Goal: Task Accomplishment & Management: Manage account settings

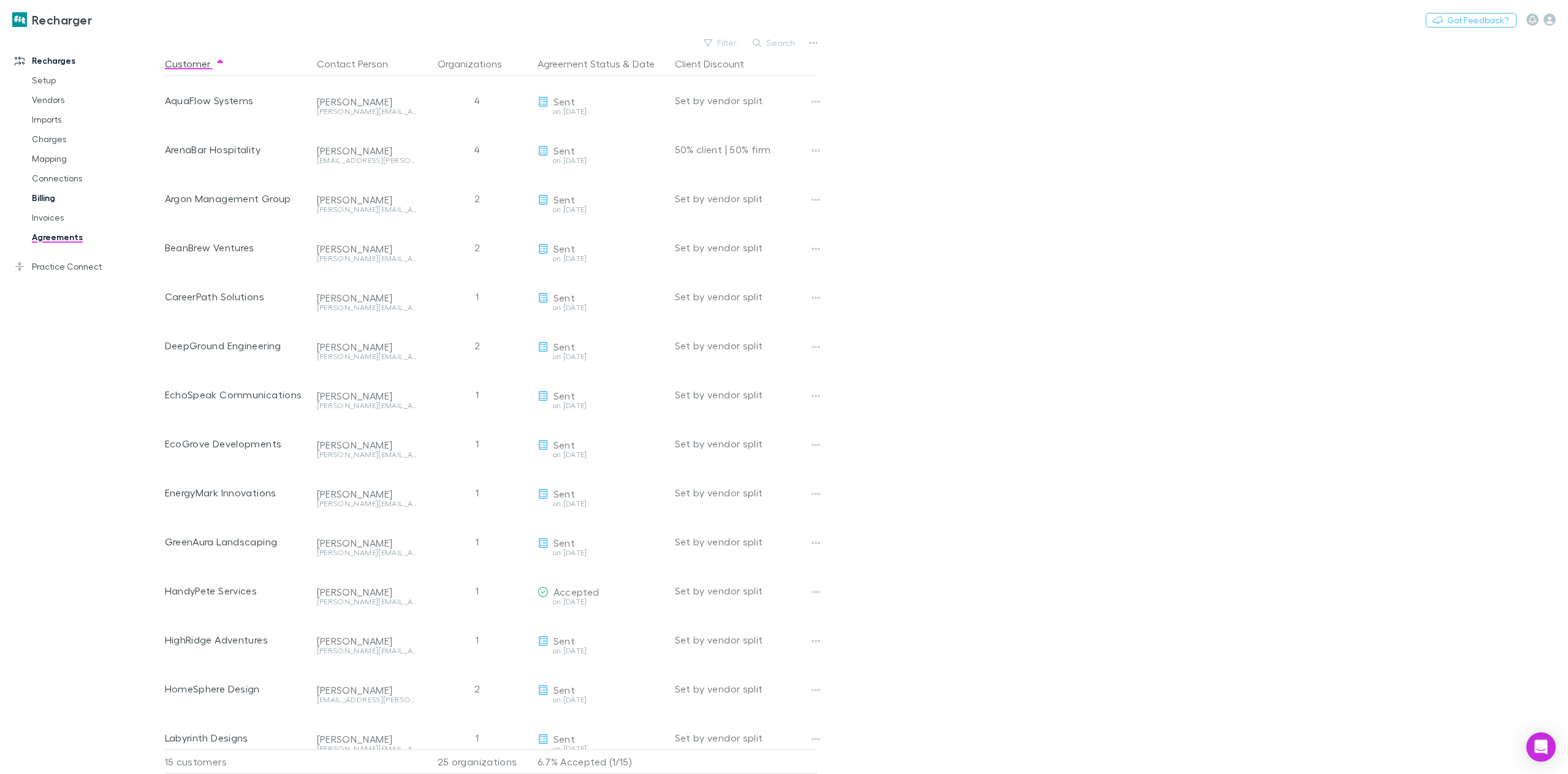
click at [34, 204] on link "Billing" at bounding box center [95, 198] width 152 height 19
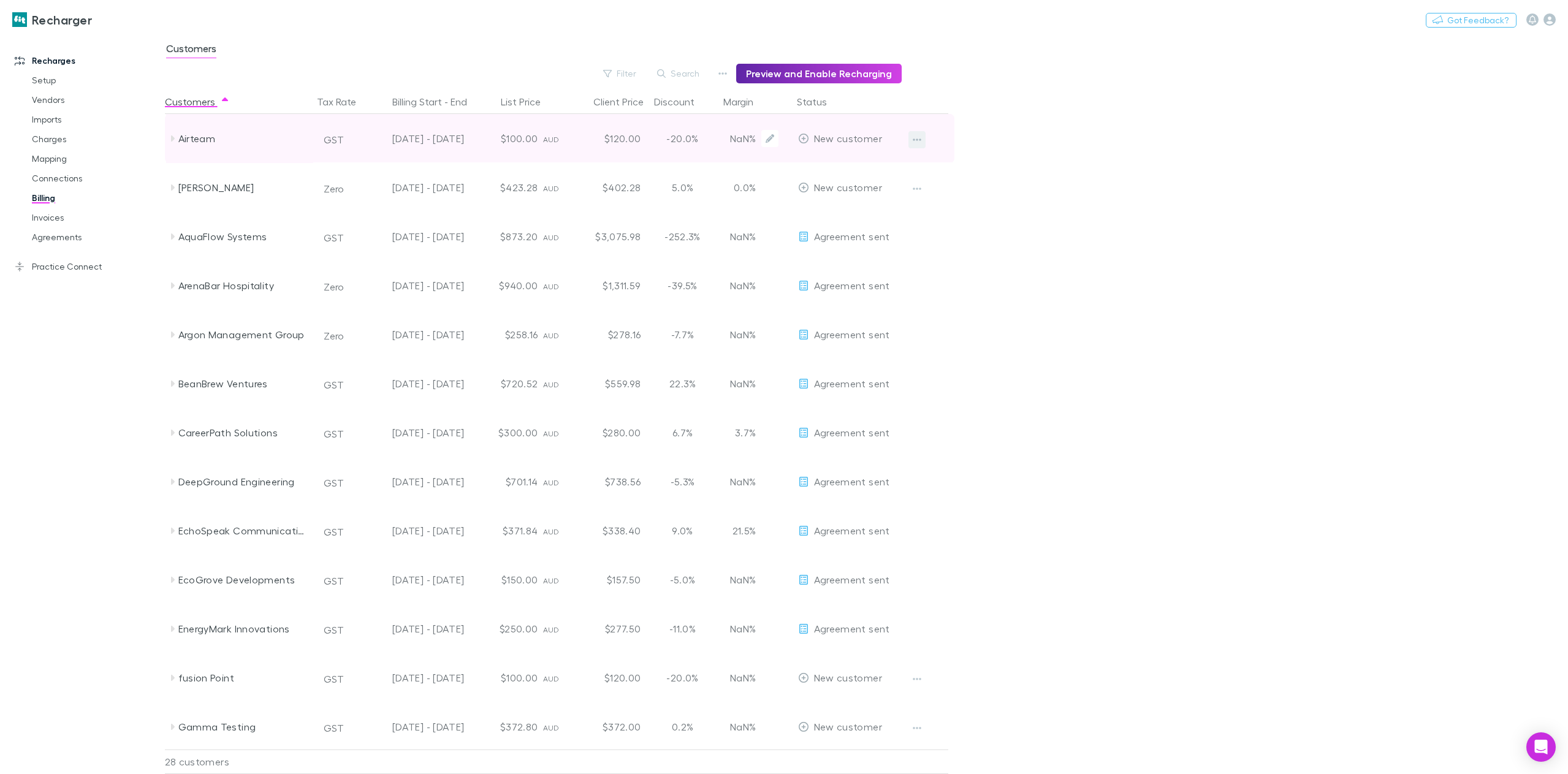
click at [915, 141] on icon "button" at bounding box center [917, 140] width 8 height 10
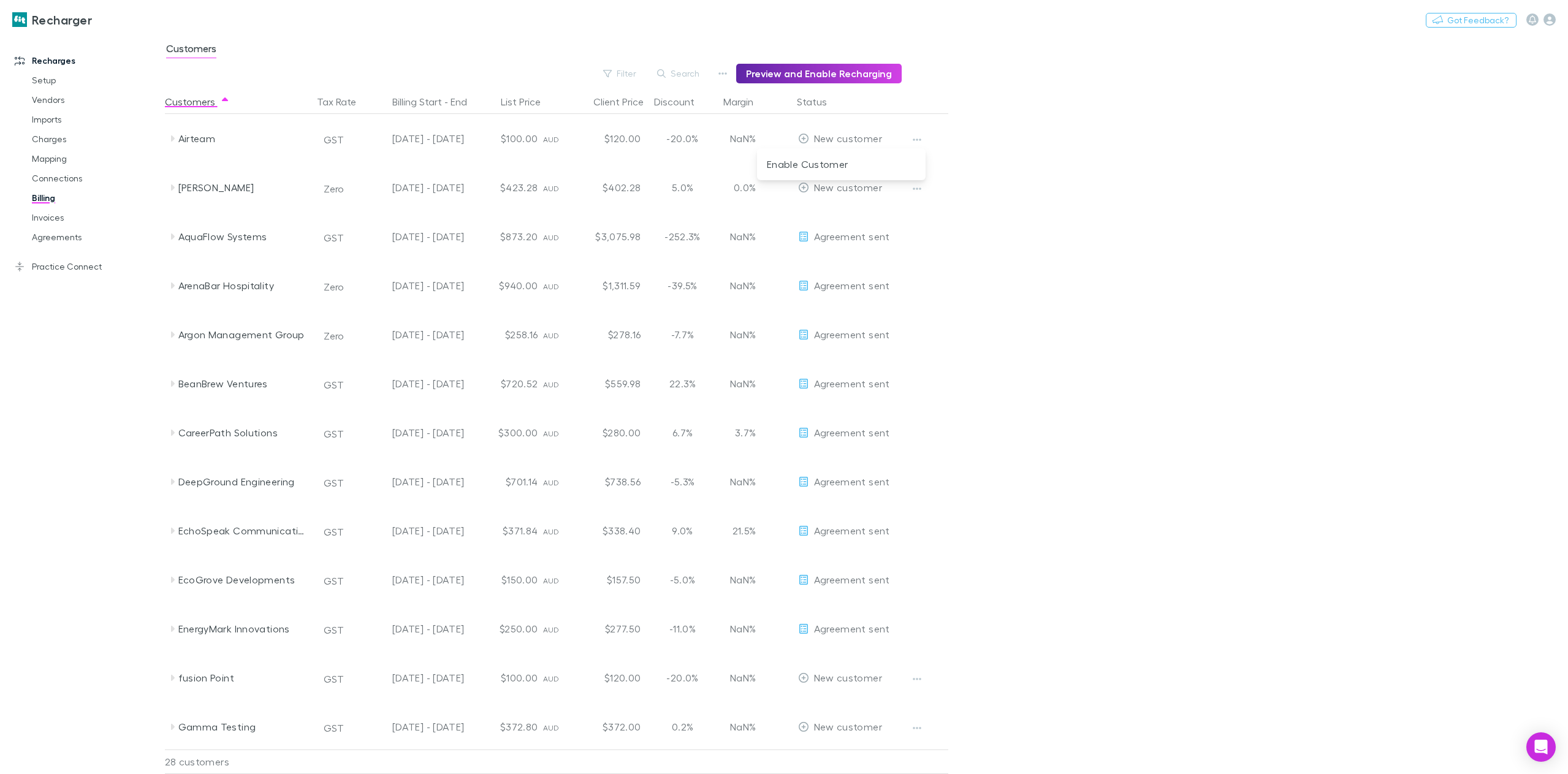
drag, startPoint x: 1001, startPoint y: 137, endPoint x: 999, endPoint y: 146, distance: 9.2
click at [1001, 138] on div at bounding box center [784, 387] width 1568 height 774
click at [58, 141] on link "Charges" at bounding box center [95, 139] width 152 height 19
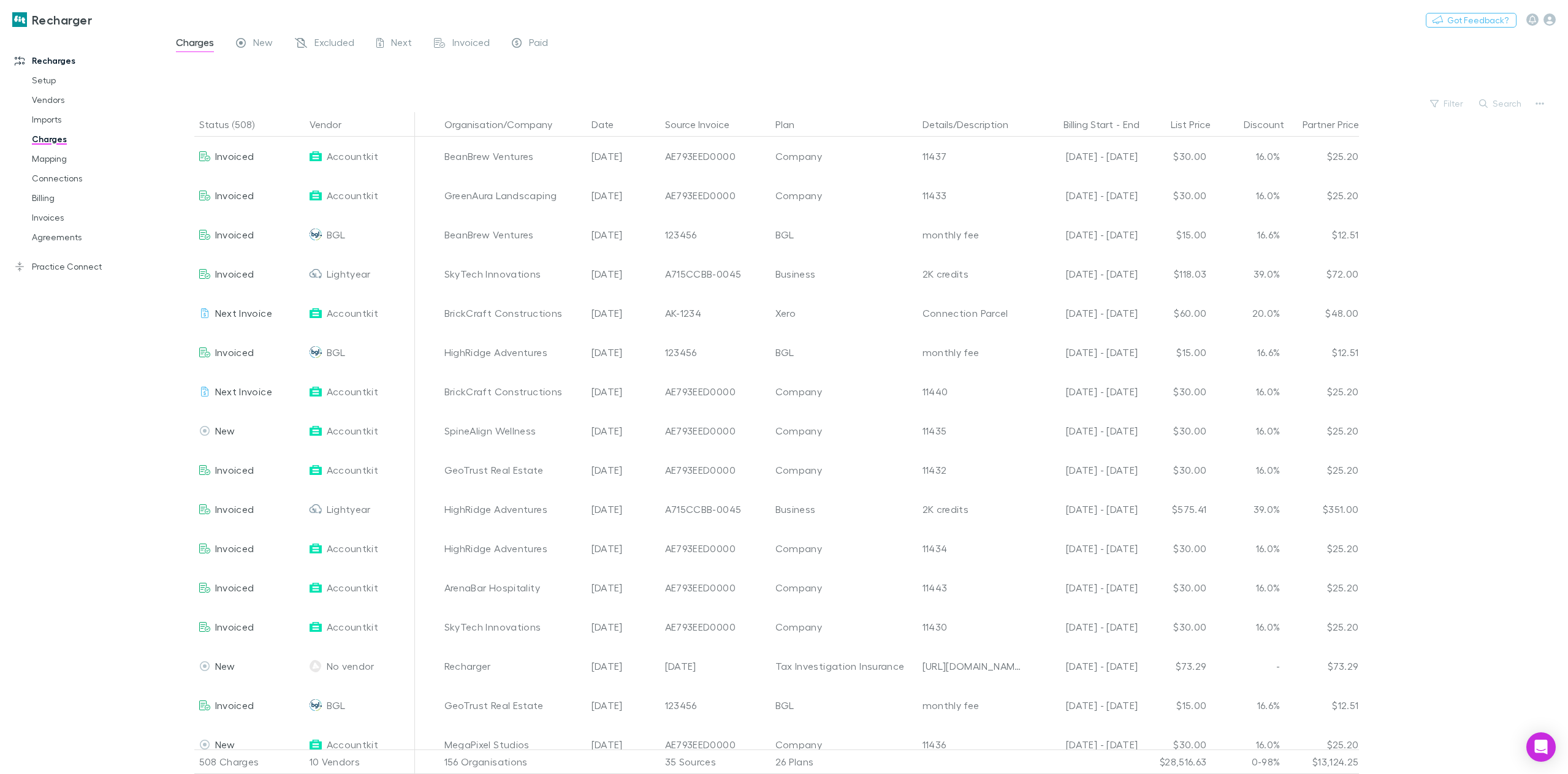
click at [1530, 100] on div "Filter Search" at bounding box center [866, 103] width 1403 height 17
click at [1536, 103] on icon "button" at bounding box center [1540, 103] width 8 height 10
click at [1453, 150] on p "Plan exclusions" at bounding box center [1463, 150] width 149 height 15
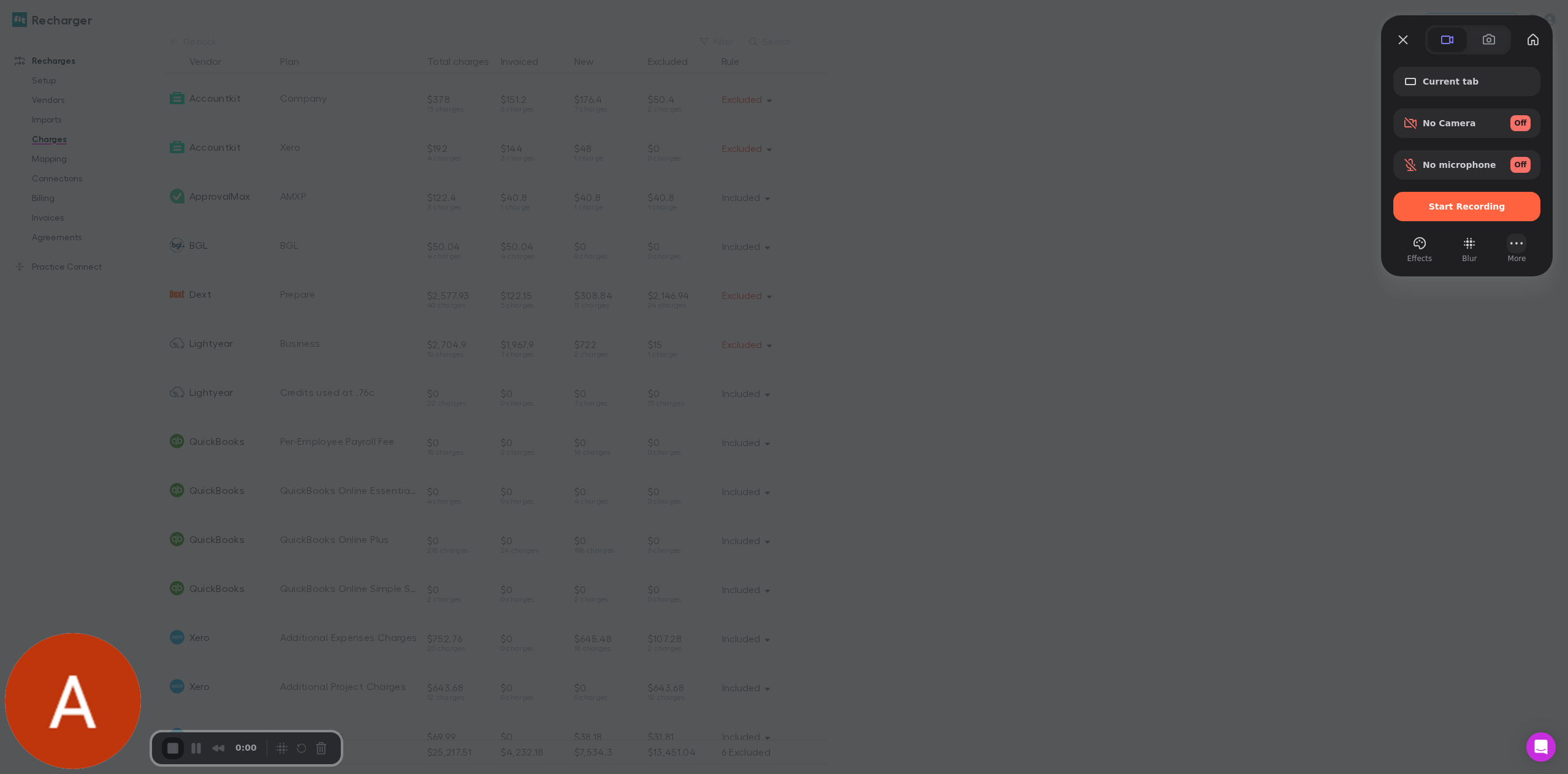
click at [1510, 249] on button "More" at bounding box center [1516, 243] width 19 height 19
click at [1443, 265] on div "Current tab No Camera Off No microphone Off Start Recording Effects Blur More" at bounding box center [1467, 146] width 172 height 261
click at [1450, 270] on div "Current tab No Camera Off No microphone Off Start Recording Effects Blur More" at bounding box center [1467, 146] width 172 height 261
click at [1450, 335] on div at bounding box center [784, 387] width 1568 height 774
click at [274, 751] on div "Recorder controls - play pause" at bounding box center [301, 748] width 59 height 19
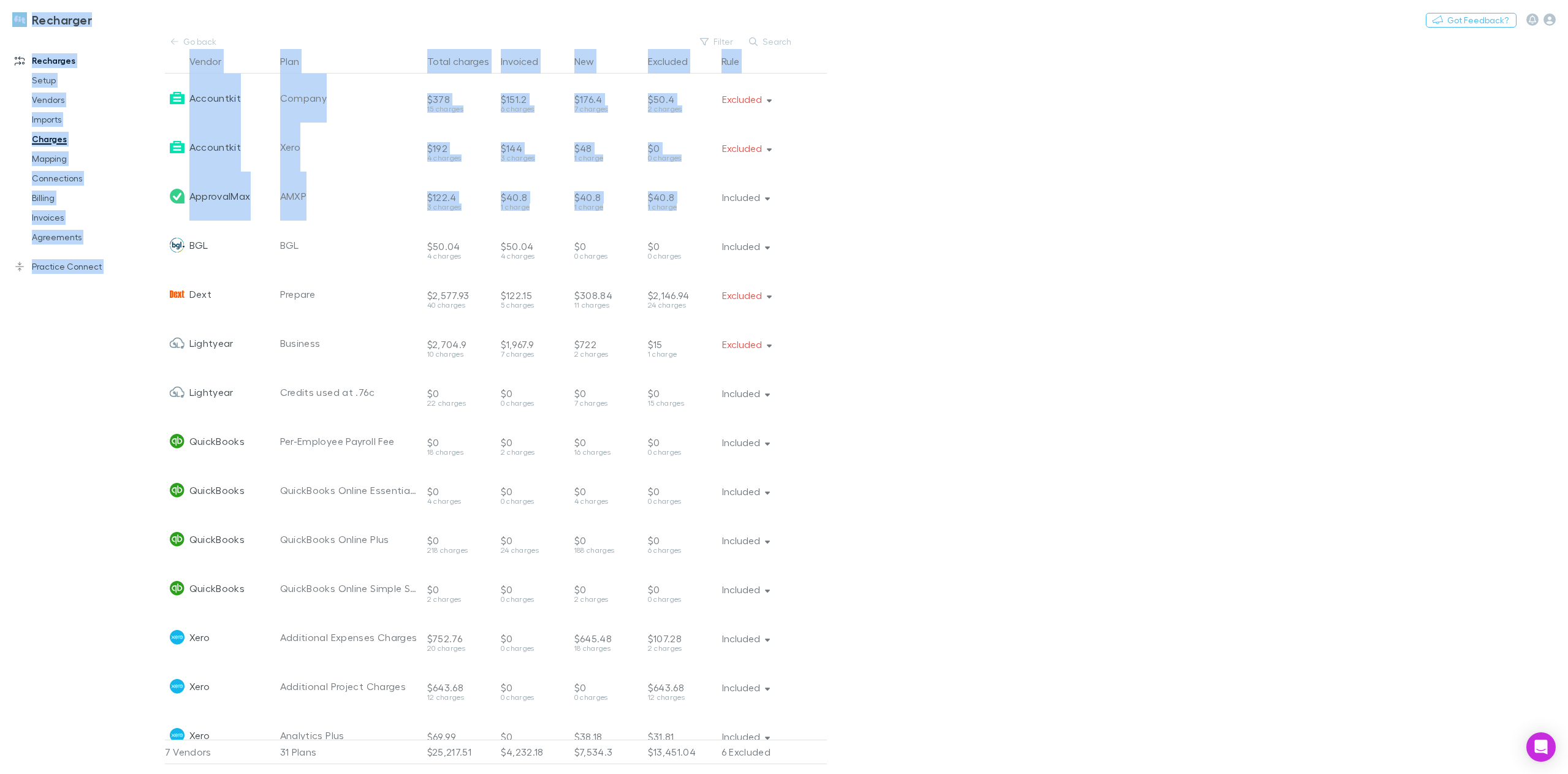
drag, startPoint x: 7, startPoint y: 2, endPoint x: 1086, endPoint y: 222, distance: 1101.2
click at [921, 203] on div "Recharger Nothing Got Feedback? Recharges Setup Vendors Imports Charges Mapping…" at bounding box center [784, 387] width 1568 height 774
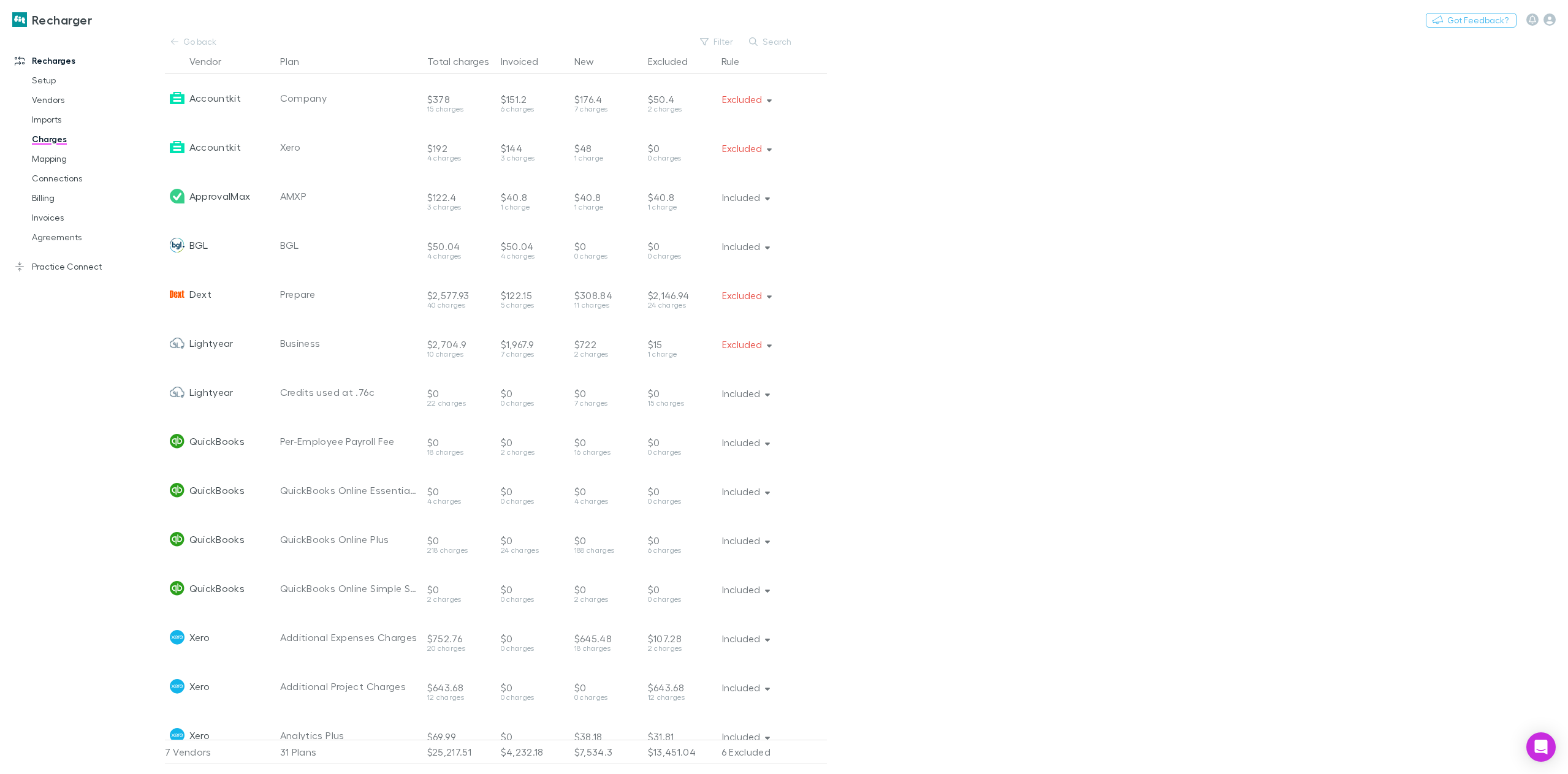
click at [1113, 228] on main "Go back Filter Search Vendor Plan Total charges Invoiced New Excluded Rule Acco…" at bounding box center [866, 405] width 1403 height 740
drag, startPoint x: 1265, startPoint y: 256, endPoint x: 1271, endPoint y: 265, distance: 10.8
click at [1269, 263] on main "Go back Filter Search Vendor Plan Total charges Invoiced New Excluded Rule Acco…" at bounding box center [866, 405] width 1403 height 740
click at [1296, 268] on main "Go back Filter Search Vendor Plan Total charges Invoiced New Excluded Rule Acco…" at bounding box center [866, 405] width 1403 height 740
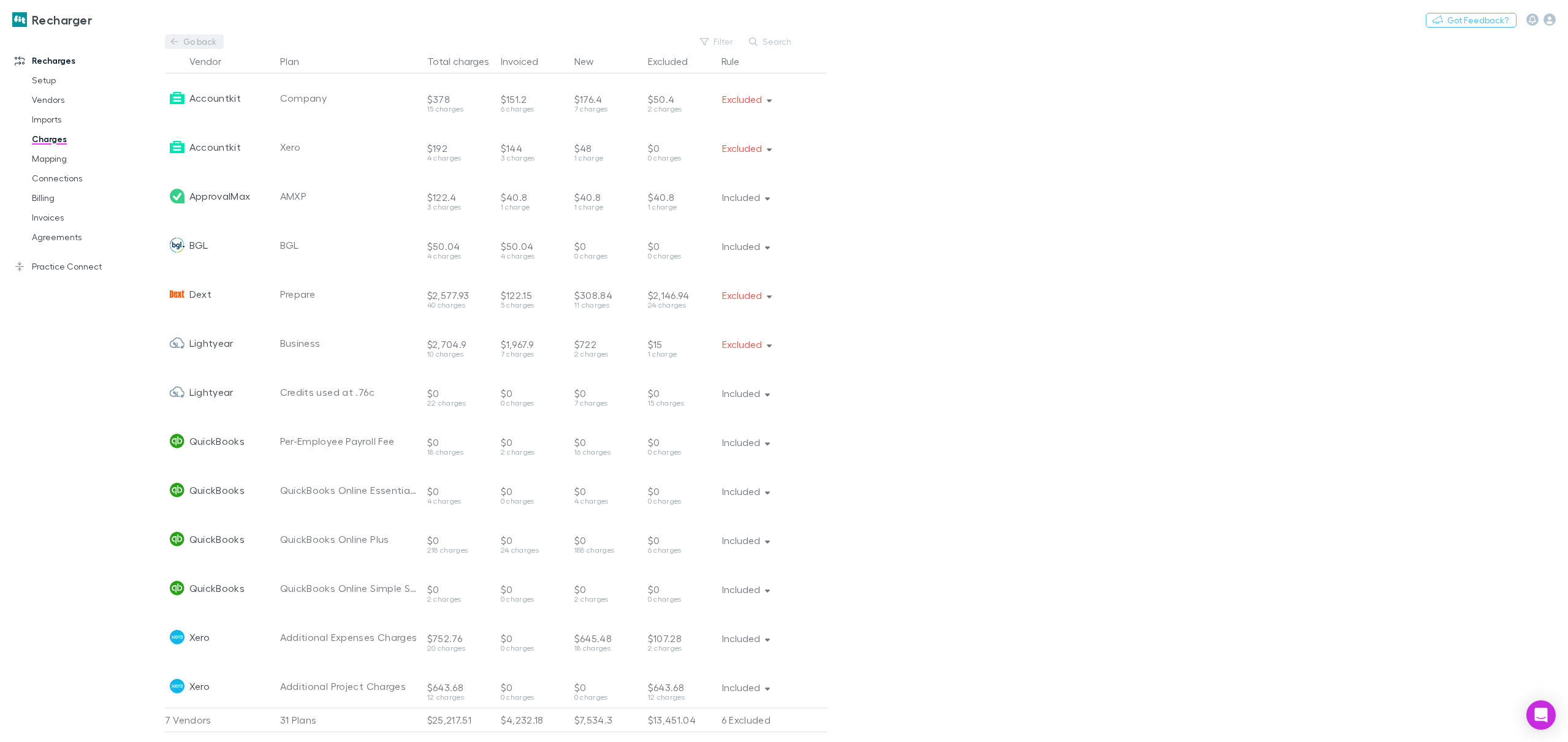
click at [179, 42] on link "Go back" at bounding box center [194, 42] width 59 height 15
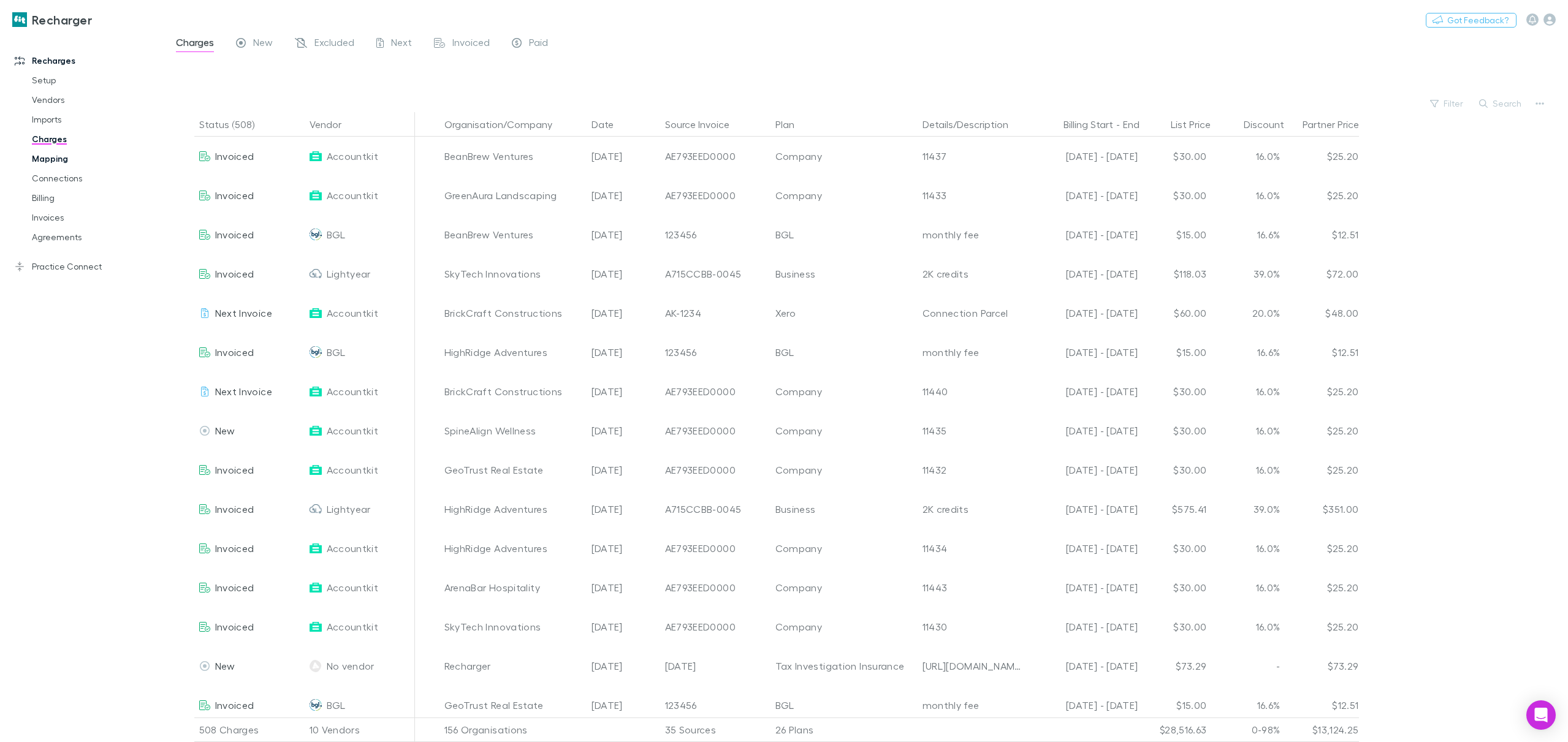
click at [46, 161] on link "Mapping" at bounding box center [95, 159] width 152 height 19
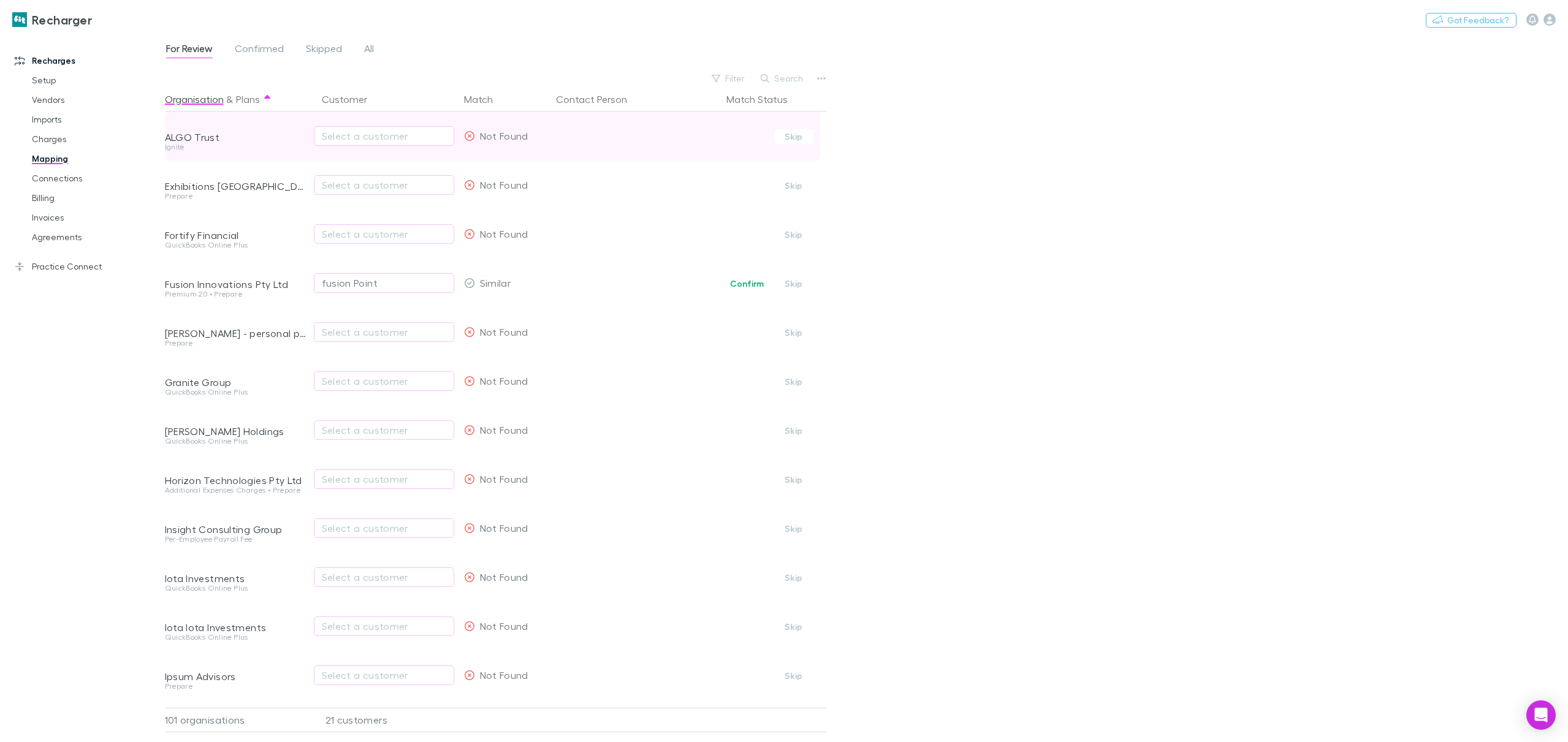
click at [178, 147] on div "Ignite" at bounding box center [236, 147] width 142 height 8
drag, startPoint x: 218, startPoint y: 139, endPoint x: 164, endPoint y: 141, distance: 54.0
click at [165, 141] on div "ALGO Trust" at bounding box center [236, 137] width 142 height 12
click at [336, 137] on div "Select a customer" at bounding box center [384, 136] width 125 height 15
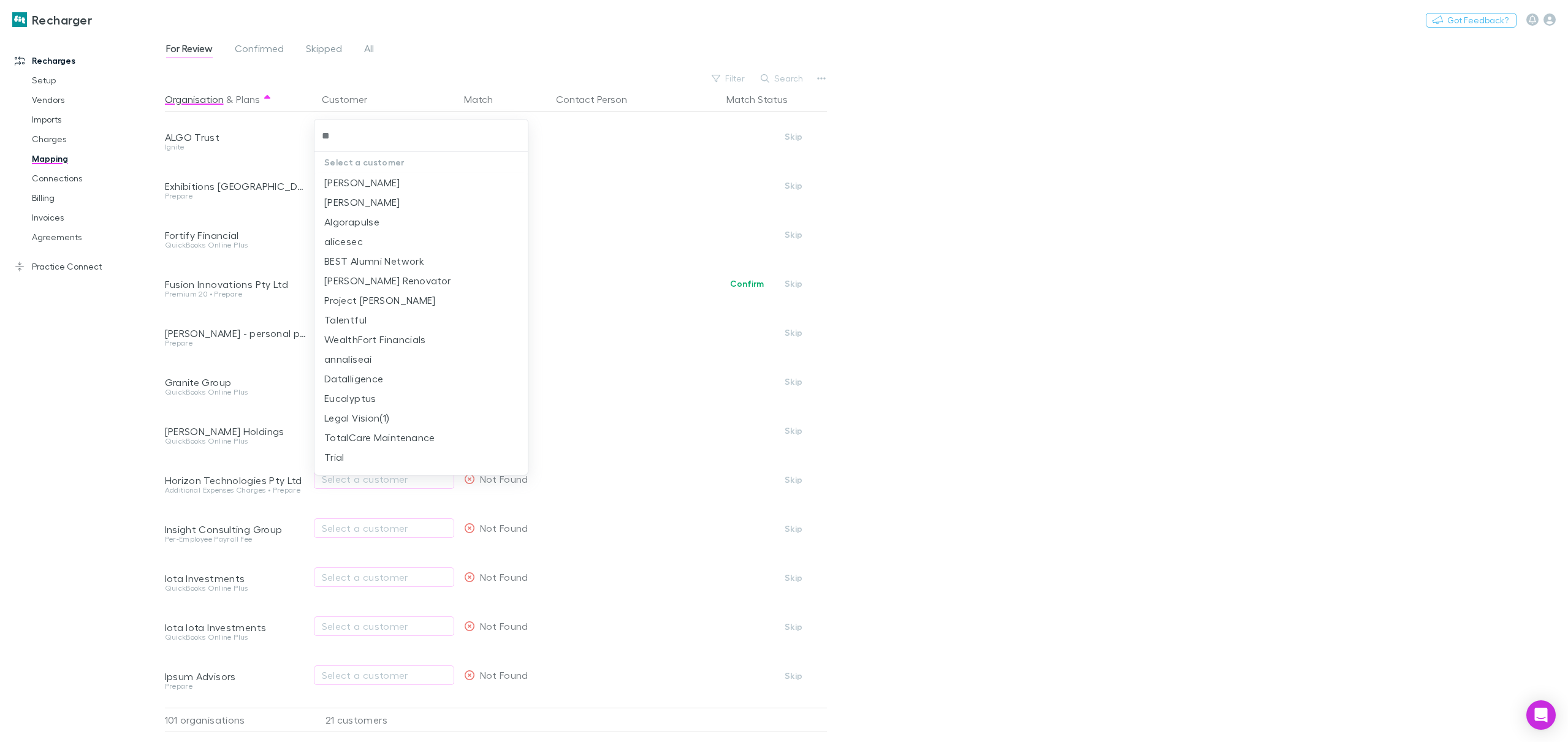
type input "*"
click at [146, 165] on div at bounding box center [784, 371] width 1568 height 742
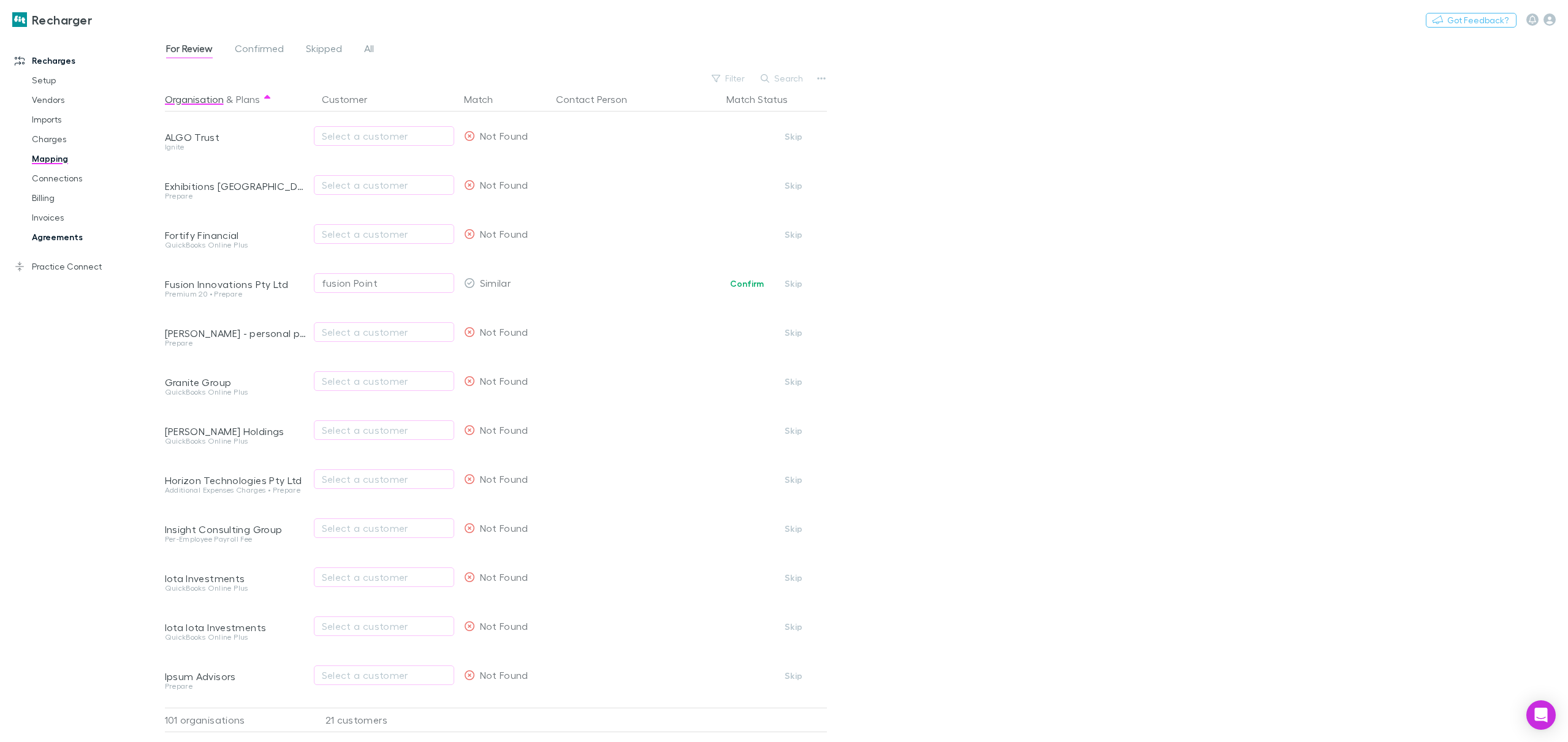
click at [62, 236] on link "Agreements" at bounding box center [95, 237] width 152 height 19
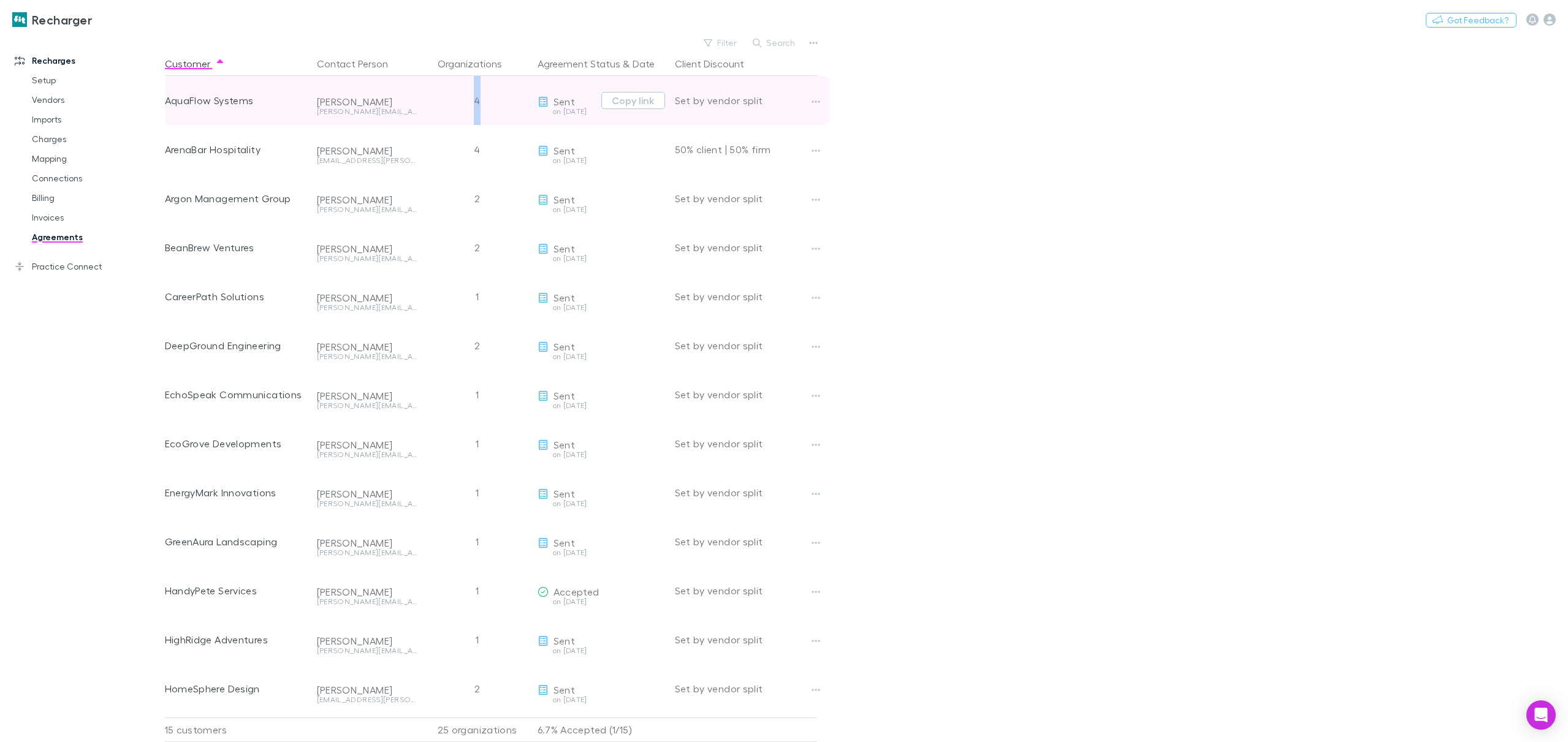
drag, startPoint x: 482, startPoint y: 103, endPoint x: 470, endPoint y: 103, distance: 12.0
click at [470, 103] on div "4" at bounding box center [477, 100] width 110 height 49
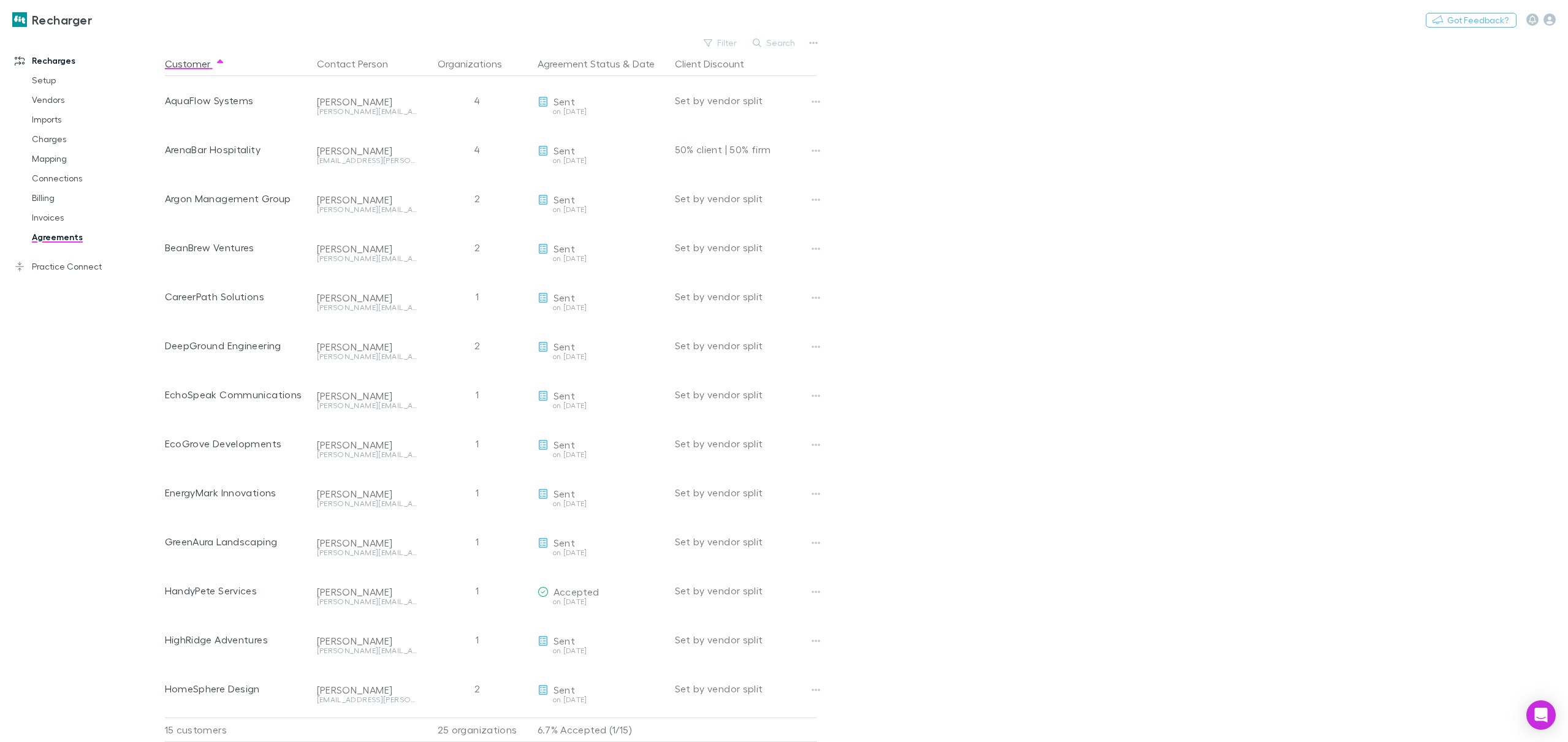
click at [473, 35] on div "Recharger Nothing Got Feedback?" at bounding box center [784, 19] width 1568 height 39
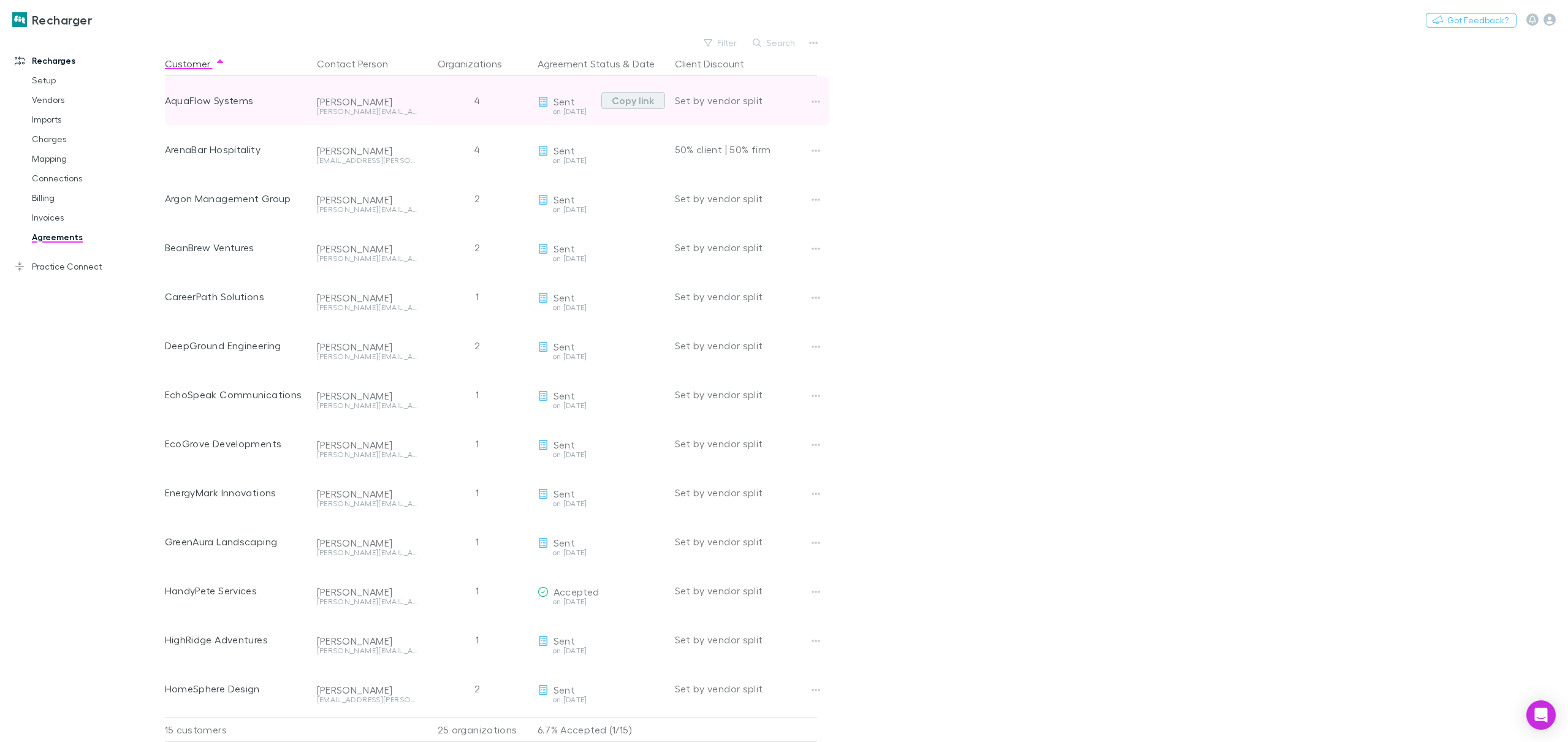
click at [624, 98] on button "Copy link" at bounding box center [633, 100] width 64 height 17
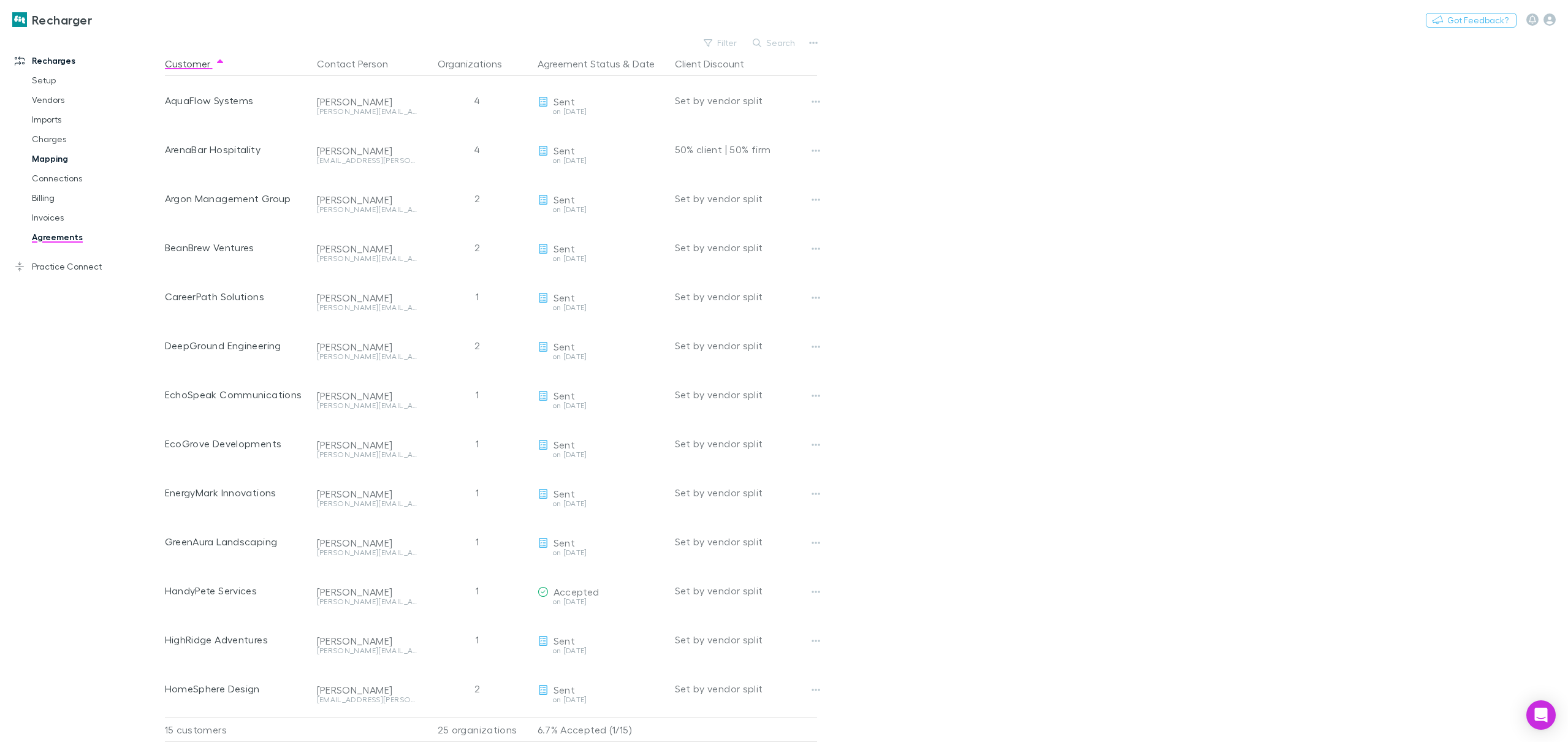
click at [52, 161] on link "Mapping" at bounding box center [95, 159] width 152 height 19
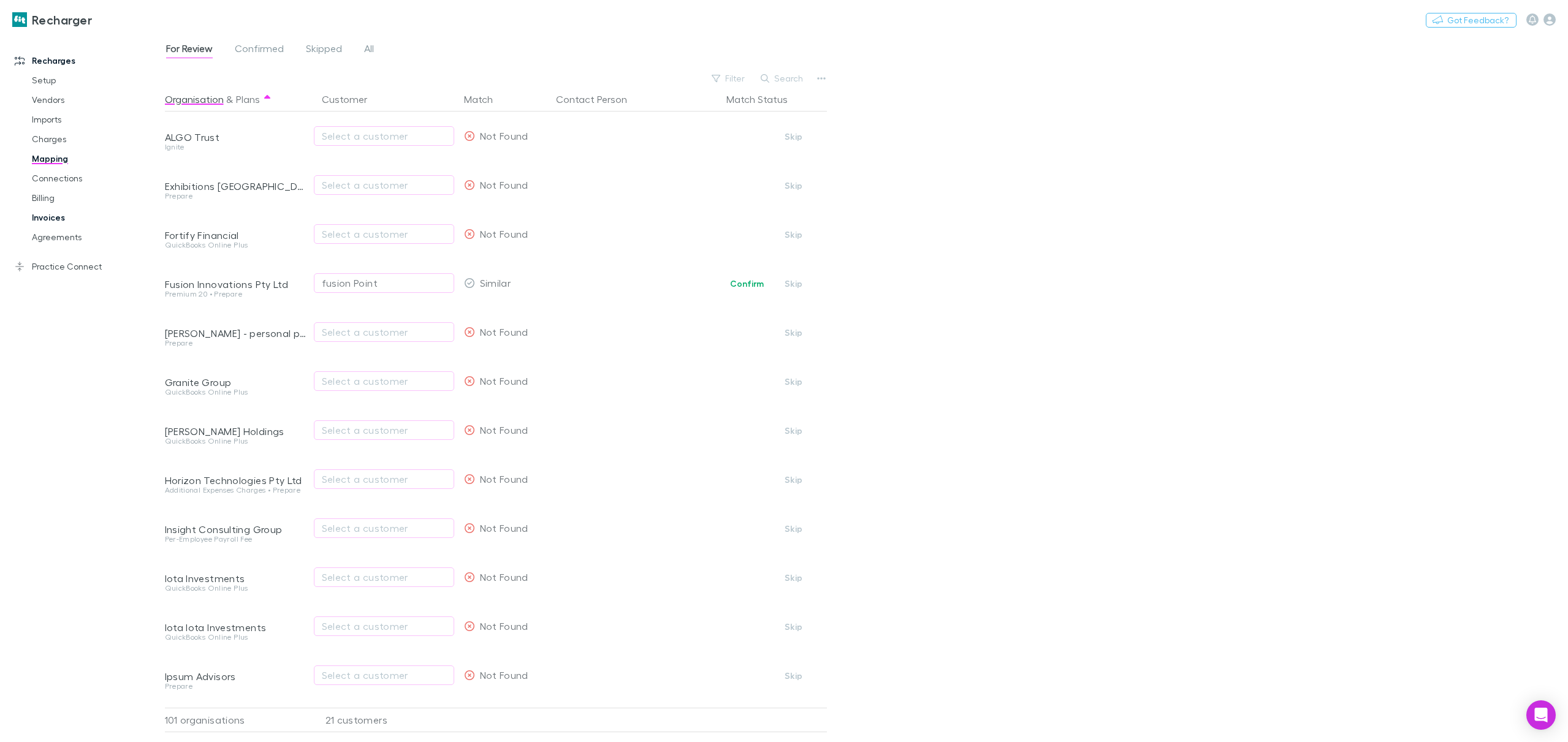
click at [54, 215] on link "Invoices" at bounding box center [95, 218] width 152 height 19
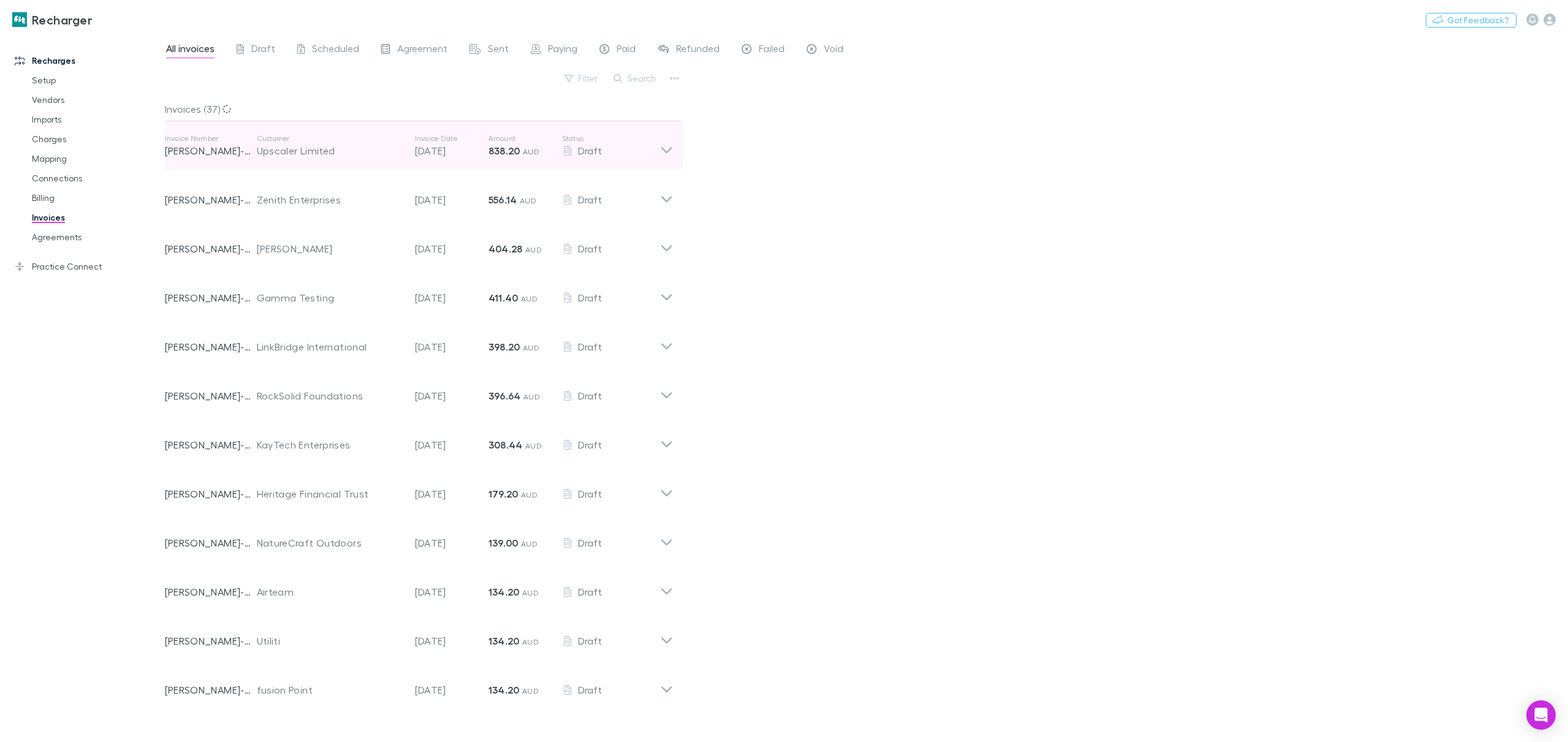
click at [668, 151] on icon at bounding box center [666, 150] width 10 height 6
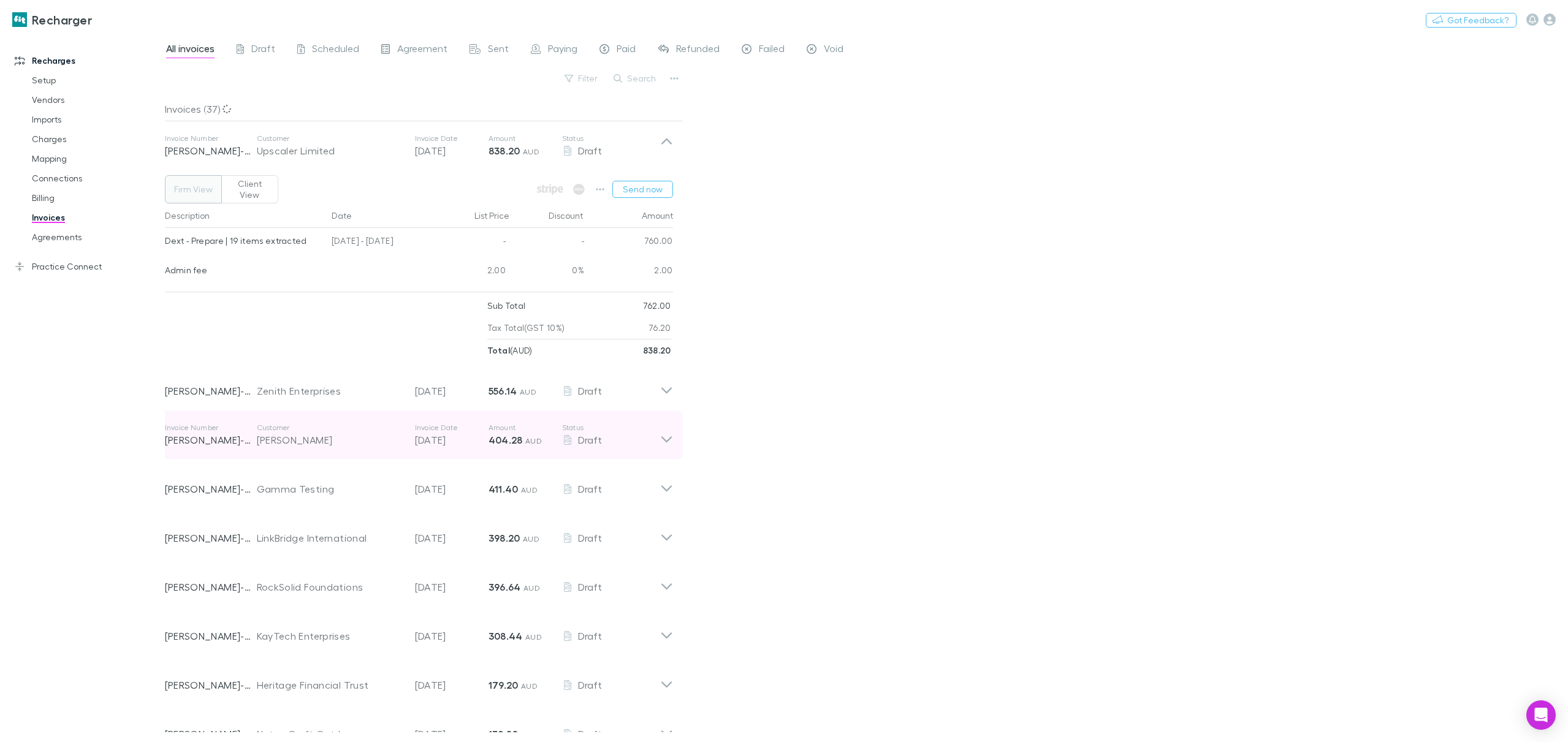
click at [669, 430] on icon at bounding box center [667, 434] width 13 height 24
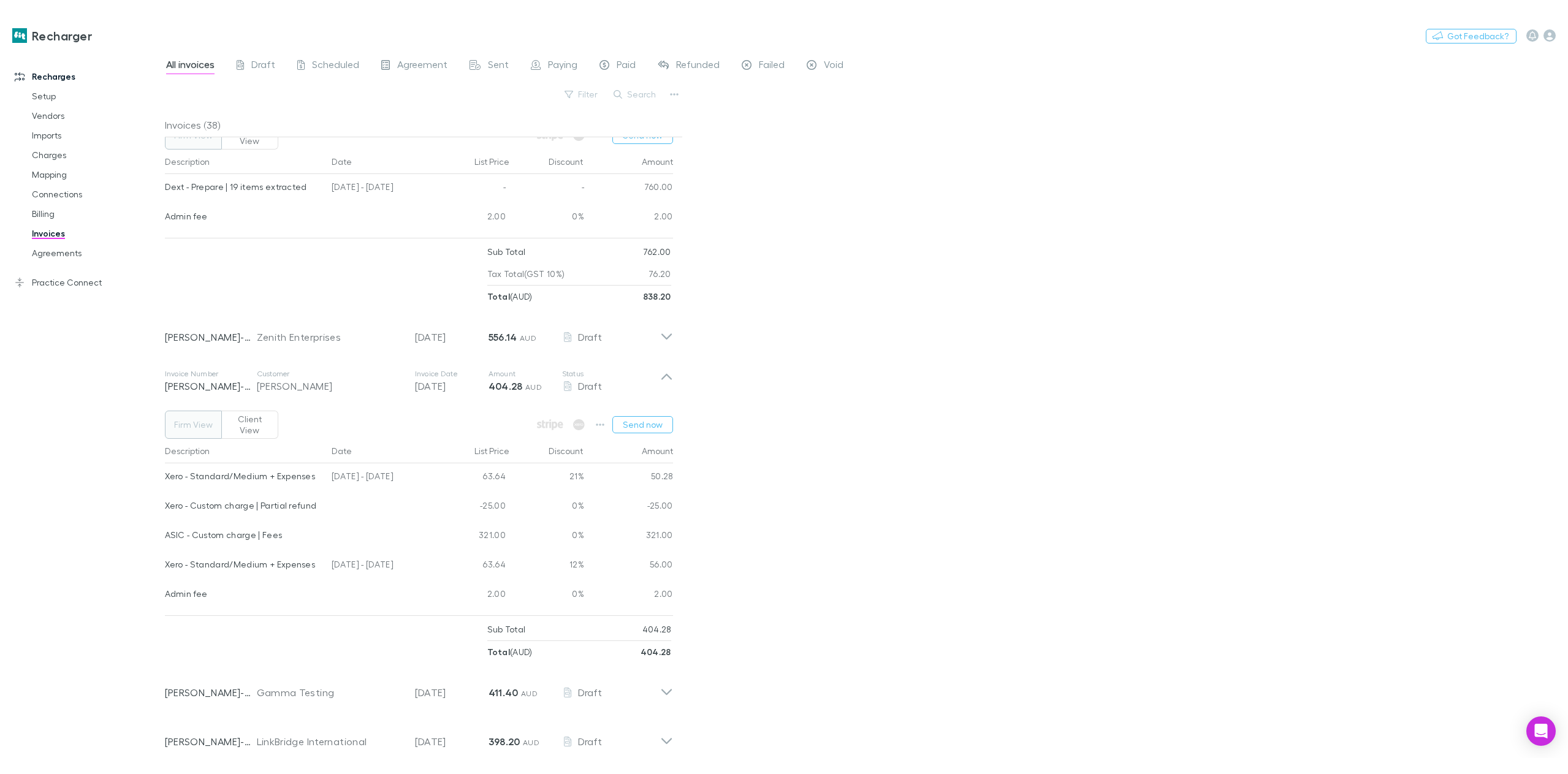
scroll to position [123, 0]
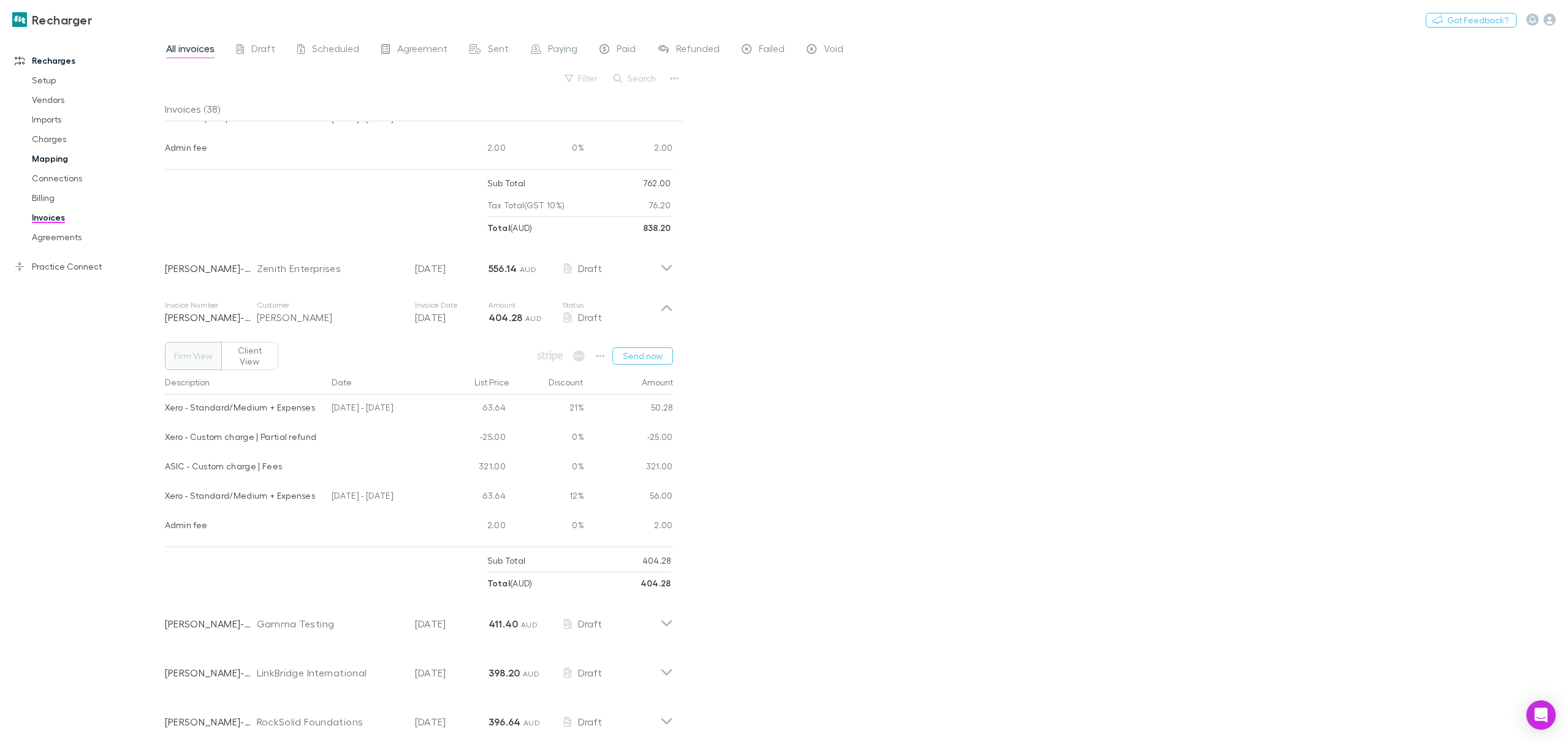
click at [62, 157] on link "Mapping" at bounding box center [95, 159] width 152 height 19
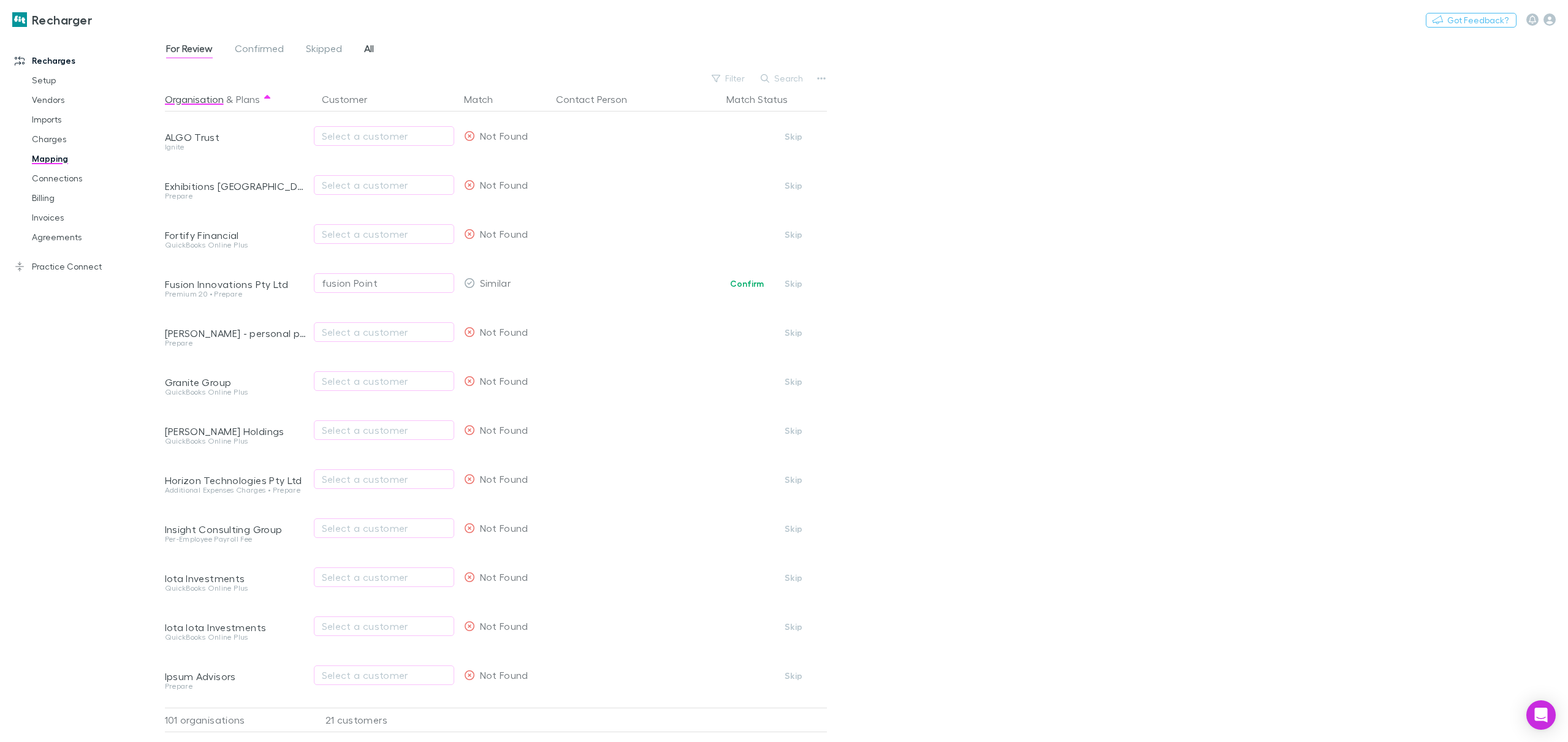
click at [369, 57] on span "All" at bounding box center [369, 50] width 10 height 16
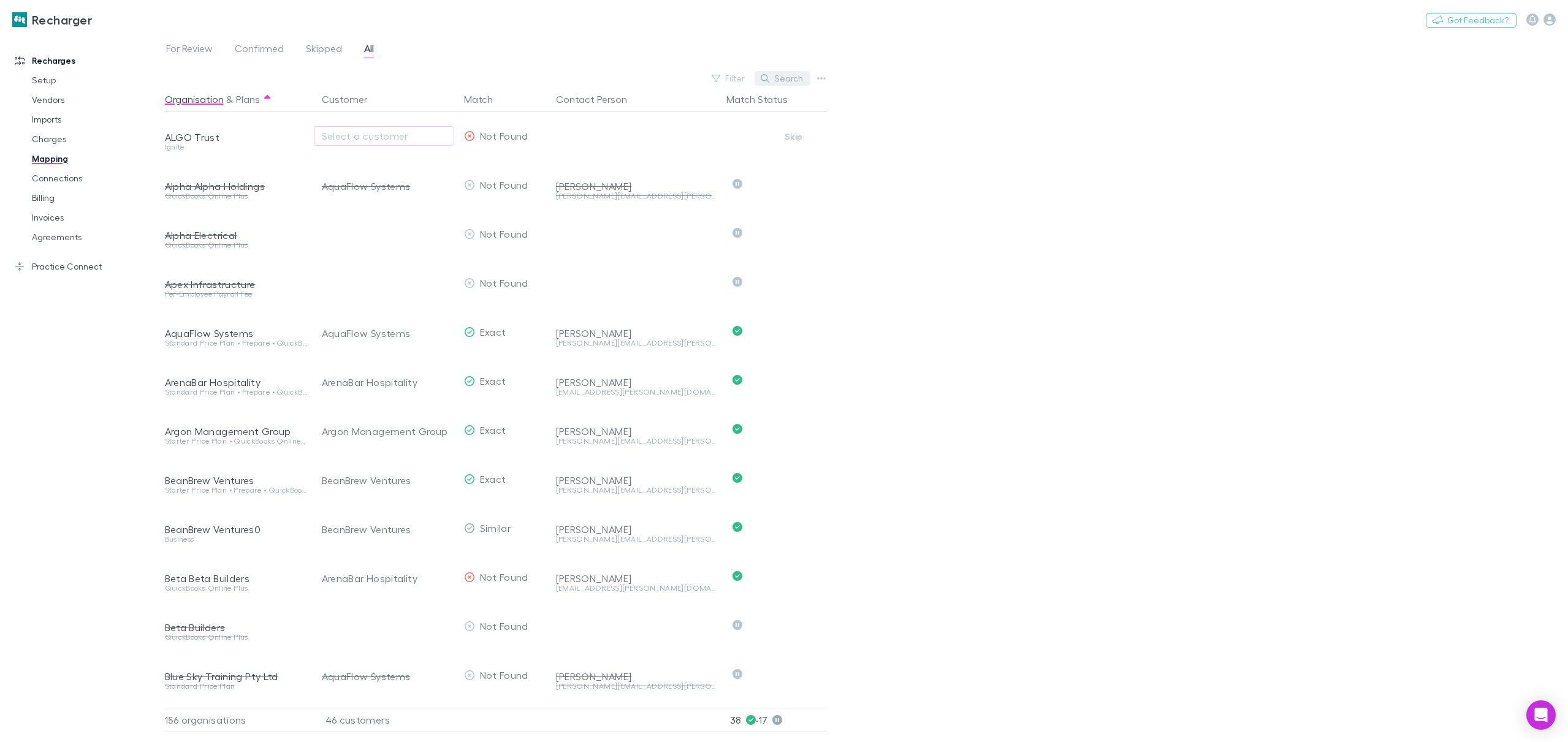
click at [773, 78] on button "Search" at bounding box center [782, 78] width 55 height 15
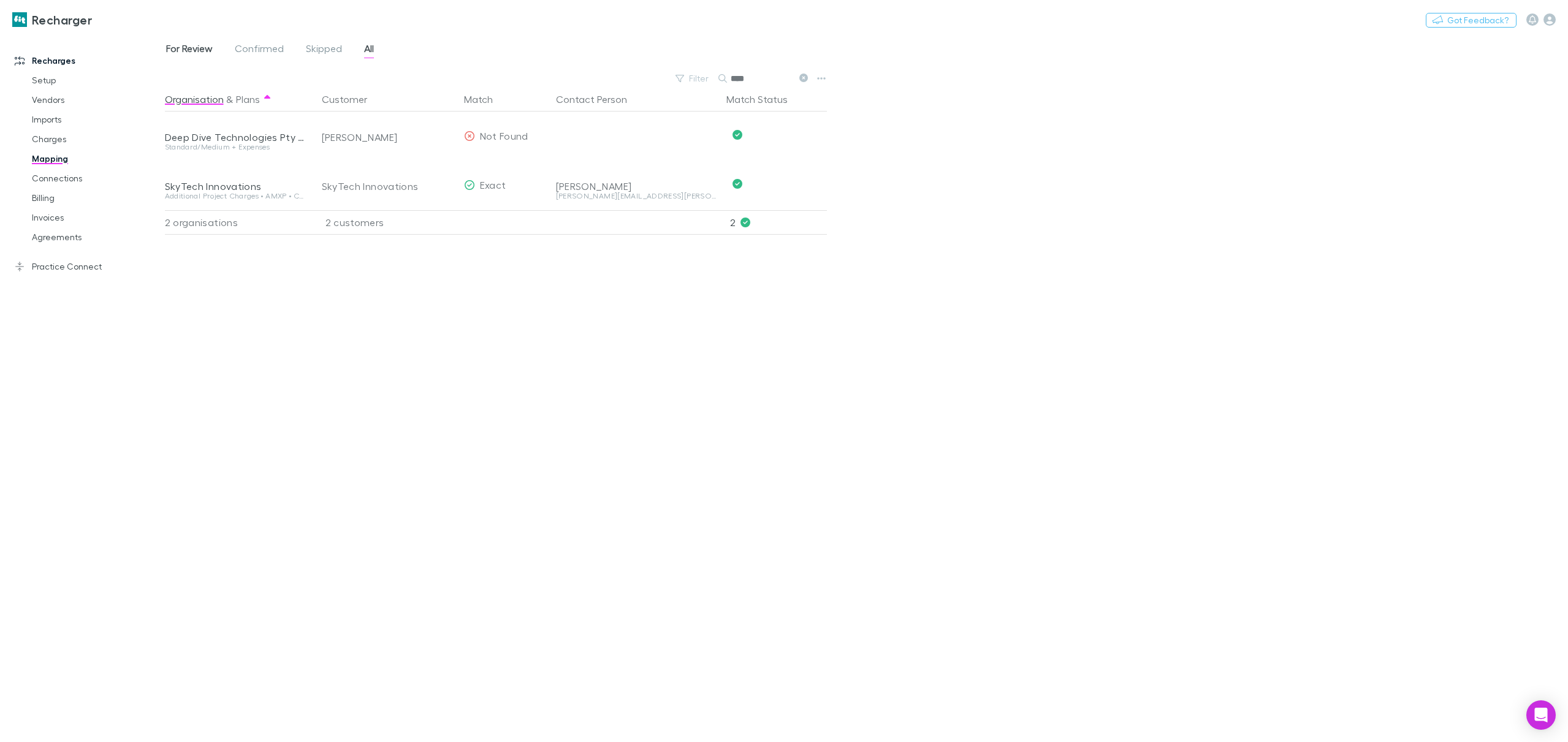
type input "****"
click at [191, 55] on span "For Review" at bounding box center [189, 50] width 46 height 16
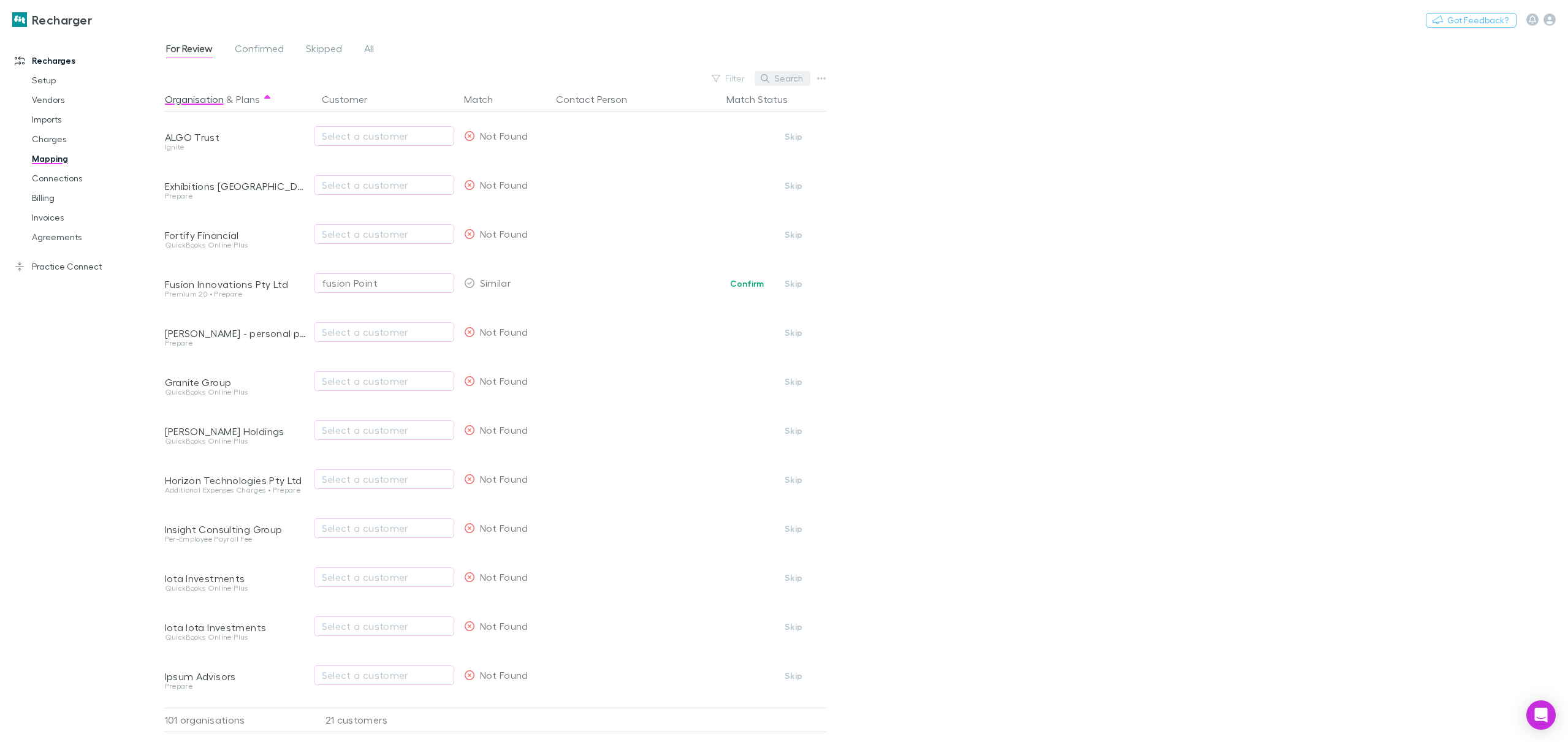
click at [766, 78] on icon "button" at bounding box center [765, 78] width 8 height 8
type input "*"
click at [382, 125] on div "Select a customer" at bounding box center [384, 136] width 141 height 49
click at [380, 127] on button "Select a customer" at bounding box center [384, 136] width 141 height 19
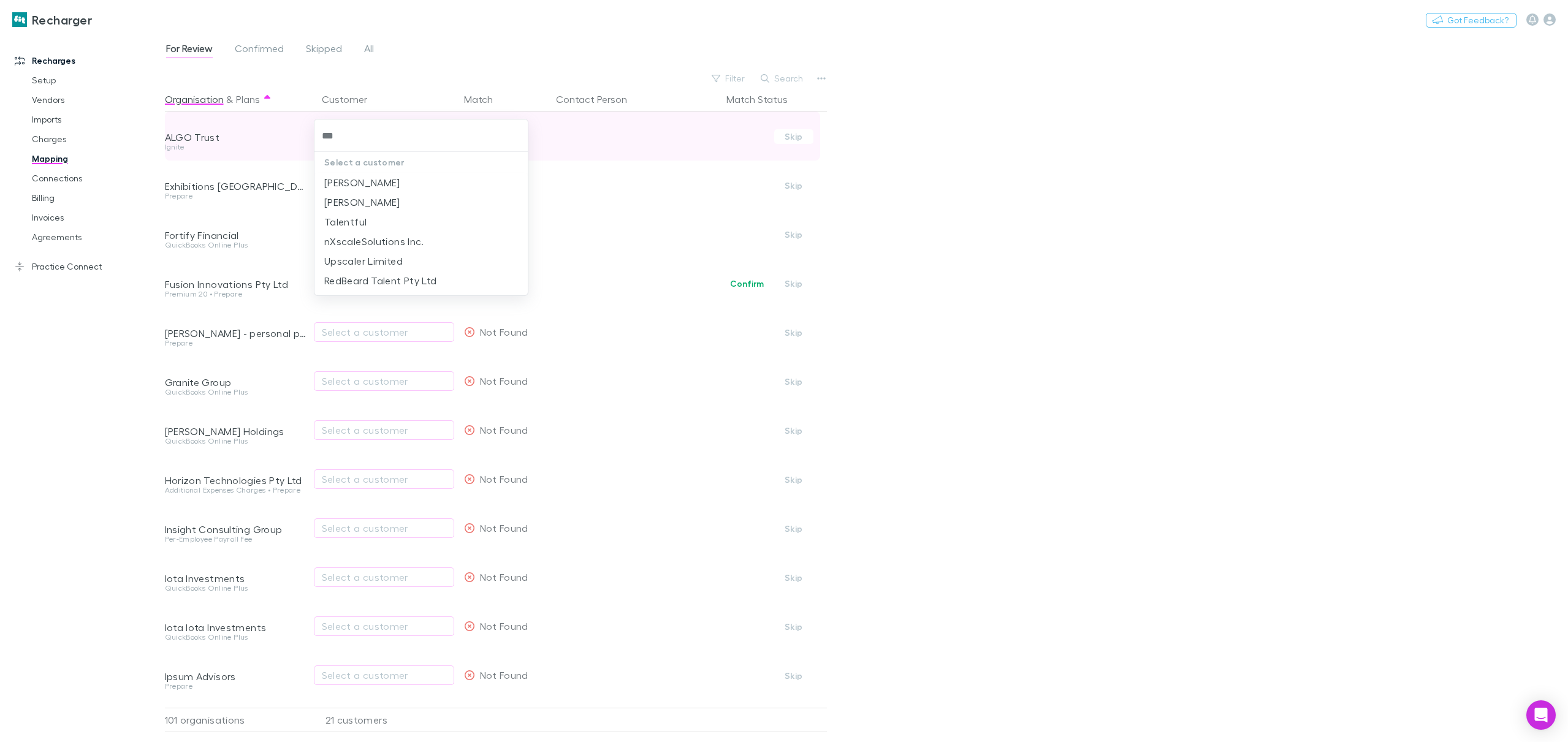
type input "****"
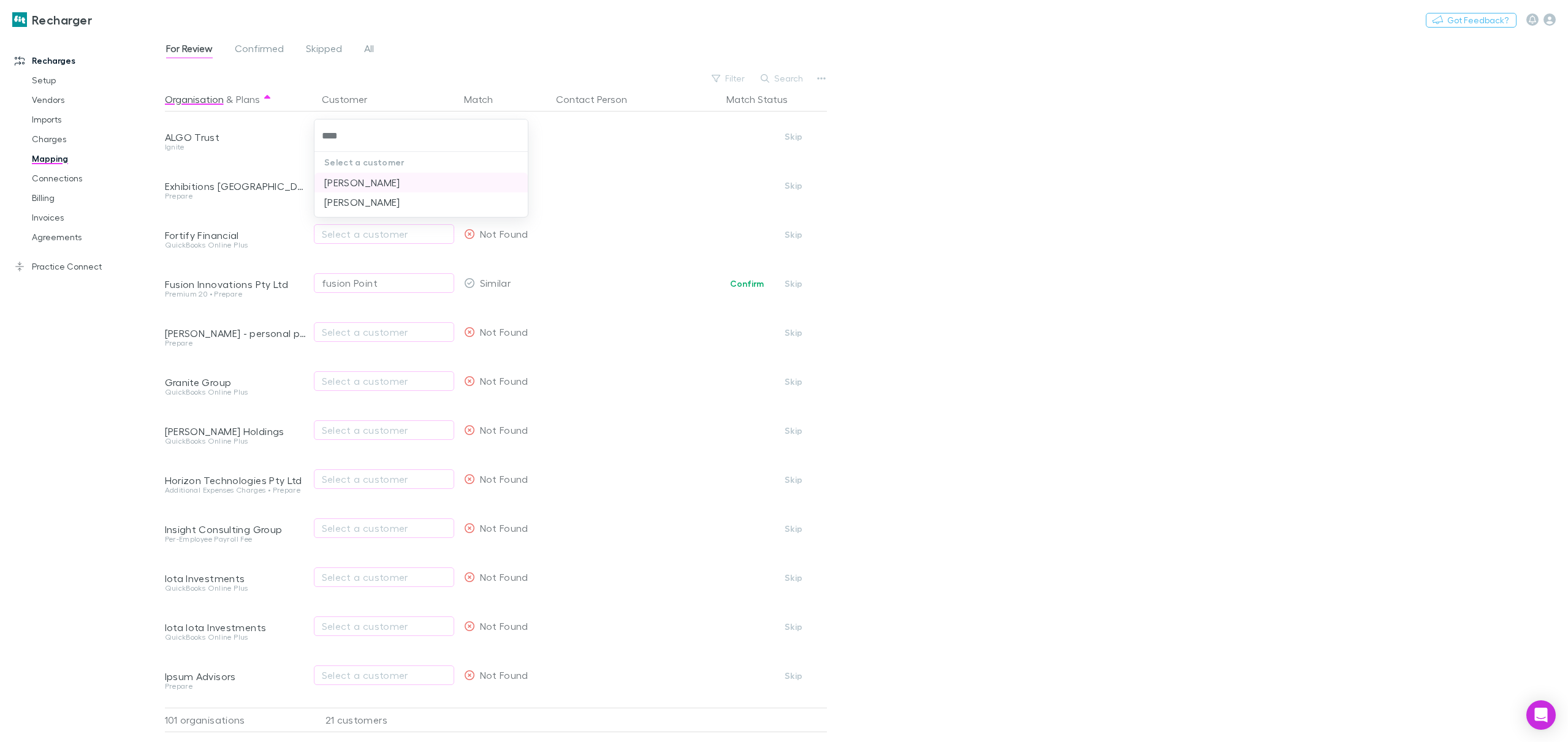
click at [369, 189] on li "Alex Millar" at bounding box center [421, 182] width 213 height 19
click at [58, 214] on link "Invoices" at bounding box center [95, 218] width 152 height 19
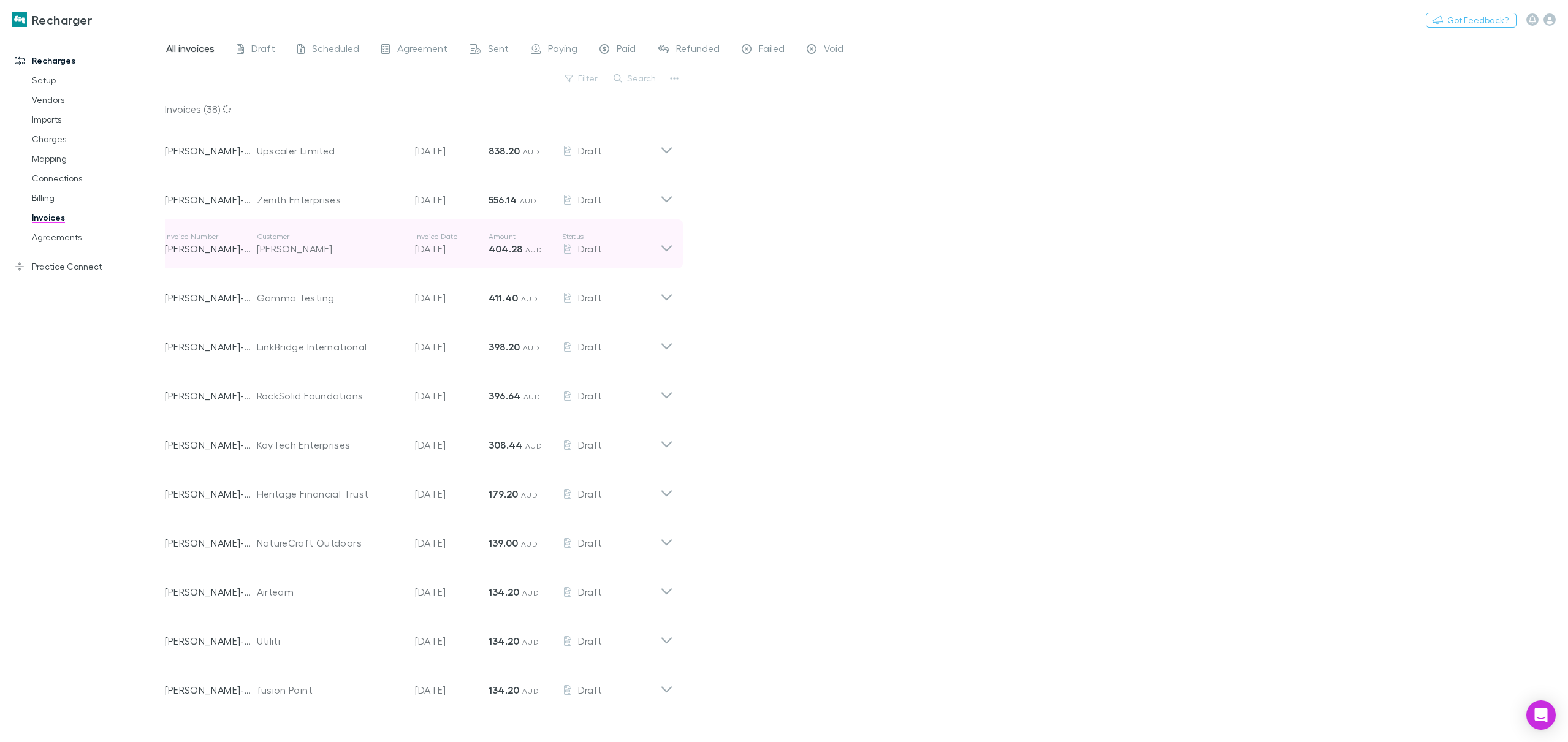
click at [669, 248] on icon at bounding box center [666, 248] width 10 height 6
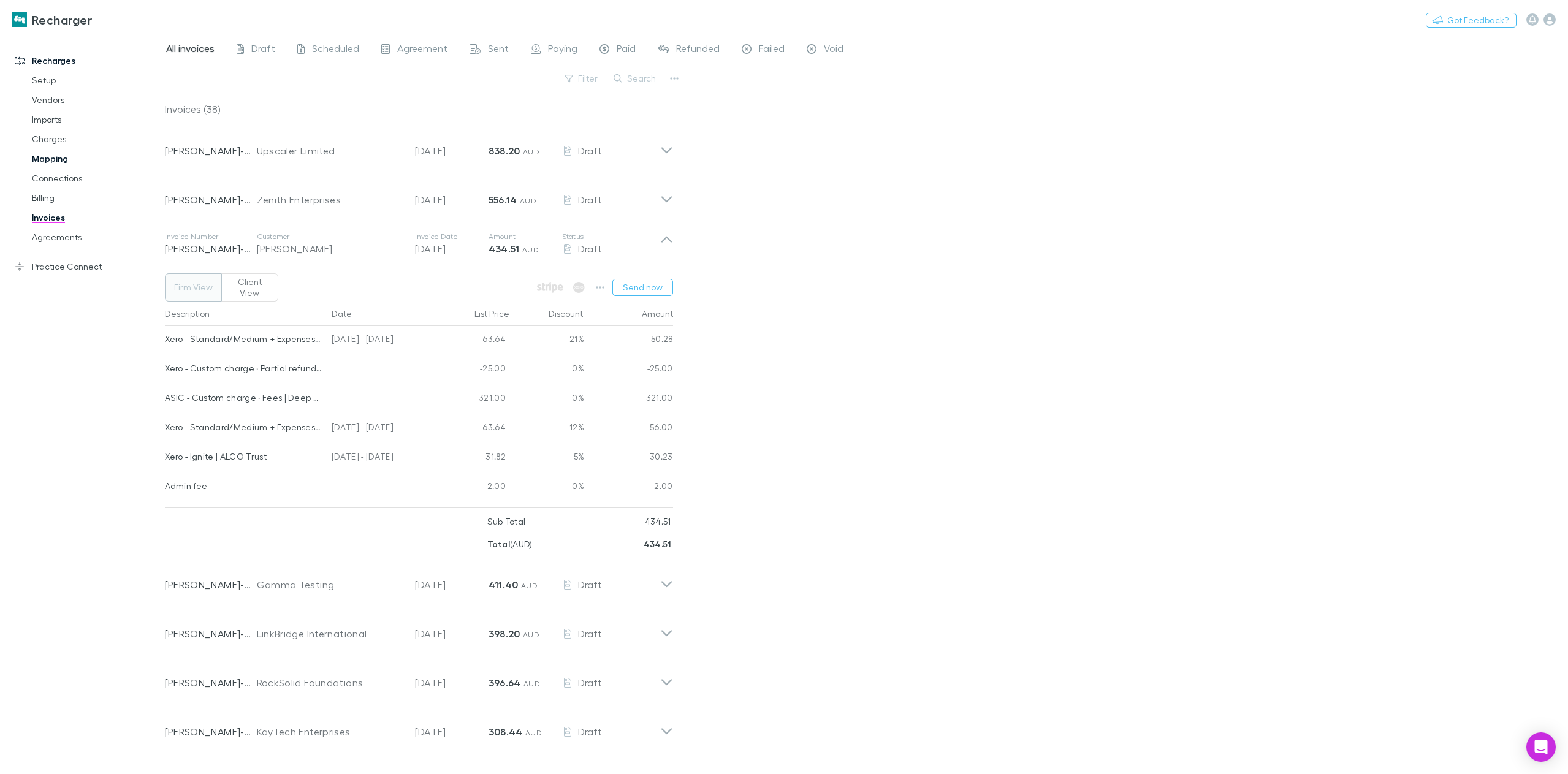
click at [55, 157] on link "Mapping" at bounding box center [95, 159] width 152 height 19
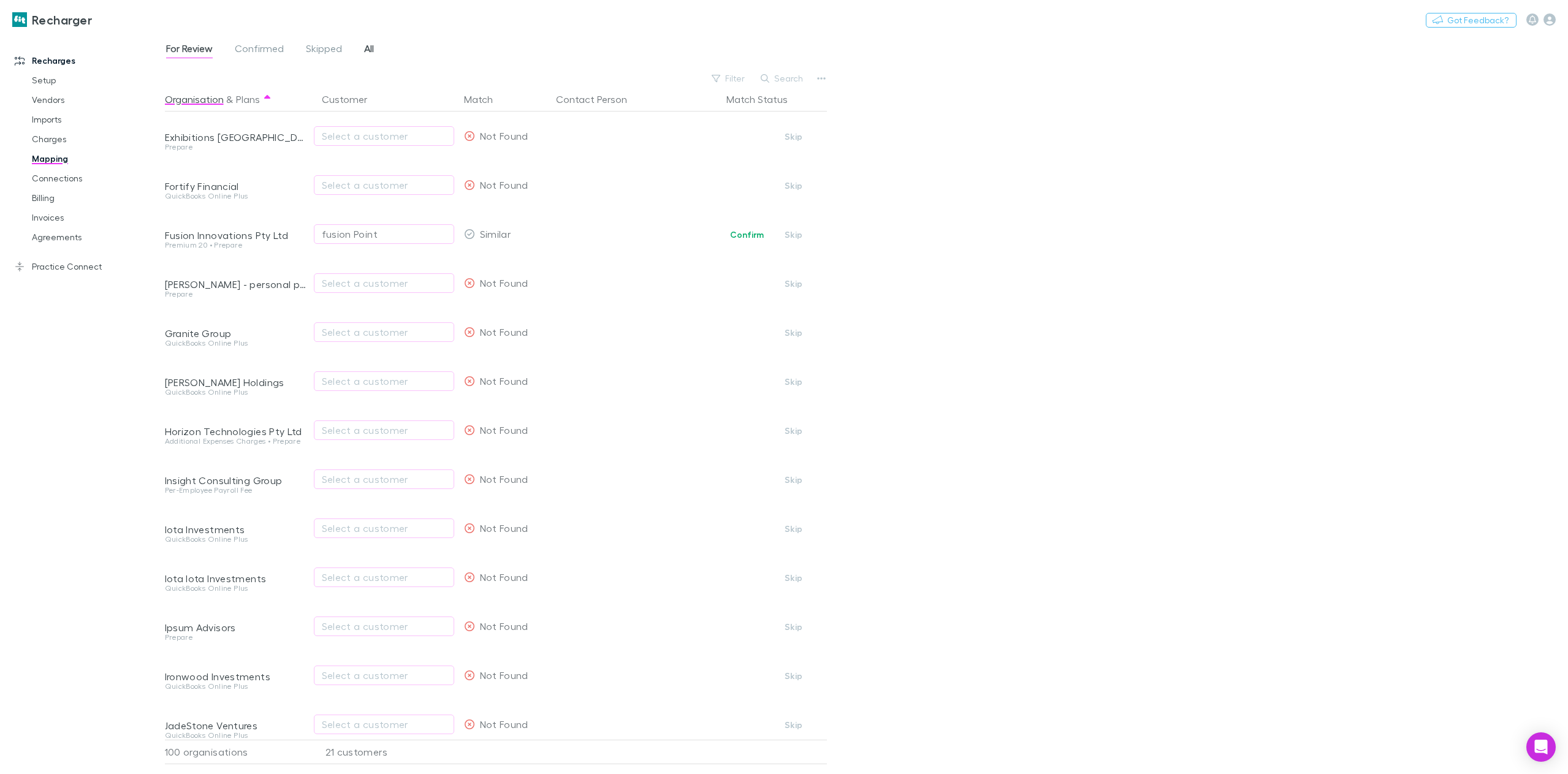
click at [369, 50] on span "All" at bounding box center [369, 50] width 10 height 16
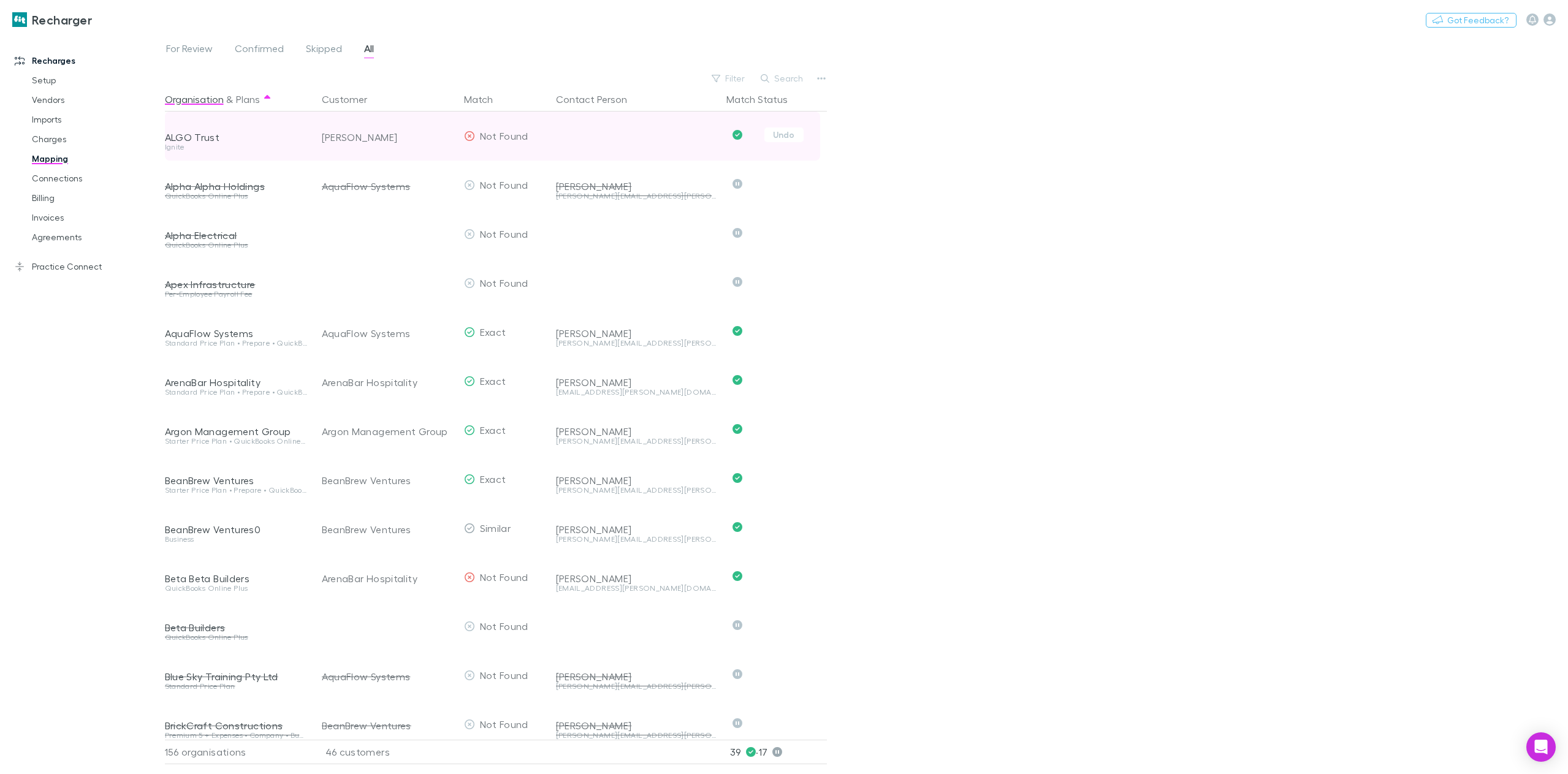
click at [202, 137] on div "ALGO Trust" at bounding box center [236, 137] width 142 height 12
click at [783, 136] on button "Undo" at bounding box center [784, 134] width 39 height 15
click at [182, 46] on span "For Review" at bounding box center [189, 50] width 46 height 16
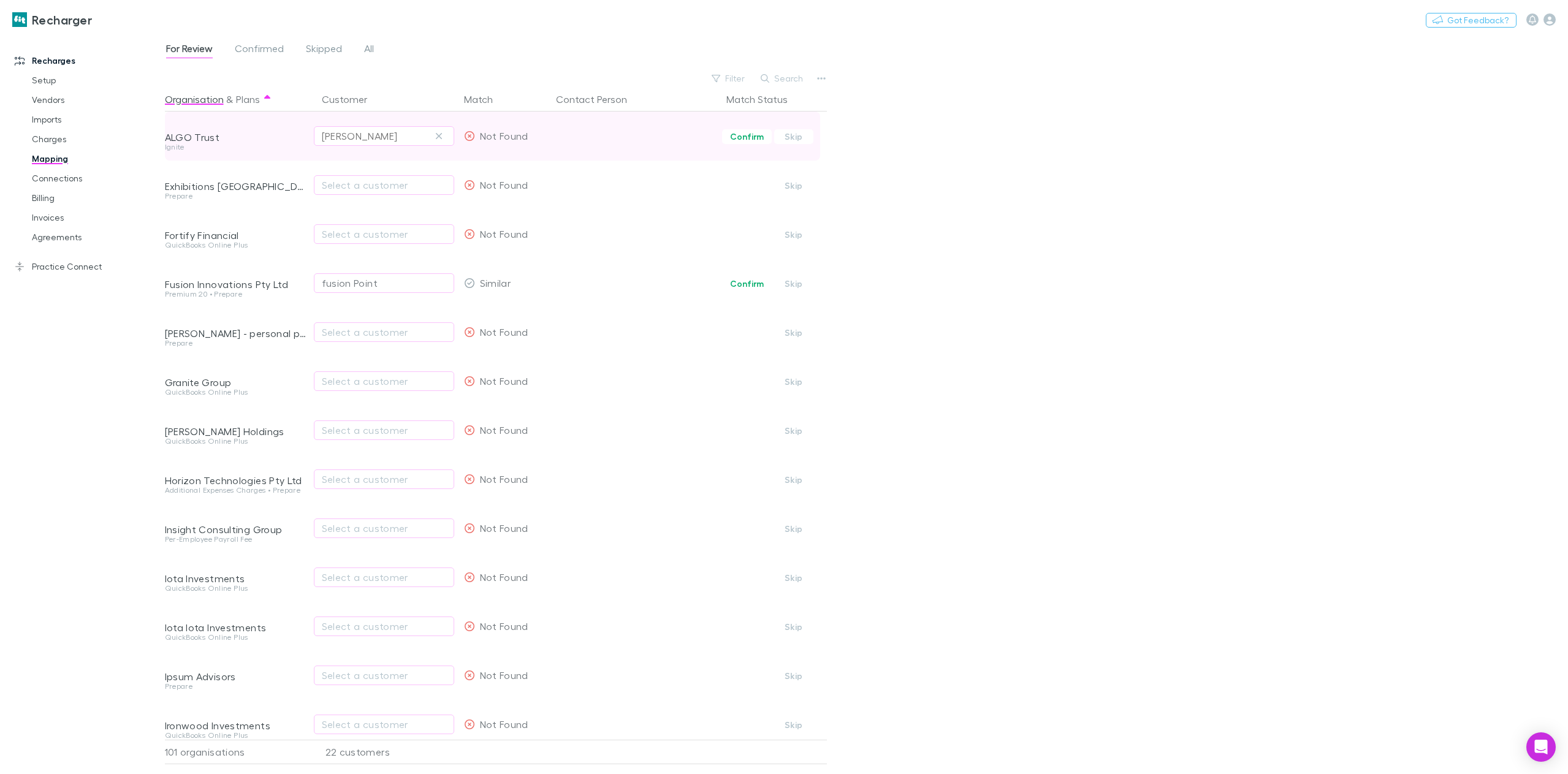
click at [407, 139] on div "Alex Millar" at bounding box center [384, 136] width 125 height 15
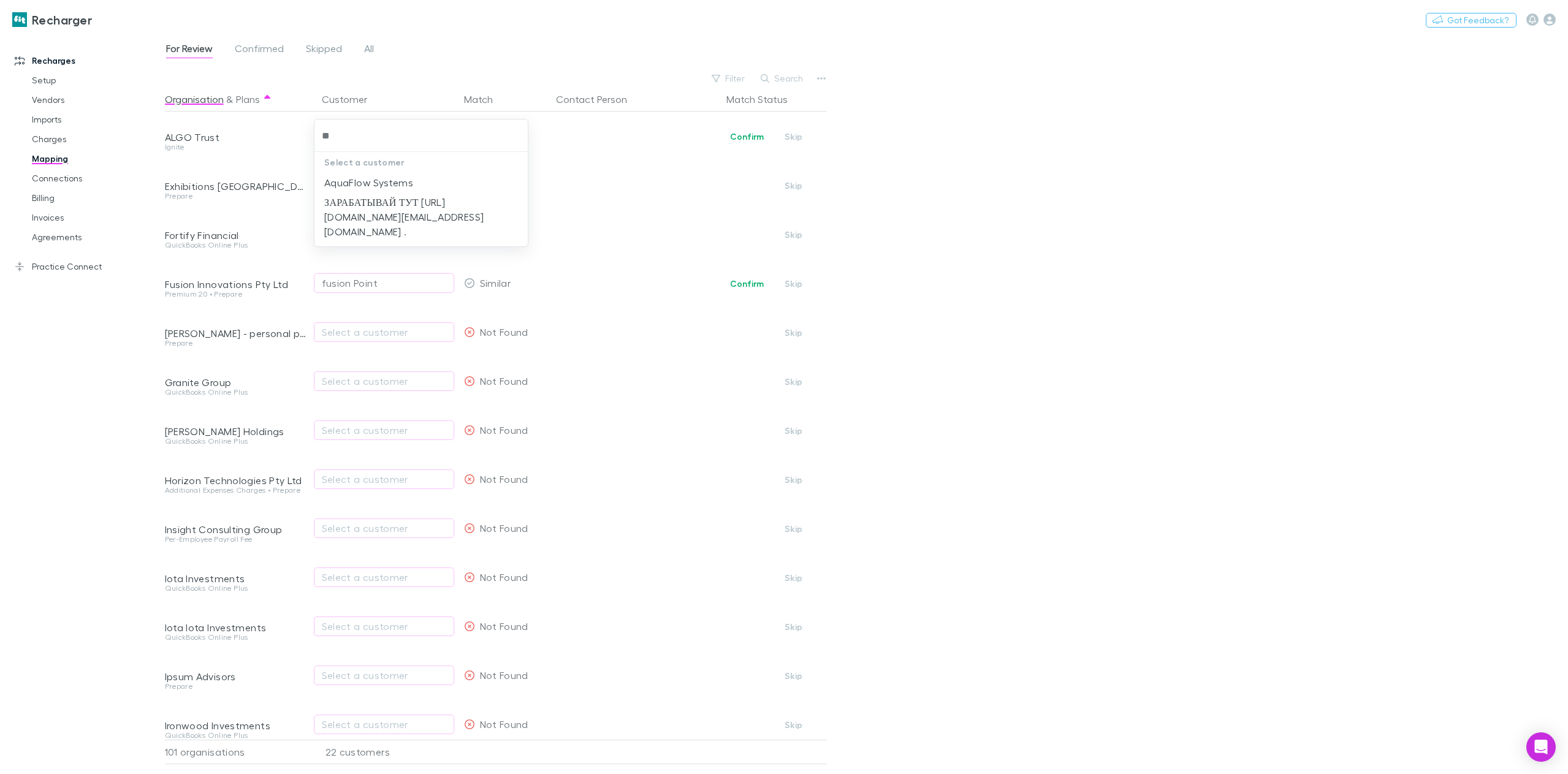
type input "***"
click at [412, 179] on li "AquaFlow Systems" at bounding box center [421, 182] width 213 height 19
click at [374, 51] on link "All" at bounding box center [369, 50] width 12 height 19
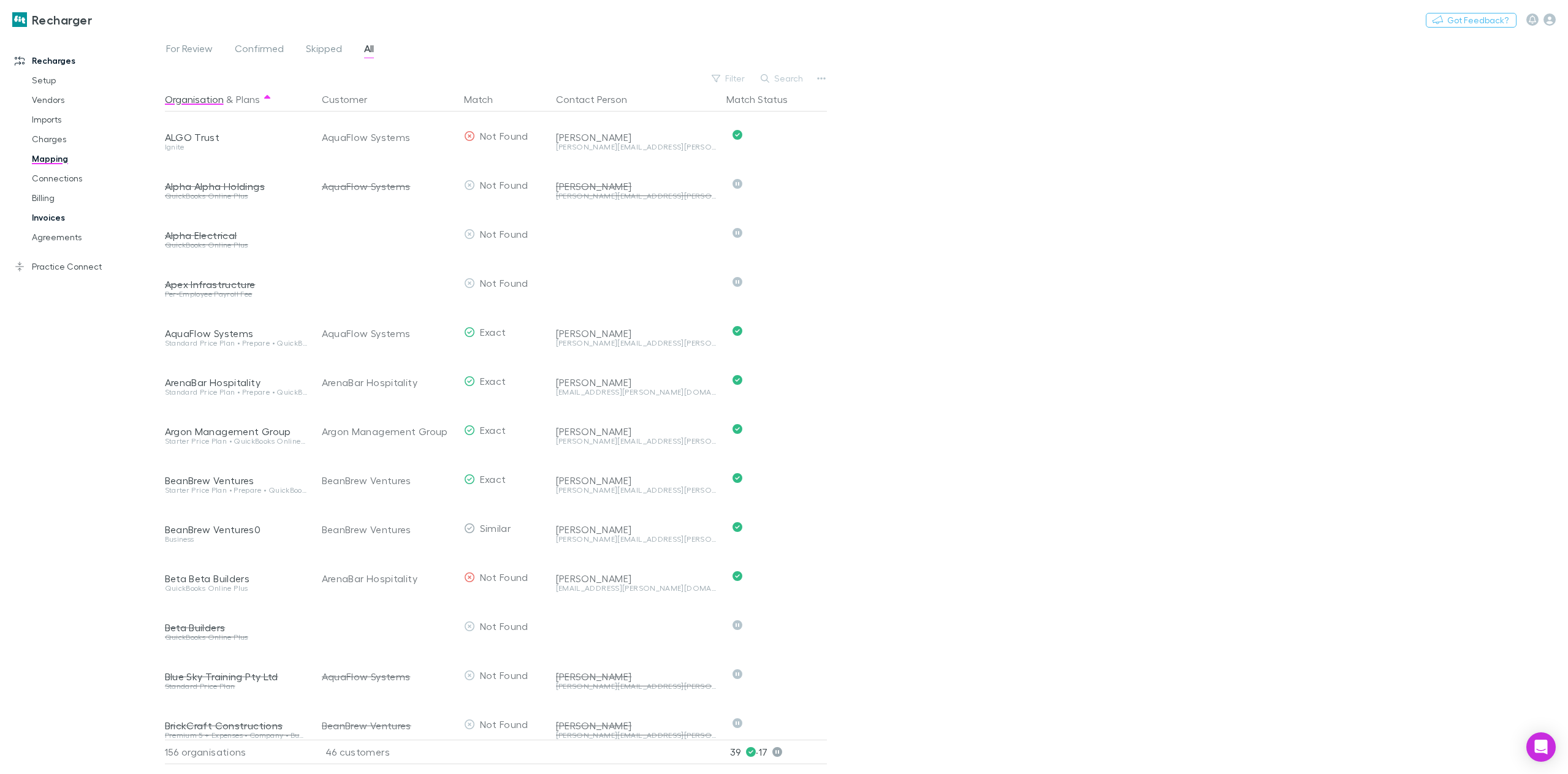
click at [88, 221] on link "Invoices" at bounding box center [95, 218] width 152 height 19
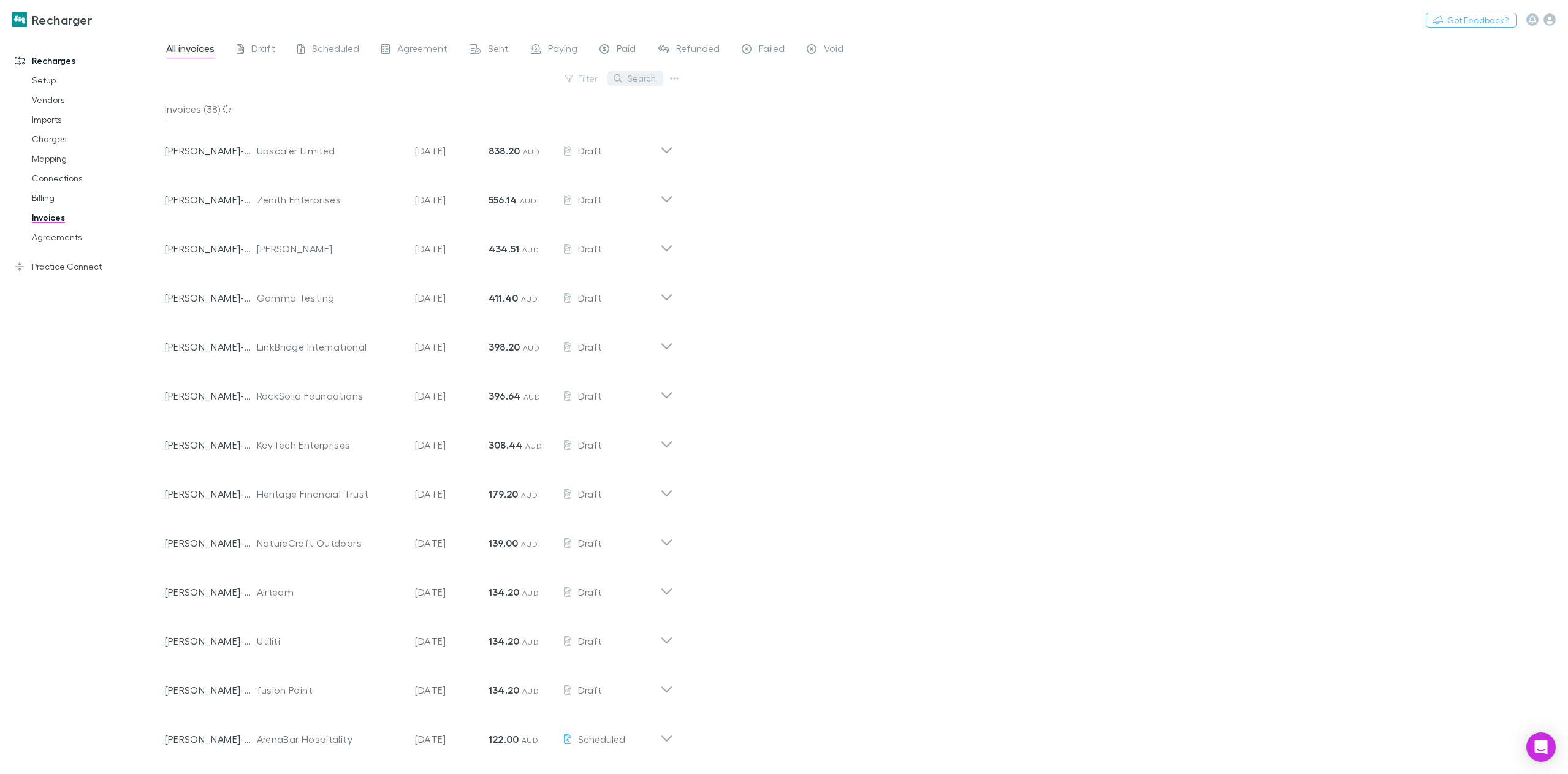
click at [642, 76] on button "Search" at bounding box center [635, 78] width 55 height 15
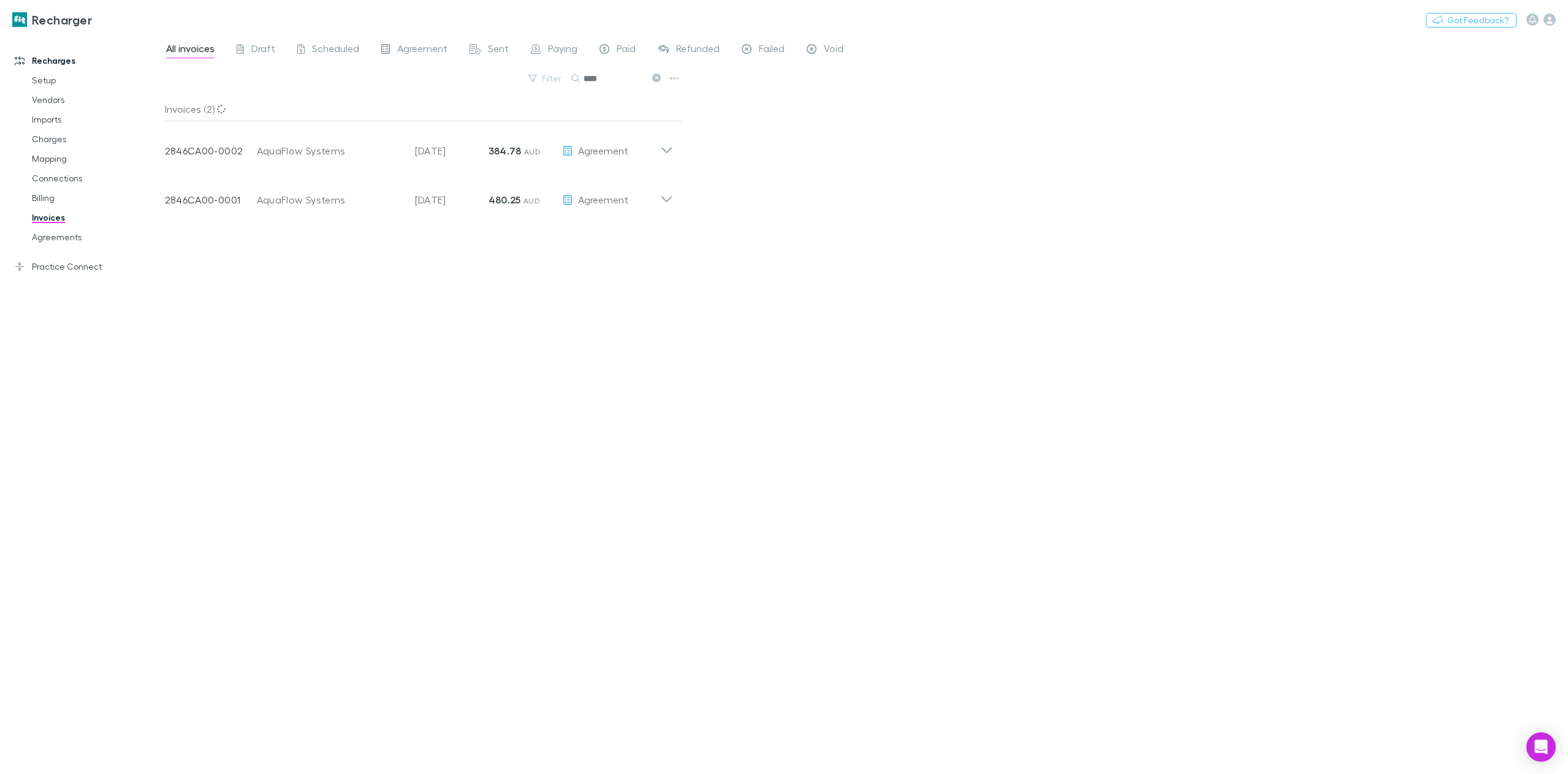
type input "****"
click at [1330, 348] on div "All invoices Draft Scheduled Agreement Sent Paying Paid Refunded Failed Void Fi…" at bounding box center [866, 405] width 1403 height 740
click at [38, 17] on h3 "Recharger" at bounding box center [62, 19] width 60 height 15
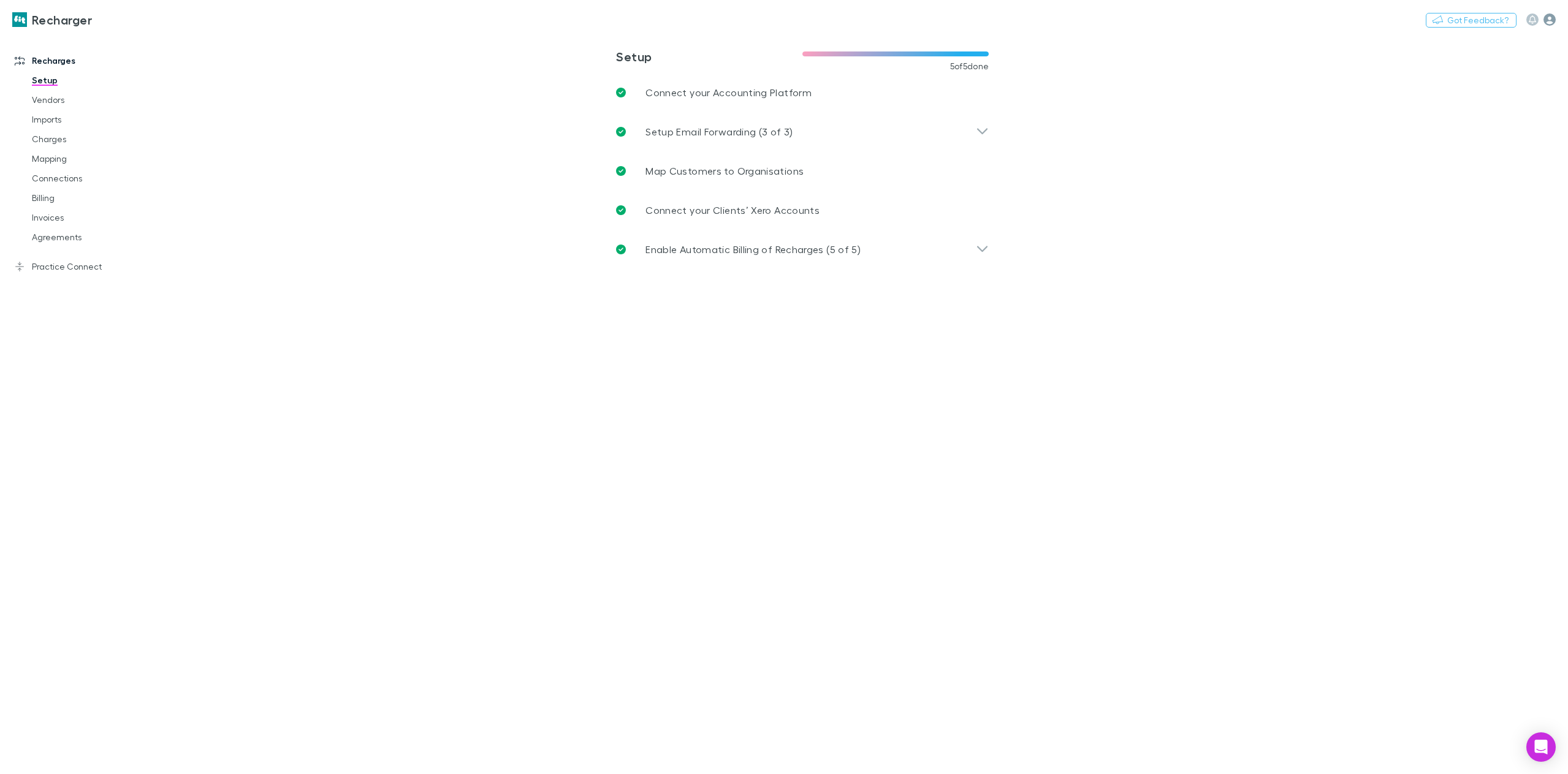
click at [1549, 17] on icon "button" at bounding box center [1549, 19] width 12 height 12
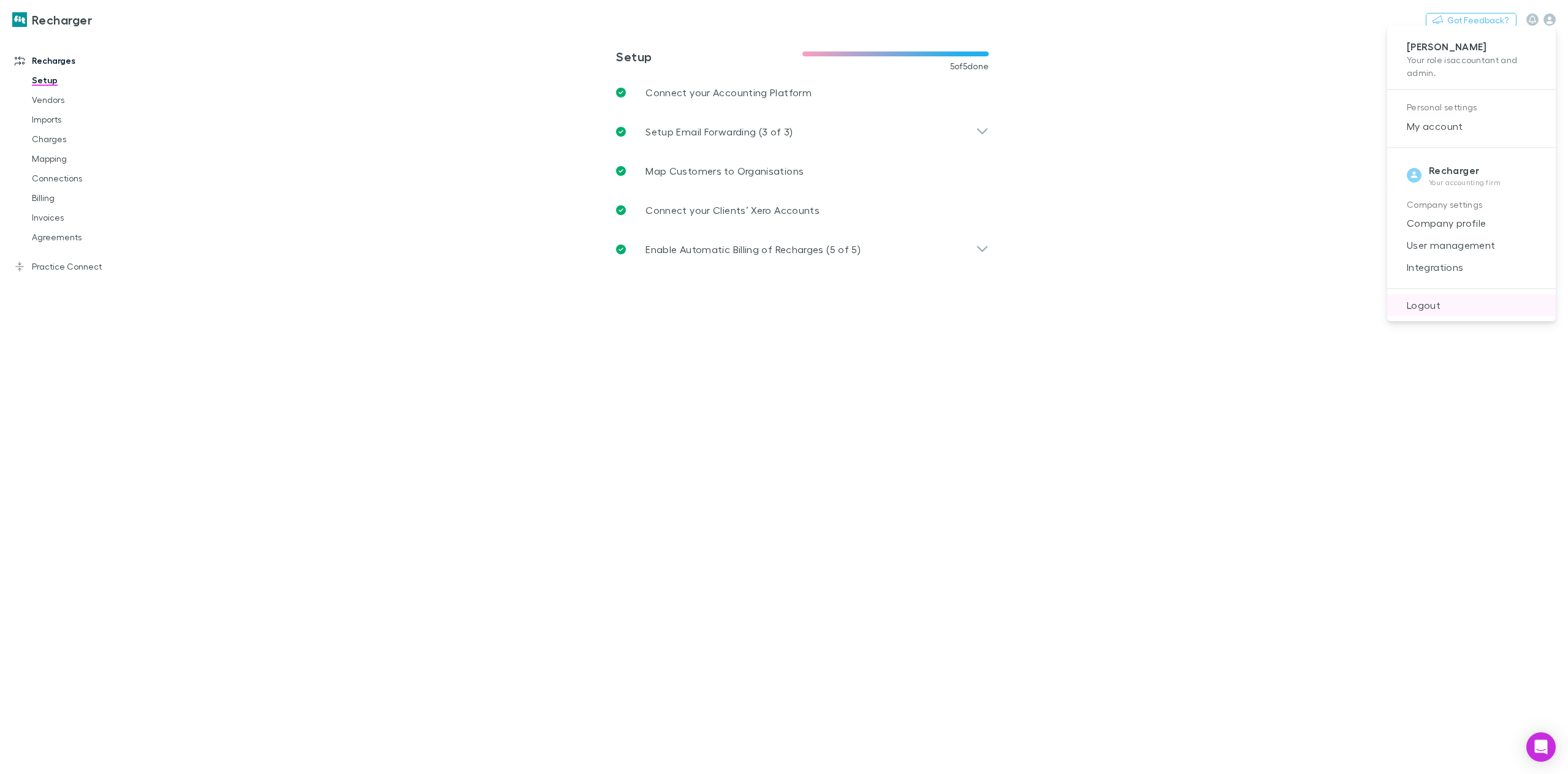
click at [1425, 308] on span "Logout" at bounding box center [1471, 305] width 149 height 15
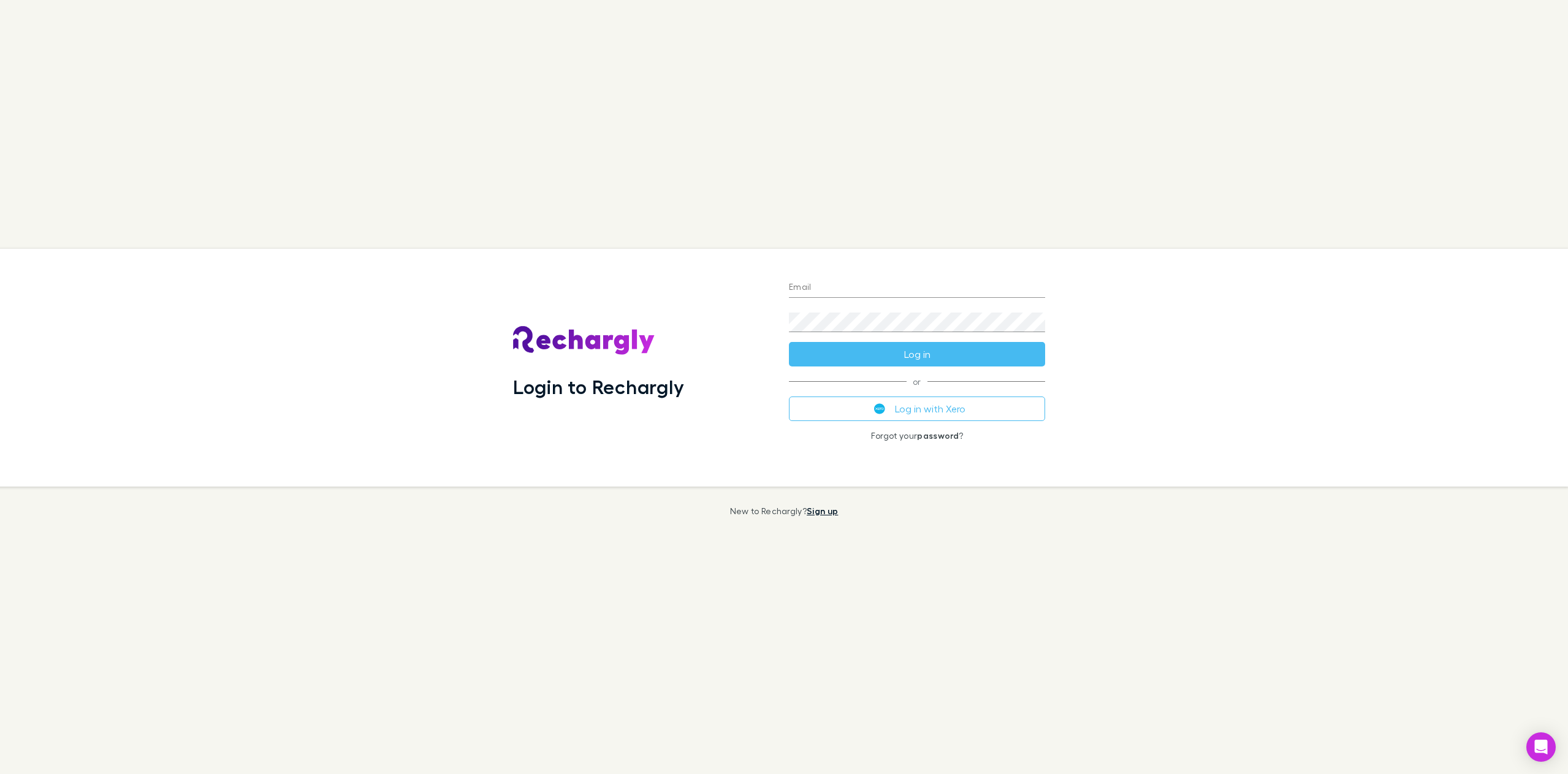
click at [831, 510] on link "Sign up" at bounding box center [822, 511] width 31 height 10
click at [1178, 645] on div "Login to Rechargly Email Password Log in or Log in with Xero Forgot your passwo…" at bounding box center [784, 387] width 1568 height 774
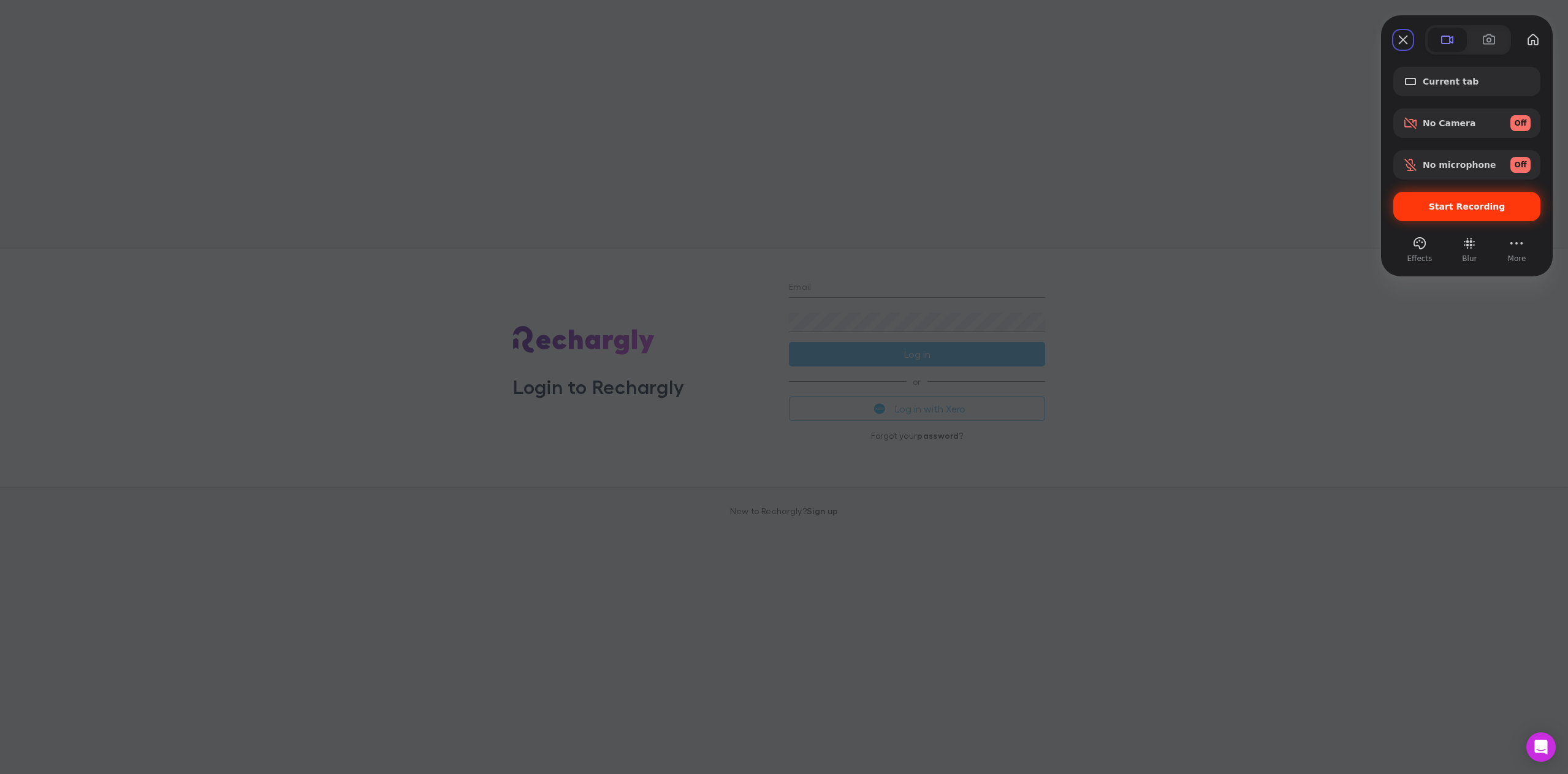
click at [1477, 211] on span "Start Recording" at bounding box center [1467, 206] width 77 height 10
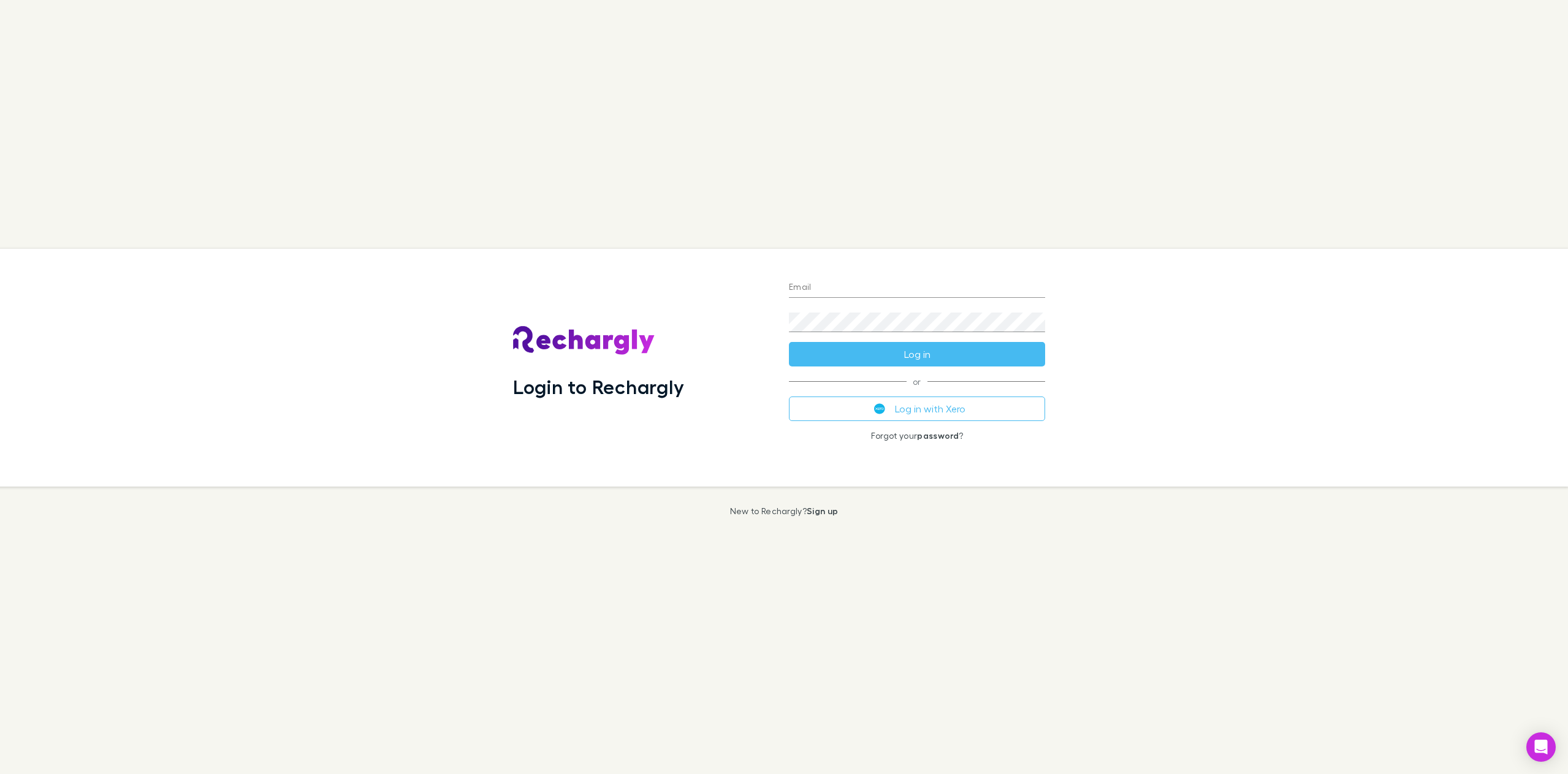
click at [831, 512] on link "Sign up" at bounding box center [822, 511] width 31 height 10
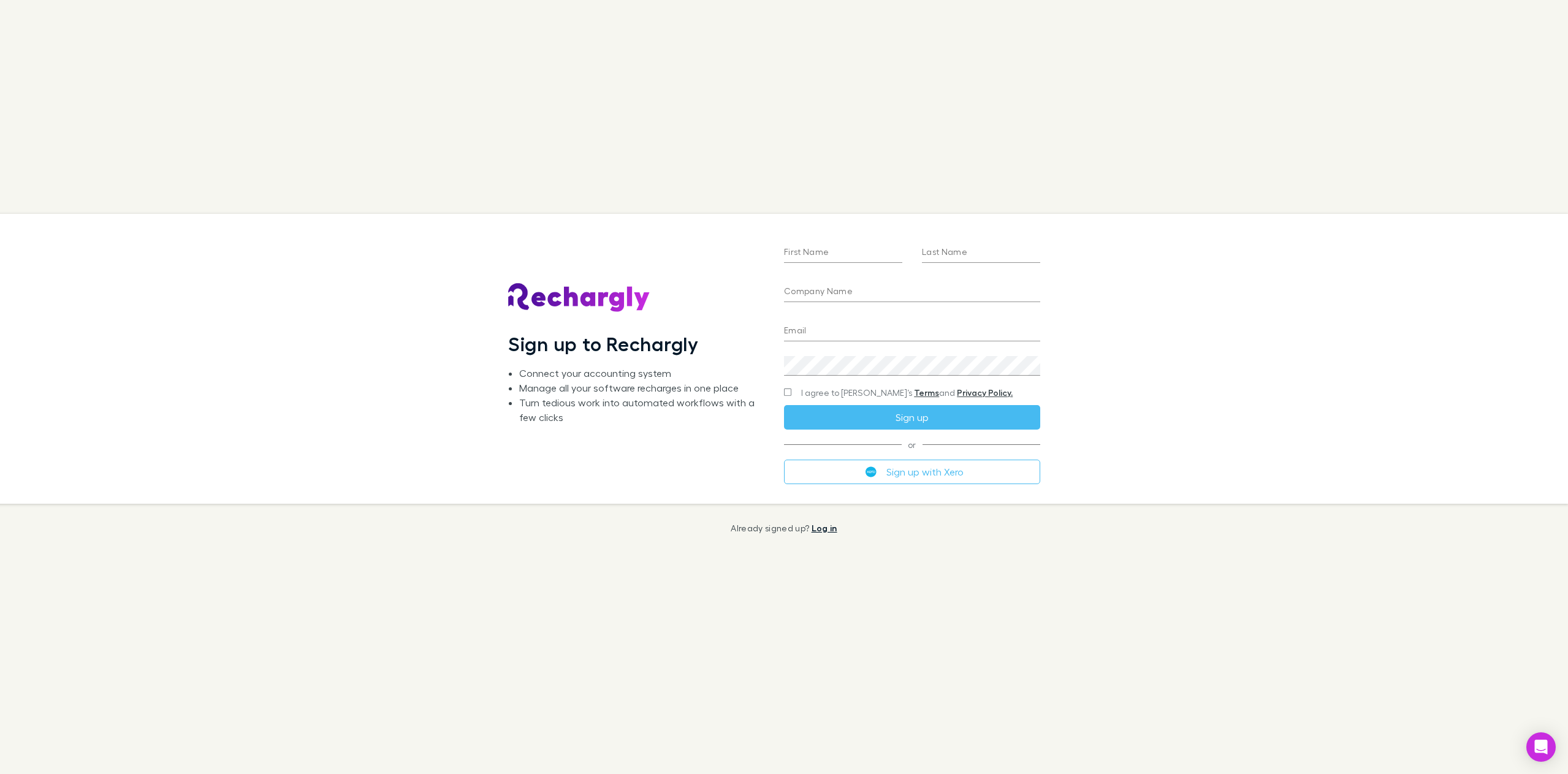
click at [819, 531] on link "Log in" at bounding box center [824, 528] width 26 height 10
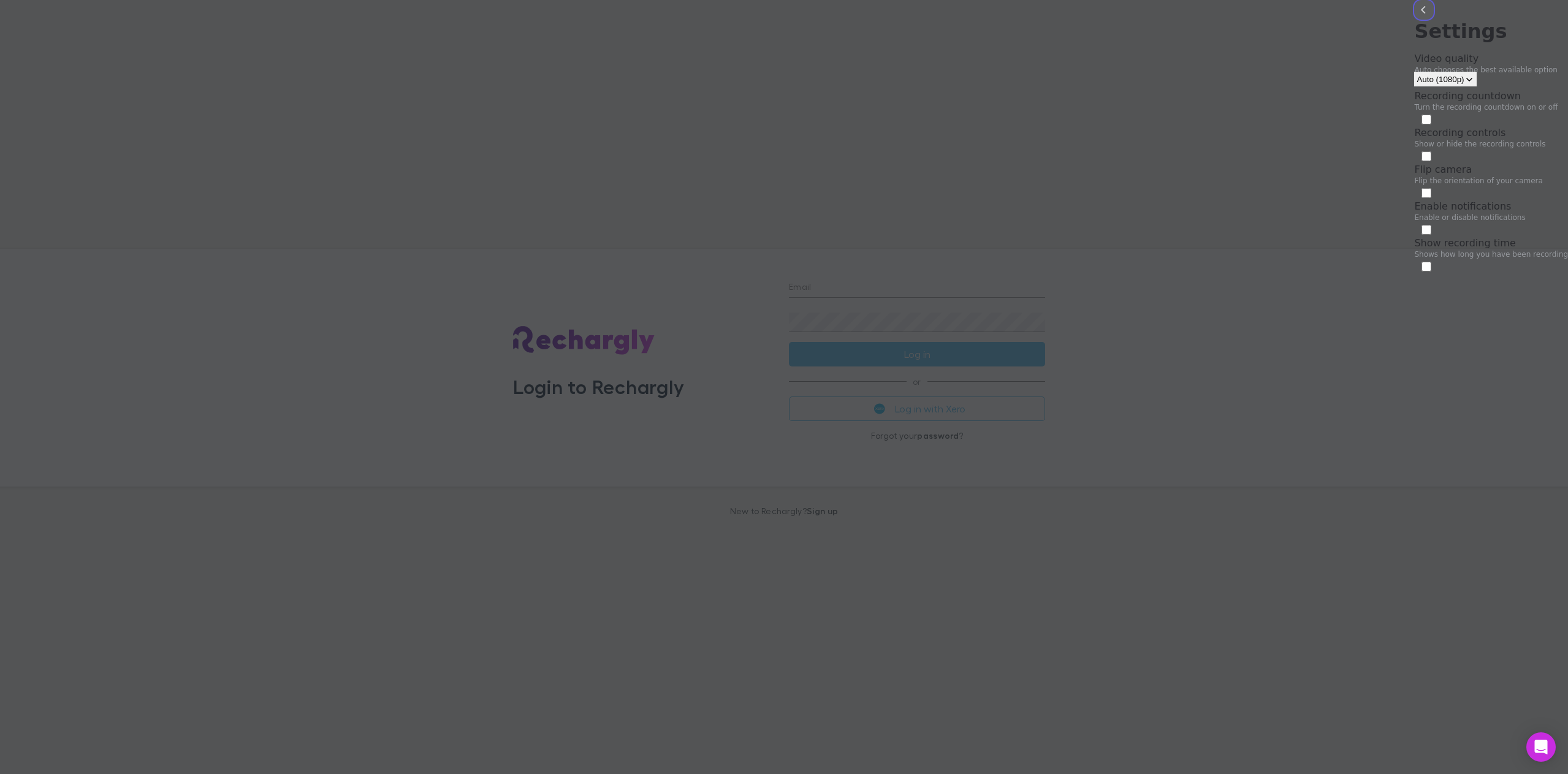
click at [1414, 19] on button "back" at bounding box center [1424, 10] width 19 height 19
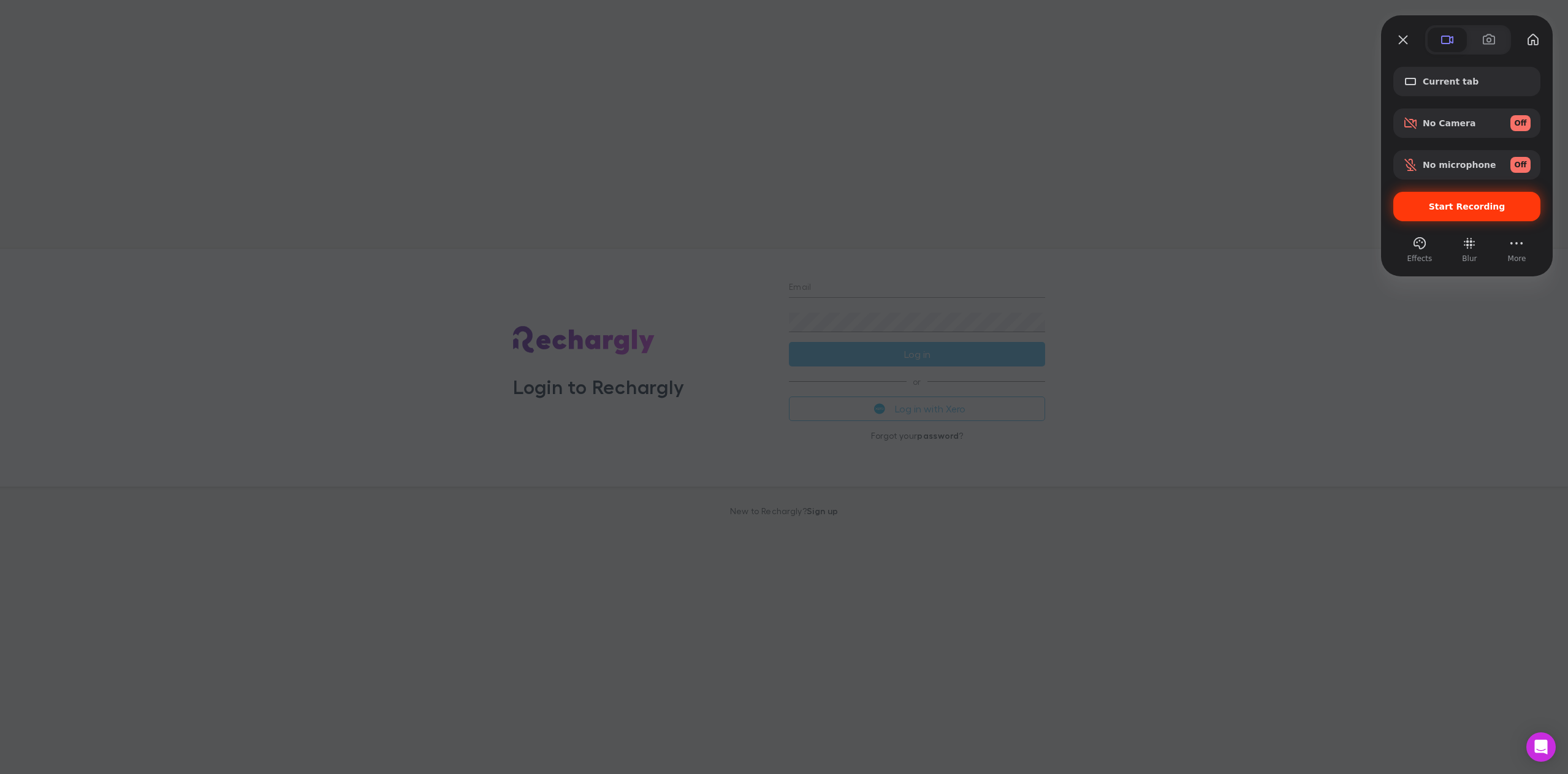
click at [1443, 213] on div "Start Recording" at bounding box center [1467, 206] width 147 height 29
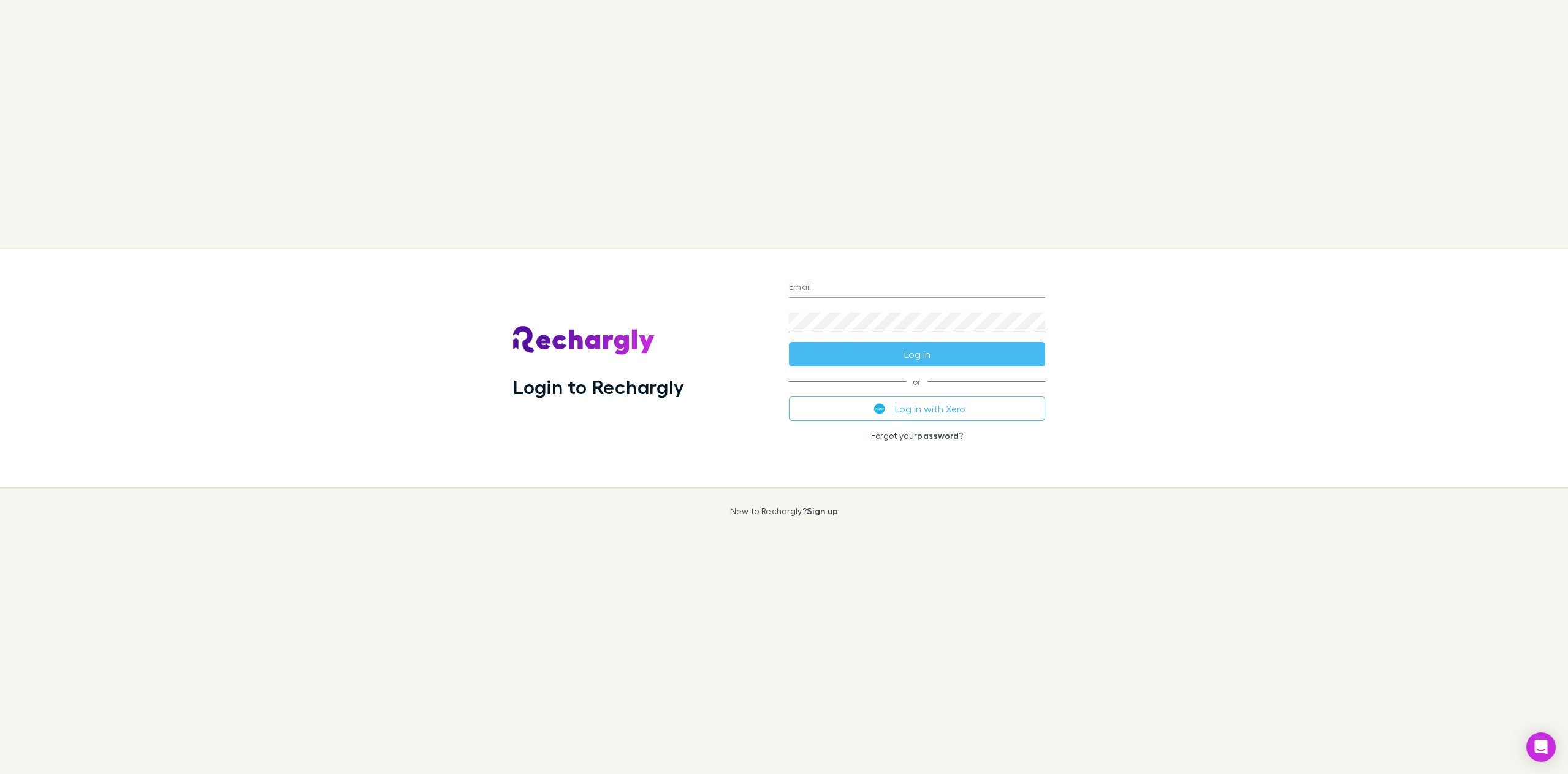
click at [822, 511] on link "Sign up" at bounding box center [822, 511] width 31 height 10
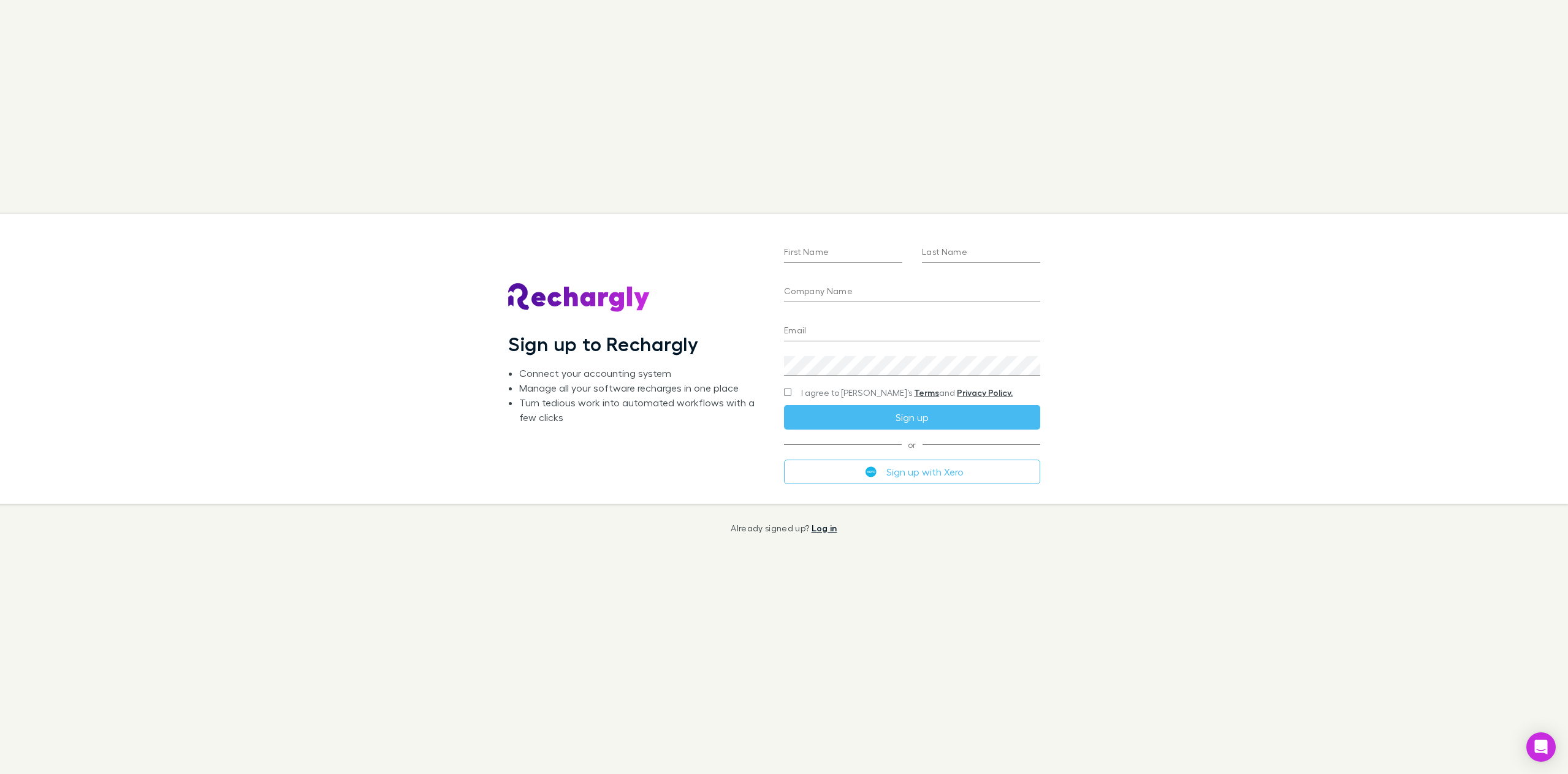
click at [825, 527] on link "Log in" at bounding box center [824, 528] width 26 height 10
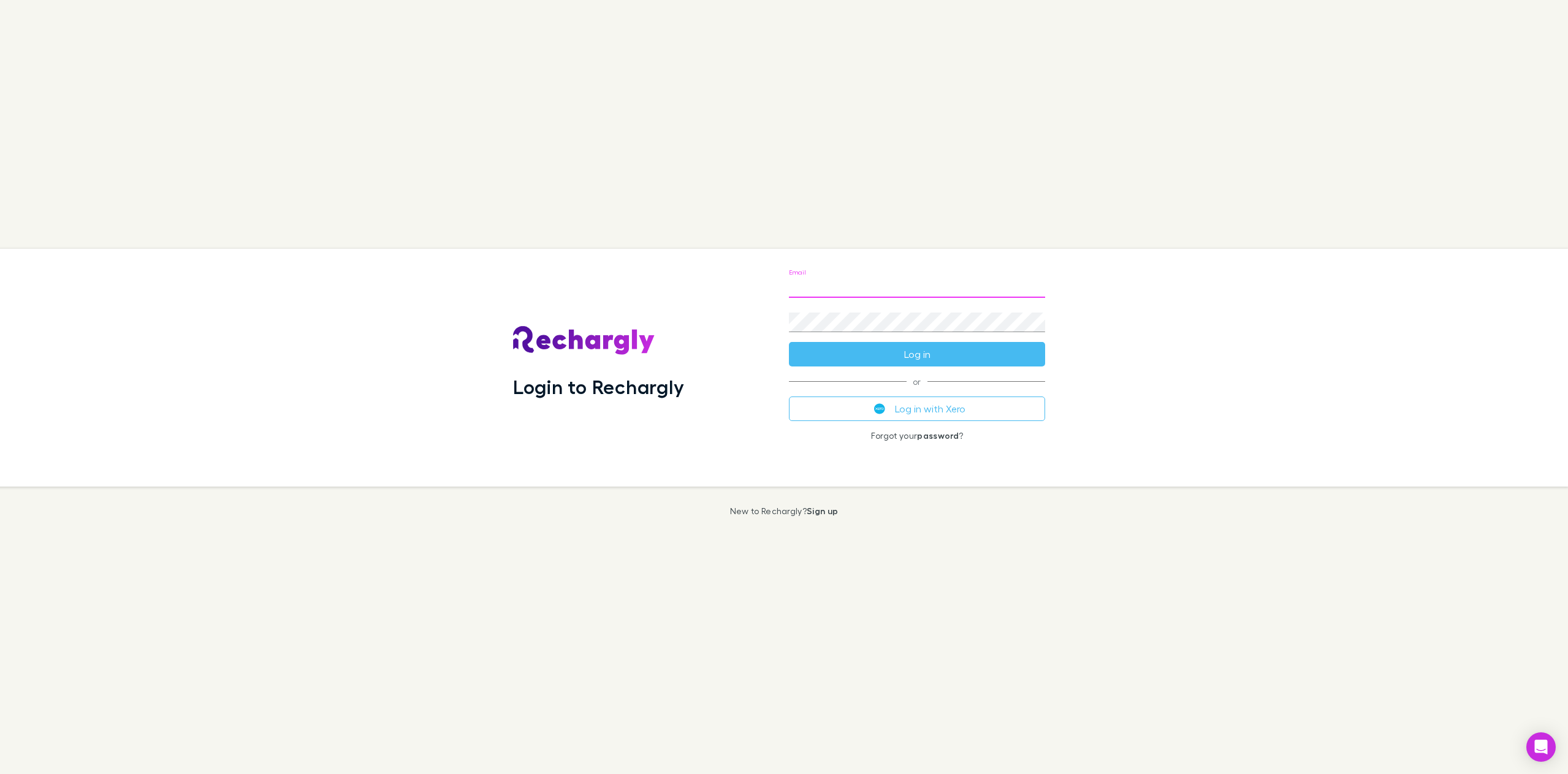
click at [850, 284] on input "Email" at bounding box center [917, 288] width 256 height 19
click at [0, 773] on com-1password-button at bounding box center [0, 774] width 0 height 0
type input "**********"
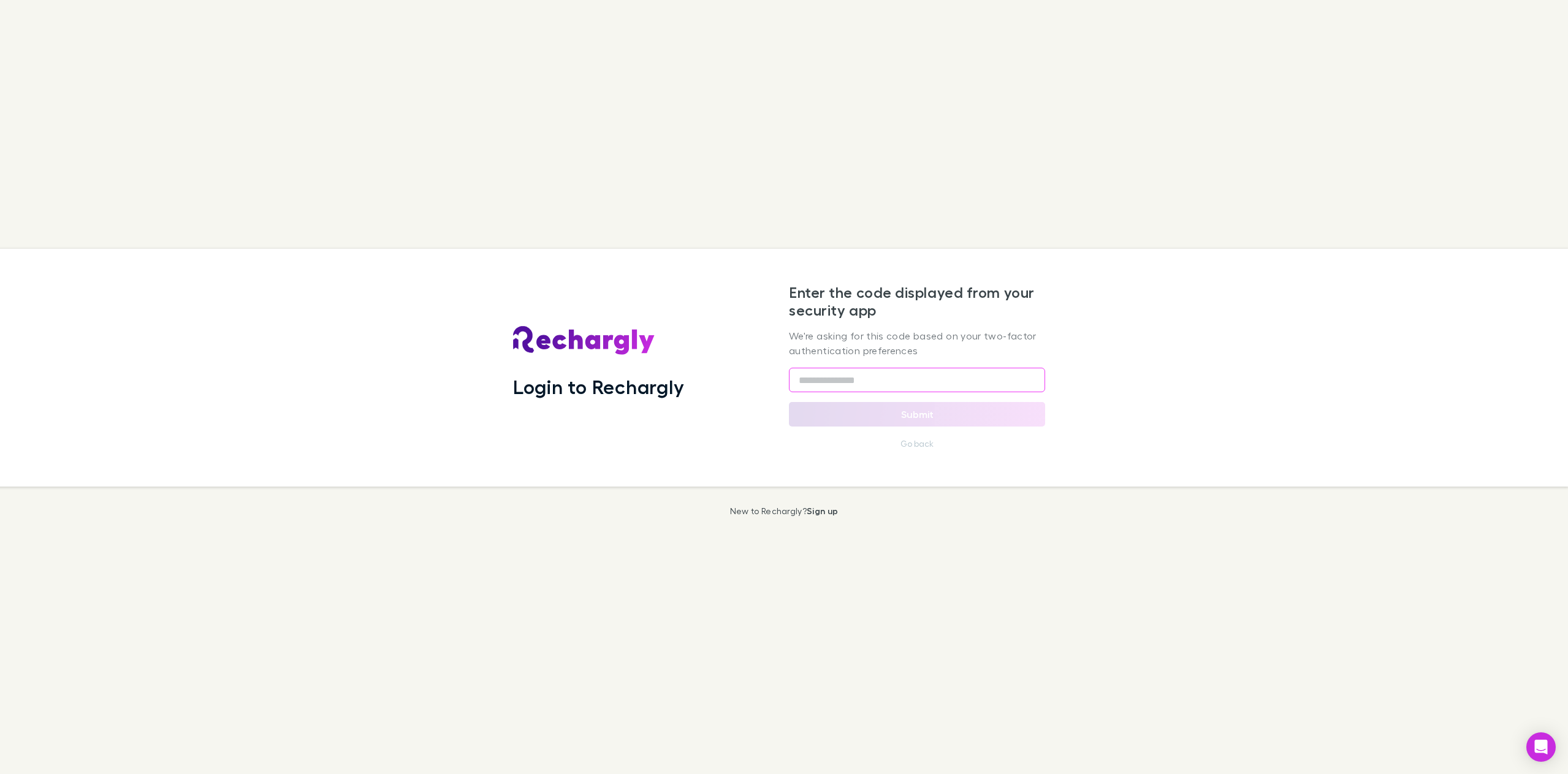
type input "******"
click at [962, 377] on input "******" at bounding box center [917, 380] width 256 height 24
click at [905, 414] on button "Submit" at bounding box center [917, 414] width 256 height 24
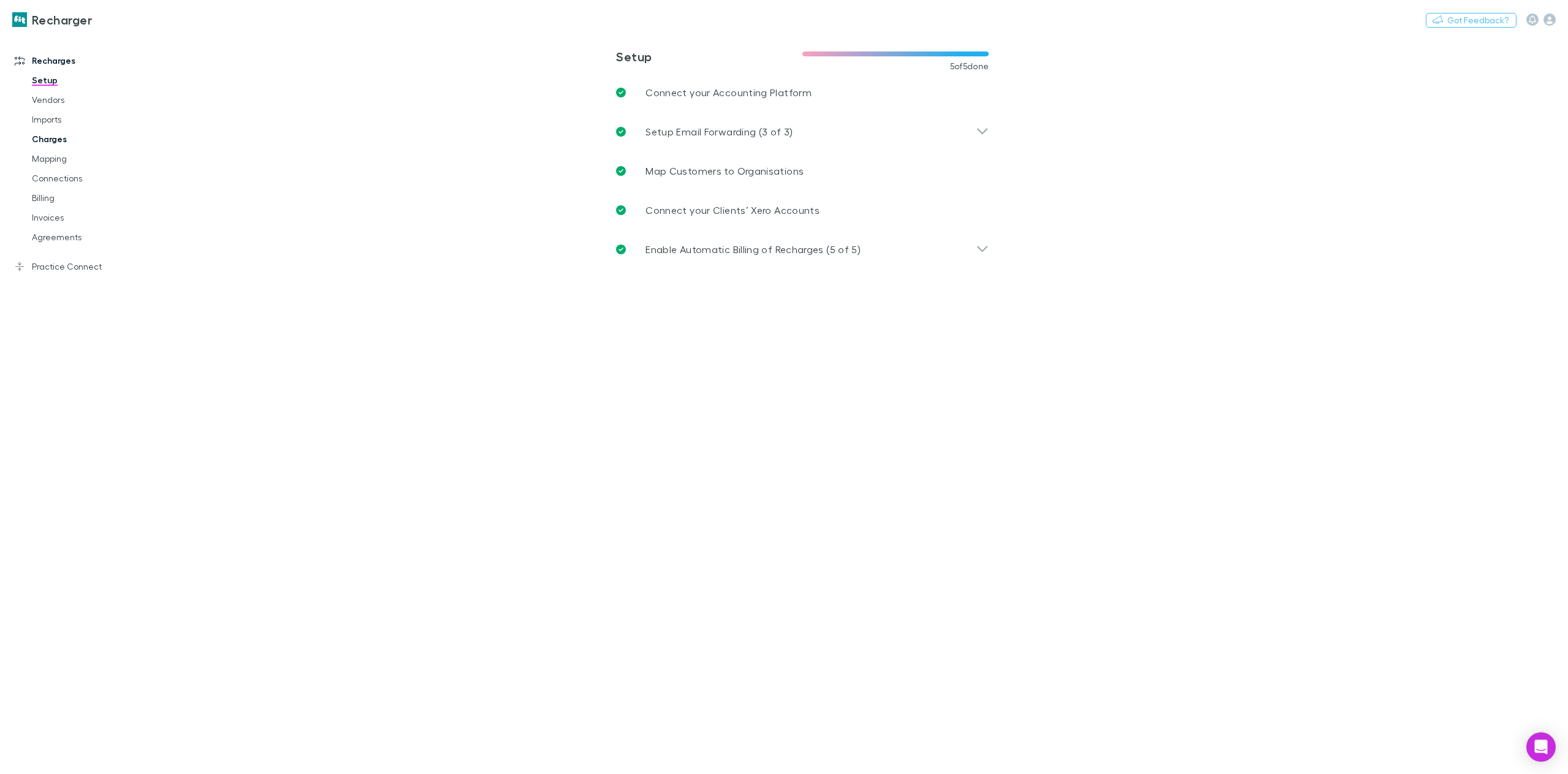
drag, startPoint x: 44, startPoint y: 143, endPoint x: 68, endPoint y: 144, distance: 24.0
click at [44, 143] on link "Charges" at bounding box center [95, 139] width 152 height 19
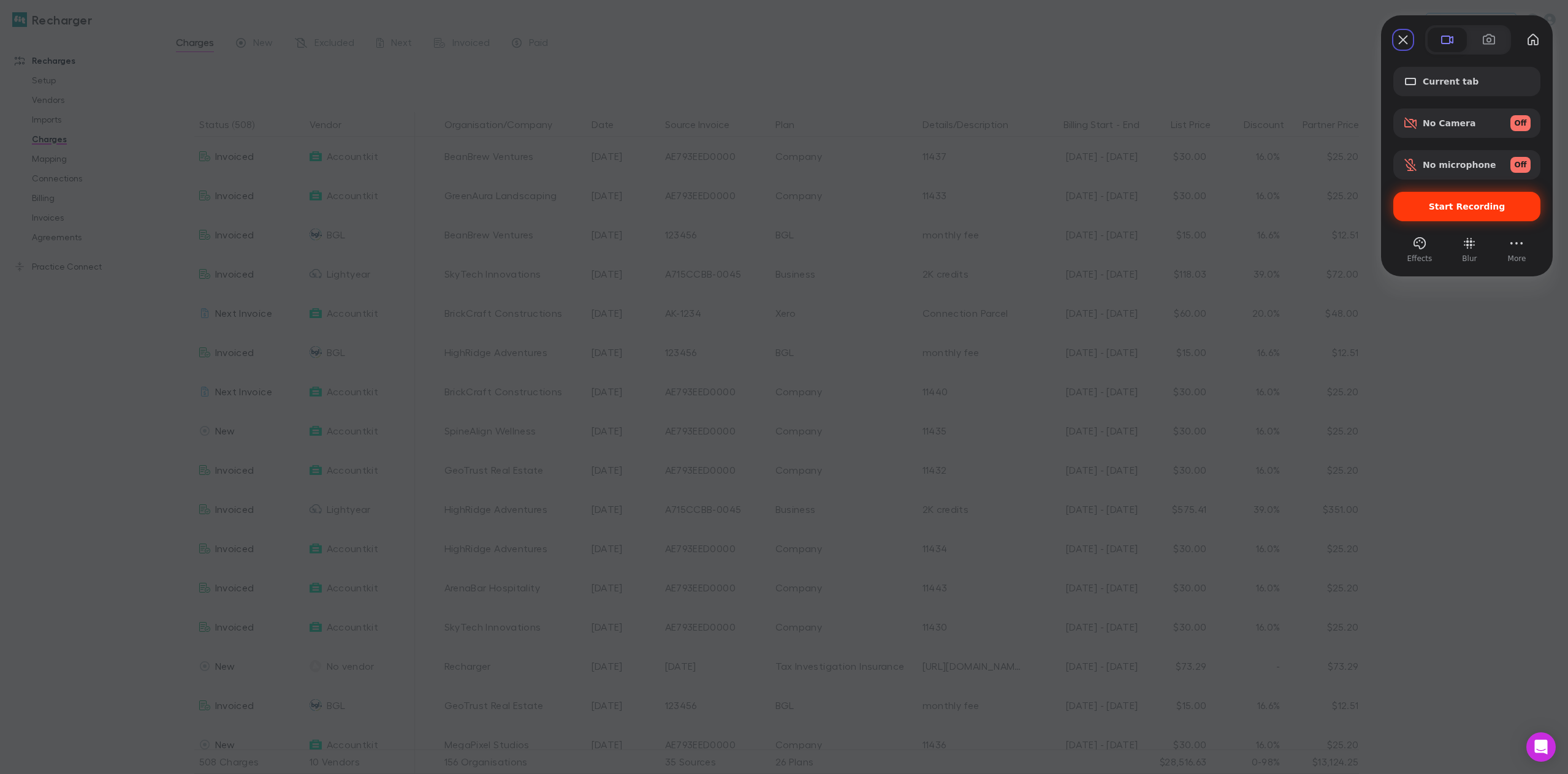
click at [1463, 203] on span "Start Recording" at bounding box center [1467, 206] width 77 height 10
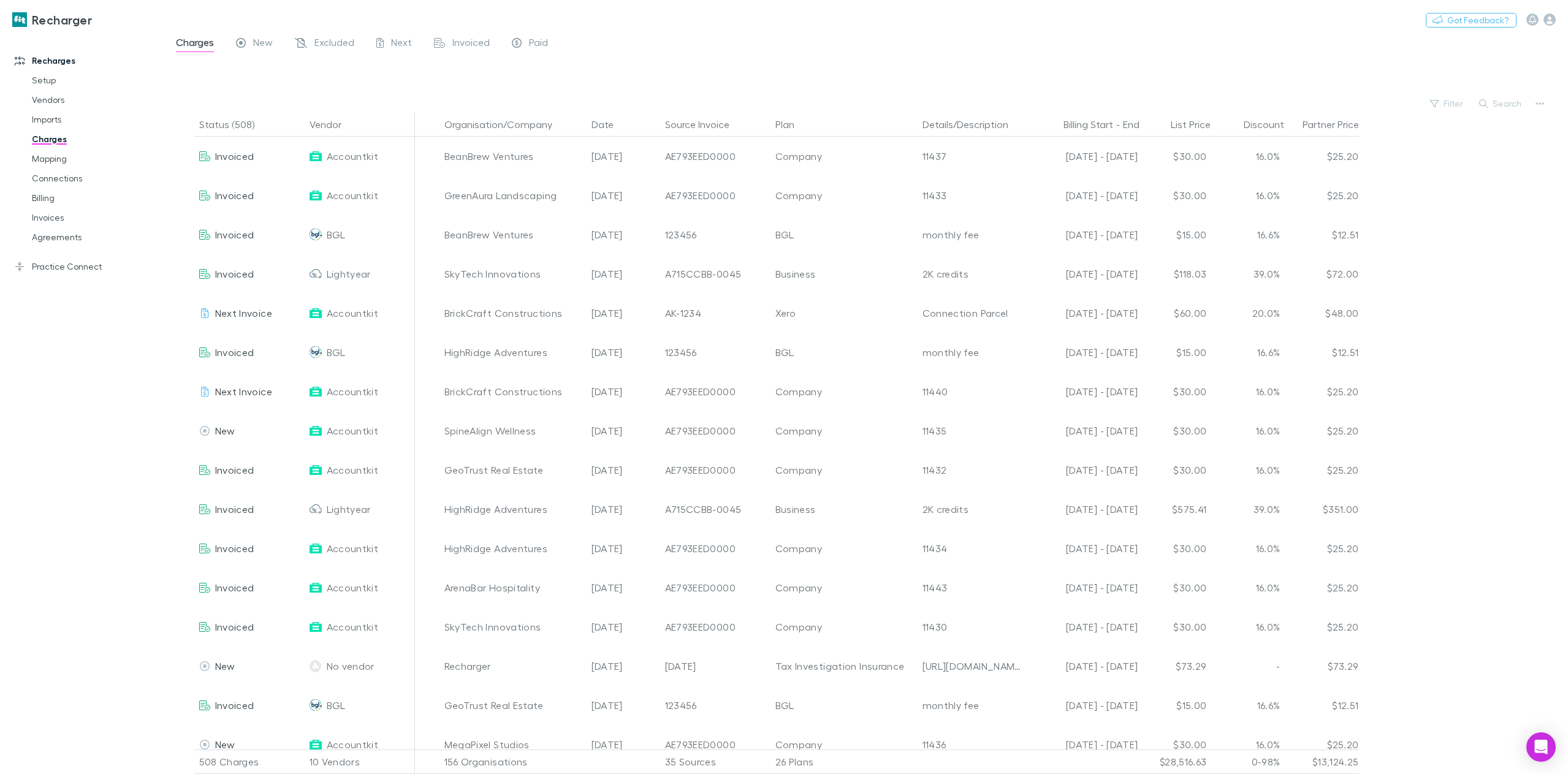
click at [48, 141] on link "Charges" at bounding box center [95, 139] width 152 height 19
click at [1544, 100] on button "button" at bounding box center [1540, 103] width 17 height 17
click at [1431, 151] on p "Plan exclusions" at bounding box center [1463, 150] width 149 height 15
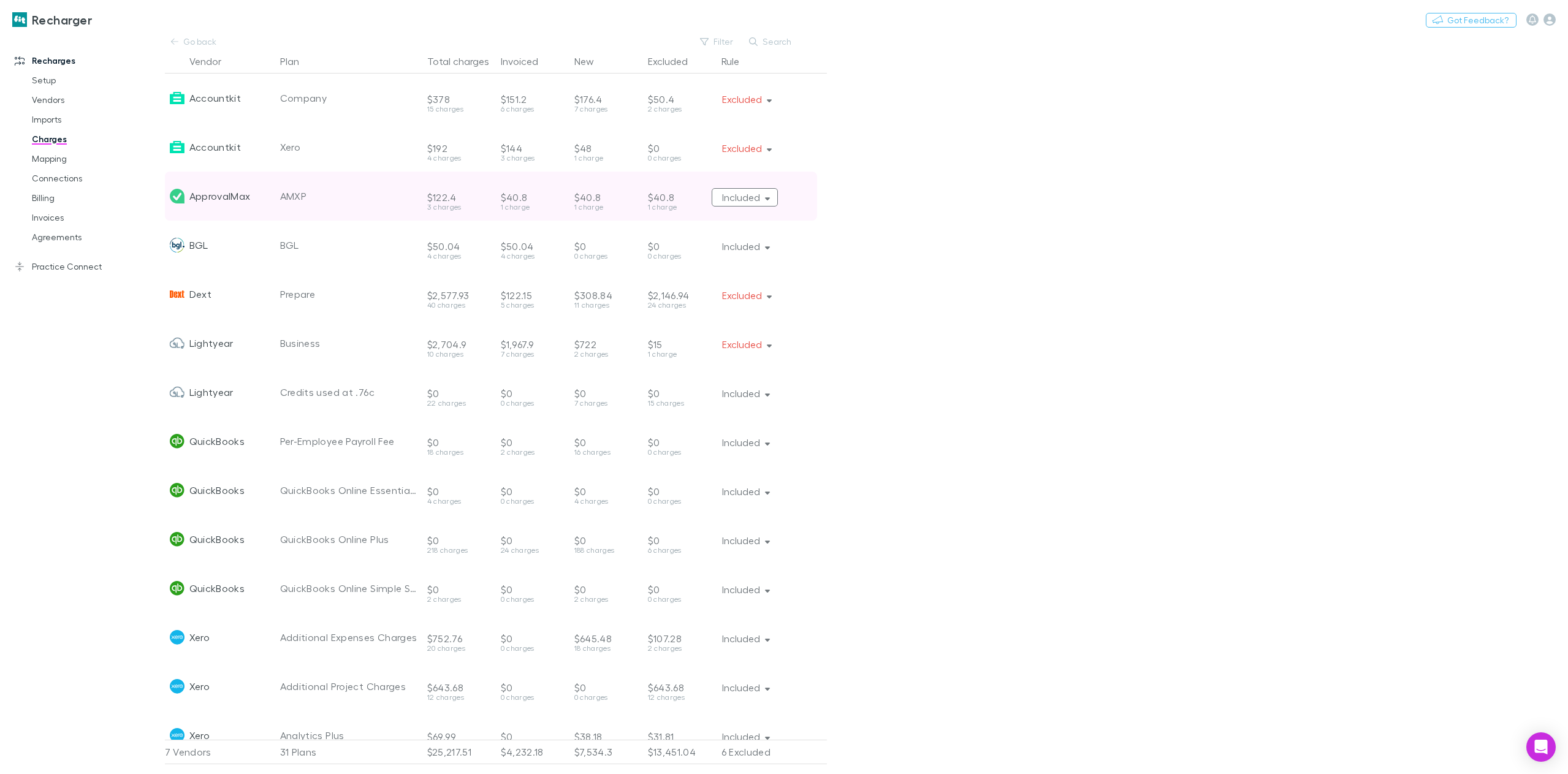
click at [772, 198] on button "Included" at bounding box center [745, 197] width 67 height 19
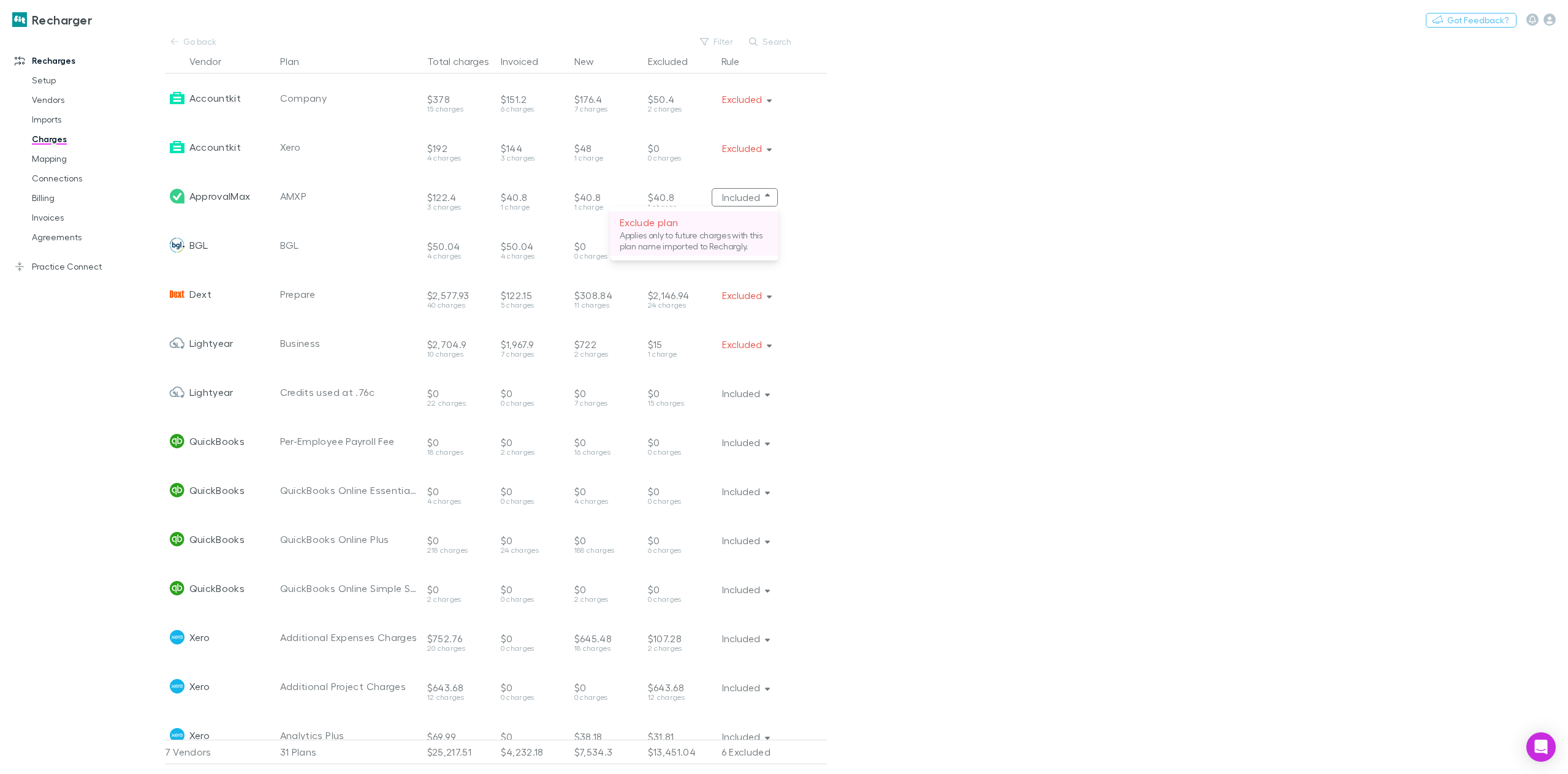
click at [730, 230] on p "Applies only to future charges with this plan name imported to Rechargly." at bounding box center [694, 241] width 149 height 22
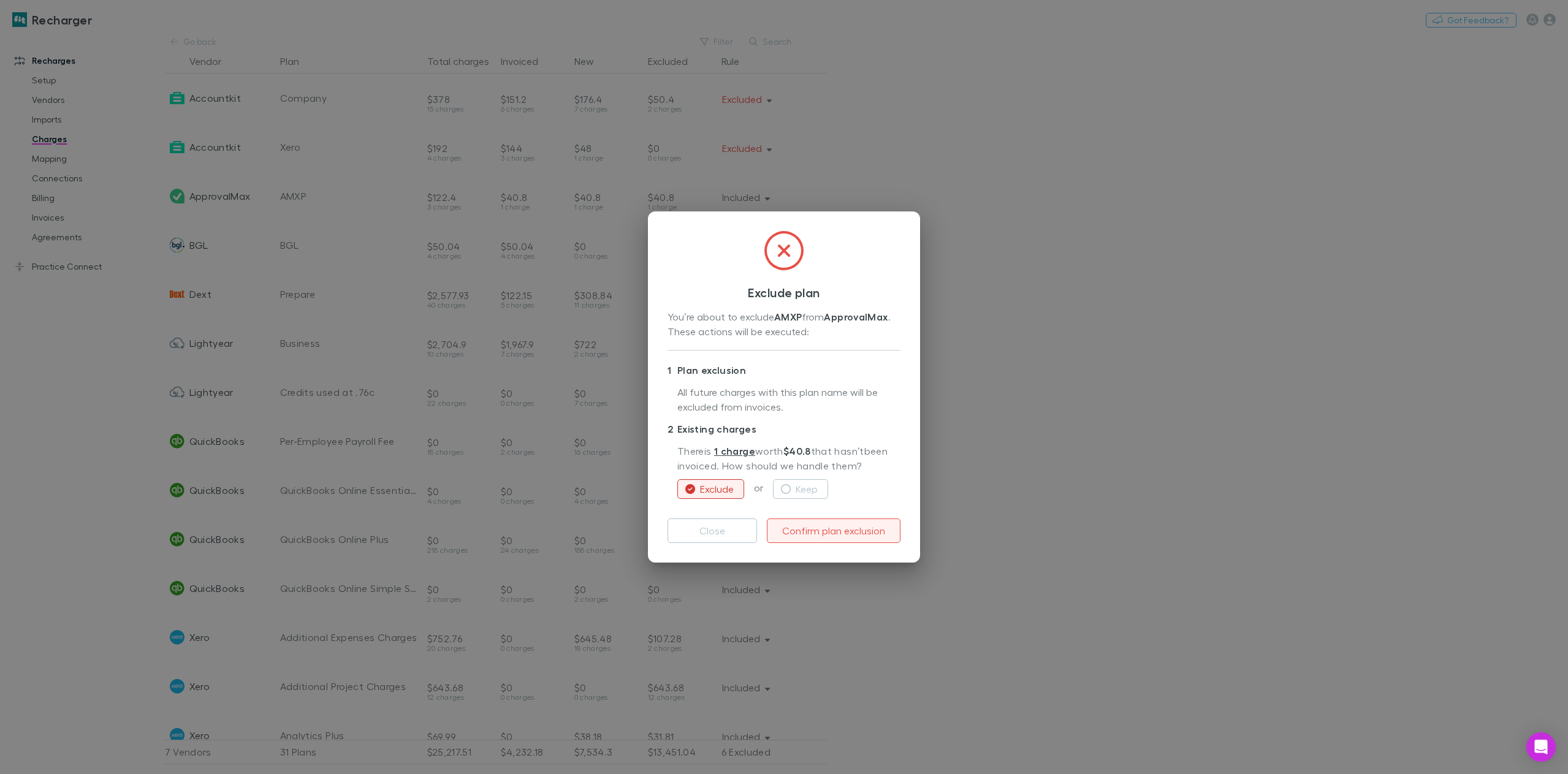
click at [815, 534] on button "Confirm plan exclusion" at bounding box center [834, 530] width 134 height 24
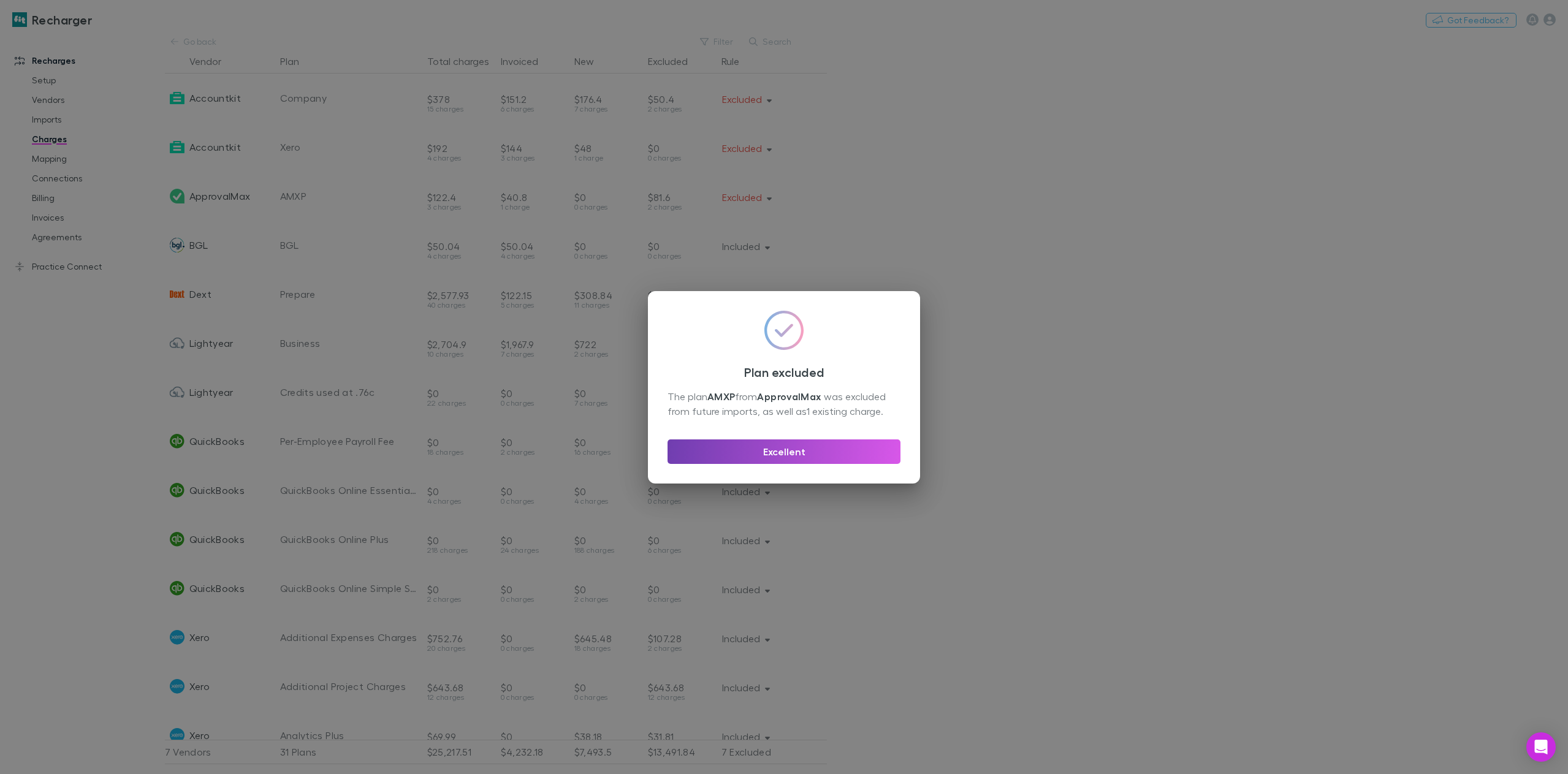
click at [781, 452] on button "Excellent" at bounding box center [784, 451] width 233 height 24
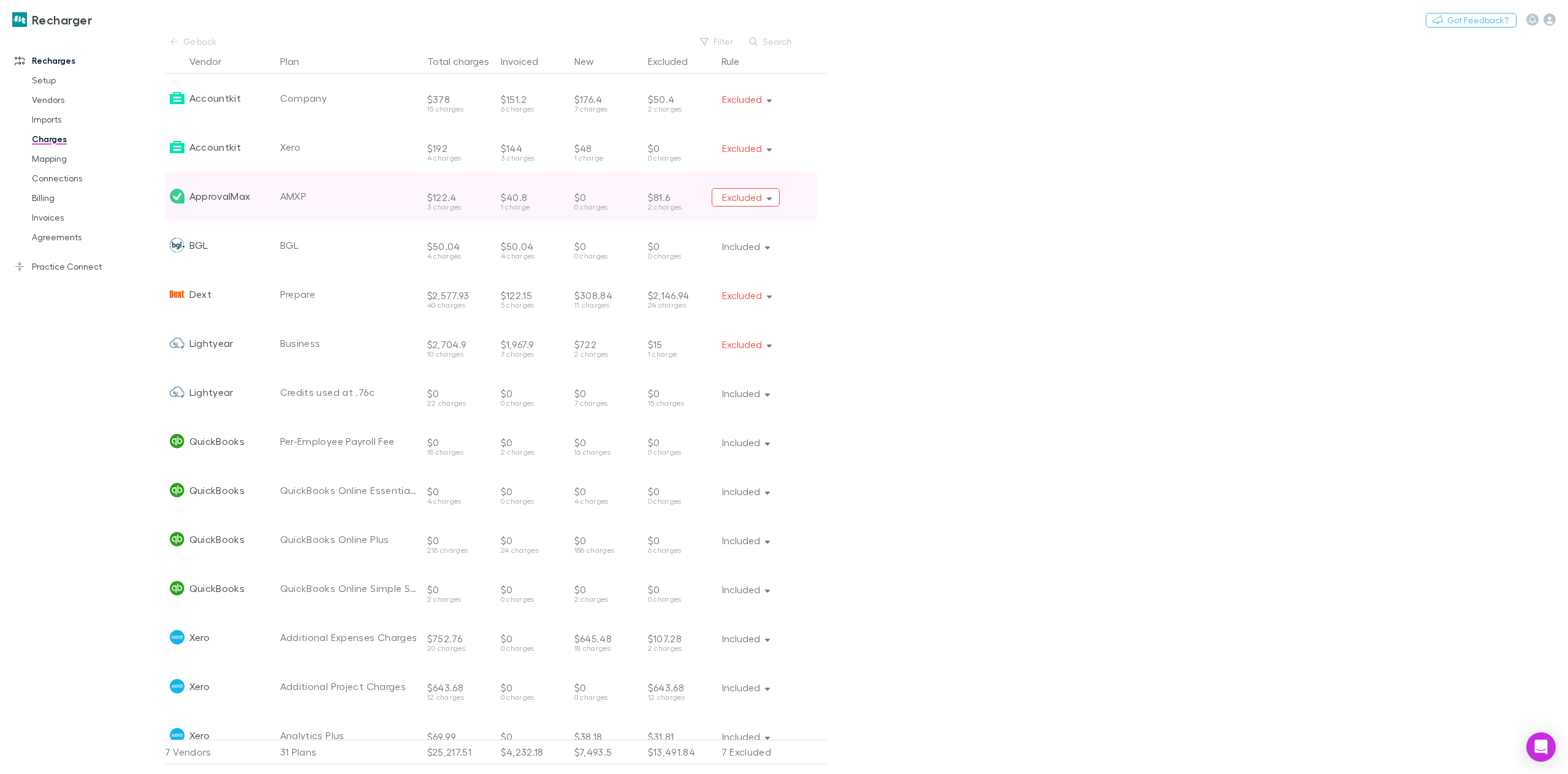
click at [769, 197] on icon "button" at bounding box center [770, 197] width 6 height 8
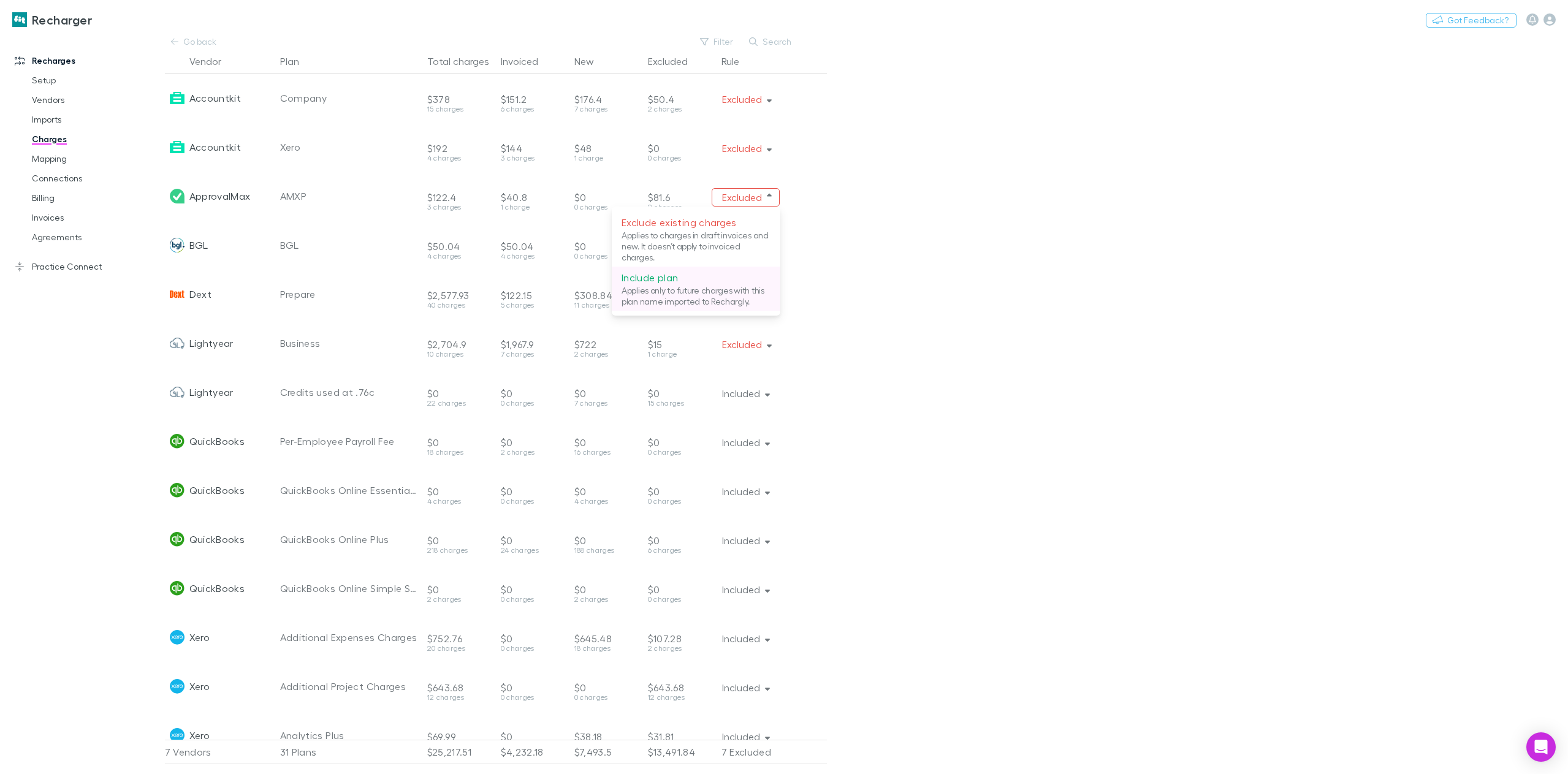
click at [728, 288] on p "Applies only to future charges with this plan name imported to Rechargly." at bounding box center [696, 296] width 149 height 22
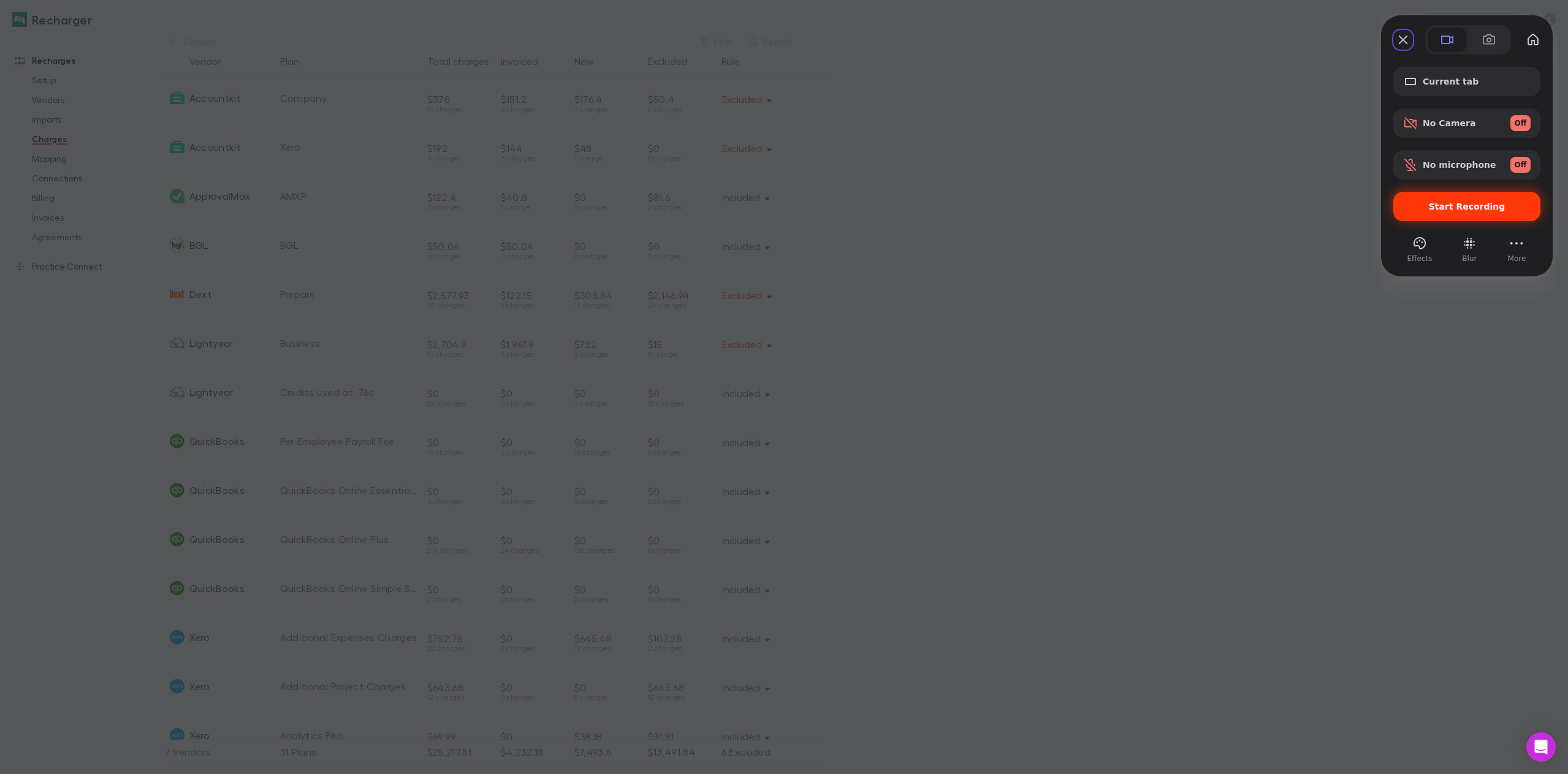
click at [1452, 211] on span "Start Recording" at bounding box center [1467, 206] width 77 height 10
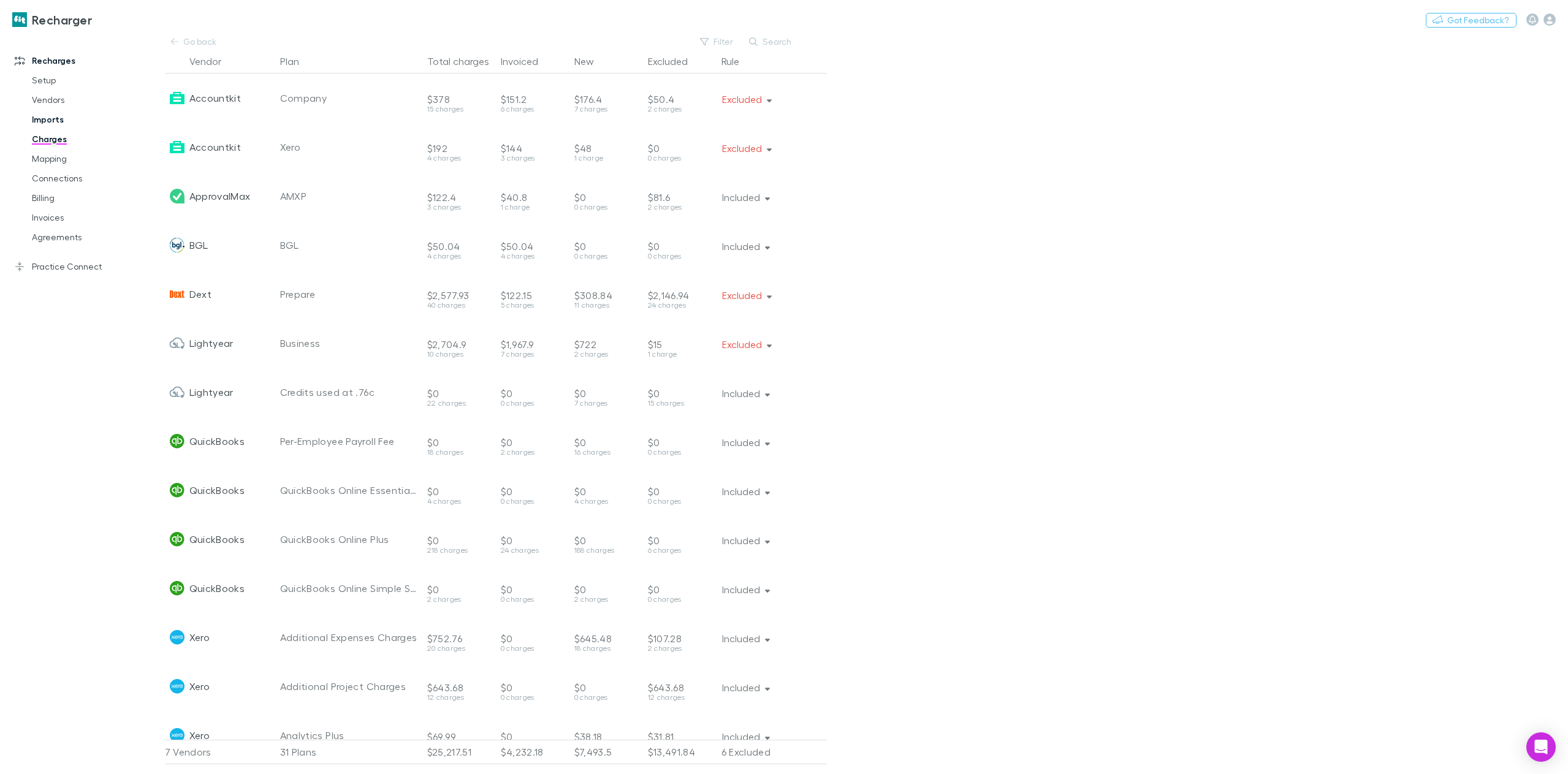
click at [46, 112] on link "Imports" at bounding box center [95, 119] width 152 height 19
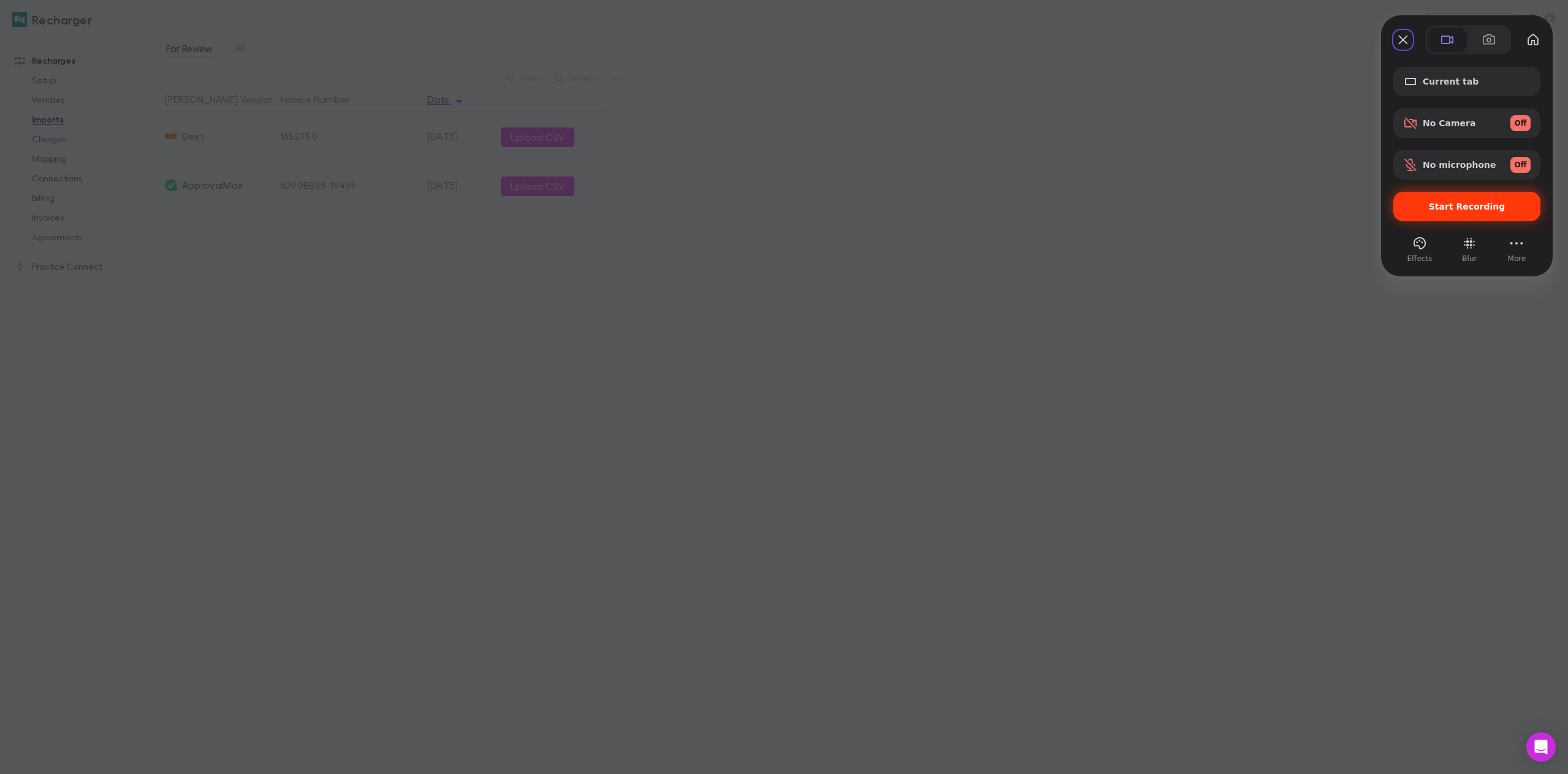
click at [1431, 208] on span "Start Recording" at bounding box center [1467, 206] width 127 height 10
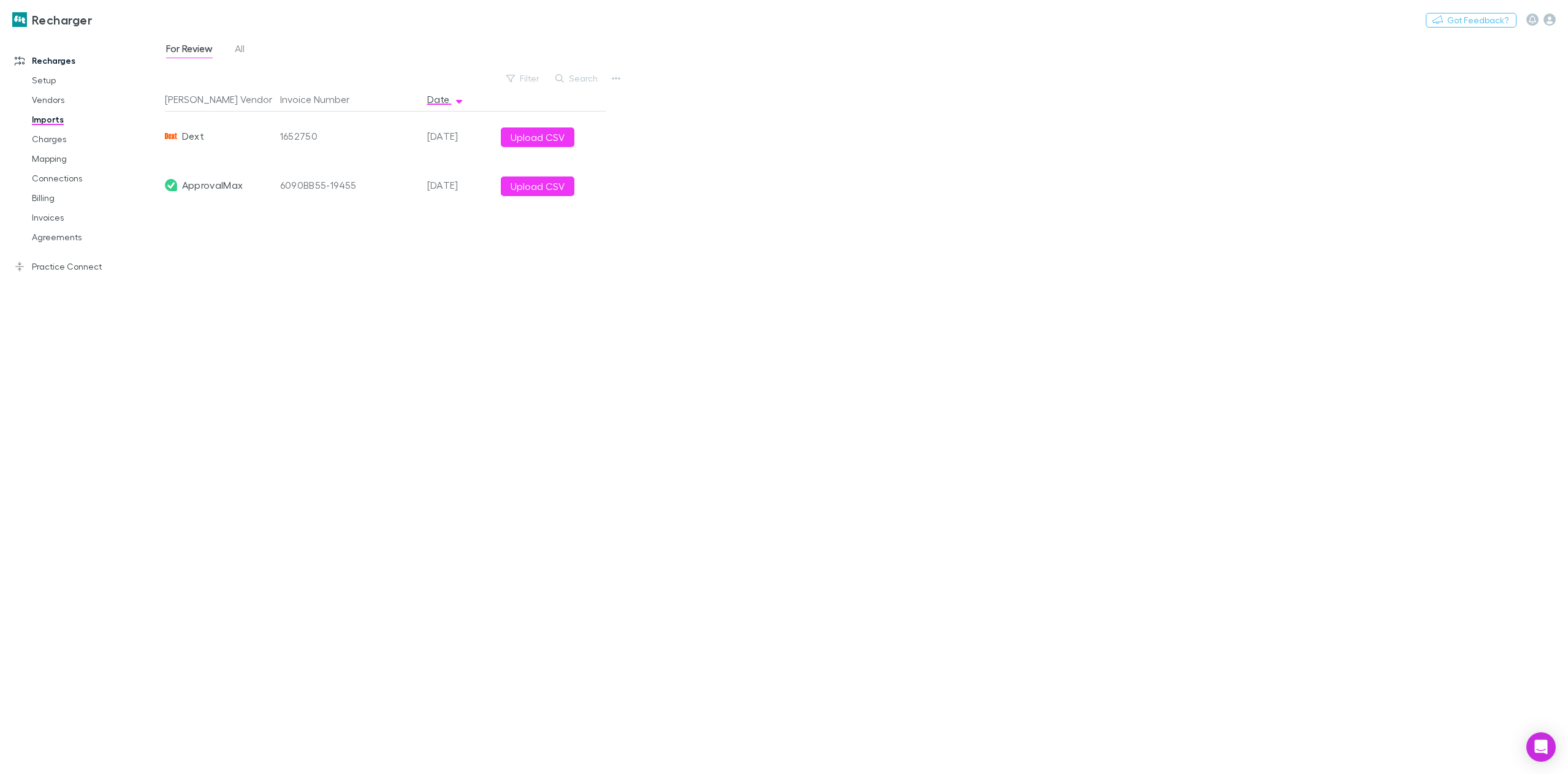
click at [55, 141] on link "Charges" at bounding box center [95, 139] width 152 height 19
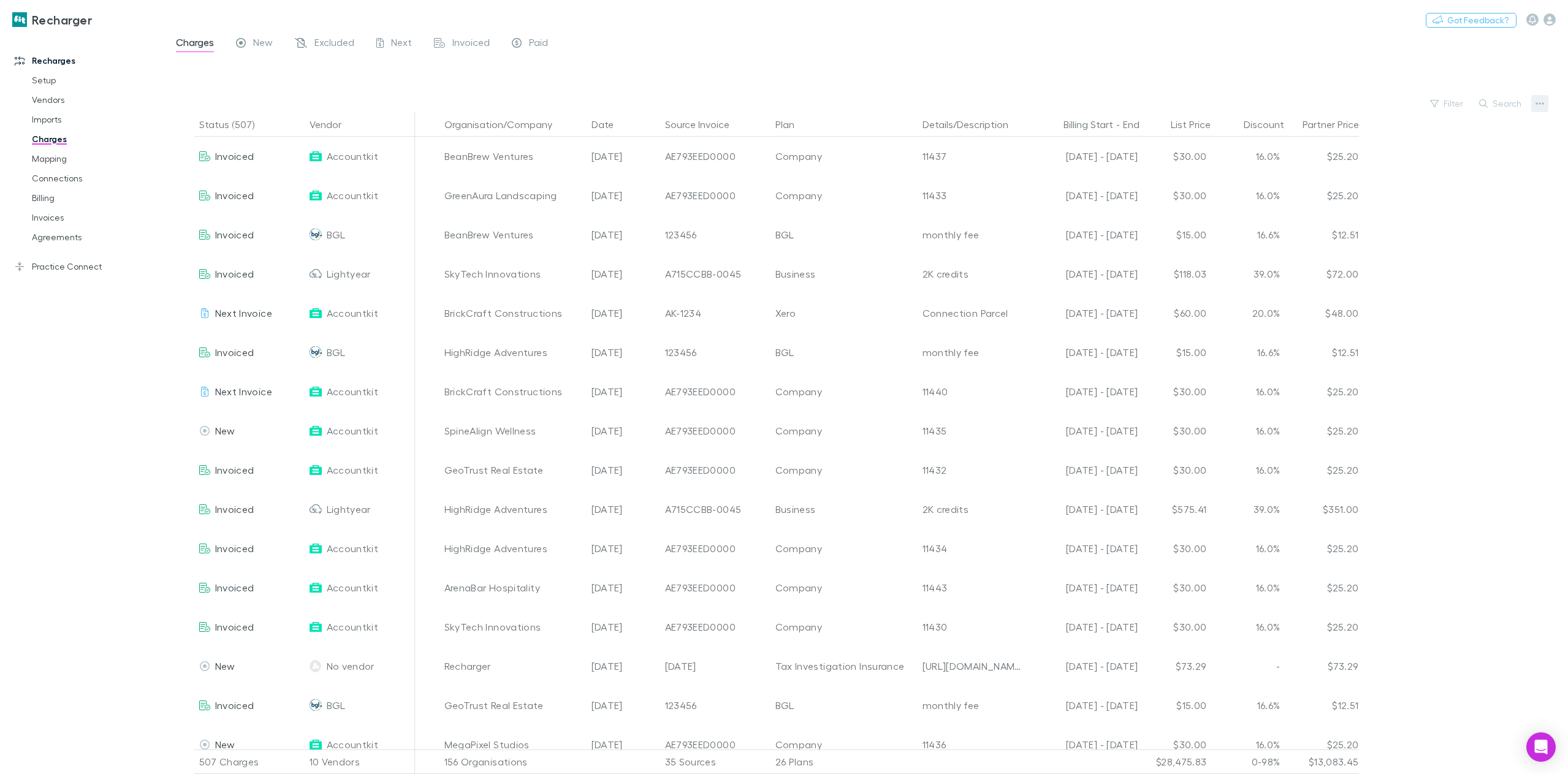
click at [1542, 107] on icon "button" at bounding box center [1540, 103] width 8 height 10
click at [1445, 148] on p "Plan exclusions" at bounding box center [1463, 150] width 149 height 15
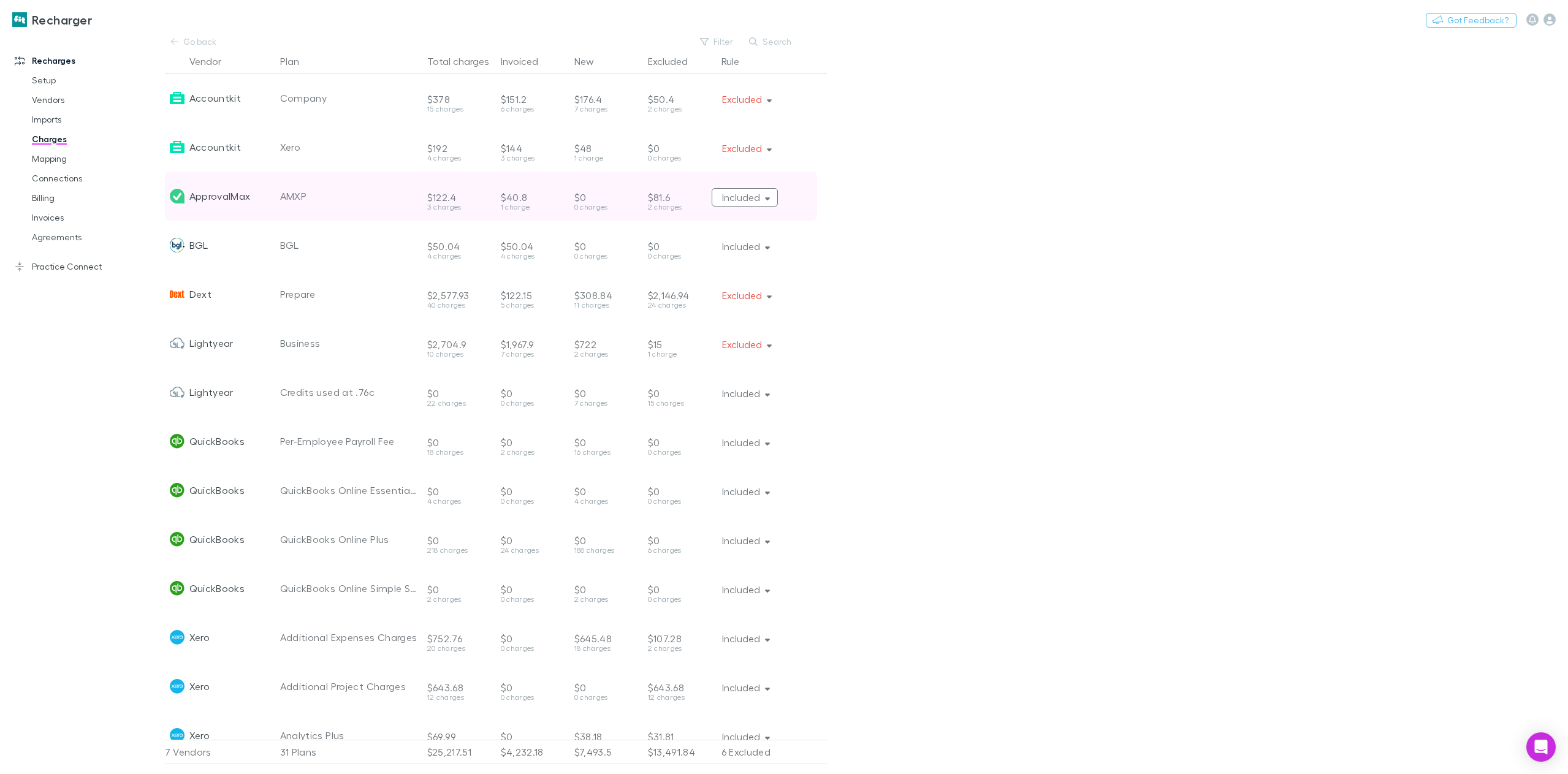
click at [761, 198] on button "Included" at bounding box center [745, 197] width 67 height 19
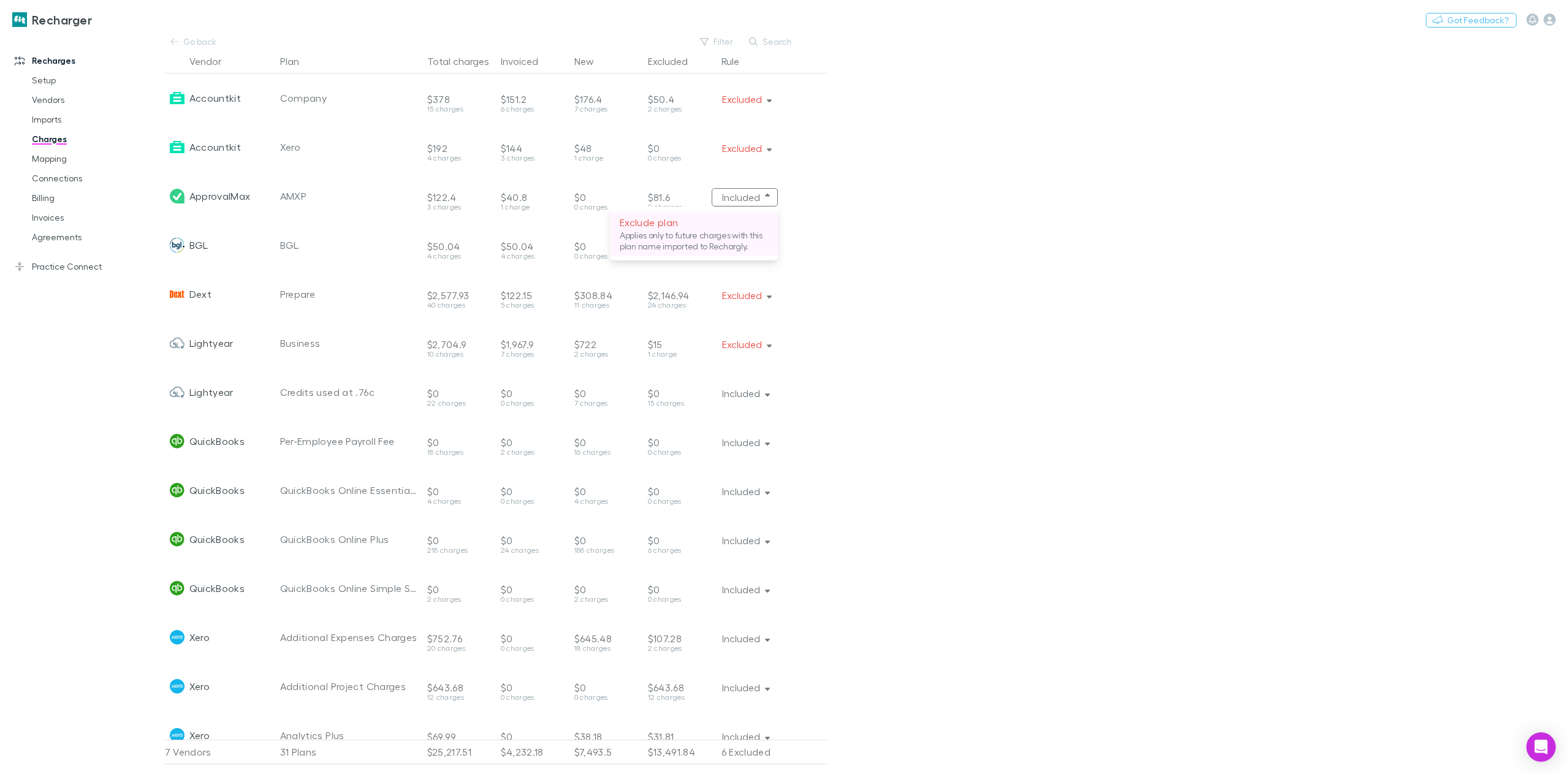
click at [674, 233] on p "Applies only to future charges with this plan name imported to Rechargly." at bounding box center [694, 241] width 149 height 22
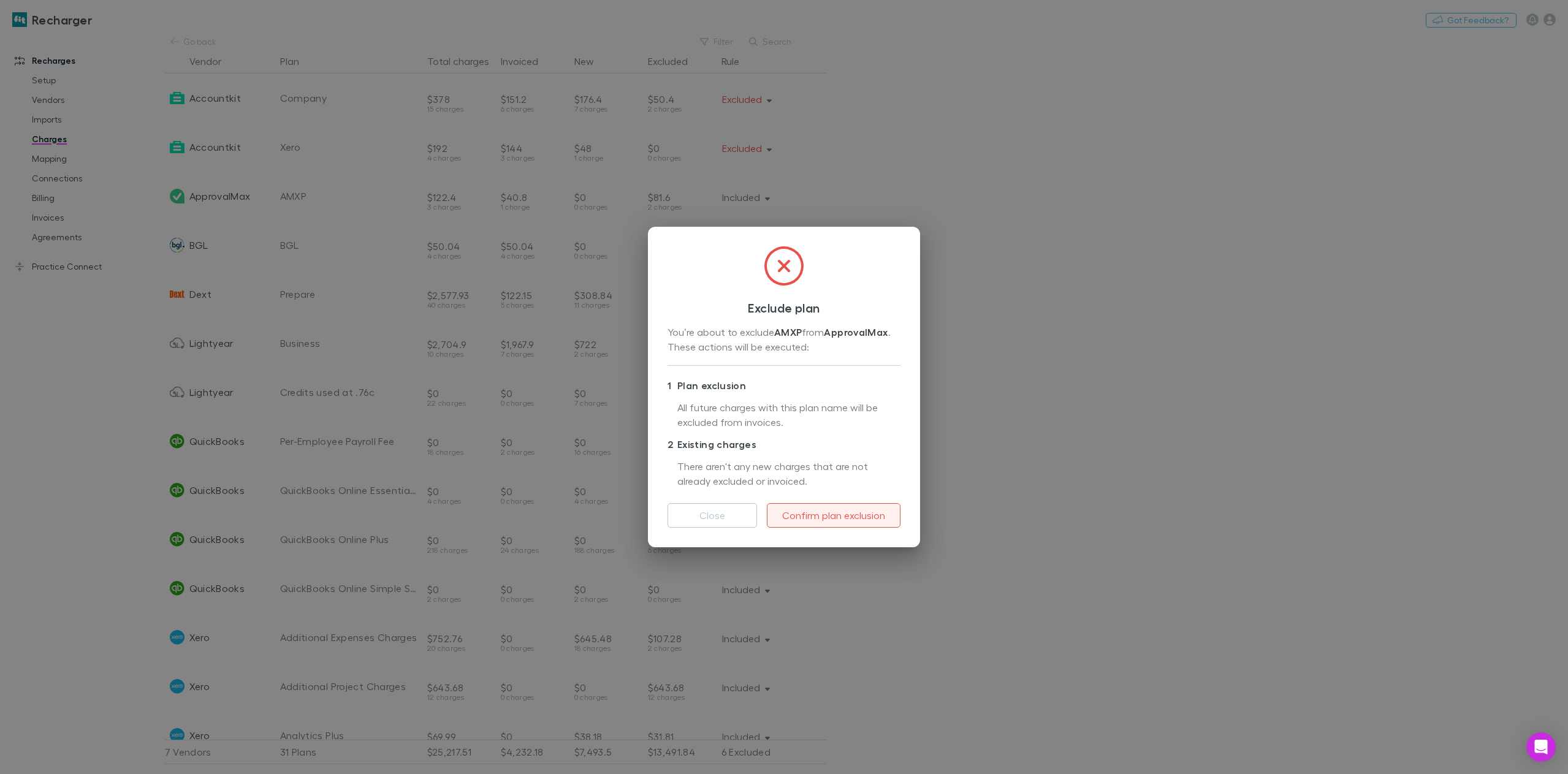
click at [822, 520] on button "Confirm plan exclusion" at bounding box center [834, 515] width 134 height 24
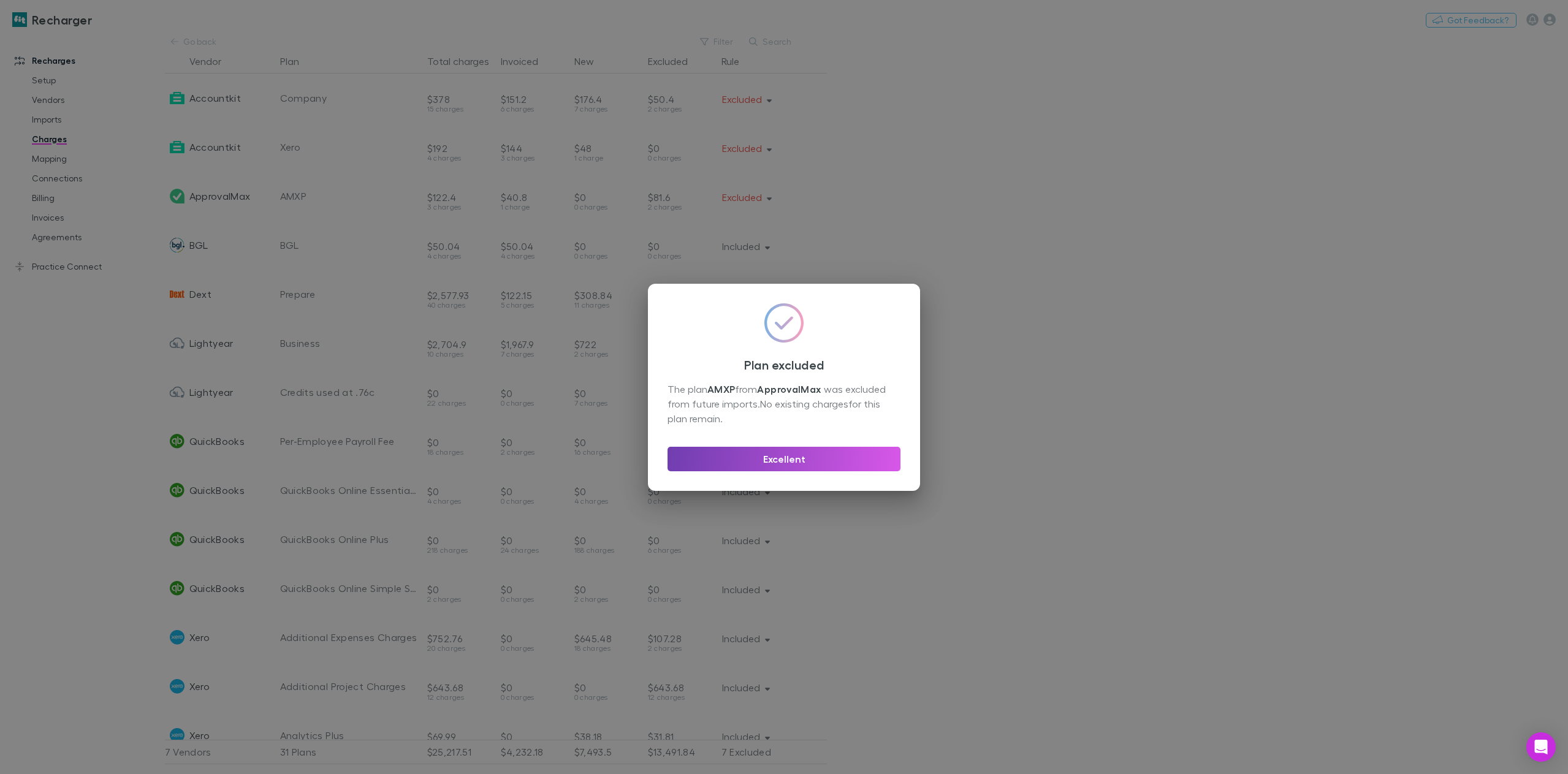
click at [783, 455] on button "Excellent" at bounding box center [784, 459] width 233 height 24
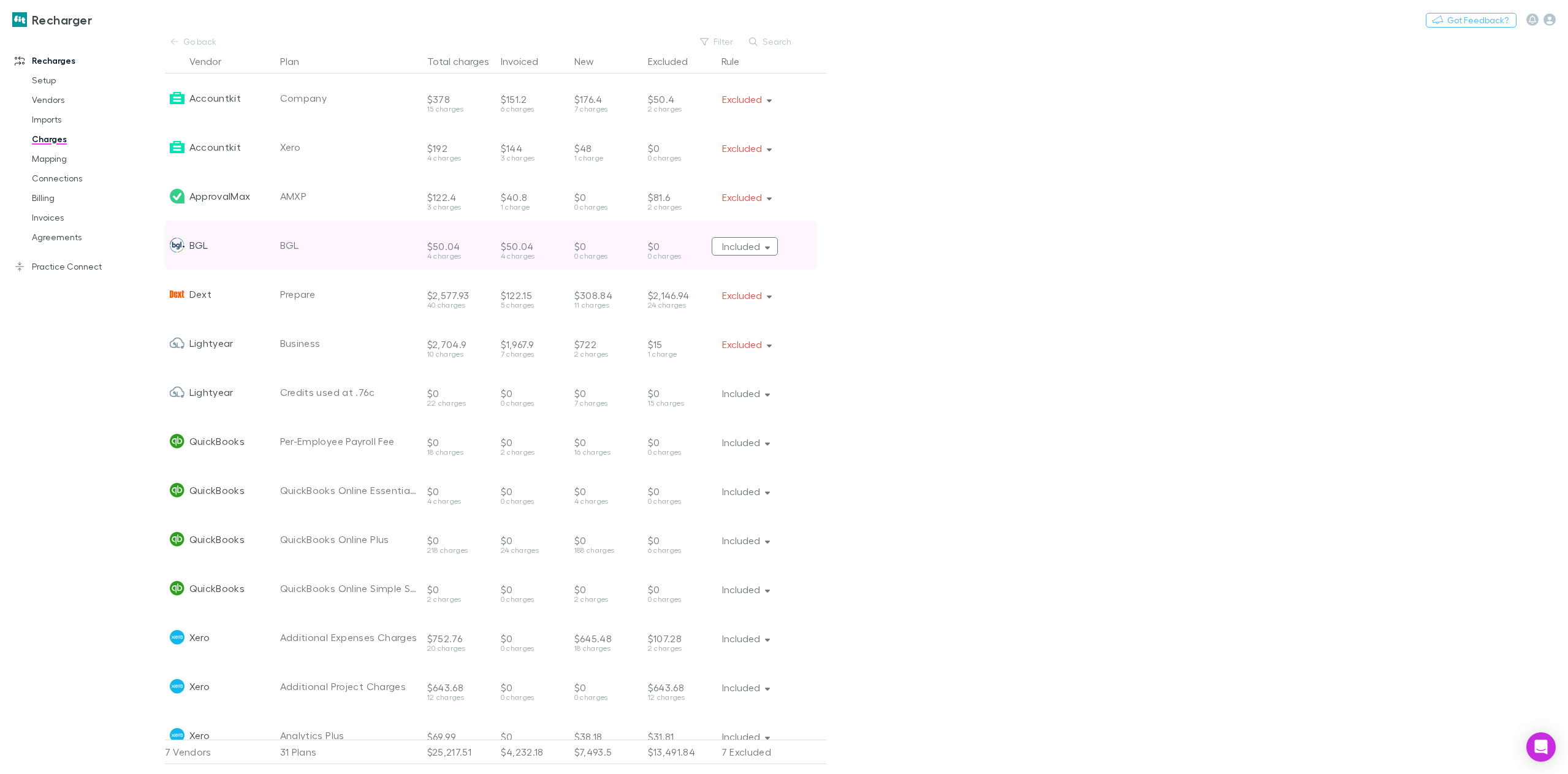
click at [746, 247] on button "Included" at bounding box center [745, 246] width 67 height 19
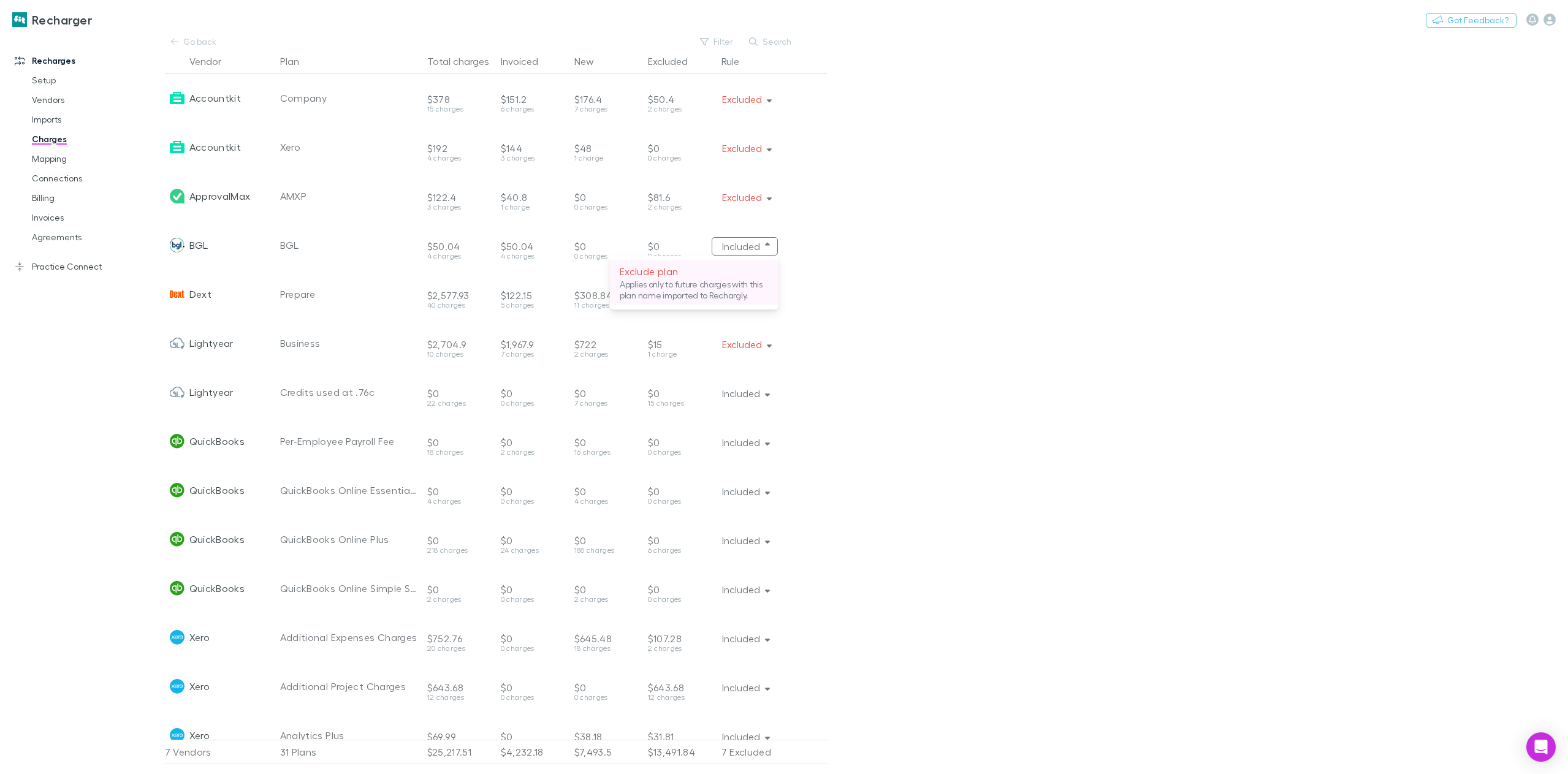
click at [707, 294] on p "Applies only to future charges with this plan name imported to Rechargly." at bounding box center [694, 290] width 149 height 22
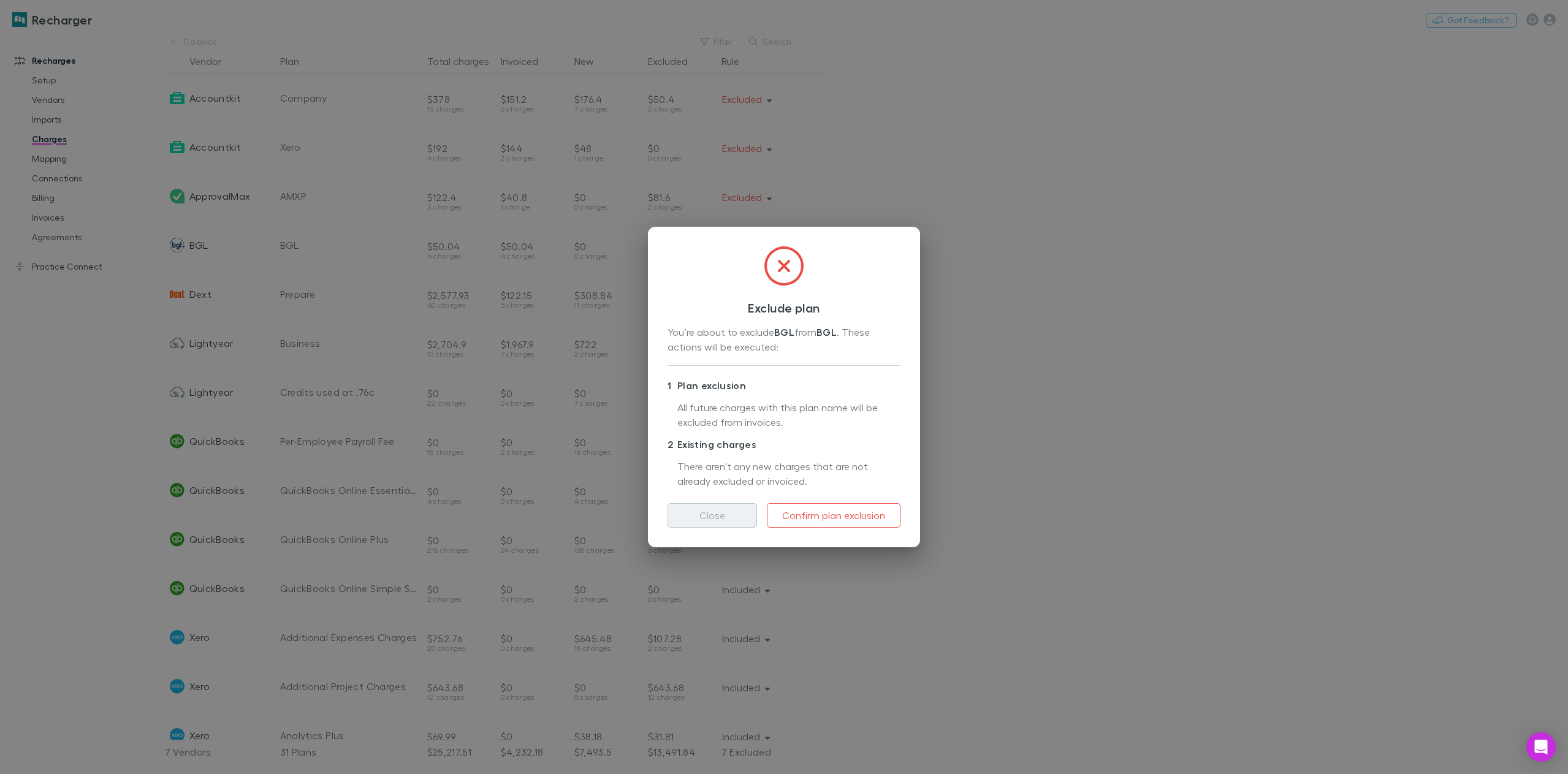
click at [735, 511] on button "Close" at bounding box center [712, 515] width 89 height 24
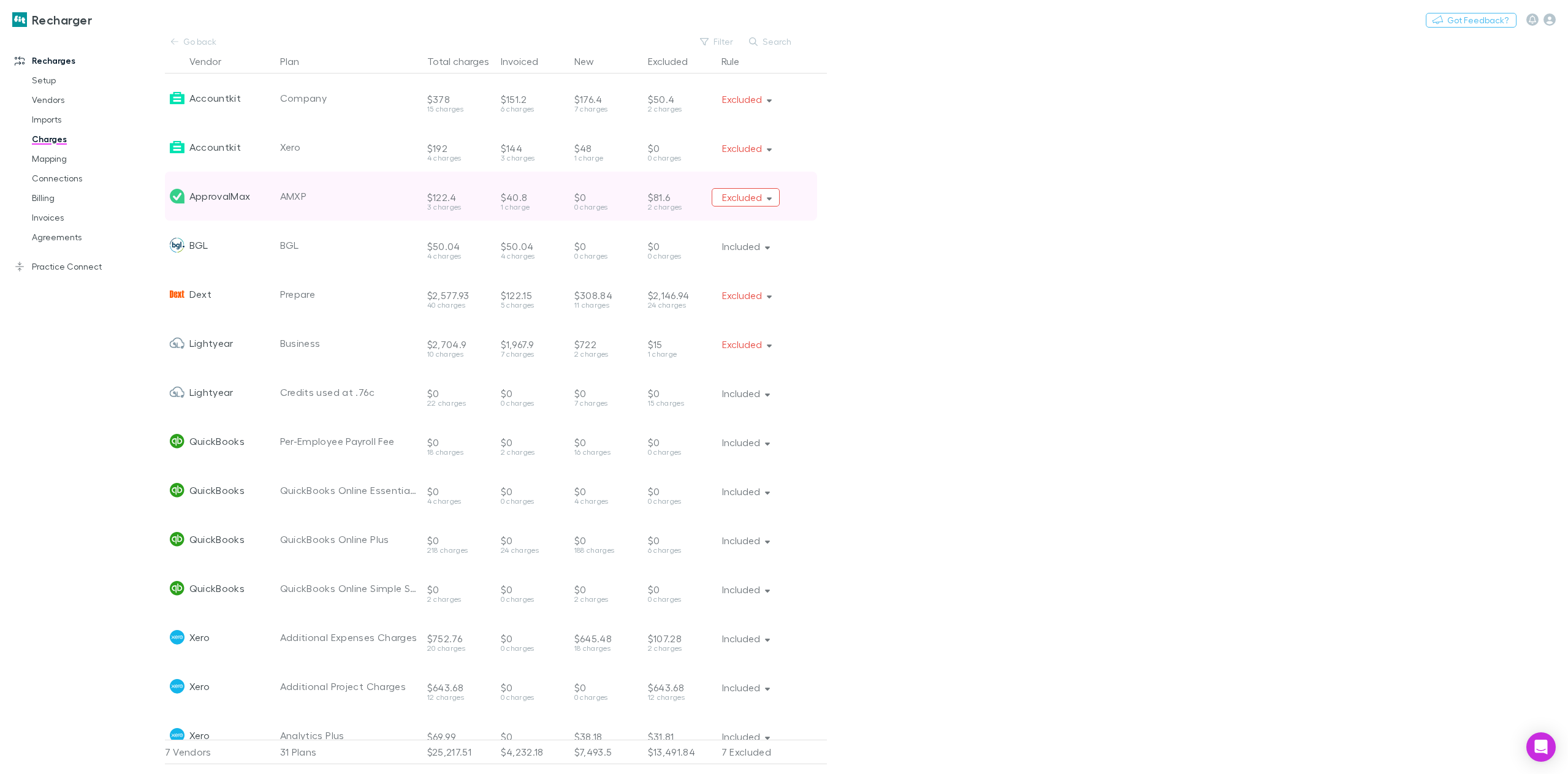
click at [769, 203] on button "Excluded" at bounding box center [746, 197] width 69 height 19
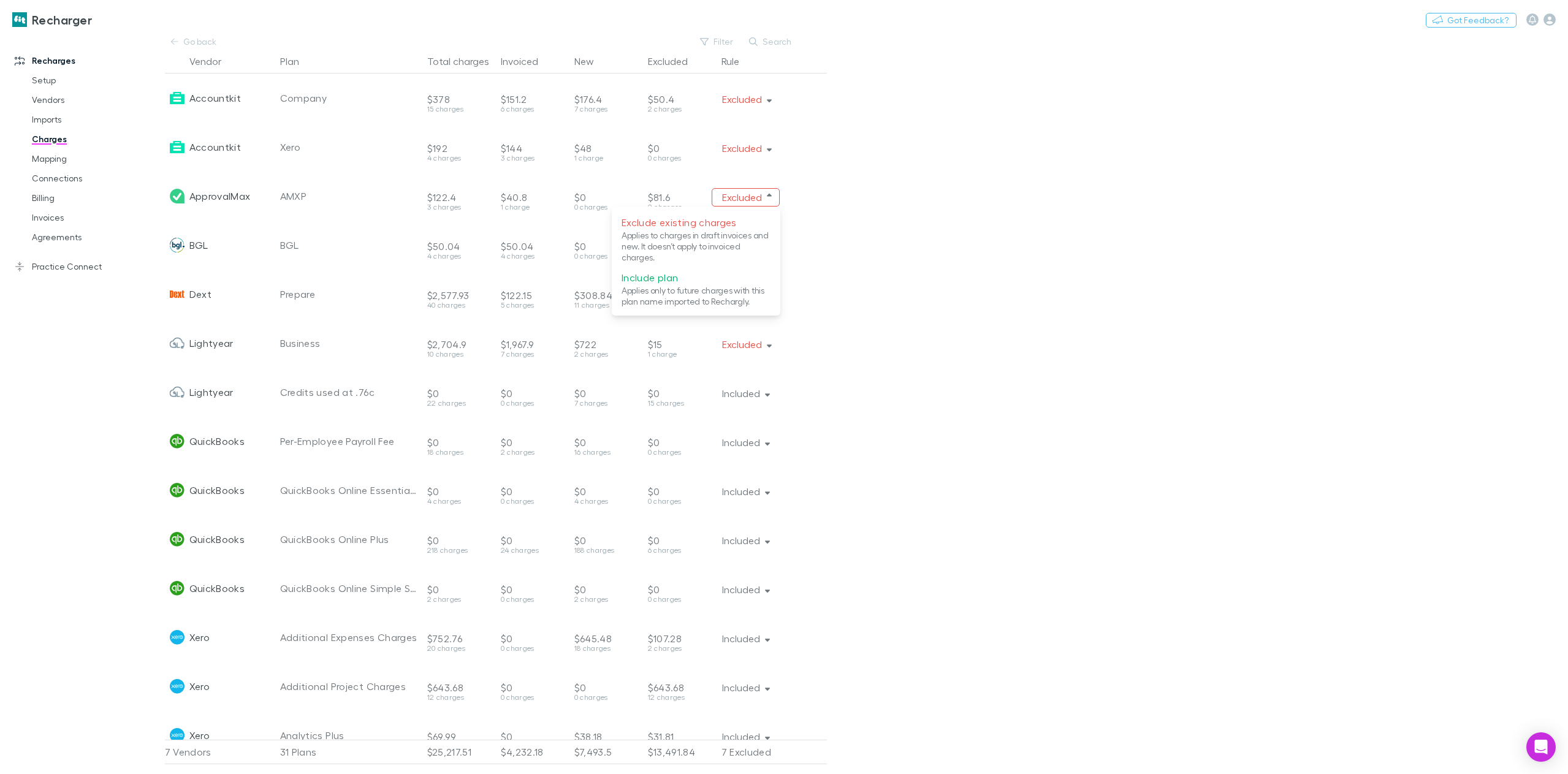
click at [895, 248] on div at bounding box center [784, 387] width 1568 height 774
click at [169, 40] on link "Go back" at bounding box center [194, 42] width 59 height 15
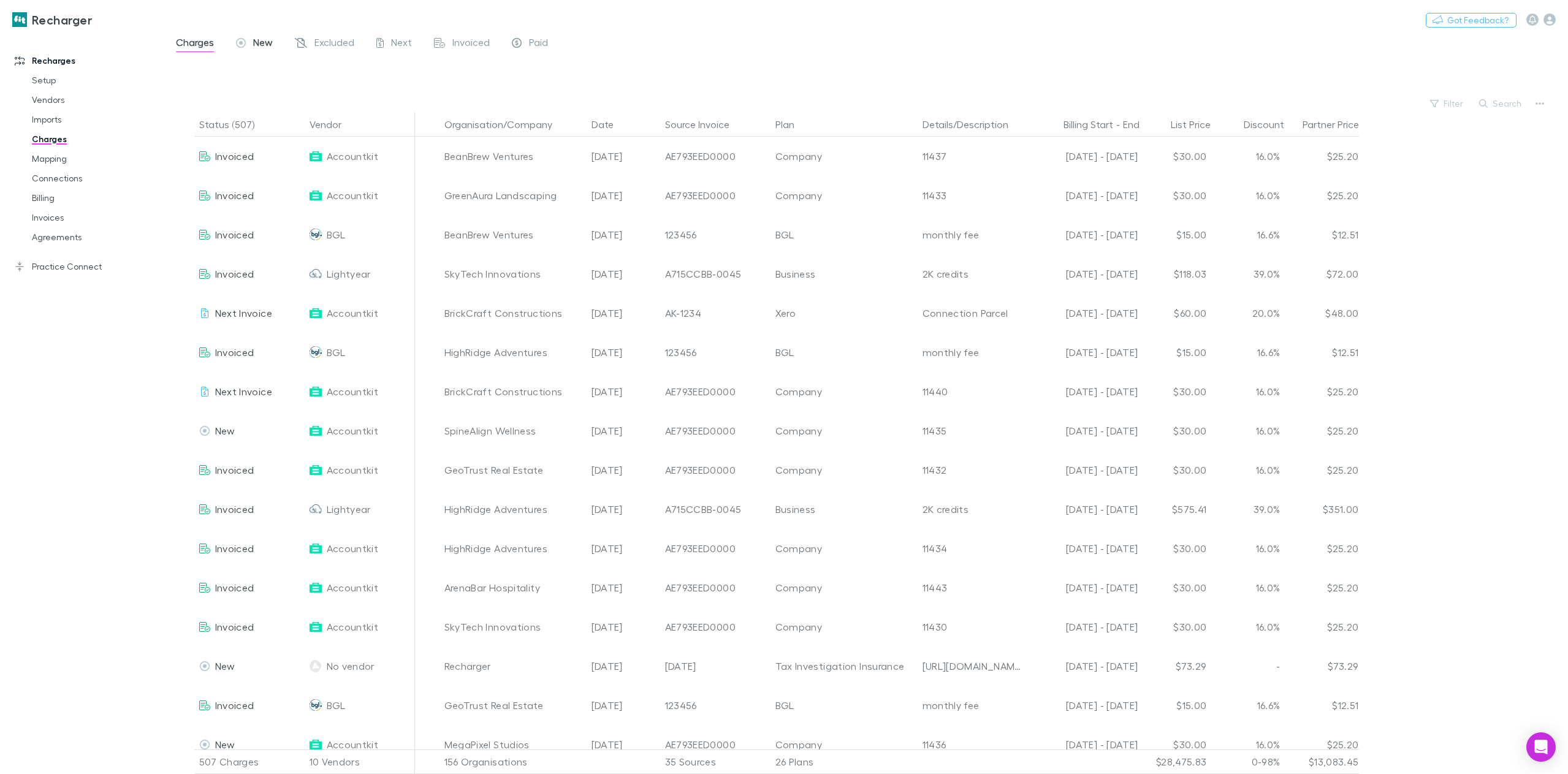
click at [250, 40] on div "New" at bounding box center [254, 44] width 37 height 16
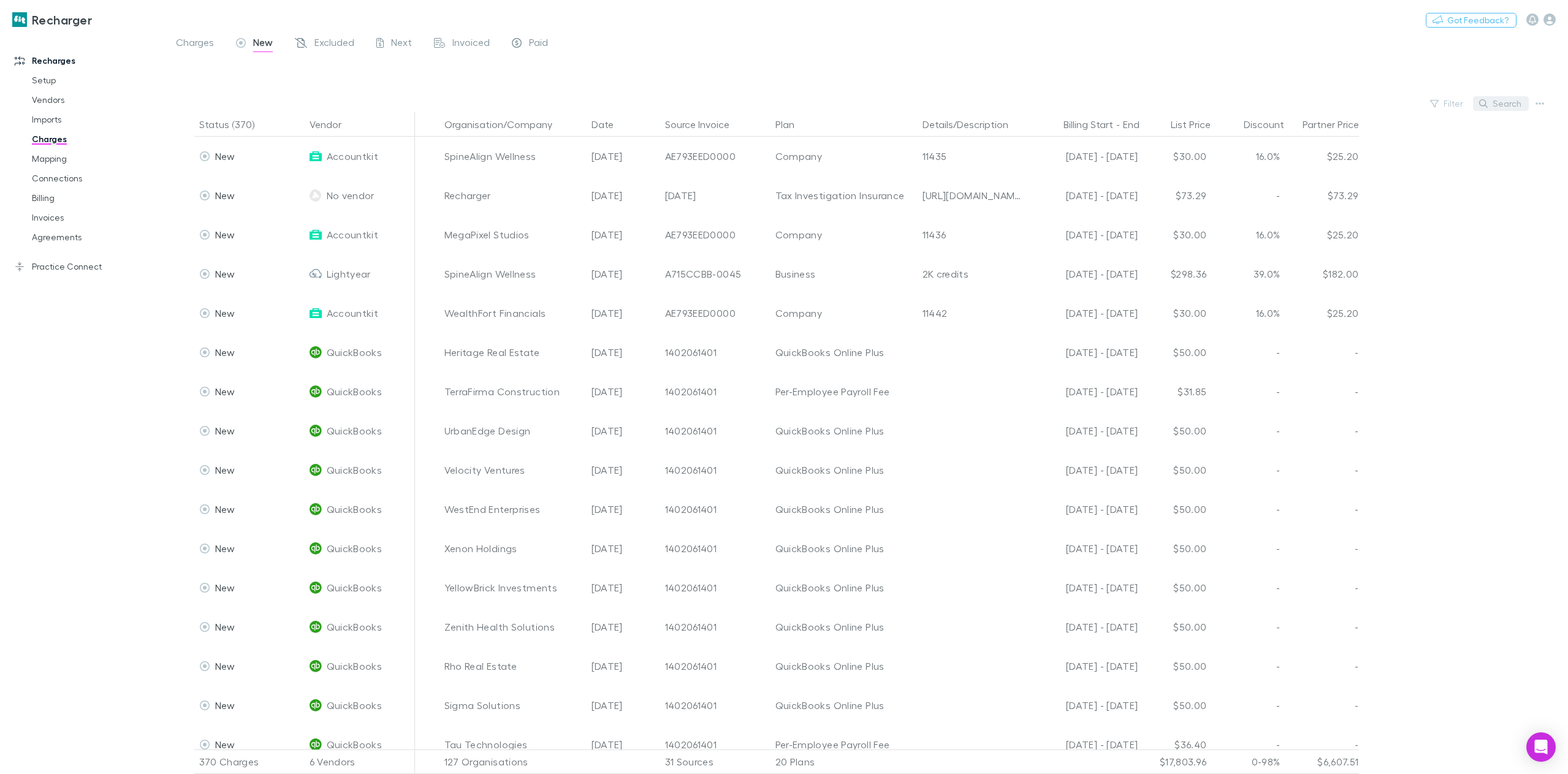
click at [1497, 107] on button "Search" at bounding box center [1501, 103] width 55 height 15
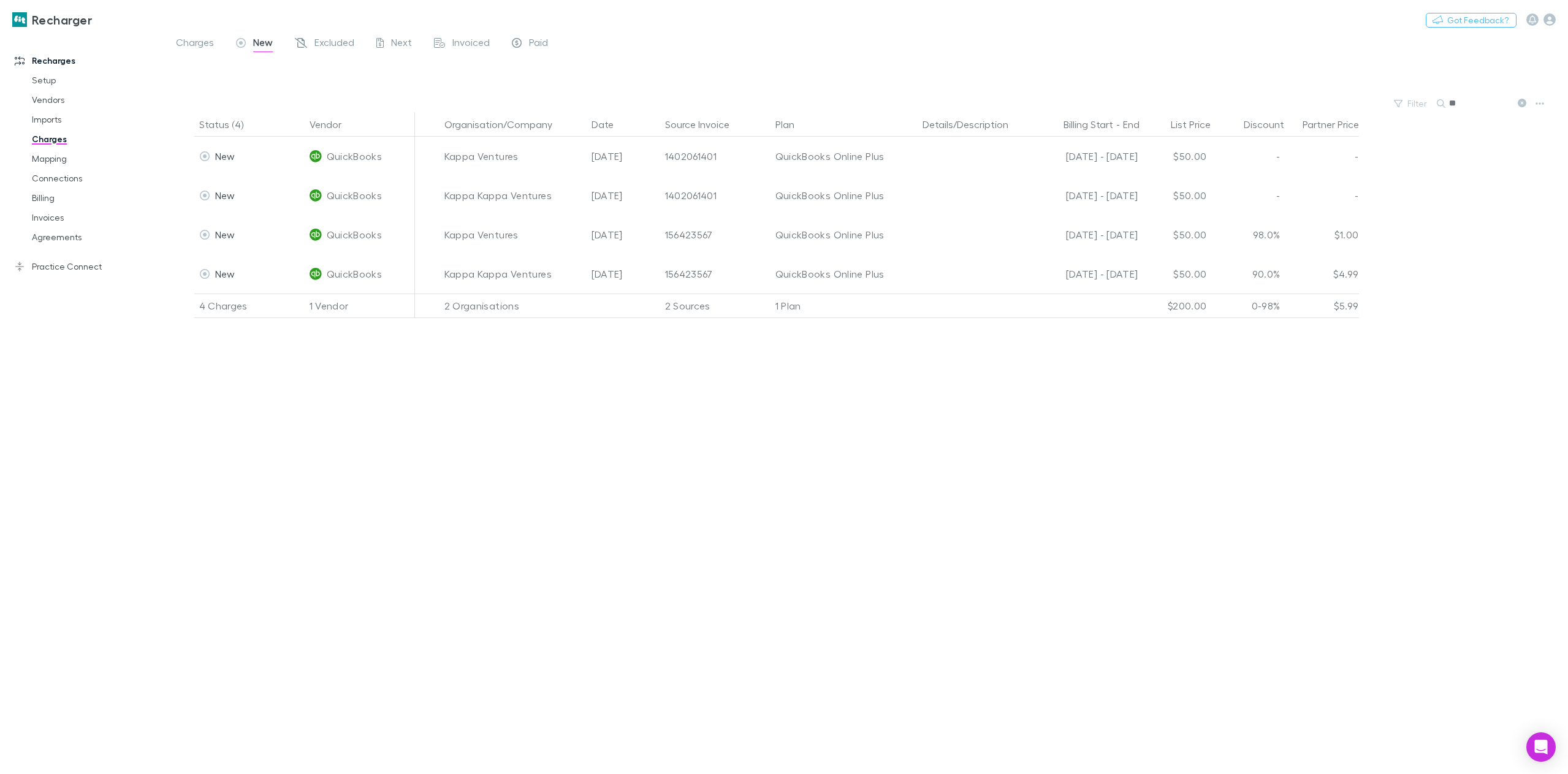
type input "*"
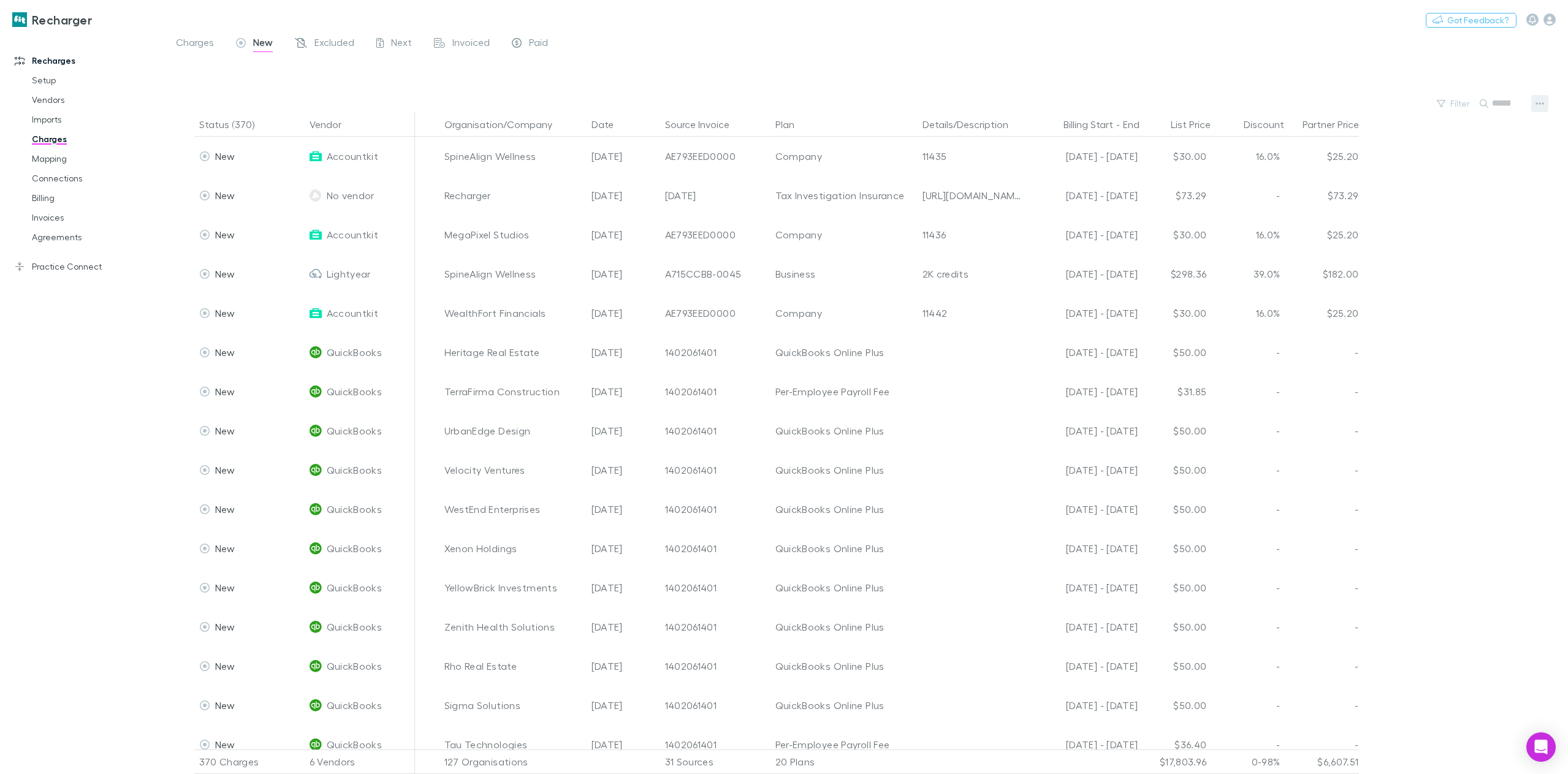
click at [1537, 98] on icon "button" at bounding box center [1540, 103] width 8 height 10
click at [1455, 150] on p "Plan exclusions" at bounding box center [1463, 150] width 149 height 15
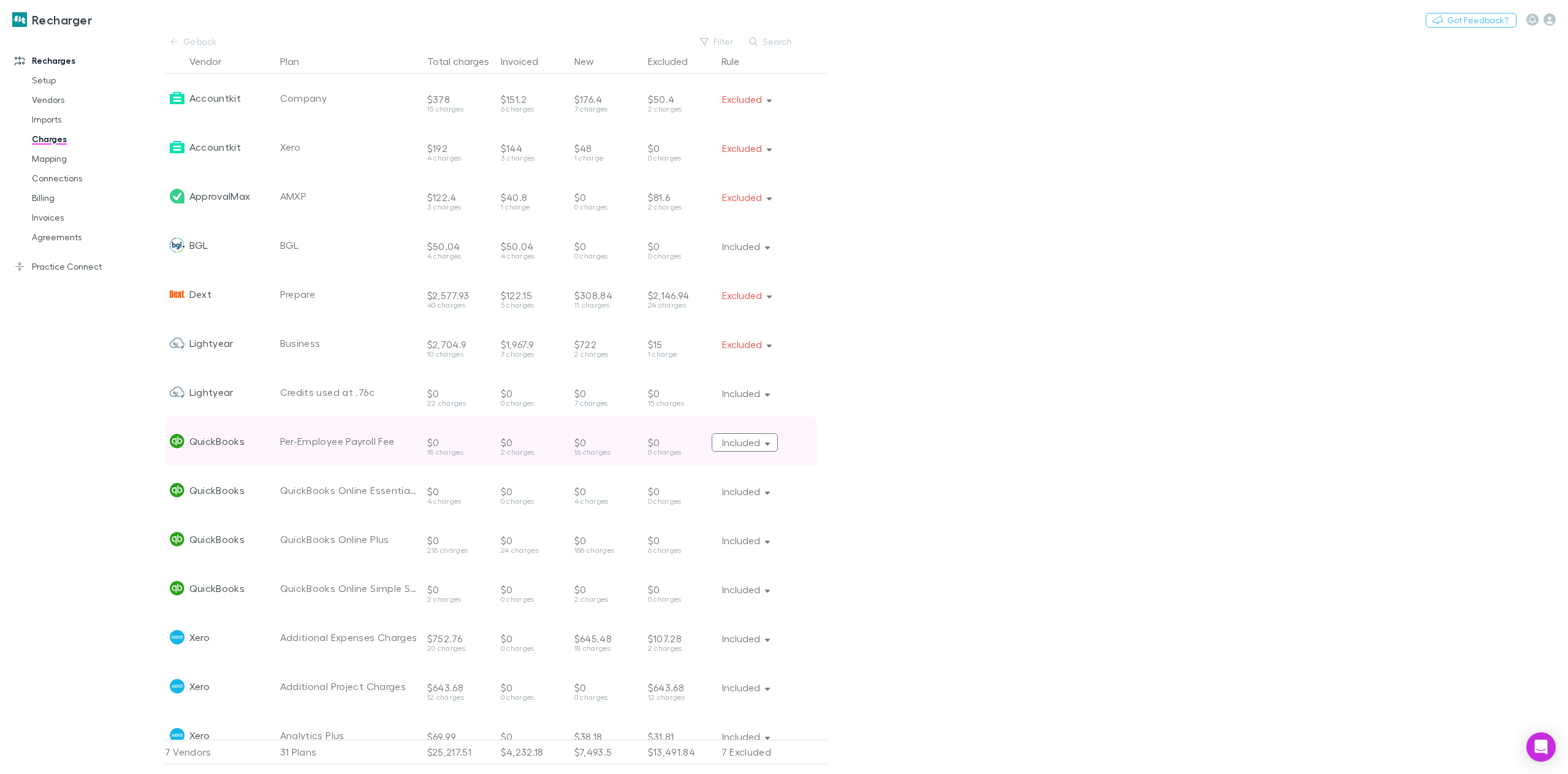
click at [752, 439] on button "Included" at bounding box center [745, 442] width 67 height 19
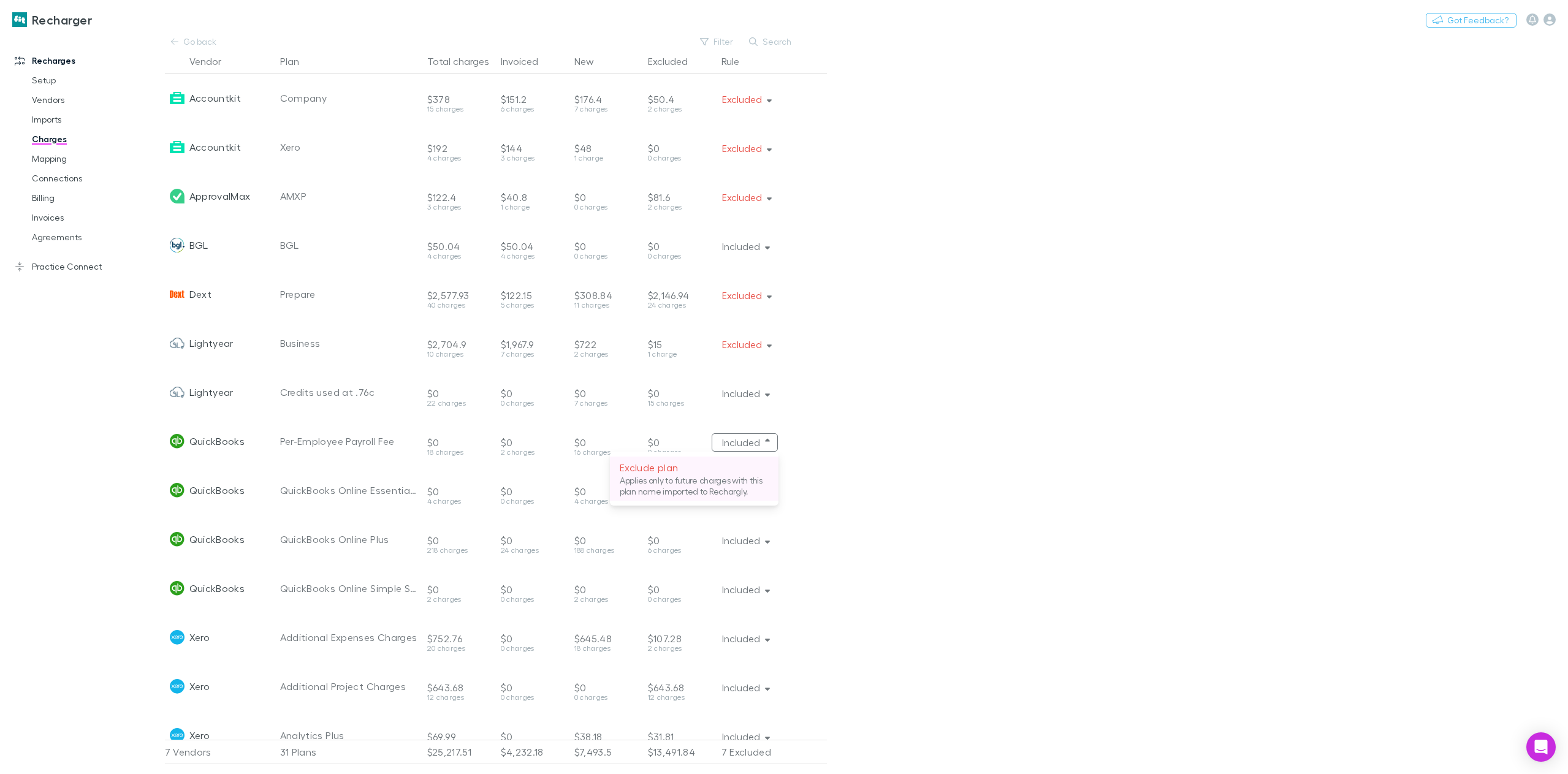
click at [741, 487] on p "Applies only to future charges with this plan name imported to Rechargly." at bounding box center [694, 486] width 149 height 22
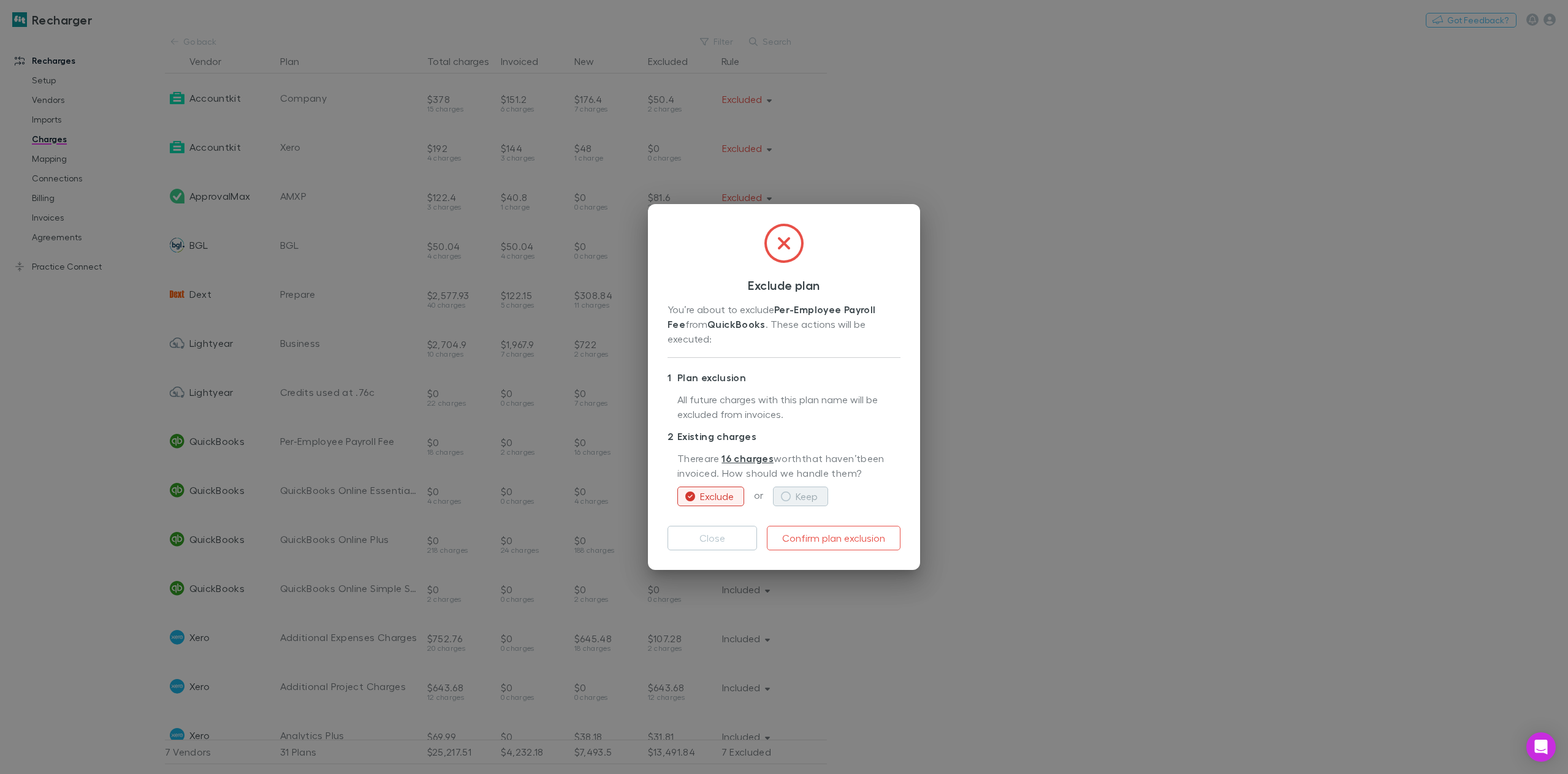
click at [807, 491] on button "Keep" at bounding box center [800, 496] width 55 height 19
click at [719, 526] on button "Close" at bounding box center [712, 538] width 89 height 24
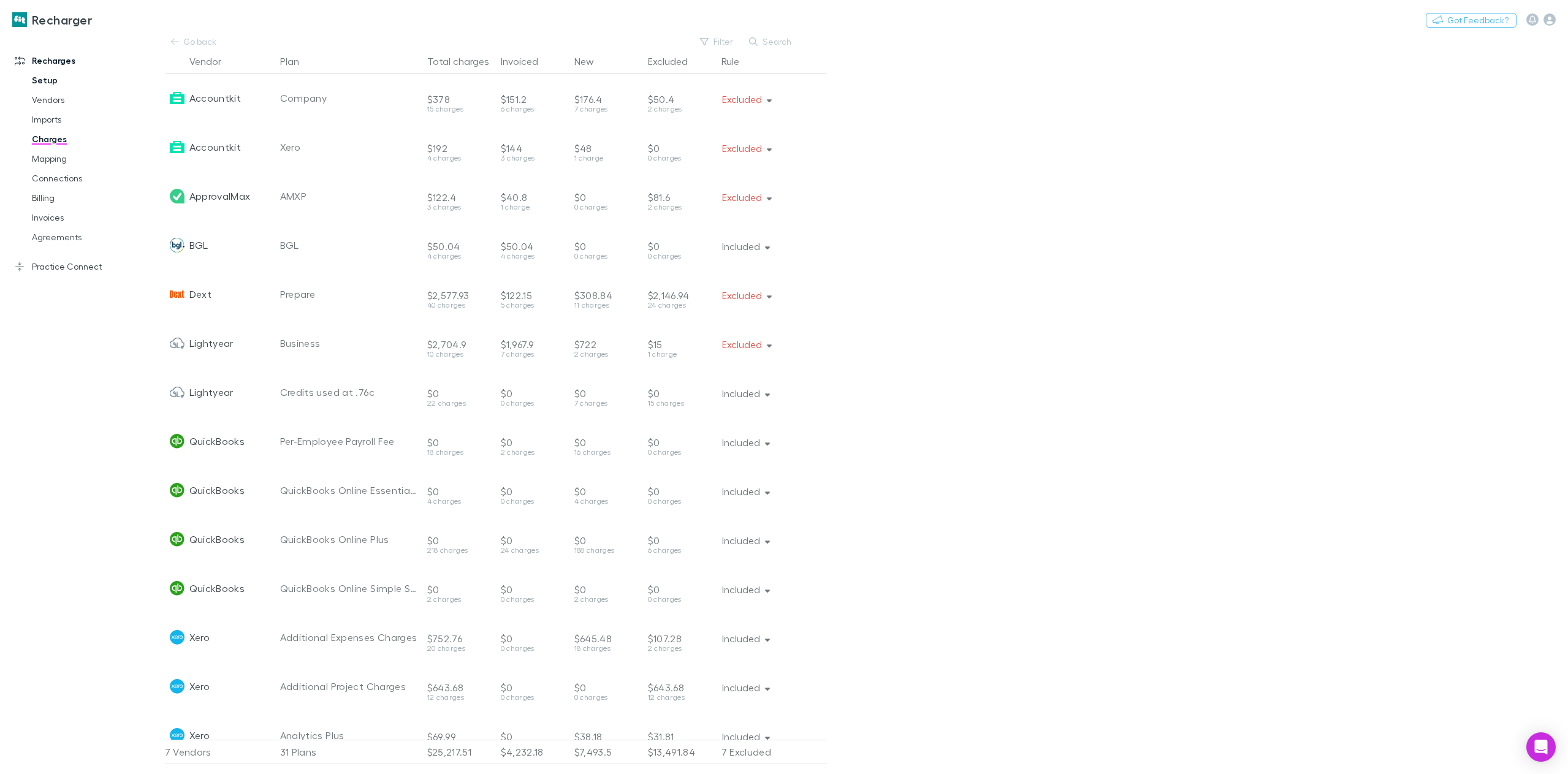
click at [51, 78] on link "Setup" at bounding box center [95, 80] width 152 height 19
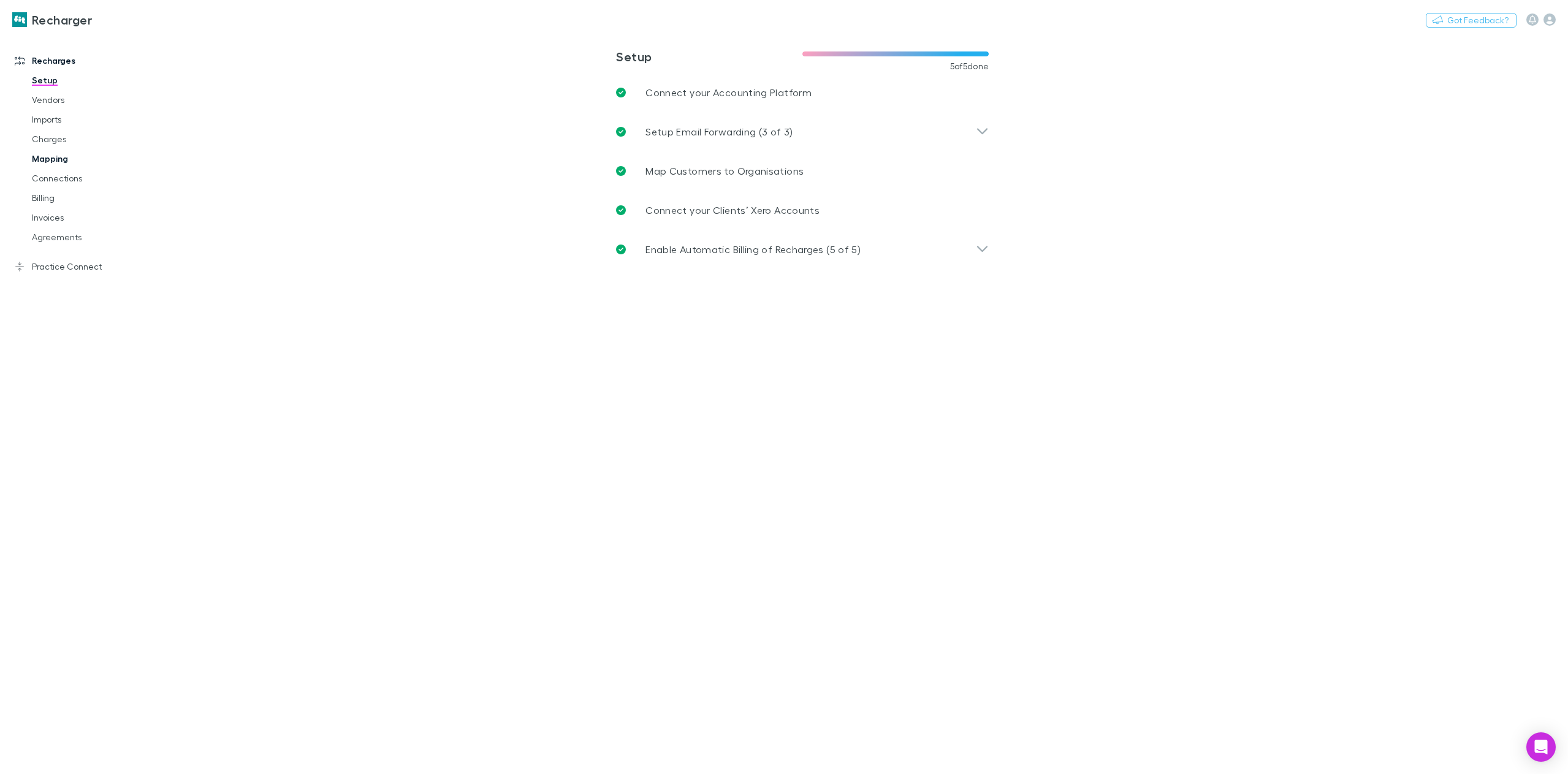
click at [58, 162] on link "Mapping" at bounding box center [95, 159] width 152 height 19
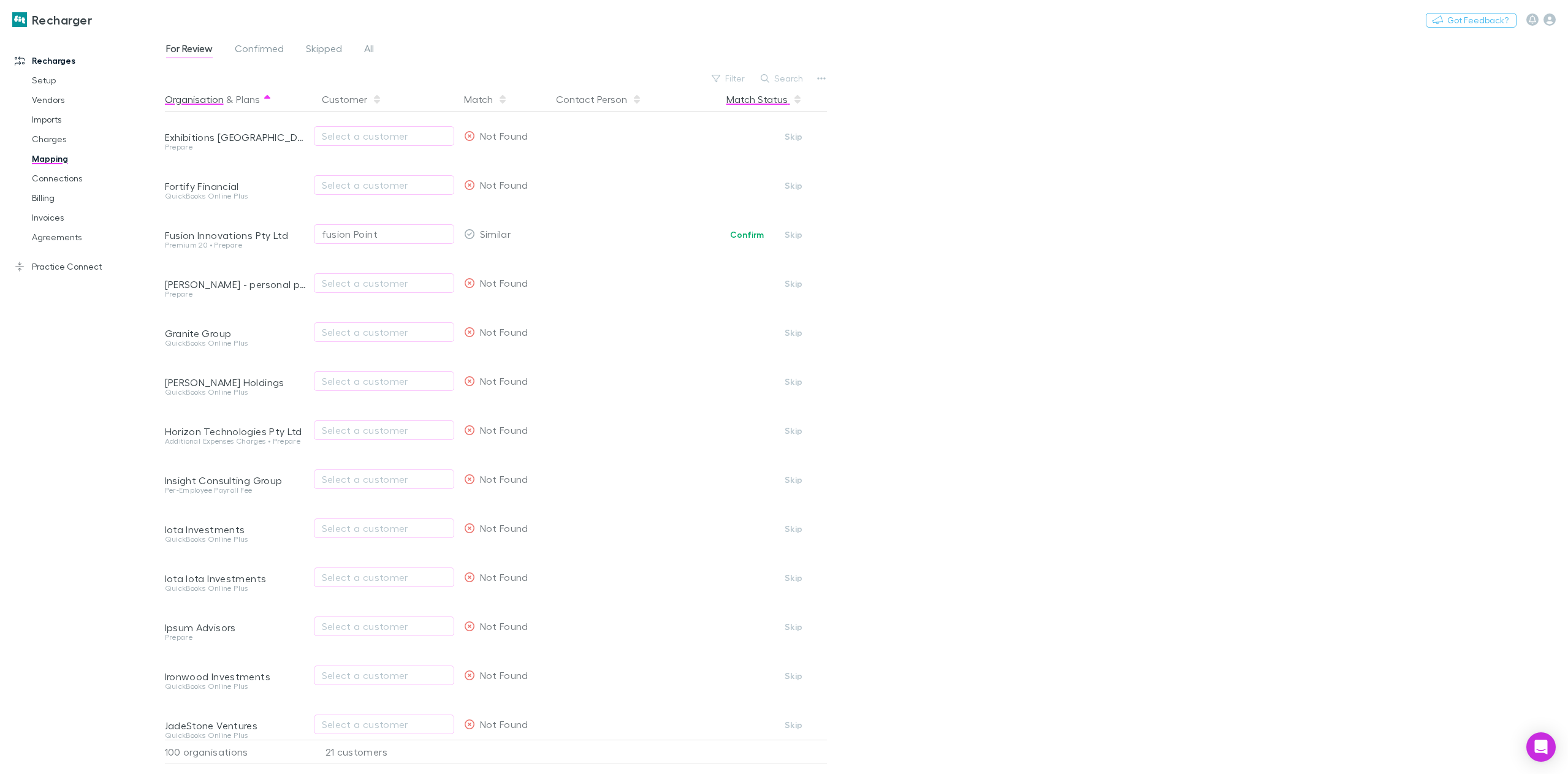
click at [761, 98] on button "Match Status" at bounding box center [764, 99] width 76 height 24
click at [594, 104] on button "Contact Person" at bounding box center [599, 99] width 86 height 24
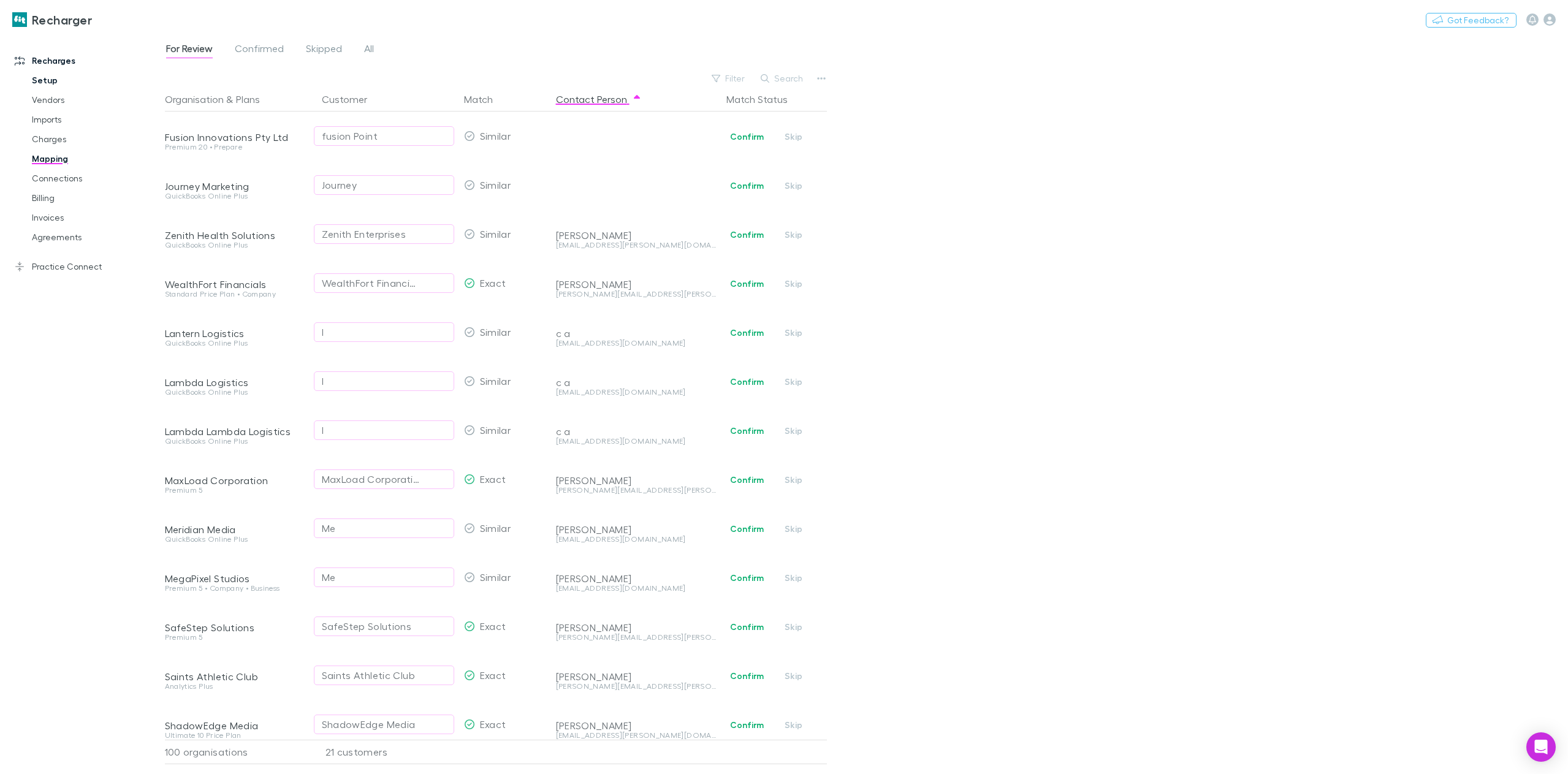
click at [53, 82] on link "Setup" at bounding box center [95, 80] width 152 height 19
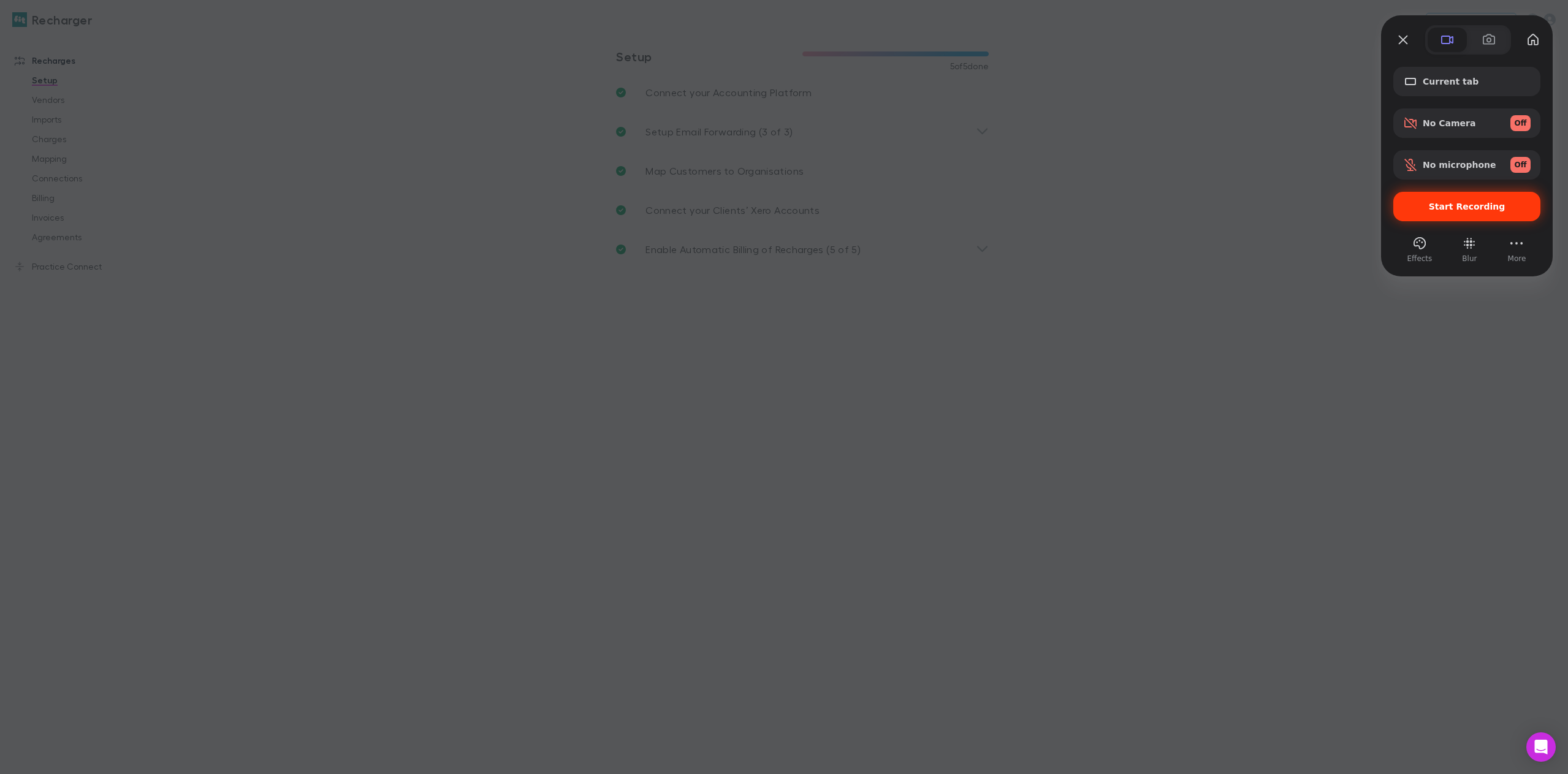
click at [1464, 206] on span "Start Recording" at bounding box center [1467, 206] width 77 height 10
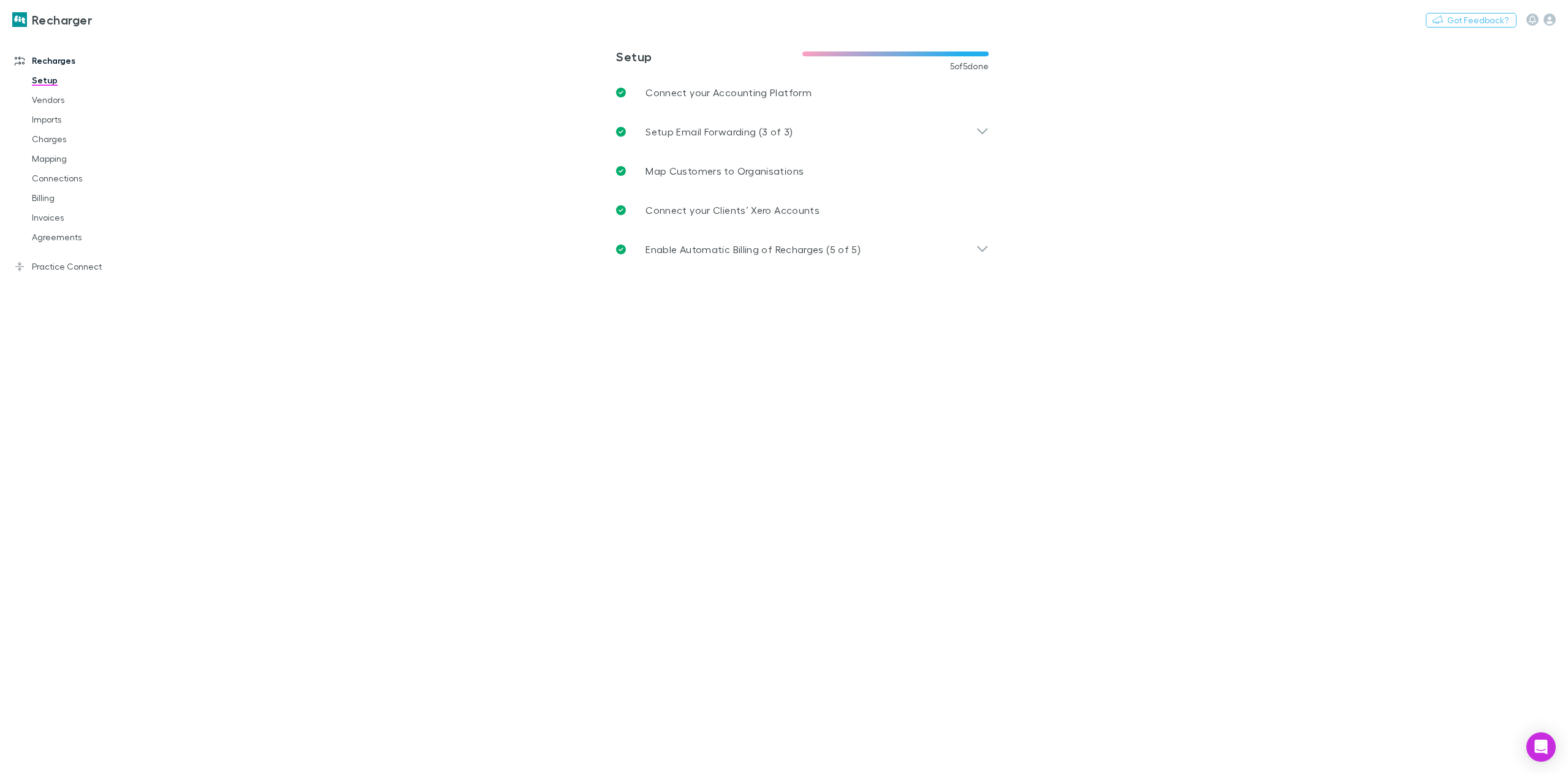
click at [49, 157] on link "Mapping" at bounding box center [95, 159] width 152 height 19
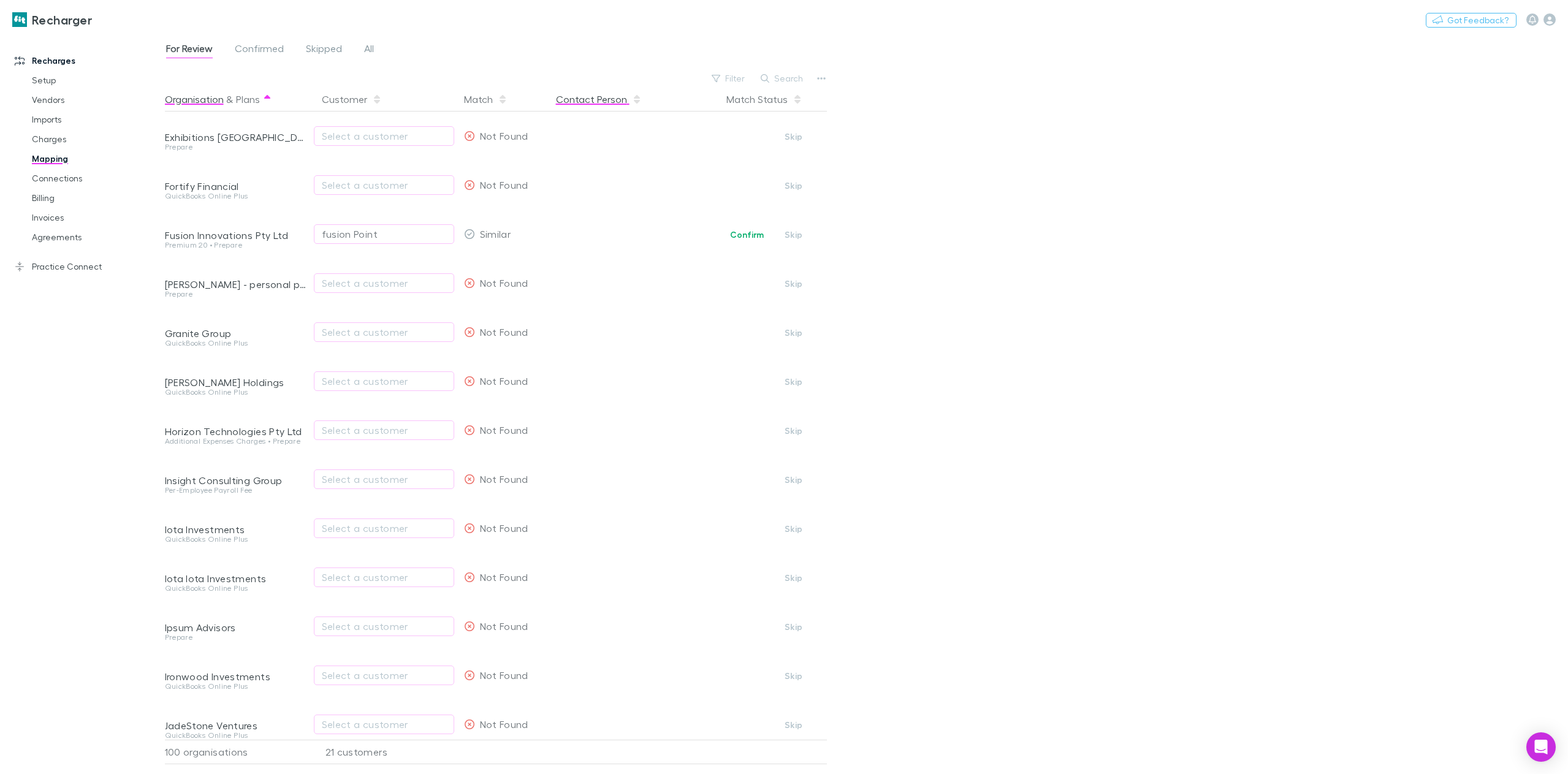
click at [605, 102] on button "Contact Person" at bounding box center [599, 99] width 86 height 24
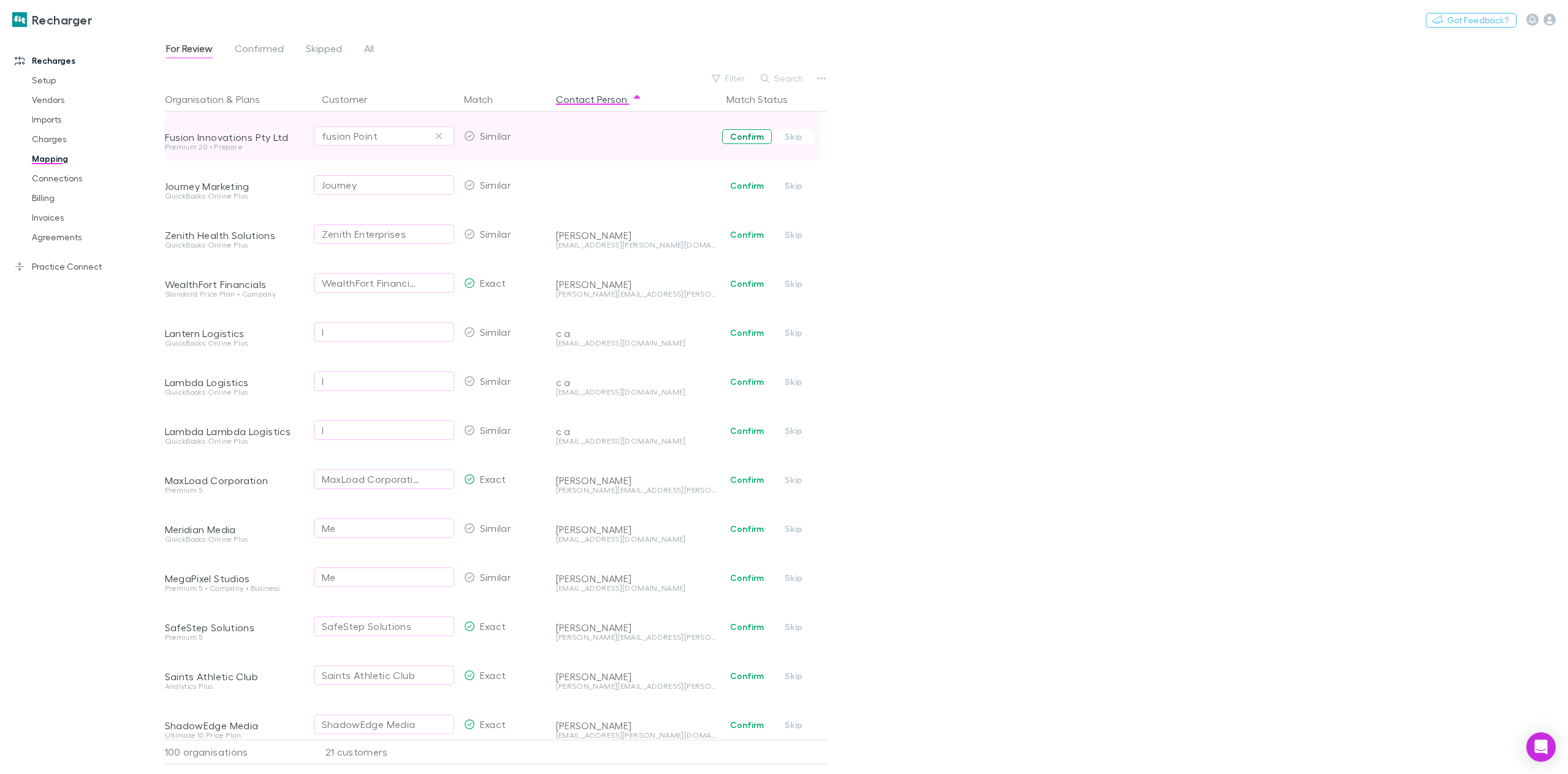
click at [744, 139] on button "Confirm" at bounding box center [747, 137] width 50 height 15
click at [786, 134] on button "Undo" at bounding box center [784, 134] width 39 height 15
click at [34, 80] on link "Setup" at bounding box center [95, 80] width 152 height 19
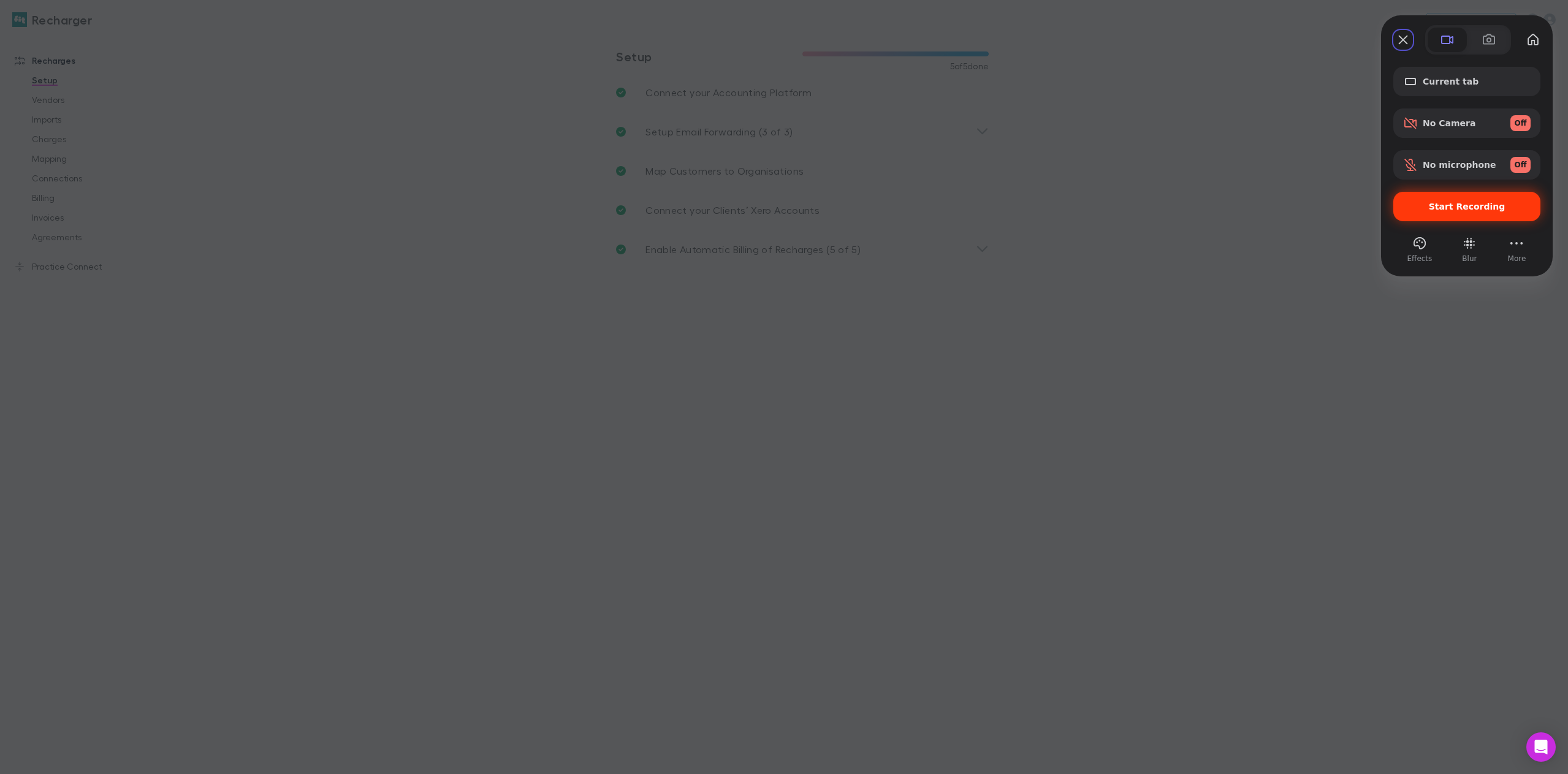
click at [1456, 207] on span "Start Recording" at bounding box center [1467, 206] width 77 height 10
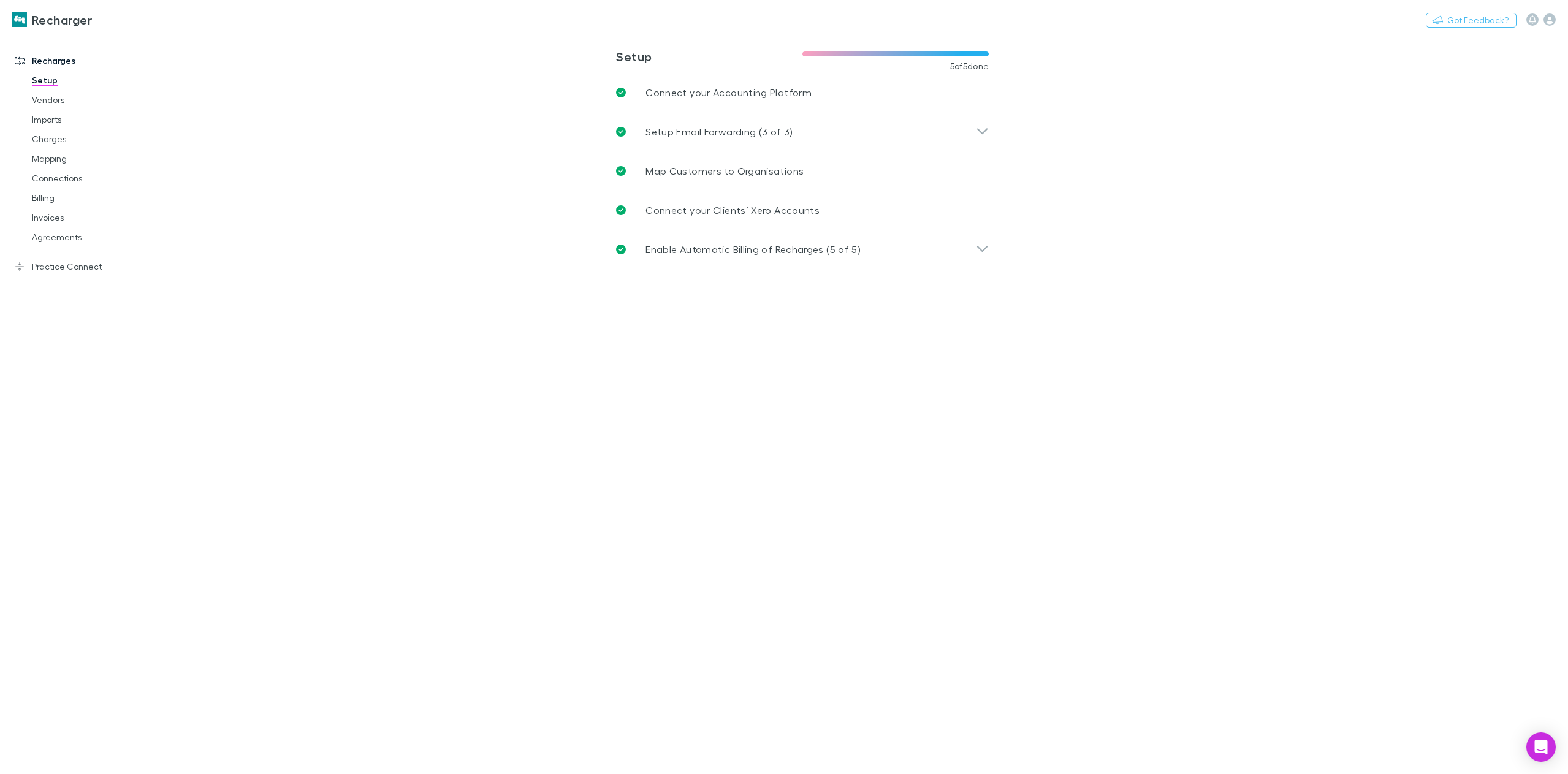
click at [53, 159] on link "Mapping" at bounding box center [95, 159] width 152 height 19
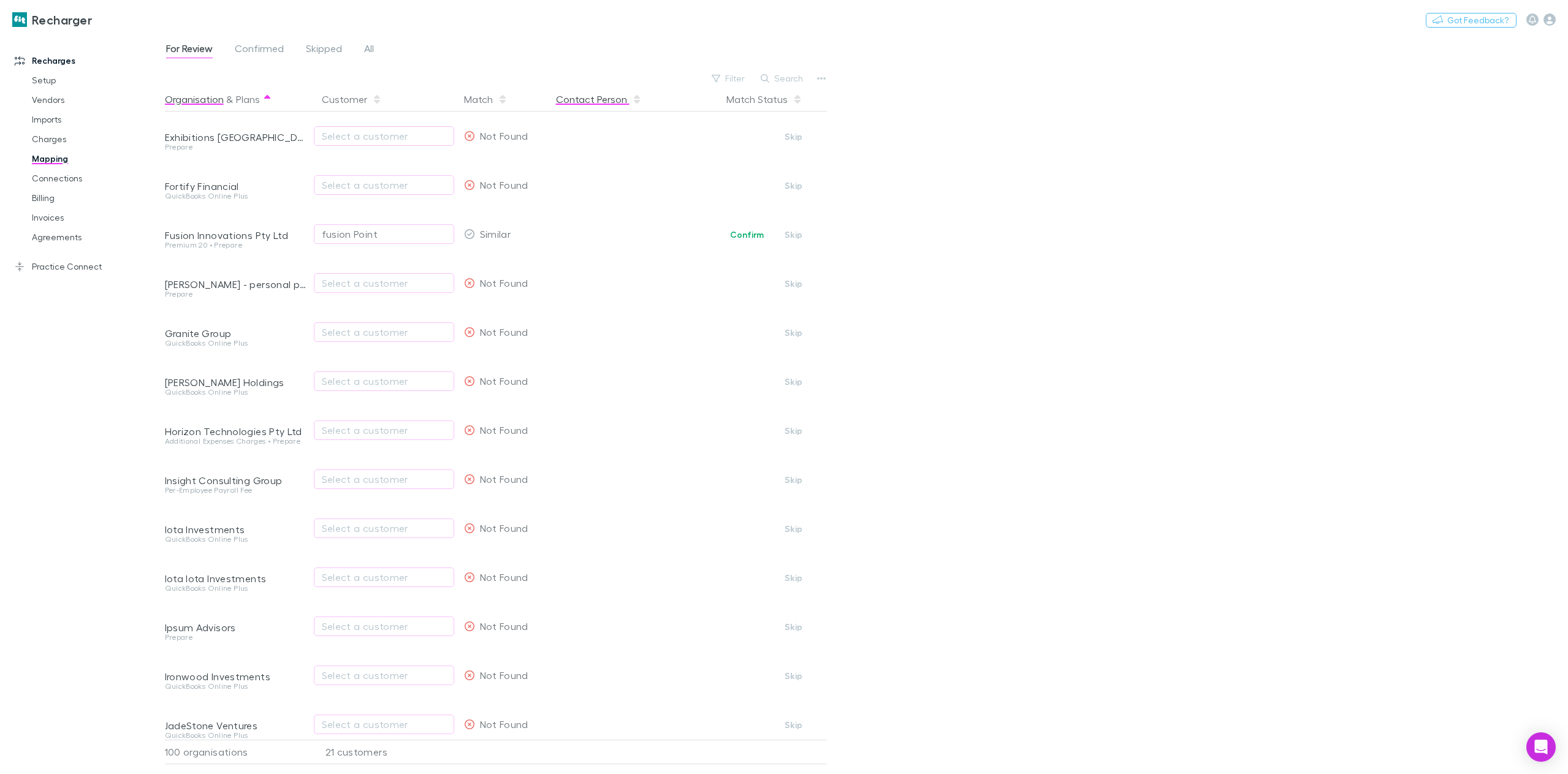
click at [594, 100] on button "Contact Person" at bounding box center [599, 99] width 86 height 24
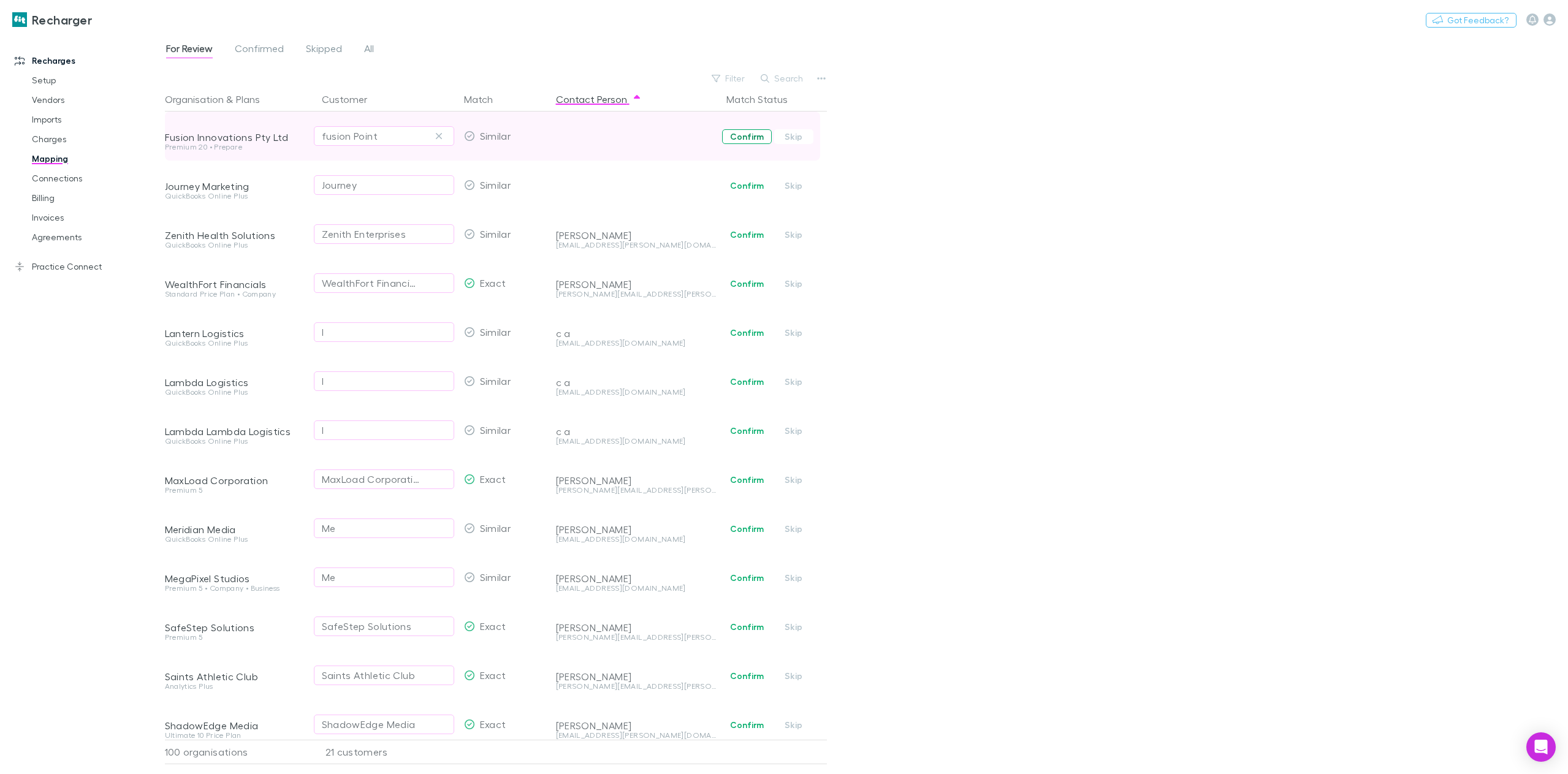
click at [746, 134] on button "Confirm" at bounding box center [747, 137] width 50 height 15
click at [741, 184] on button "Confirm" at bounding box center [747, 185] width 50 height 15
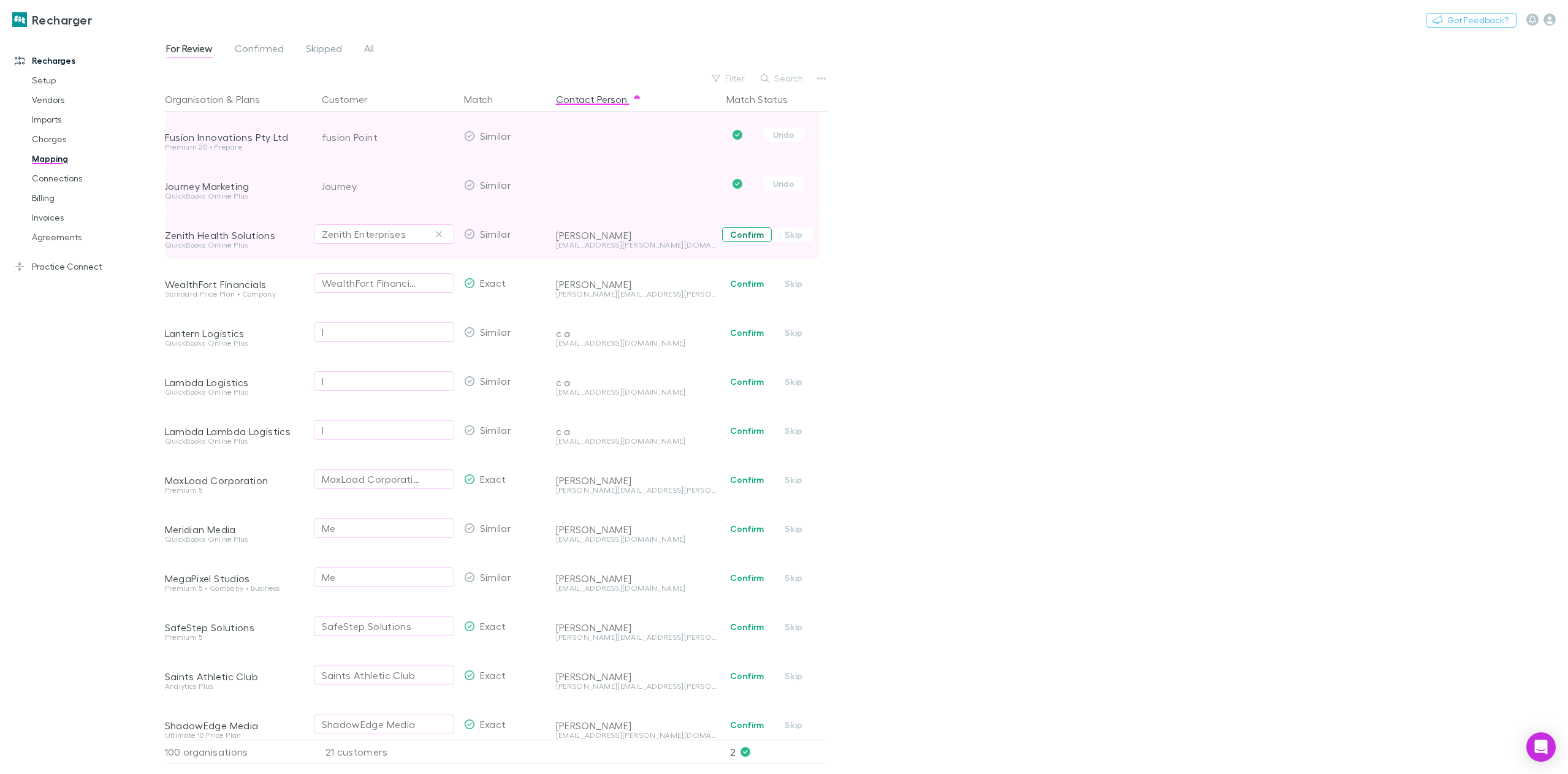
click at [751, 235] on button "Confirm" at bounding box center [747, 234] width 50 height 15
click at [795, 332] on button "Skip" at bounding box center [793, 333] width 39 height 15
click at [791, 380] on button "Skip" at bounding box center [793, 381] width 39 height 15
click at [794, 433] on button "Skip" at bounding box center [793, 430] width 39 height 15
click at [53, 139] on link "Charges" at bounding box center [95, 139] width 152 height 19
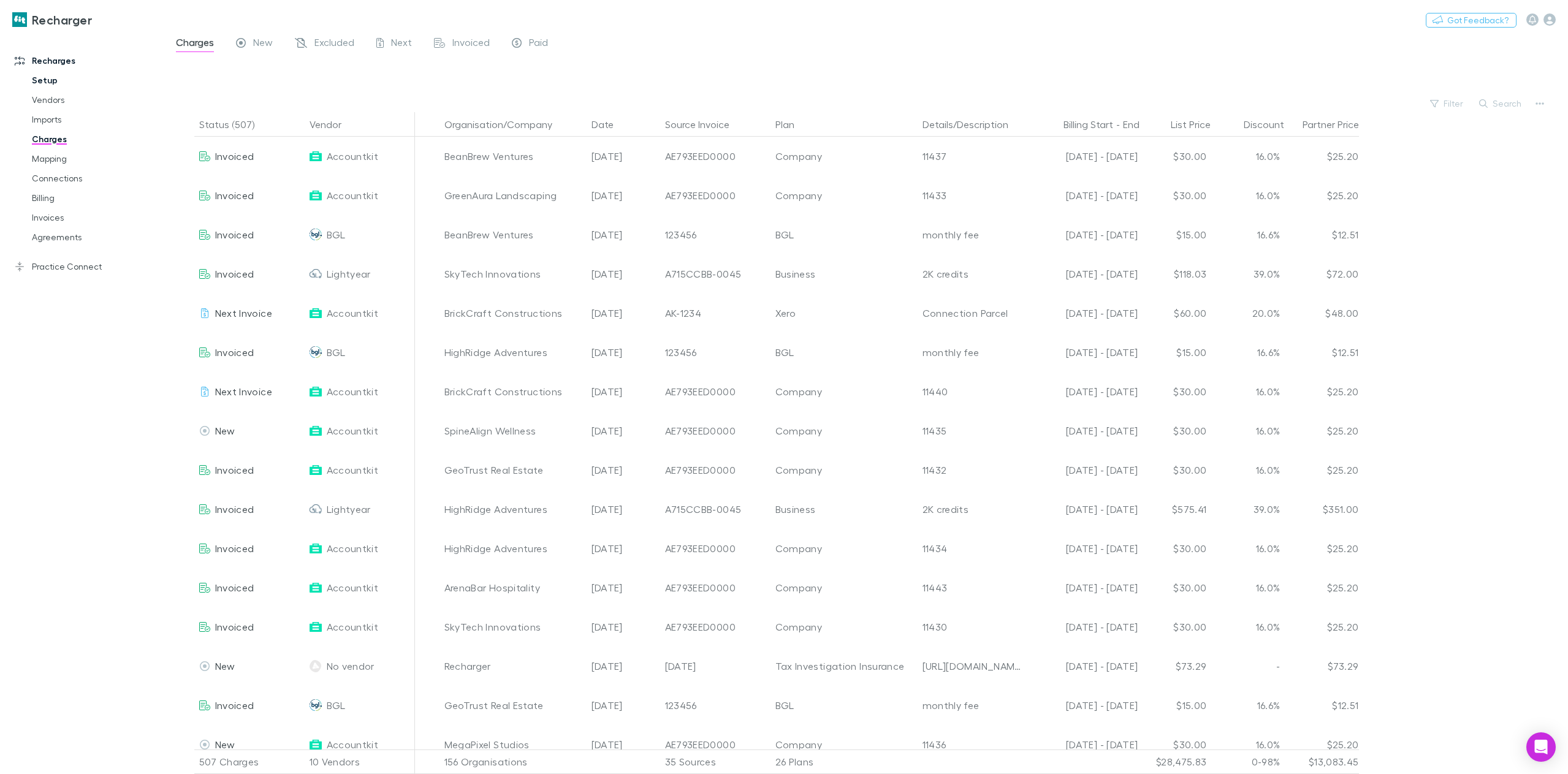
click at [48, 76] on link "Setup" at bounding box center [95, 80] width 152 height 19
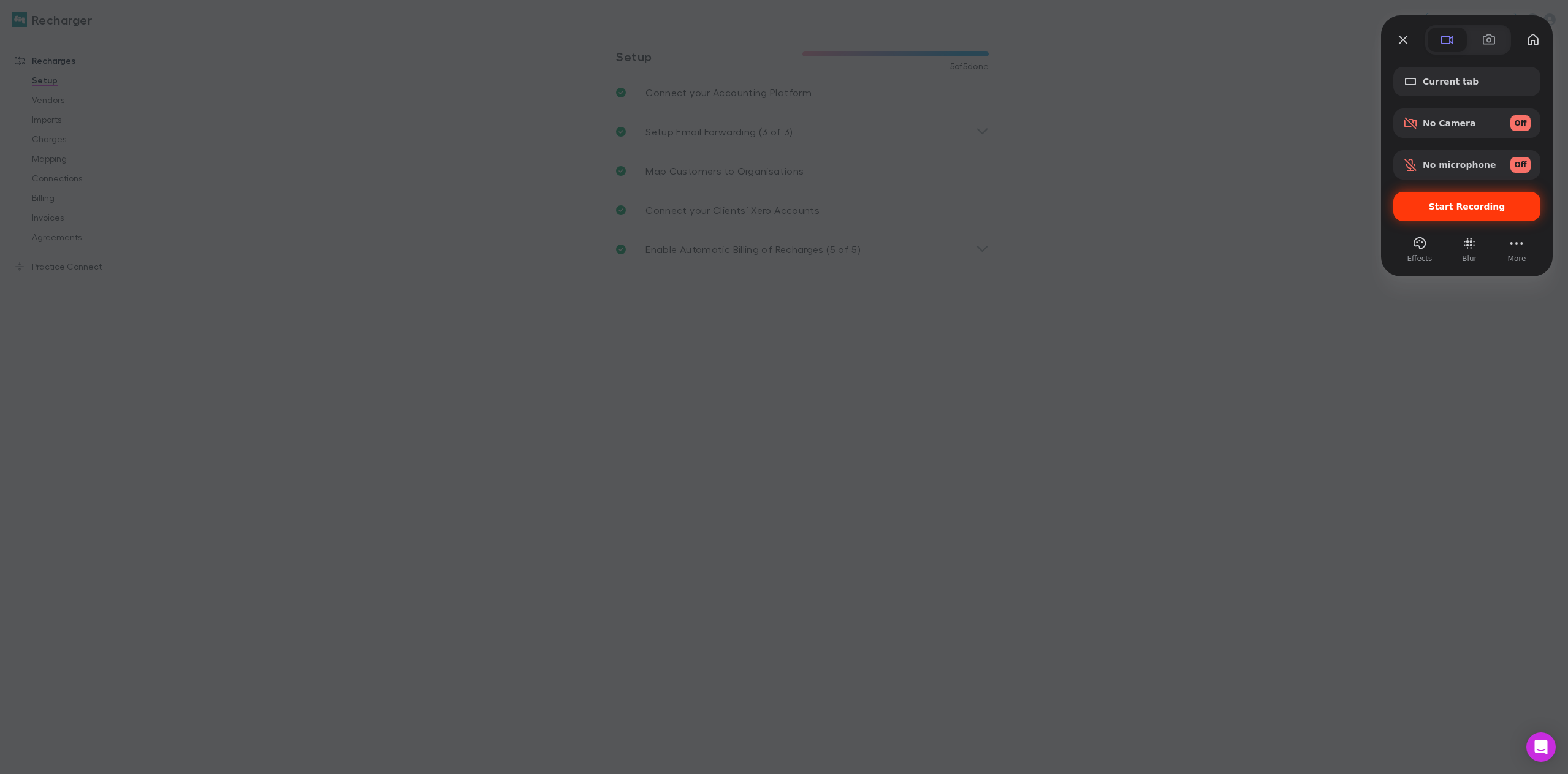
click at [1466, 204] on span "Start Recording" at bounding box center [1467, 206] width 77 height 10
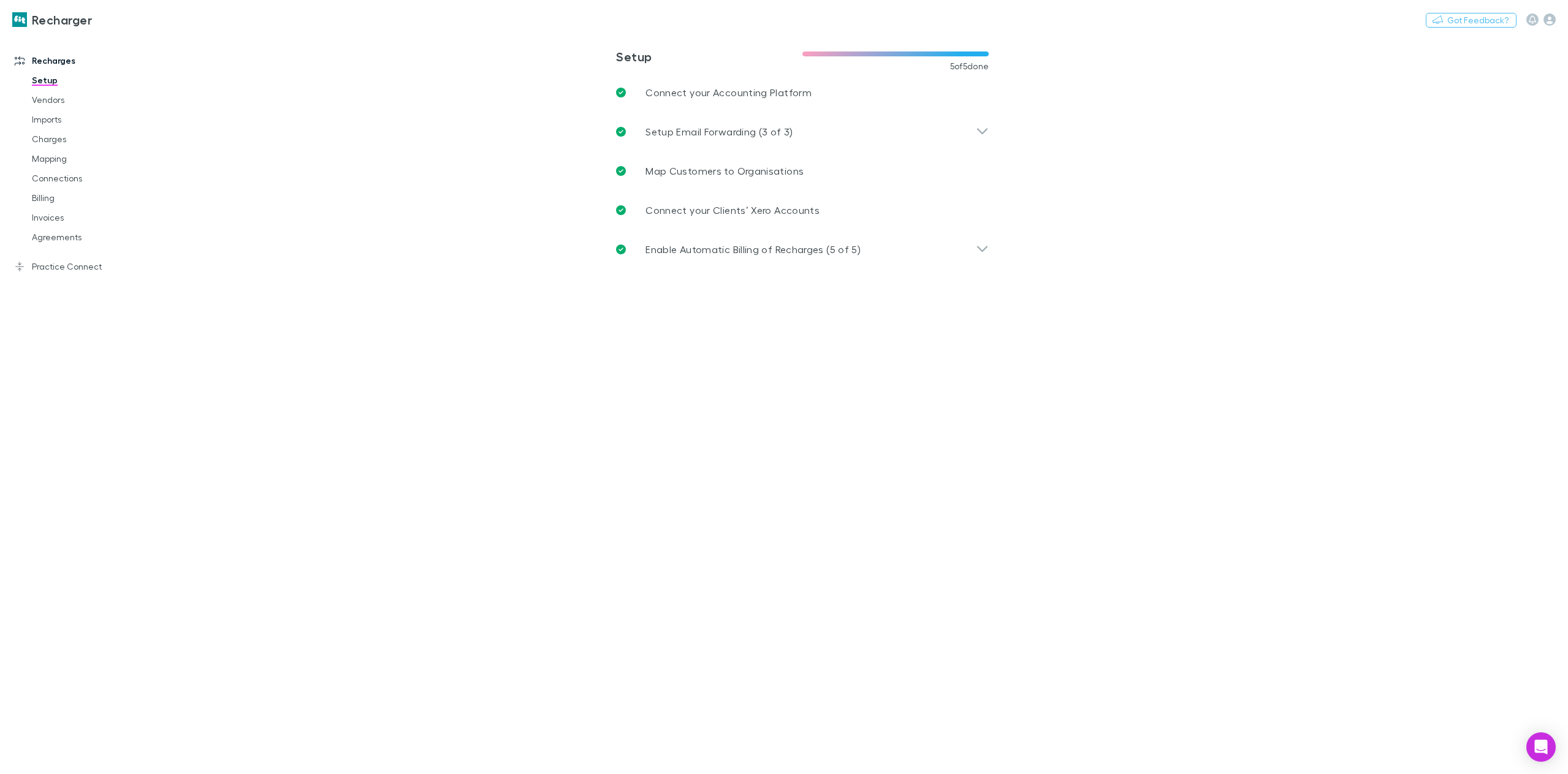
click at [53, 163] on link "Mapping" at bounding box center [95, 159] width 152 height 19
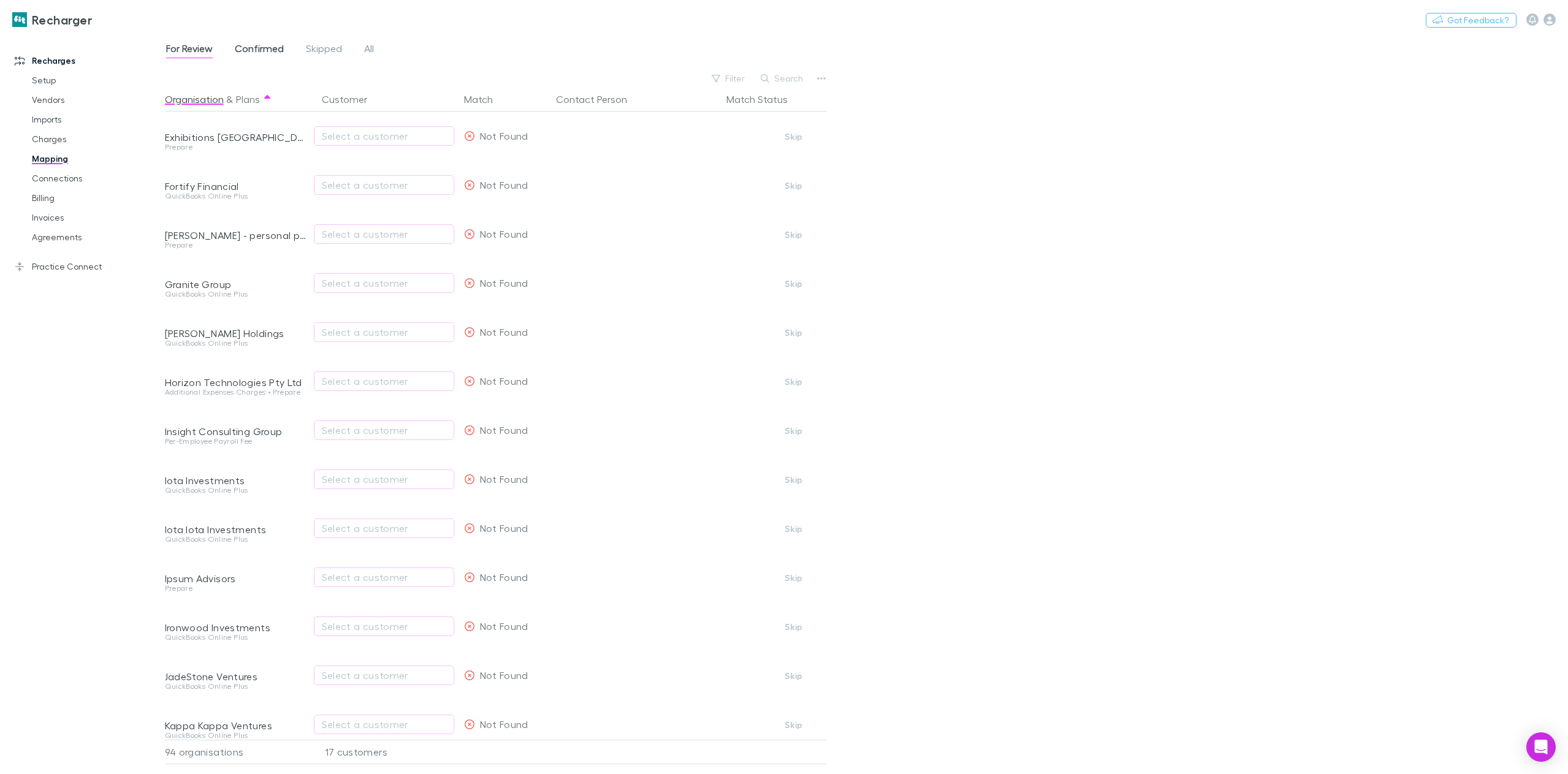
click at [263, 49] on span "Confirmed" at bounding box center [259, 50] width 49 height 16
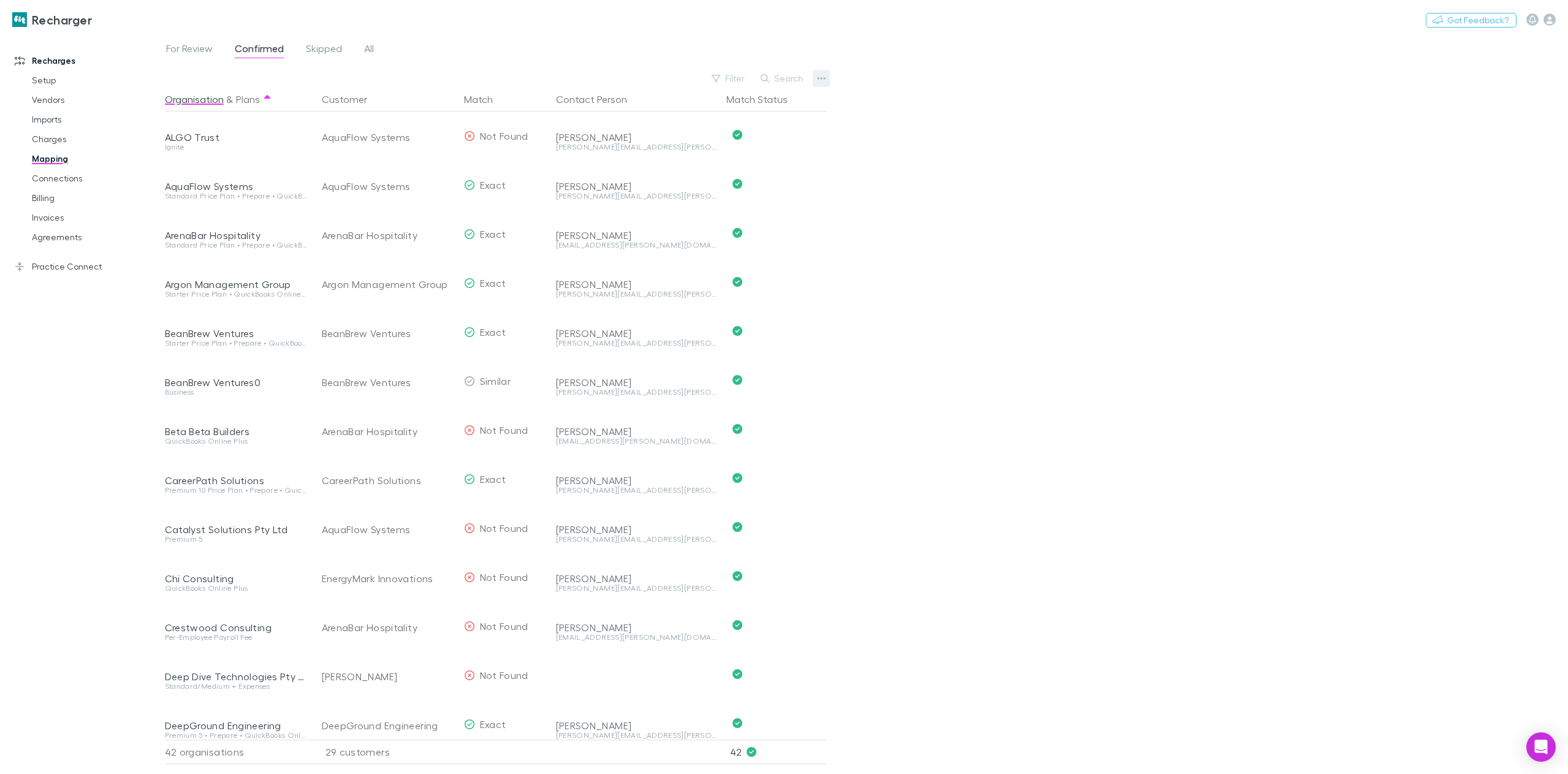
click at [823, 80] on icon "button" at bounding box center [821, 78] width 8 height 10
click at [992, 321] on div at bounding box center [784, 387] width 1568 height 774
click at [51, 85] on link "Setup" at bounding box center [95, 80] width 152 height 19
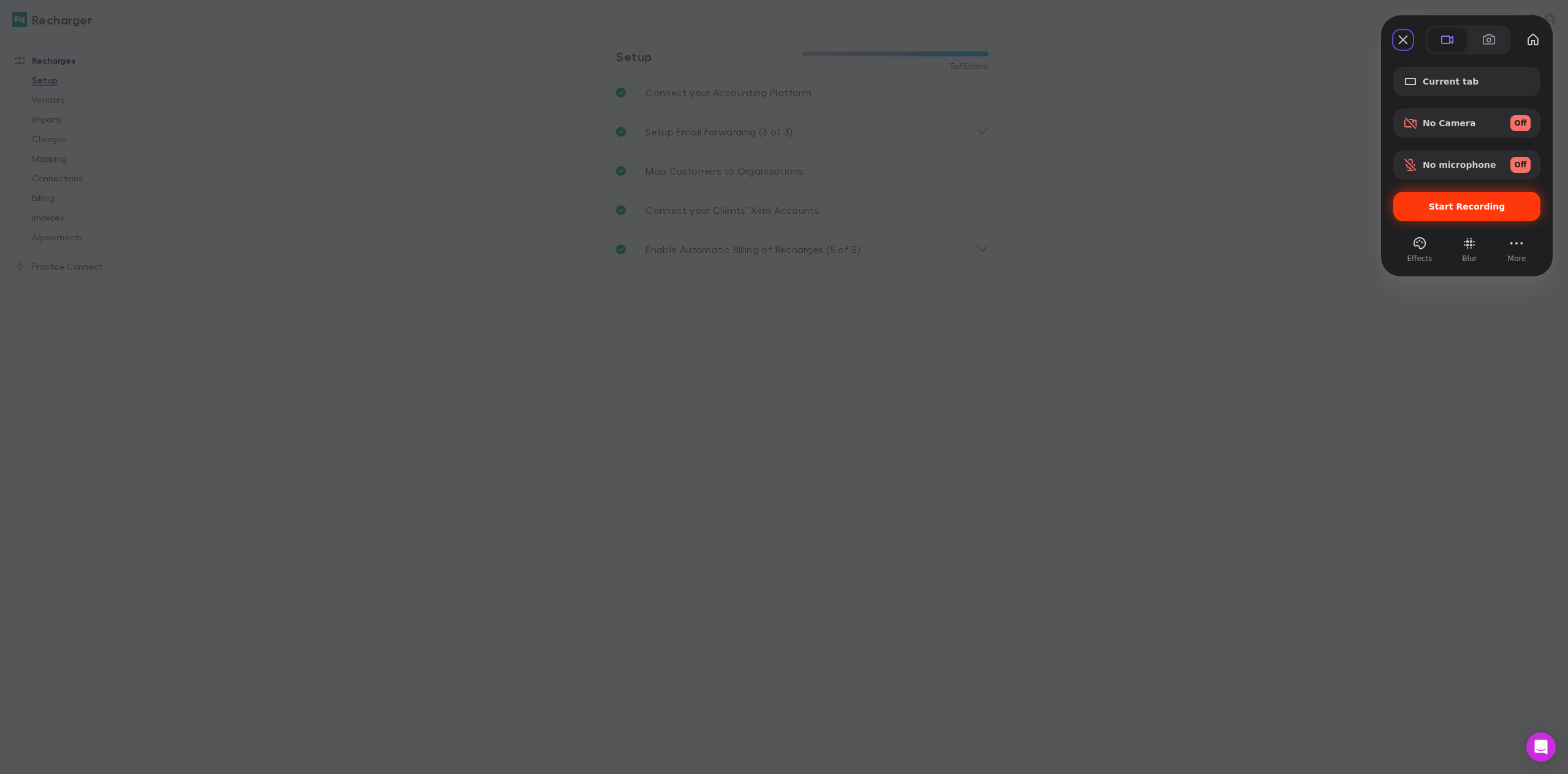
click at [1457, 214] on div "Start Recording" at bounding box center [1467, 206] width 147 height 29
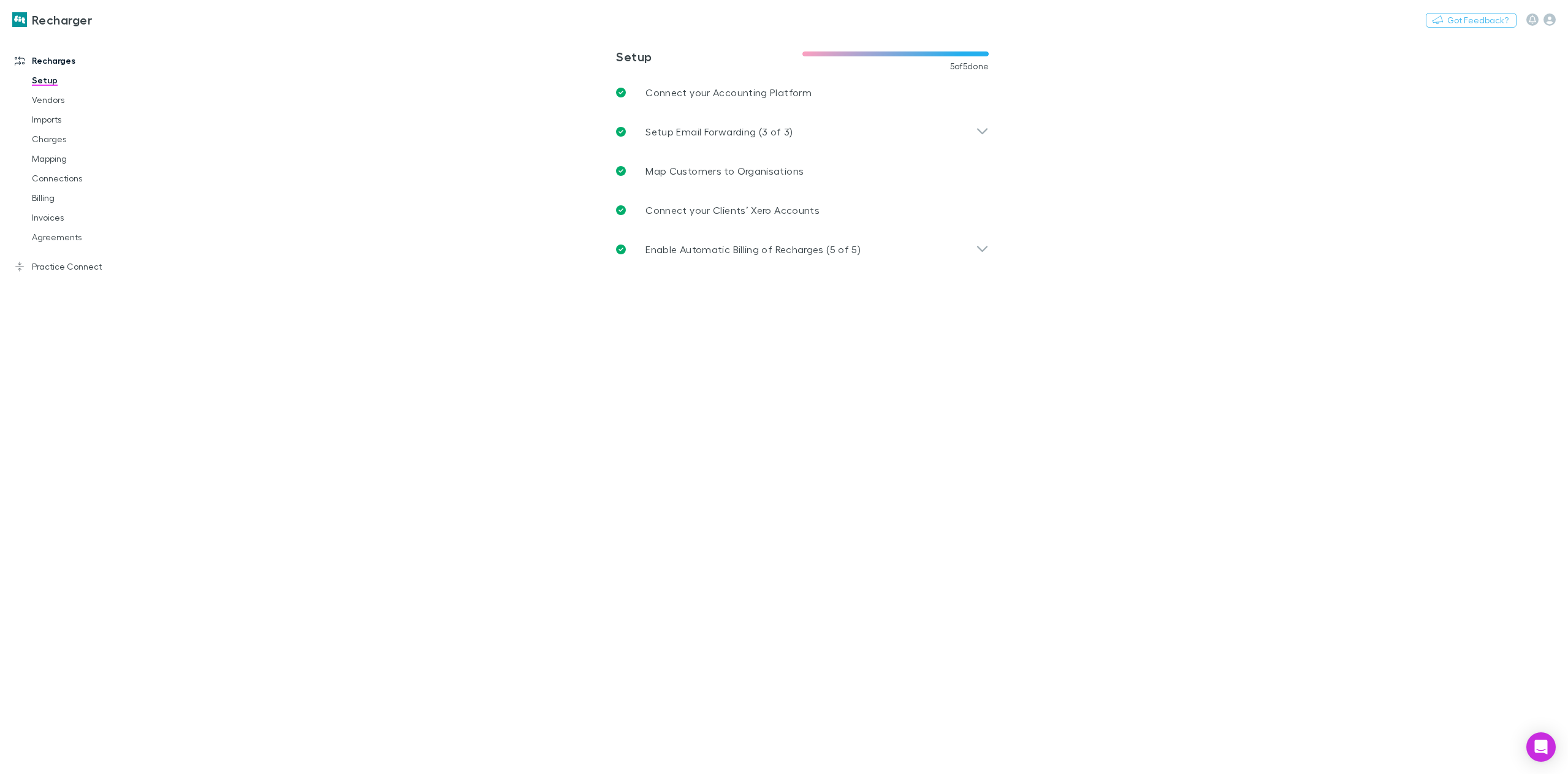
click at [51, 158] on link "Mapping" at bounding box center [95, 159] width 152 height 19
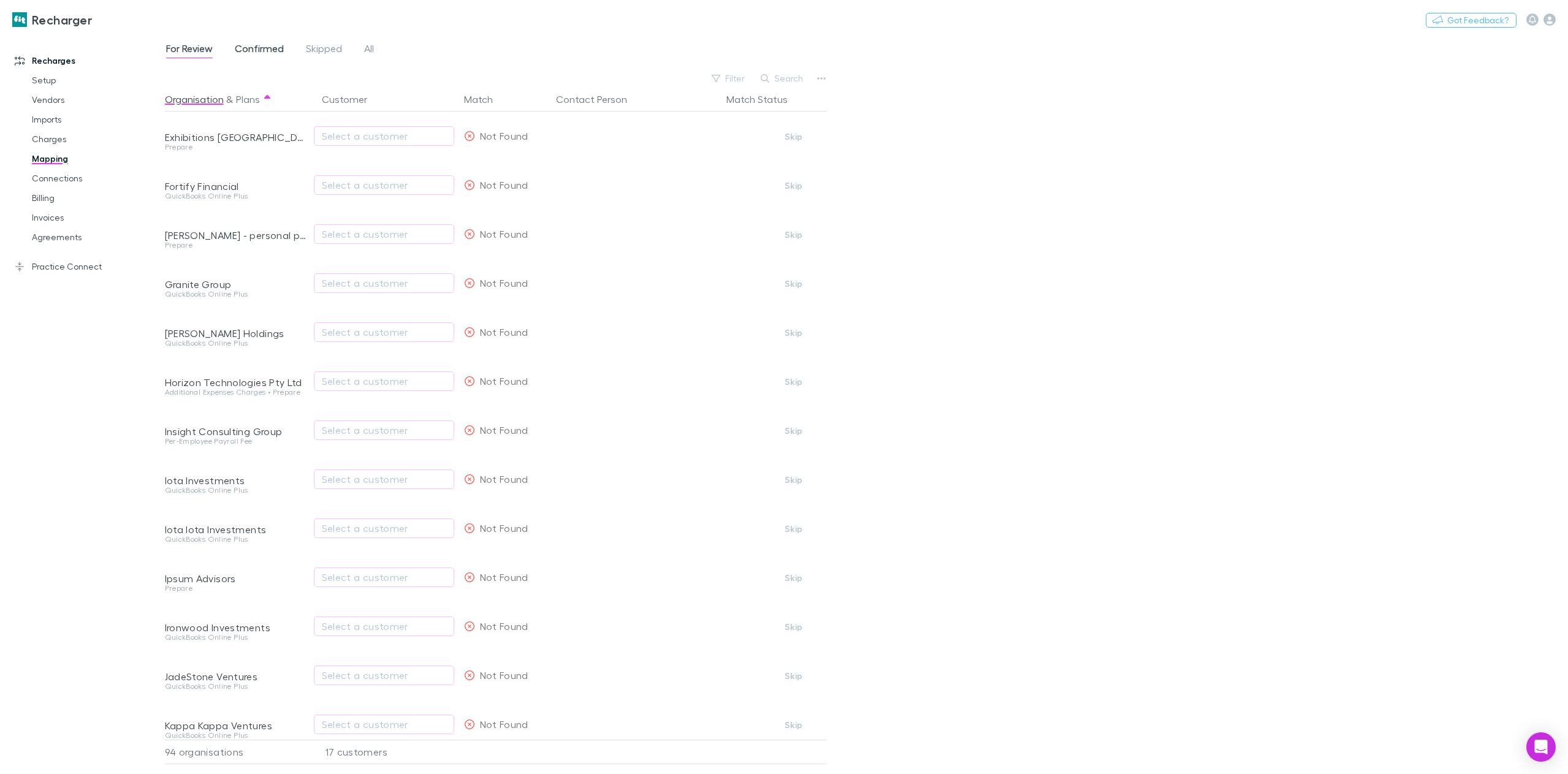
click at [253, 51] on span "Confirmed" at bounding box center [259, 50] width 49 height 16
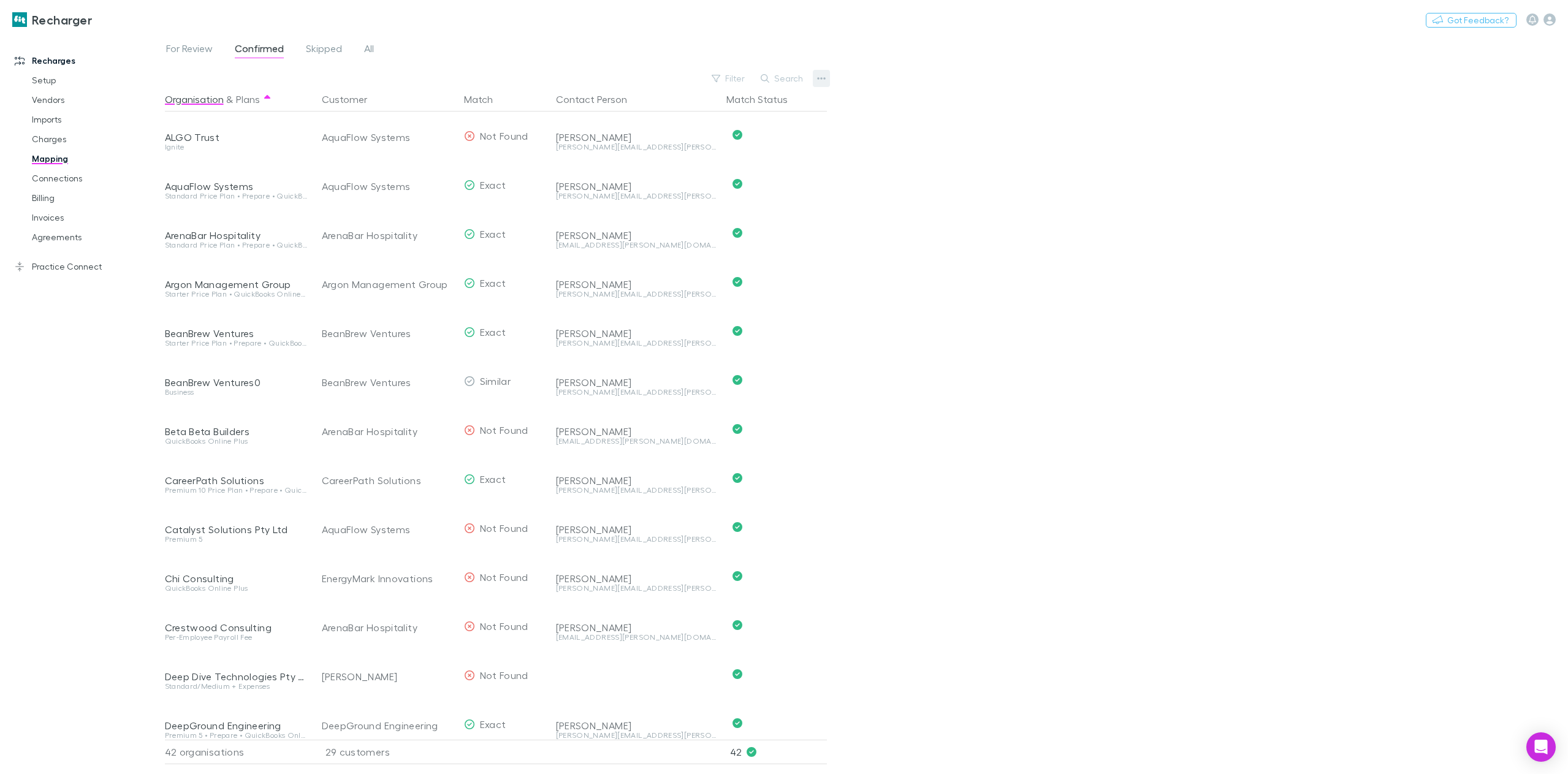
click at [822, 78] on icon "button" at bounding box center [821, 78] width 8 height 10
click at [46, 78] on div at bounding box center [784, 387] width 1568 height 774
click at [50, 79] on link "Setup" at bounding box center [95, 80] width 152 height 19
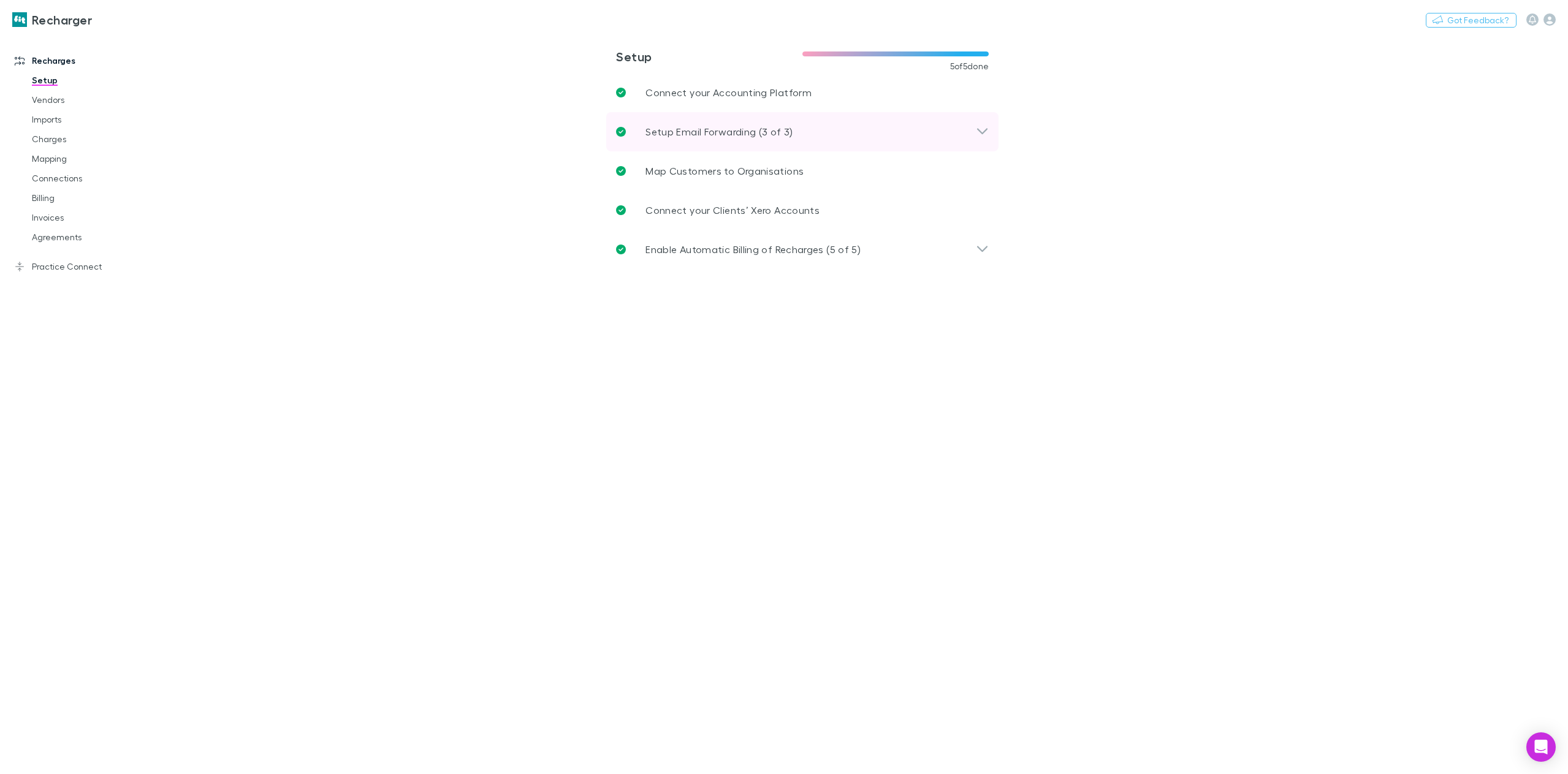
click at [702, 130] on p "Setup Email Forwarding (3 of 3)" at bounding box center [719, 132] width 147 height 15
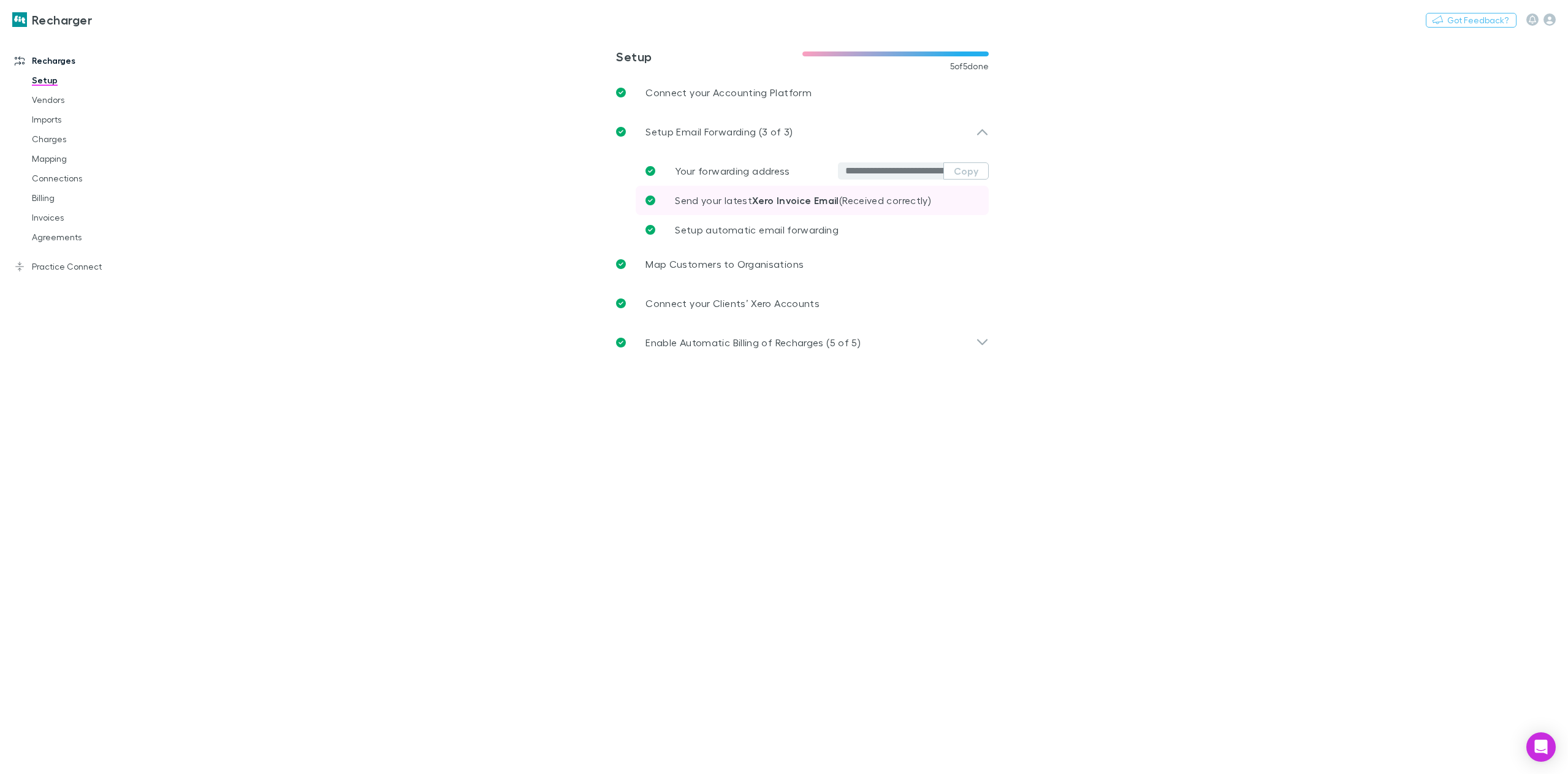
click at [795, 199] on strong "Xero Invoice Email" at bounding box center [795, 200] width 87 height 12
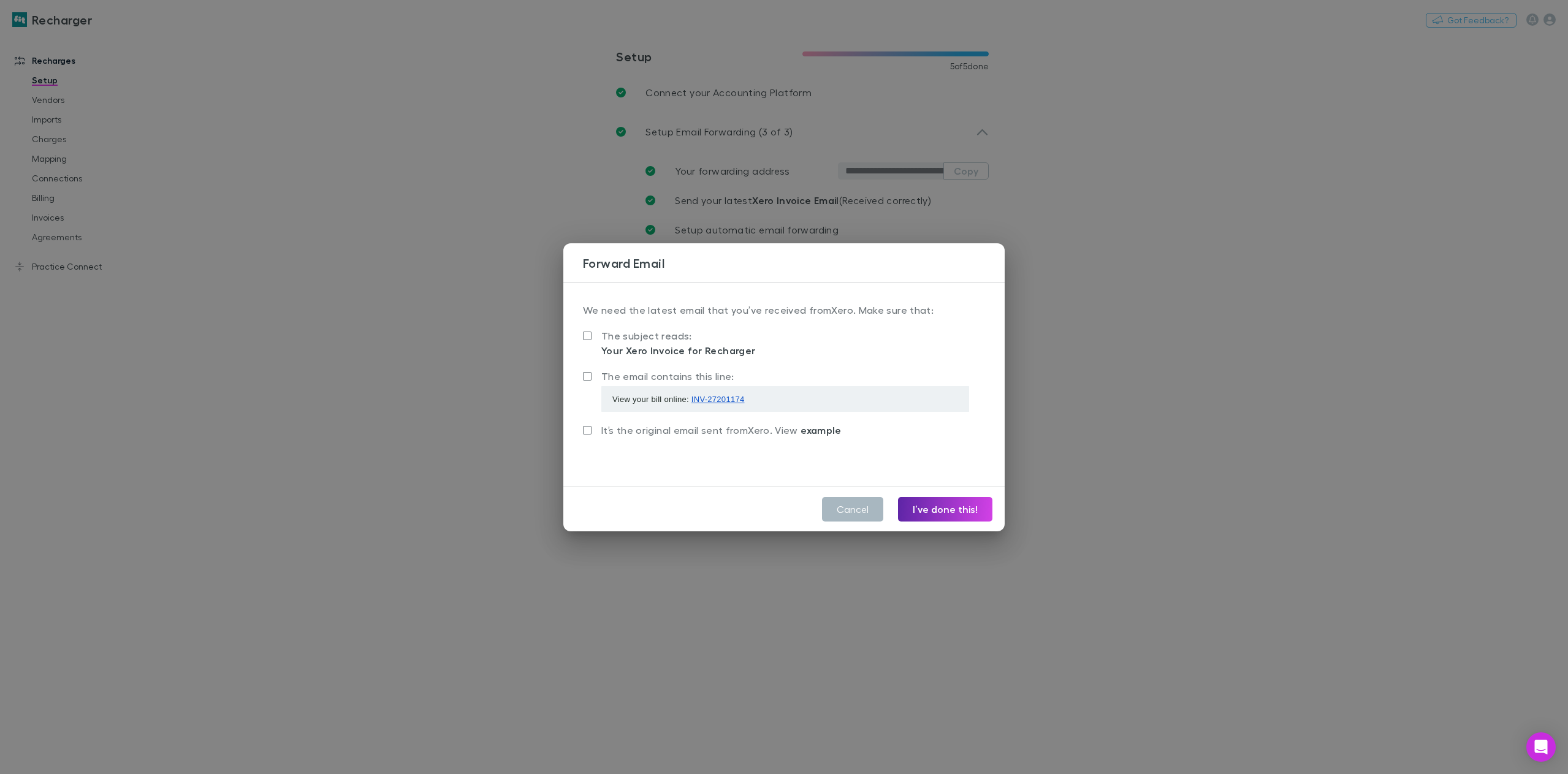
click at [850, 513] on button "Cancel" at bounding box center [852, 509] width 61 height 24
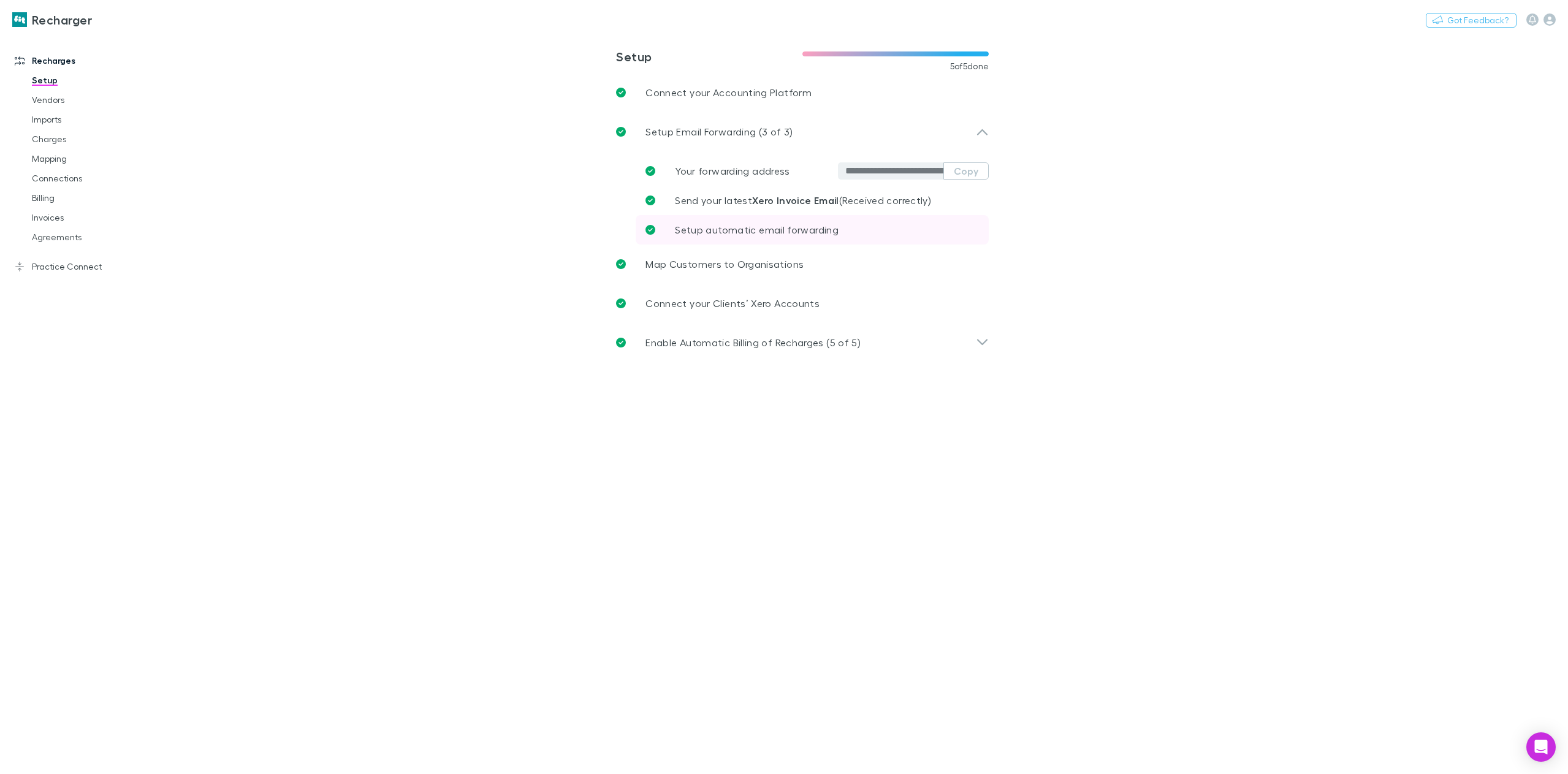
click at [785, 237] on link "Setup automatic email forwarding" at bounding box center [811, 229] width 353 height 29
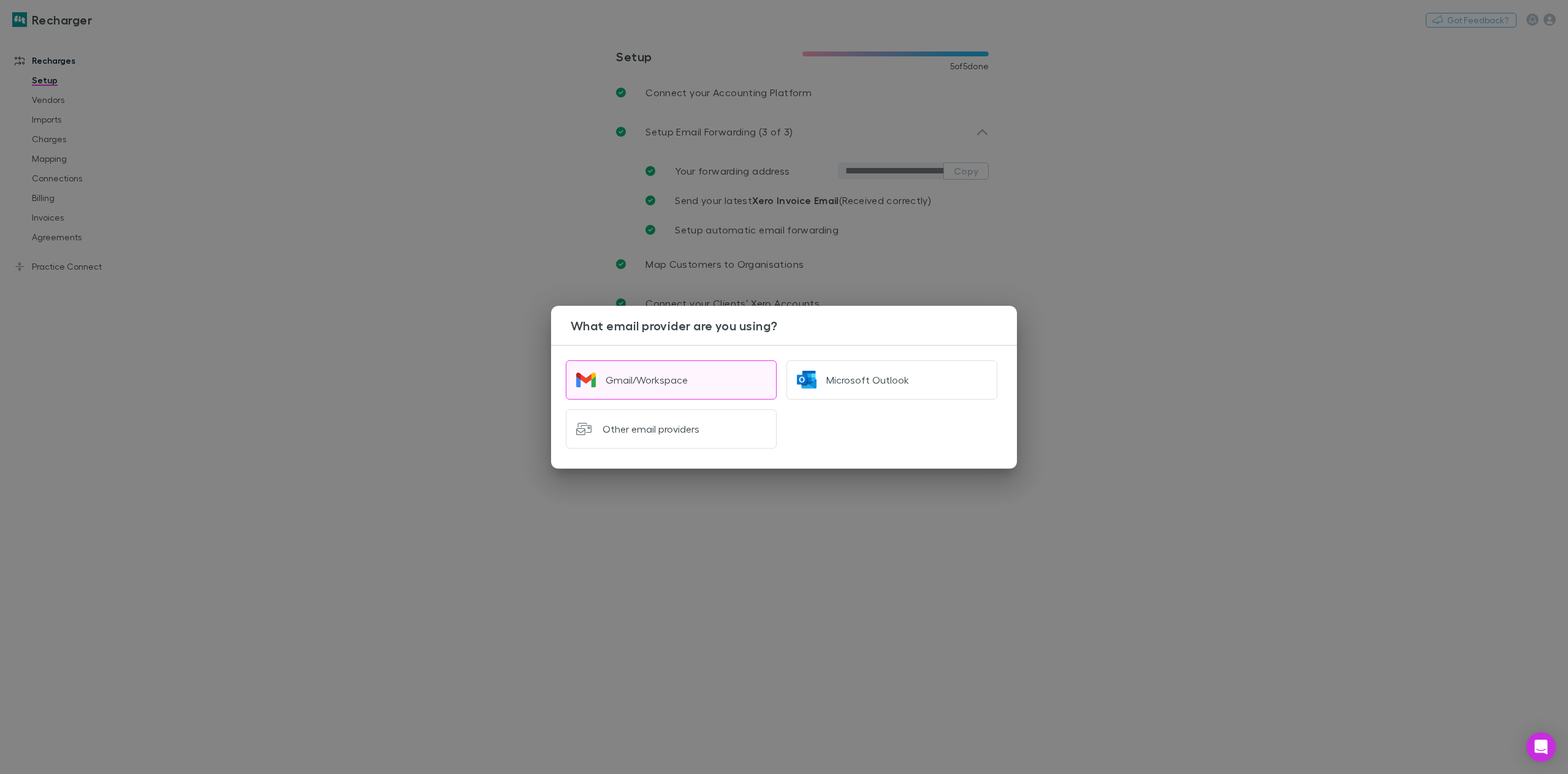
click at [651, 385] on div "Gmail/Workspace" at bounding box center [646, 380] width 82 height 12
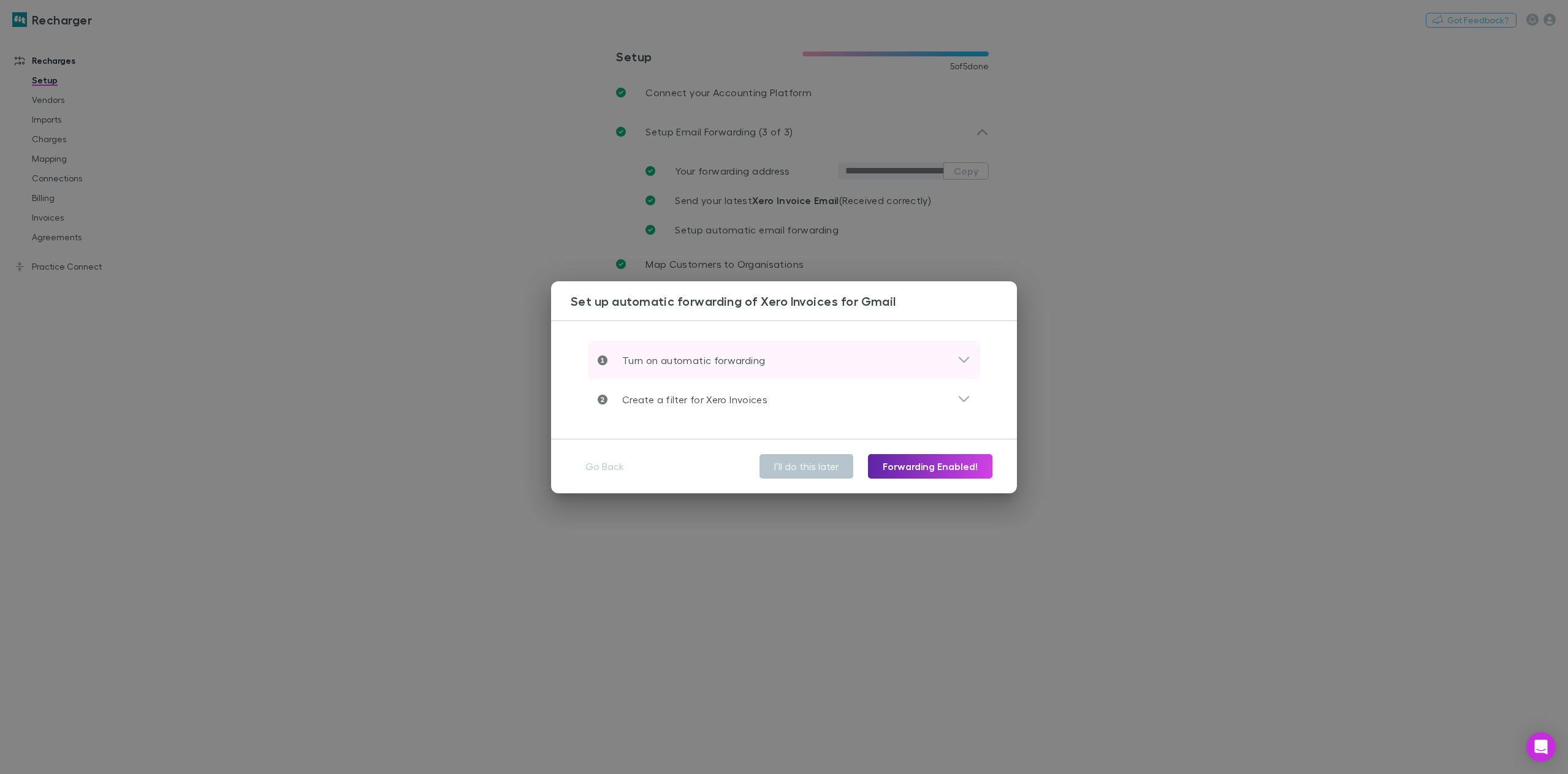
click at [960, 361] on icon at bounding box center [964, 360] width 13 height 15
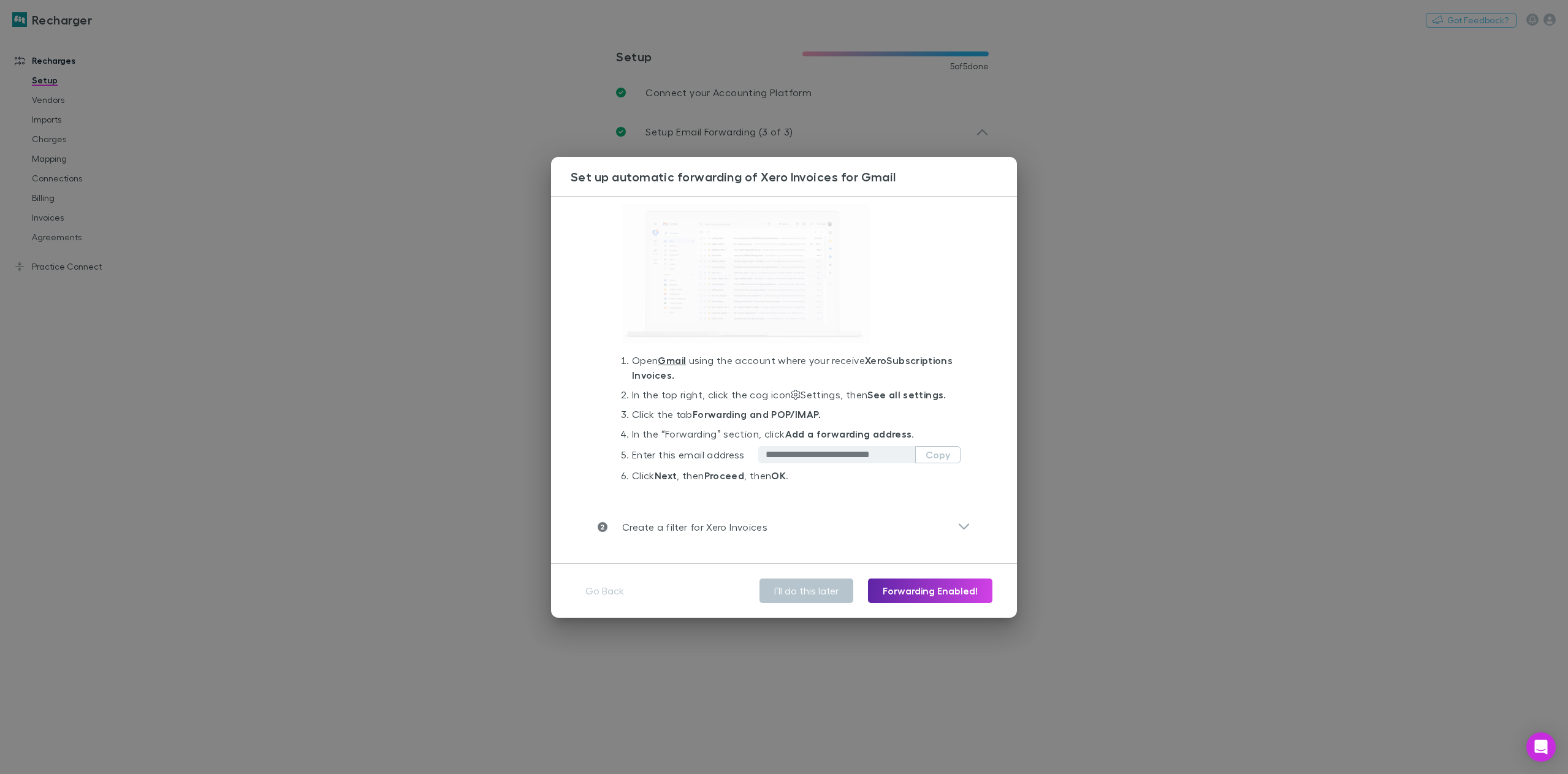
scroll to position [60, 0]
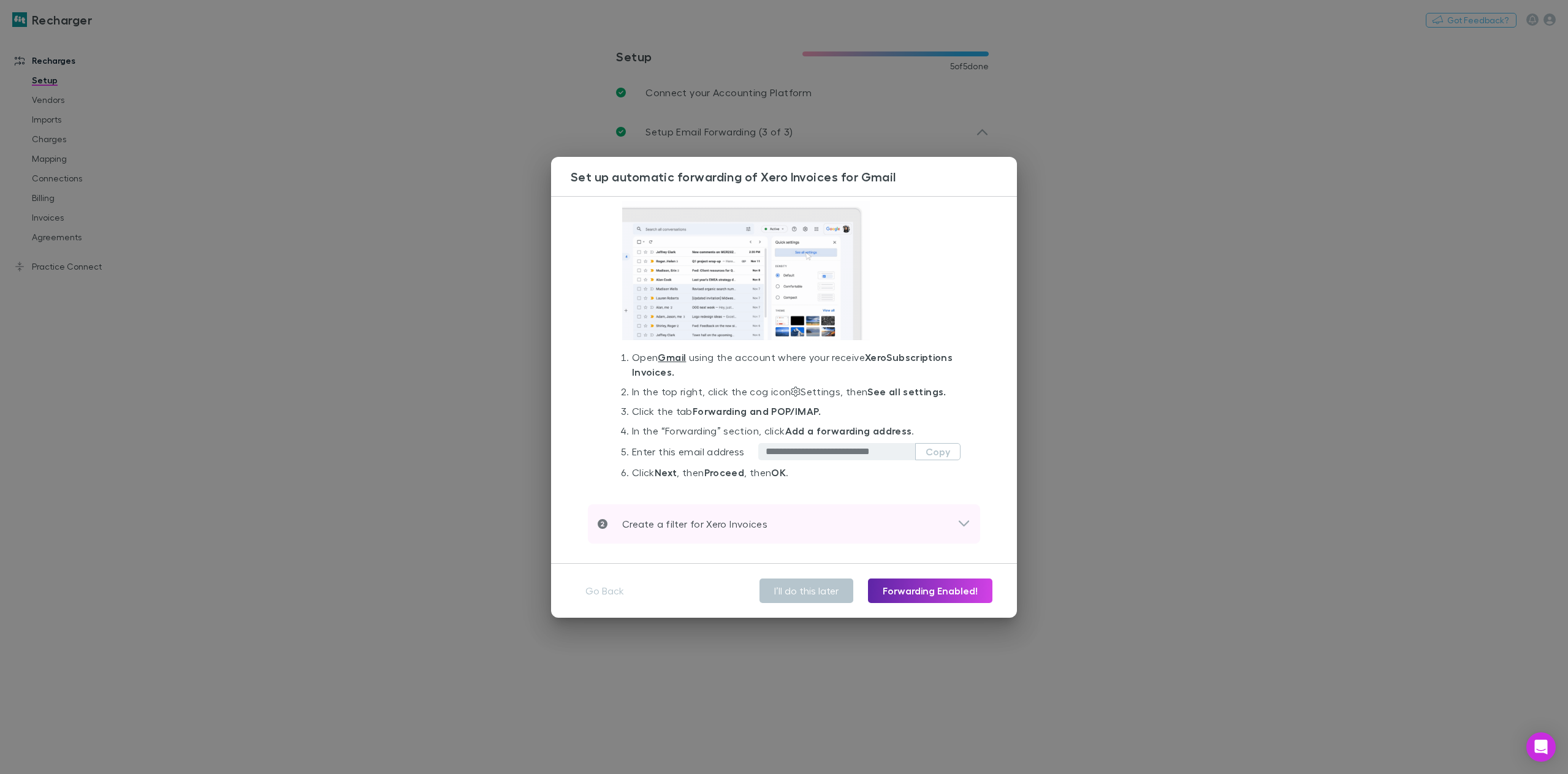
click at [958, 520] on icon at bounding box center [964, 524] width 13 height 15
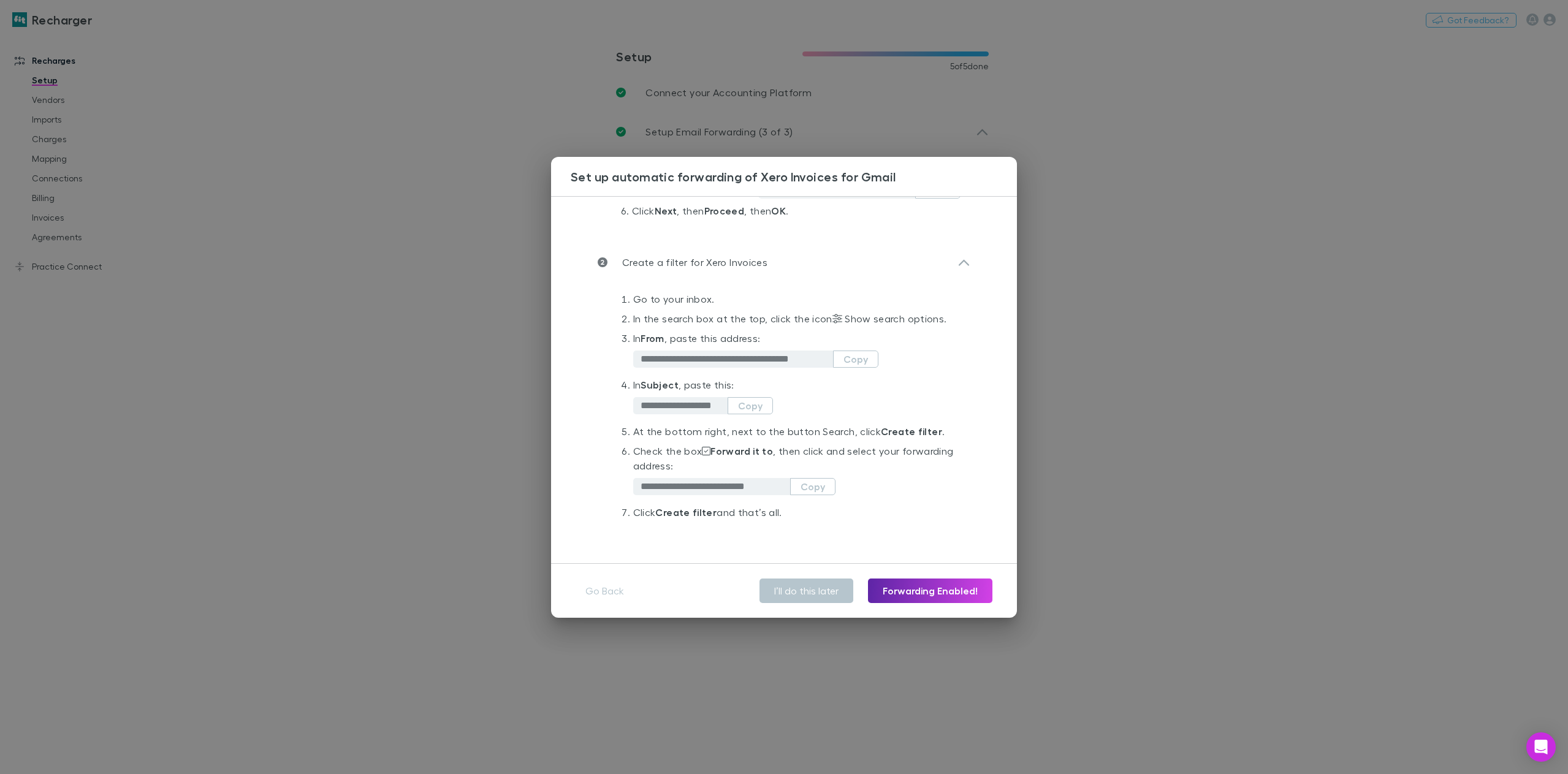
scroll to position [322, 0]
click at [1200, 376] on div "**********" at bounding box center [784, 387] width 1568 height 774
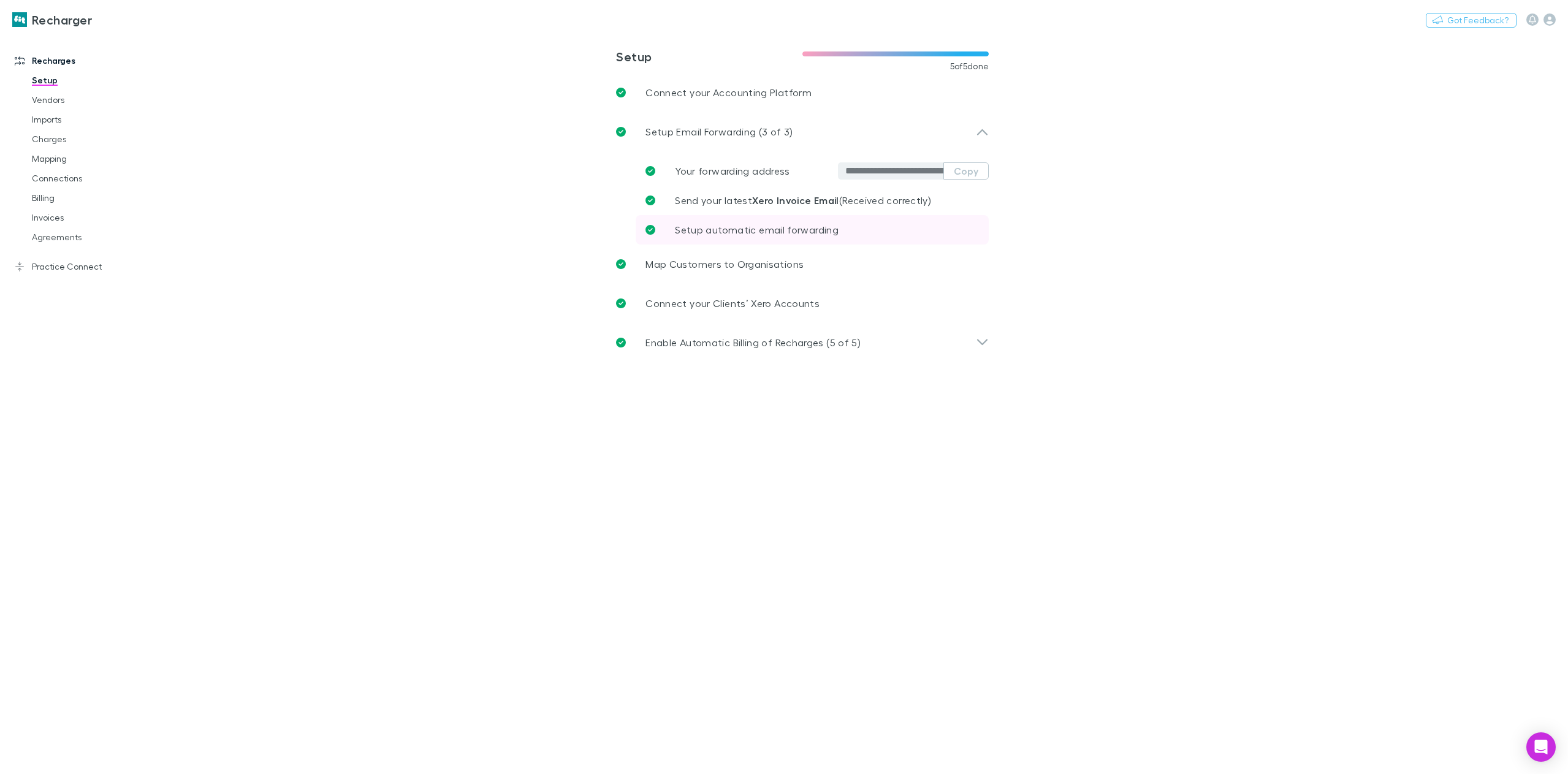
click at [799, 236] on p "Setup automatic email forwarding" at bounding box center [757, 229] width 164 height 15
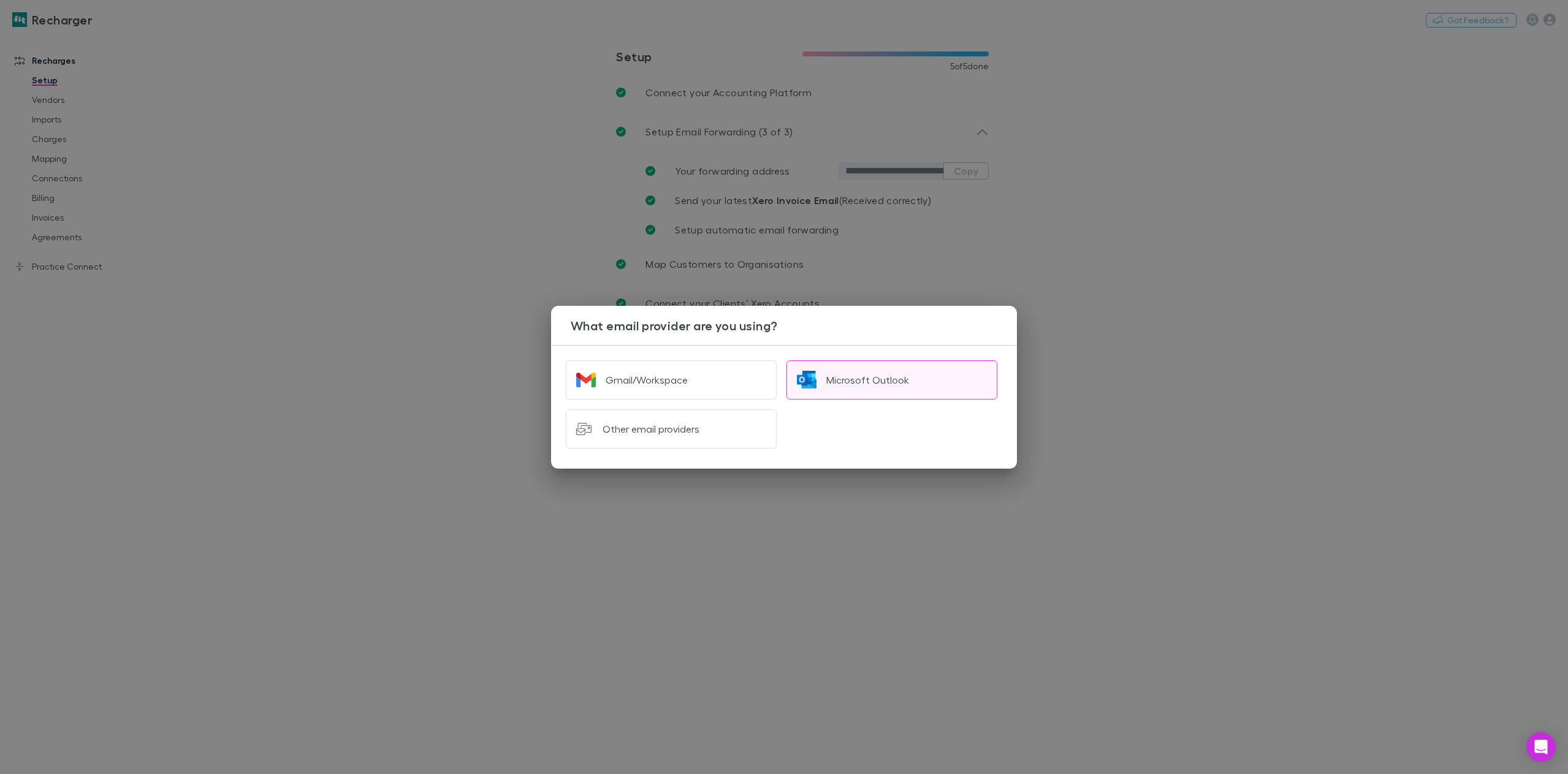
click at [863, 381] on div "Microsoft Outlook" at bounding box center [867, 380] width 82 height 12
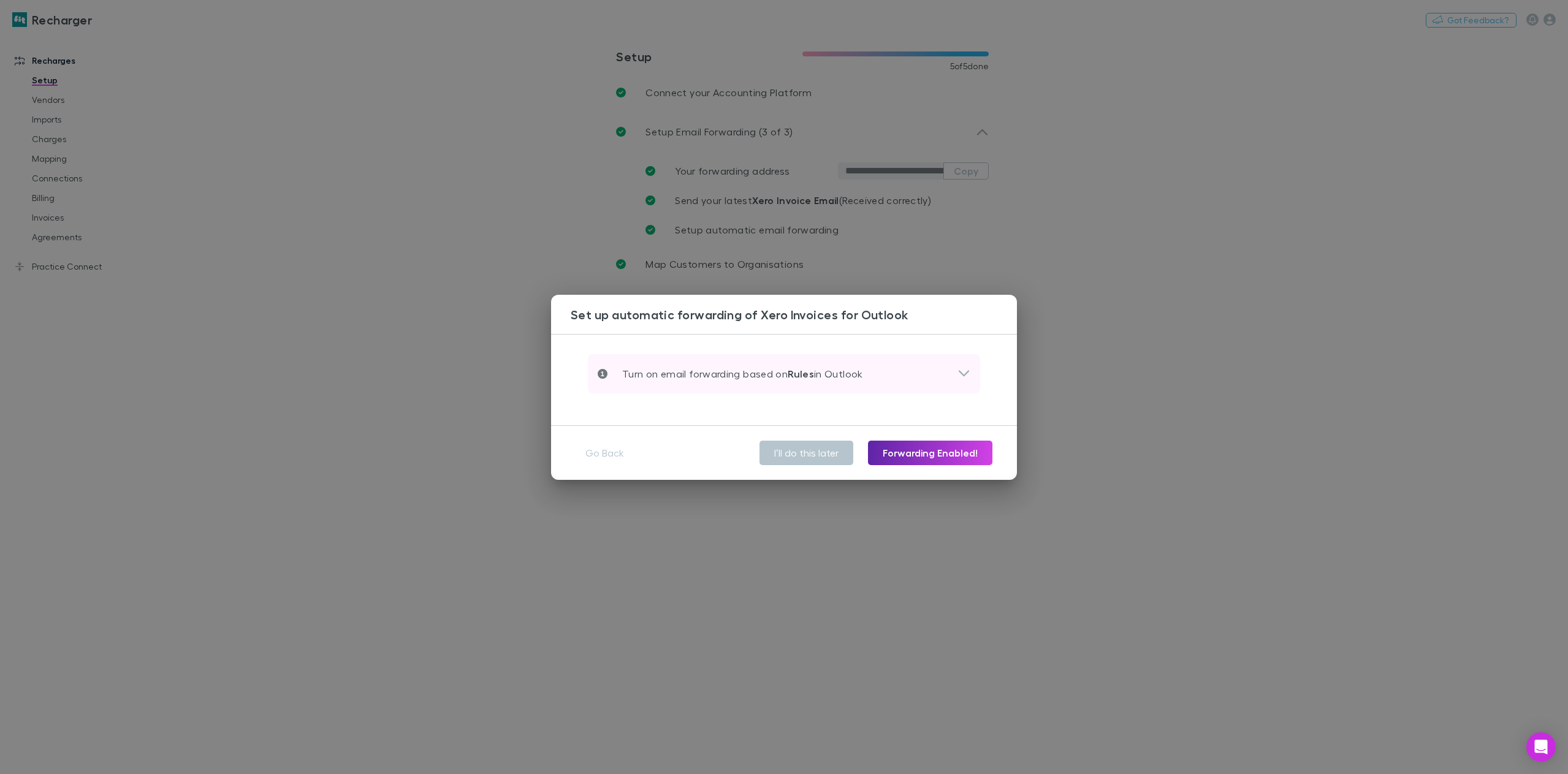
click at [946, 368] on div "Turn on email forwarding based on Rules in Outlook" at bounding box center [777, 373] width 360 height 15
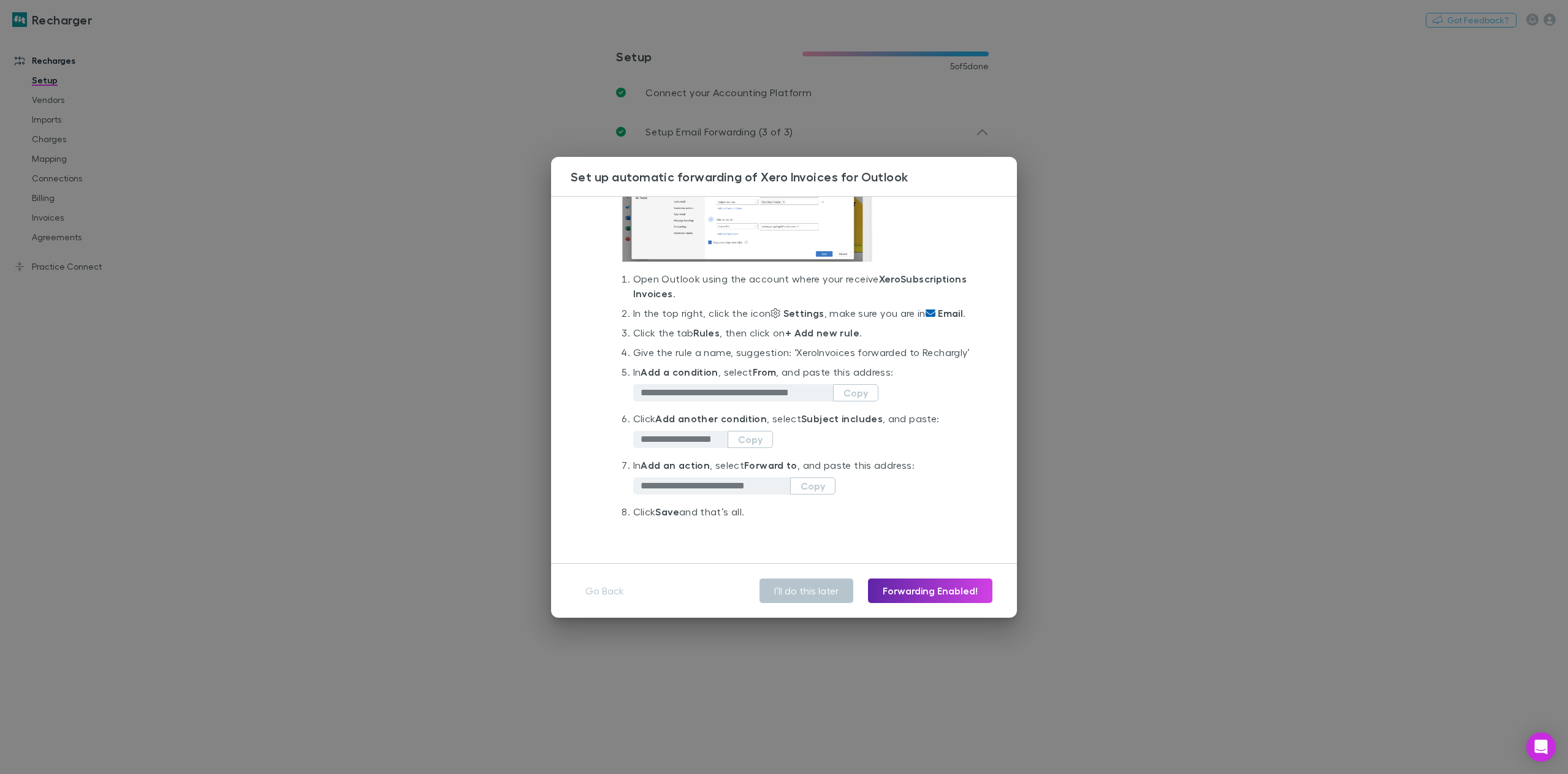
scroll to position [167, 0]
click at [1134, 381] on div "**********" at bounding box center [784, 387] width 1568 height 774
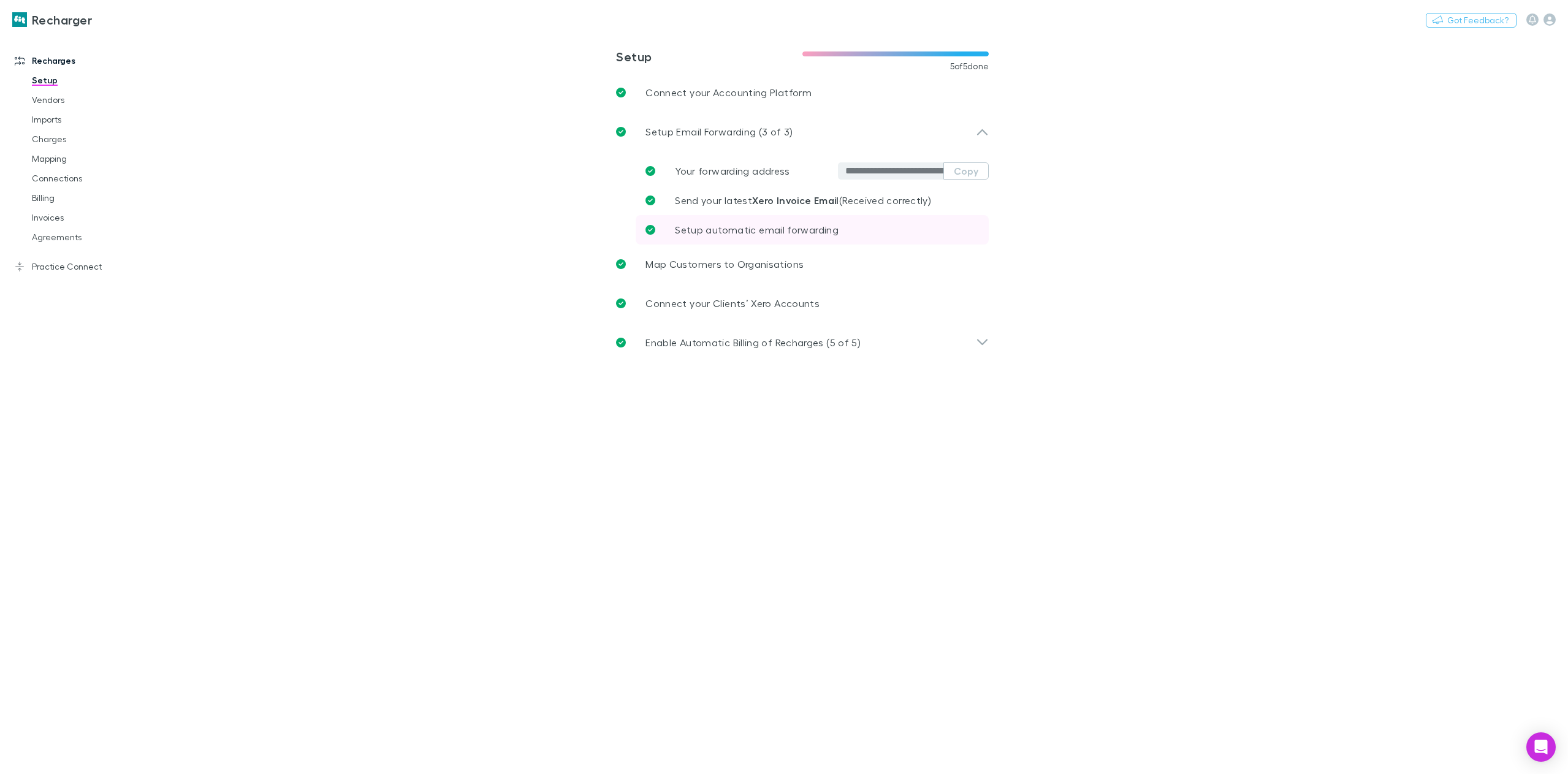
click at [768, 228] on span "Setup automatic email forwarding" at bounding box center [757, 229] width 164 height 12
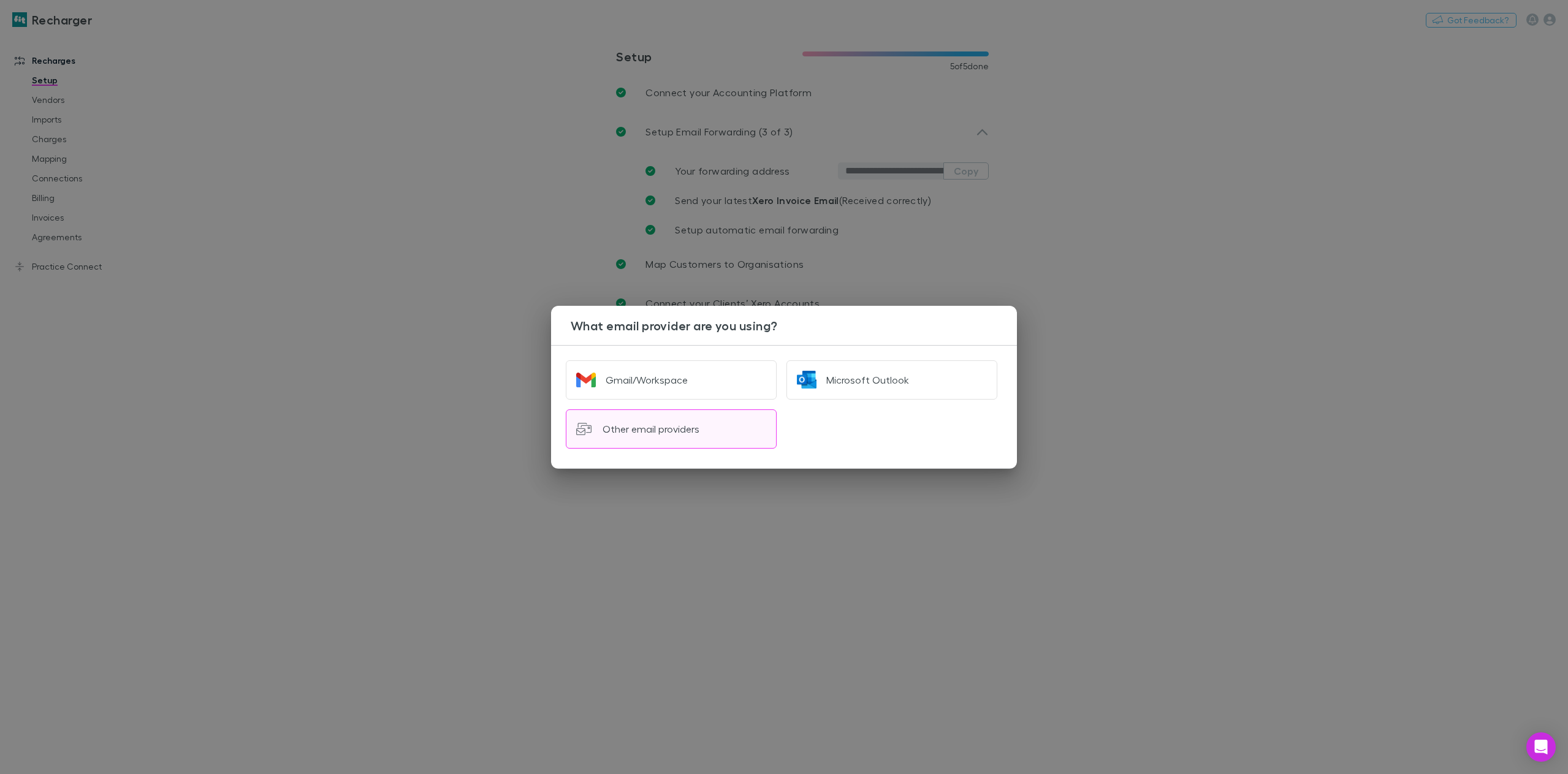
click at [666, 432] on div "Other email providers" at bounding box center [651, 429] width 97 height 12
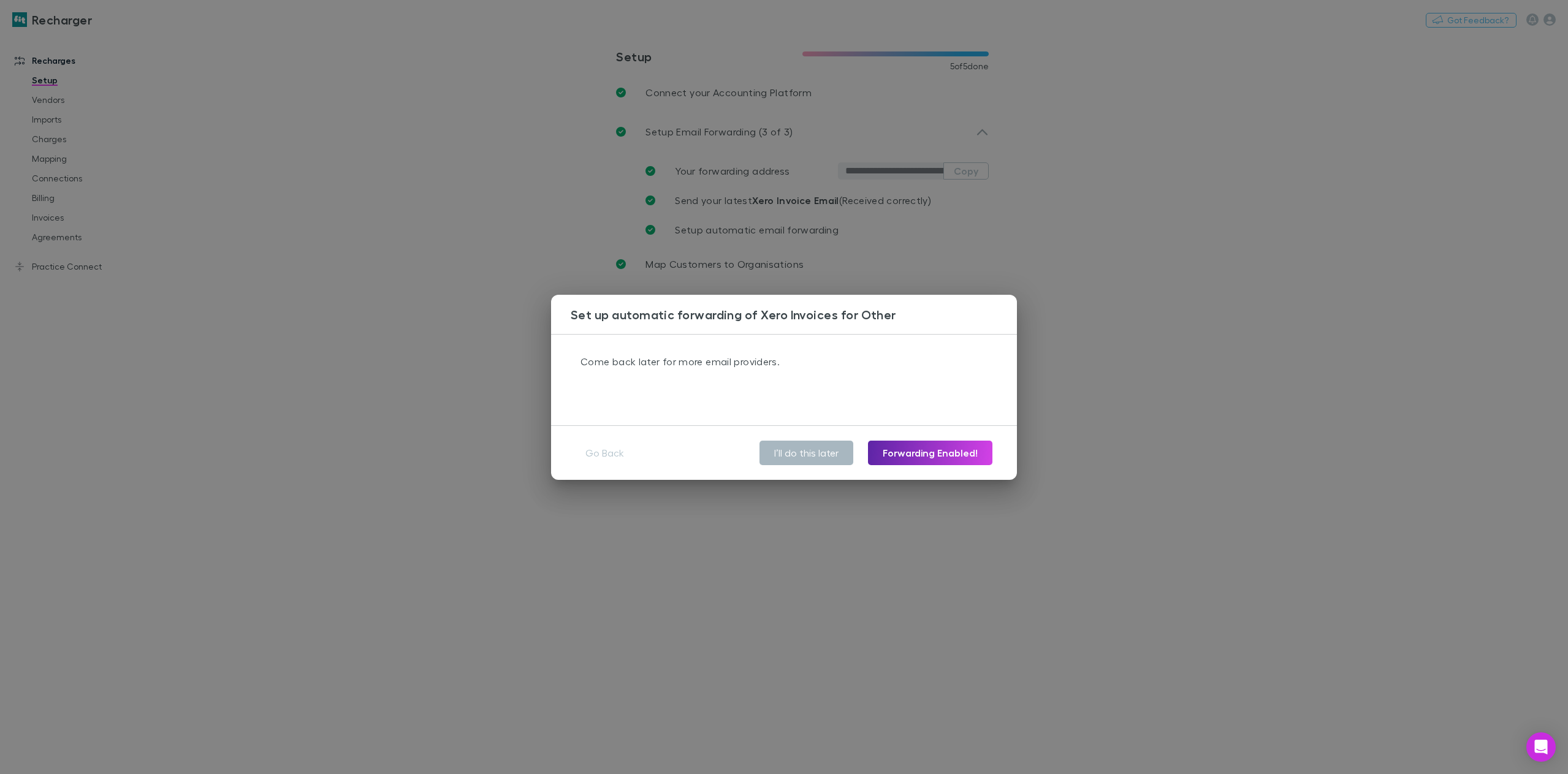
click at [800, 457] on button "I’ll do this later" at bounding box center [806, 452] width 94 height 24
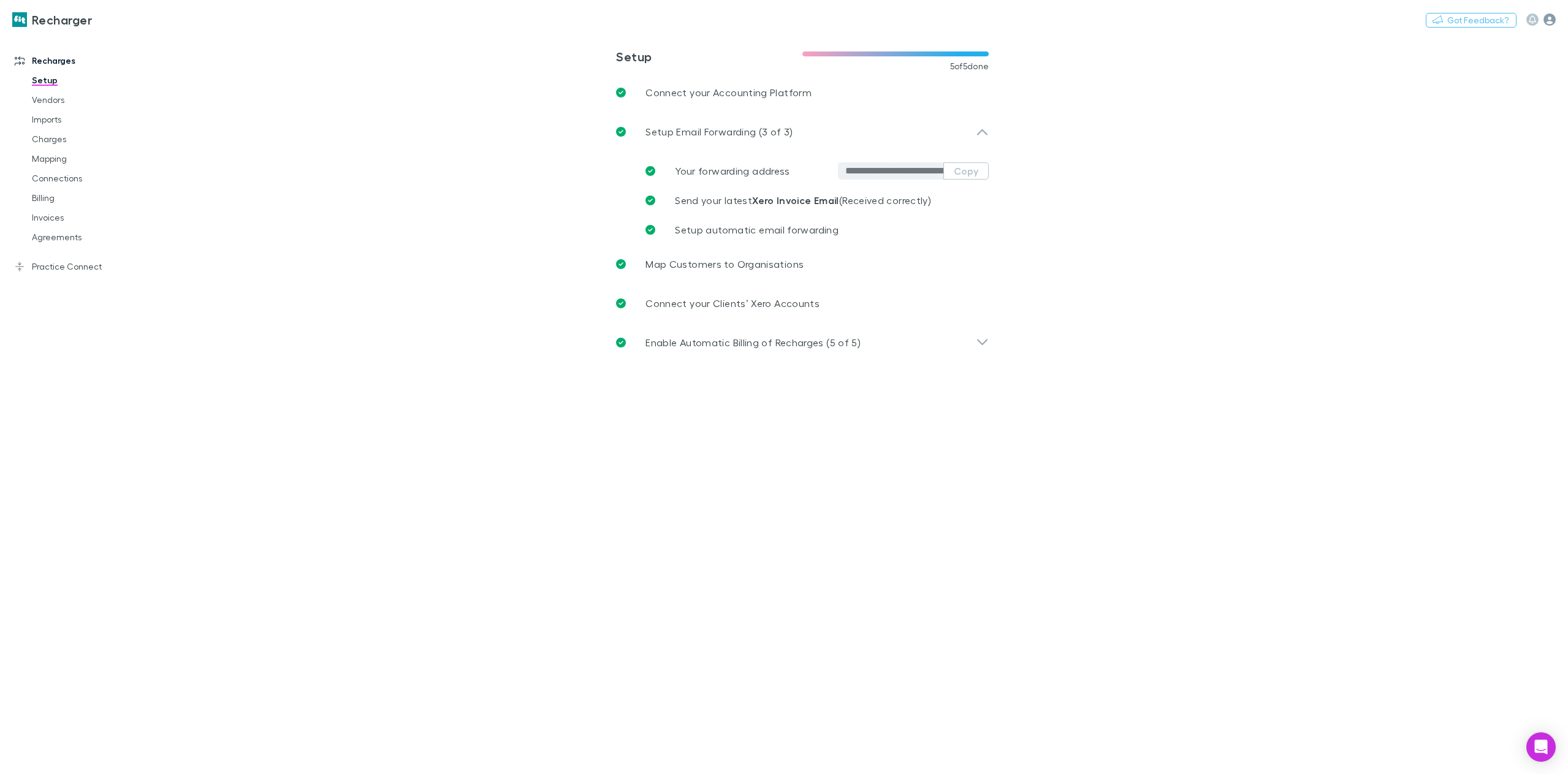
click at [1549, 24] on icon "button" at bounding box center [1549, 19] width 12 height 12
click at [1438, 125] on span "My account" at bounding box center [1471, 126] width 149 height 15
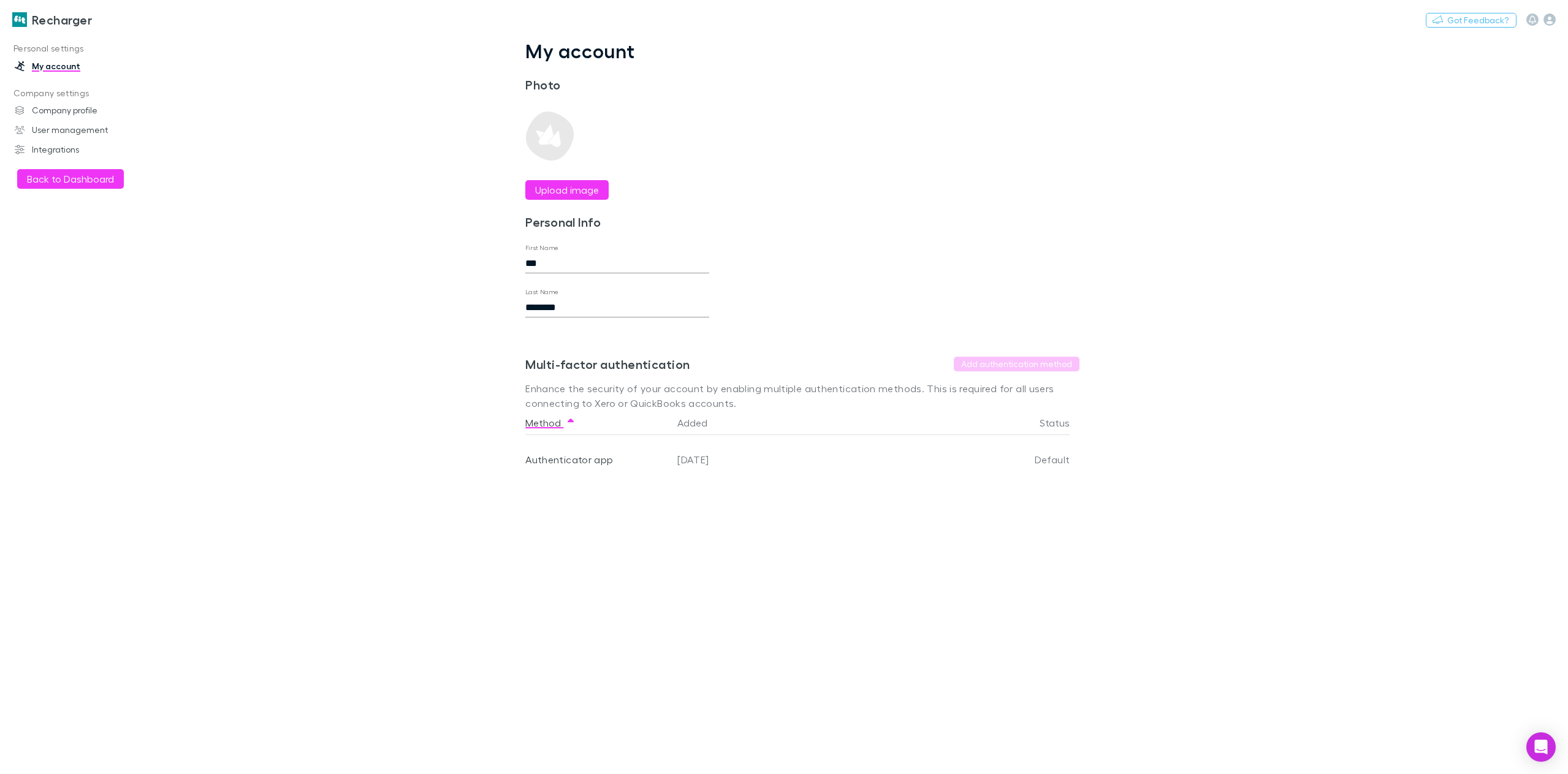
click at [537, 265] on input "***" at bounding box center [617, 263] width 184 height 19
type input "*****"
type input "****"
click at [582, 738] on button "Save changes" at bounding box center [567, 745] width 83 height 19
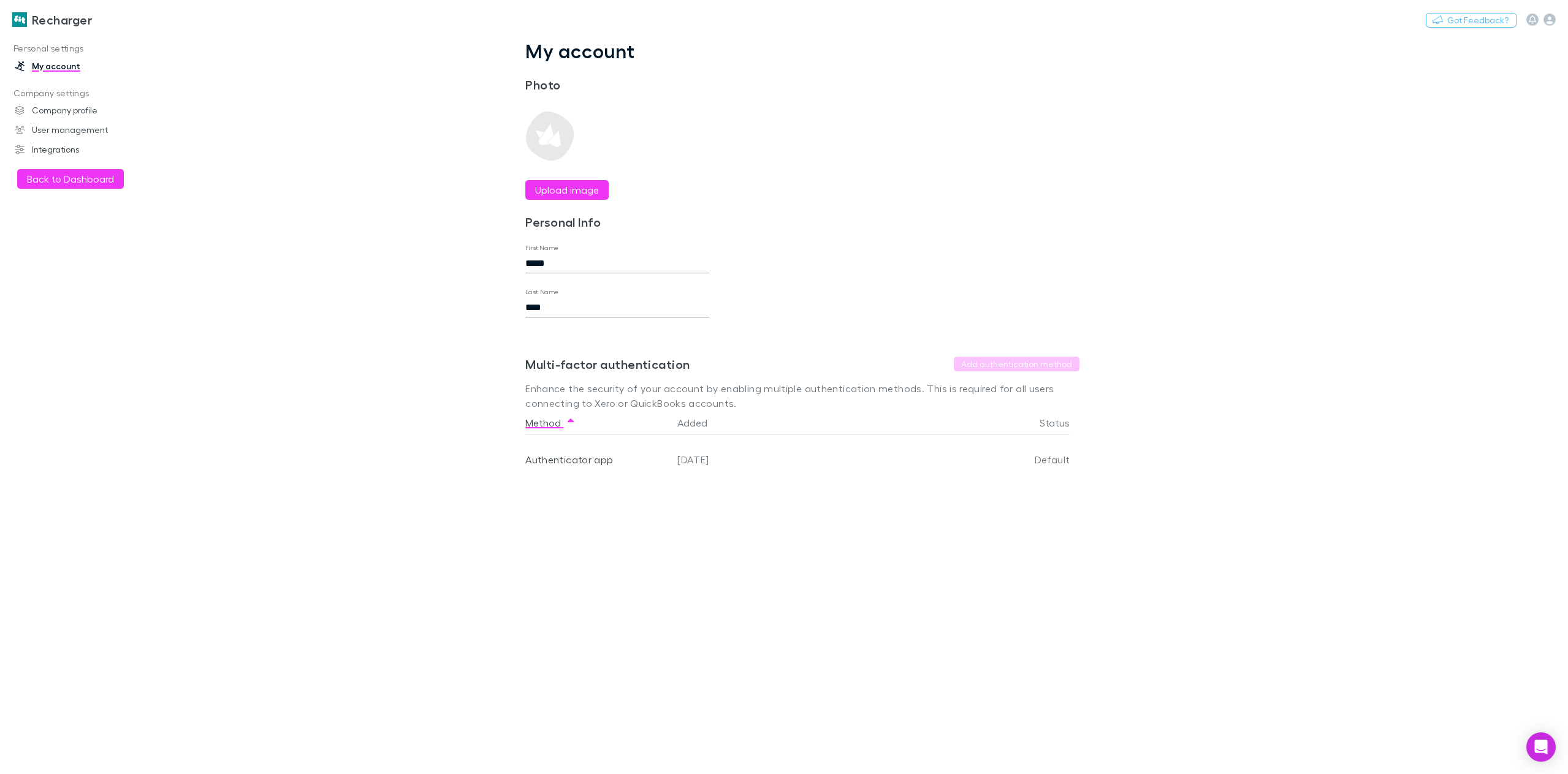
click at [37, 17] on h3 "Recharger" at bounding box center [62, 19] width 60 height 15
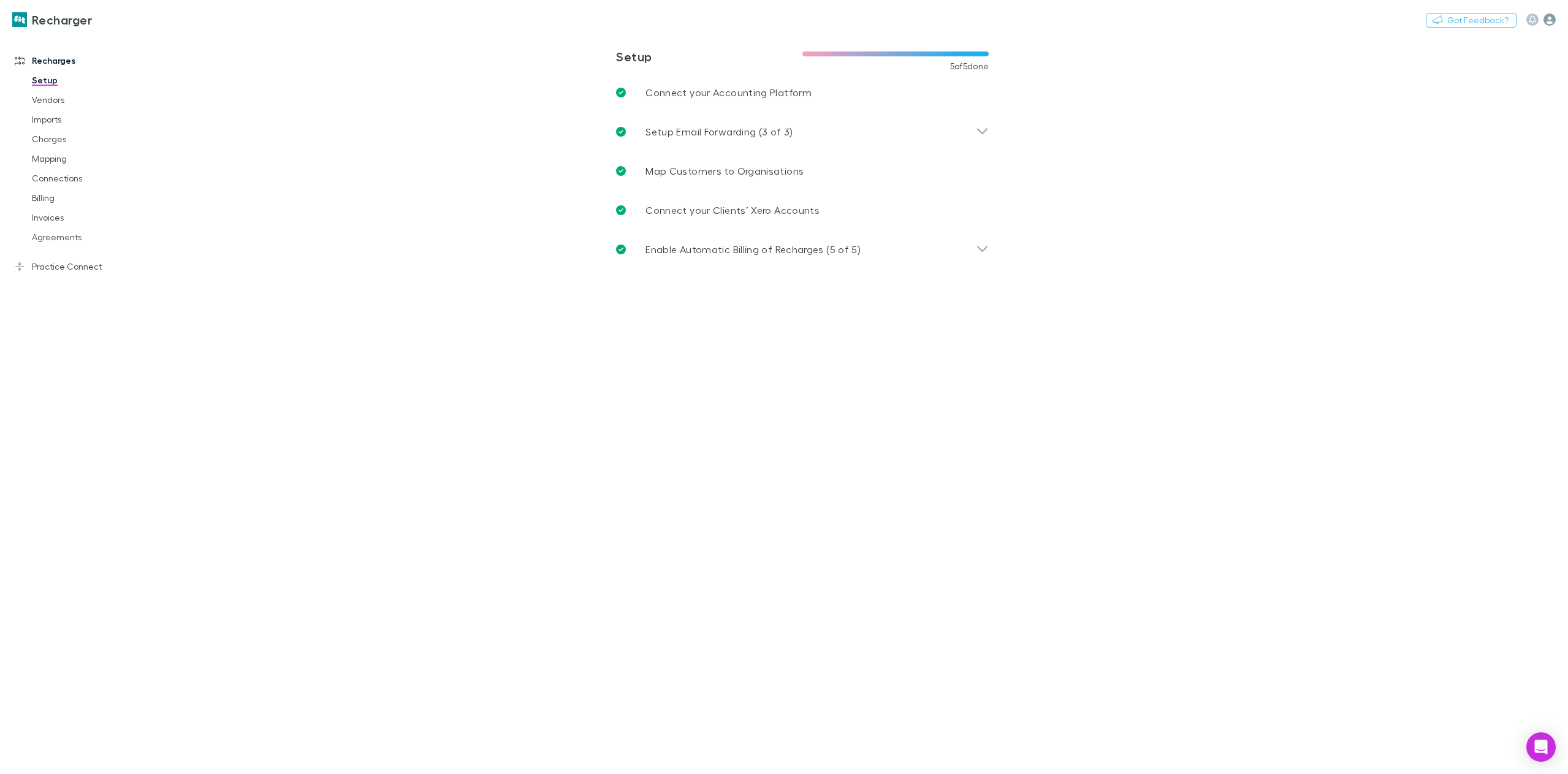
click at [1545, 21] on icon "button" at bounding box center [1549, 19] width 12 height 12
click at [1443, 267] on span "Integrations" at bounding box center [1471, 267] width 149 height 15
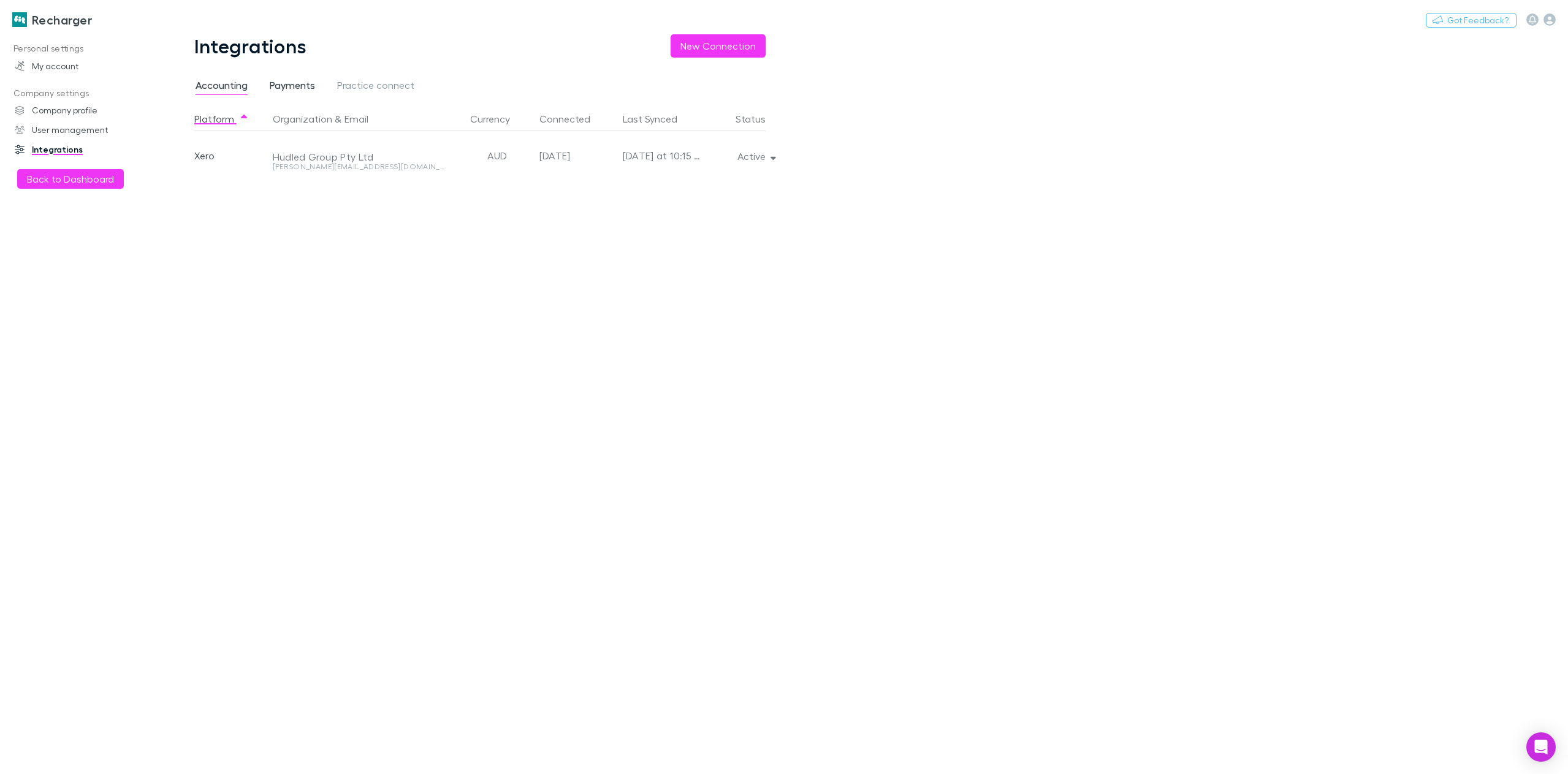
click at [283, 84] on span "Payments" at bounding box center [292, 87] width 45 height 16
click at [224, 79] on span "Accounting" at bounding box center [221, 87] width 52 height 16
click at [772, 156] on icon "button" at bounding box center [773, 156] width 6 height 8
click at [1019, 232] on div at bounding box center [784, 387] width 1568 height 774
click at [305, 98] on div "Accounting Payments Practice connect" at bounding box center [489, 89] width 591 height 24
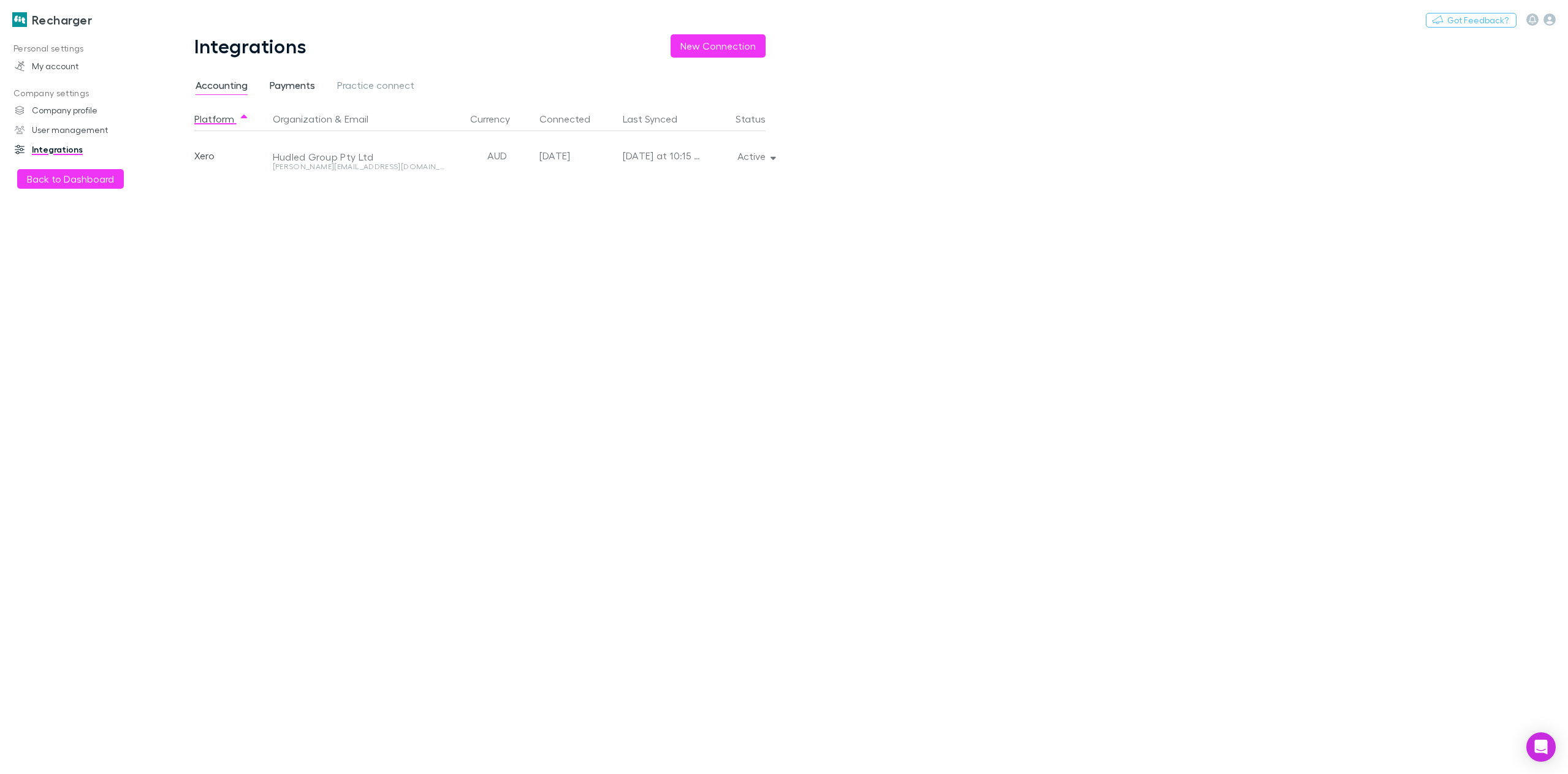
click at [306, 89] on span "Payments" at bounding box center [292, 87] width 45 height 16
click at [398, 89] on span "Practice connect" at bounding box center [375, 87] width 77 height 16
click at [291, 84] on span "Payments" at bounding box center [292, 87] width 45 height 16
click at [523, 151] on div at bounding box center [406, 155] width 276 height 49
click at [206, 86] on span "Accounting" at bounding box center [221, 87] width 52 height 16
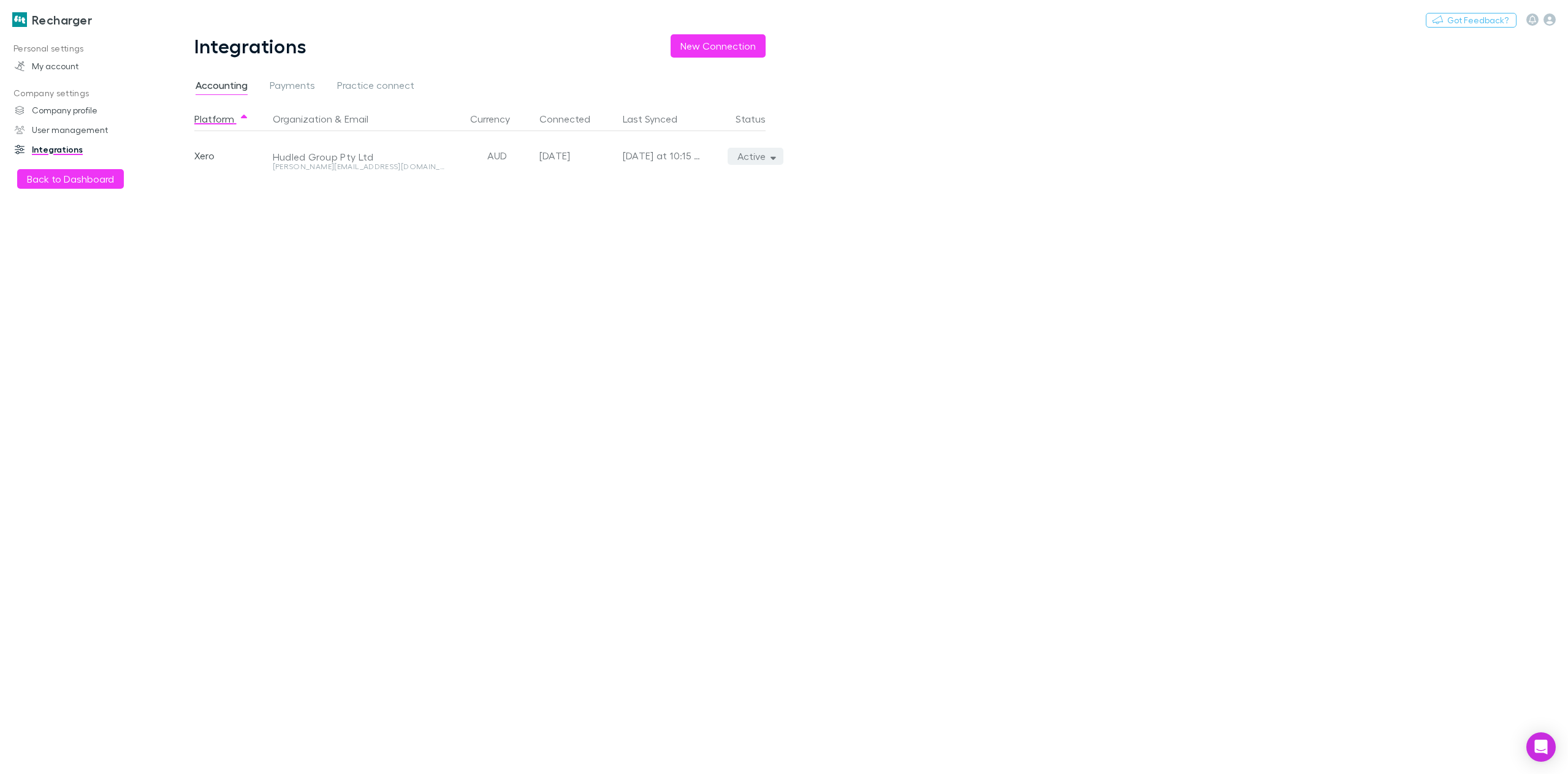
click at [773, 157] on icon "button" at bounding box center [773, 156] width 6 height 8
click at [990, 225] on div at bounding box center [784, 387] width 1568 height 774
click at [50, 19] on h3 "Recharger" at bounding box center [62, 19] width 60 height 15
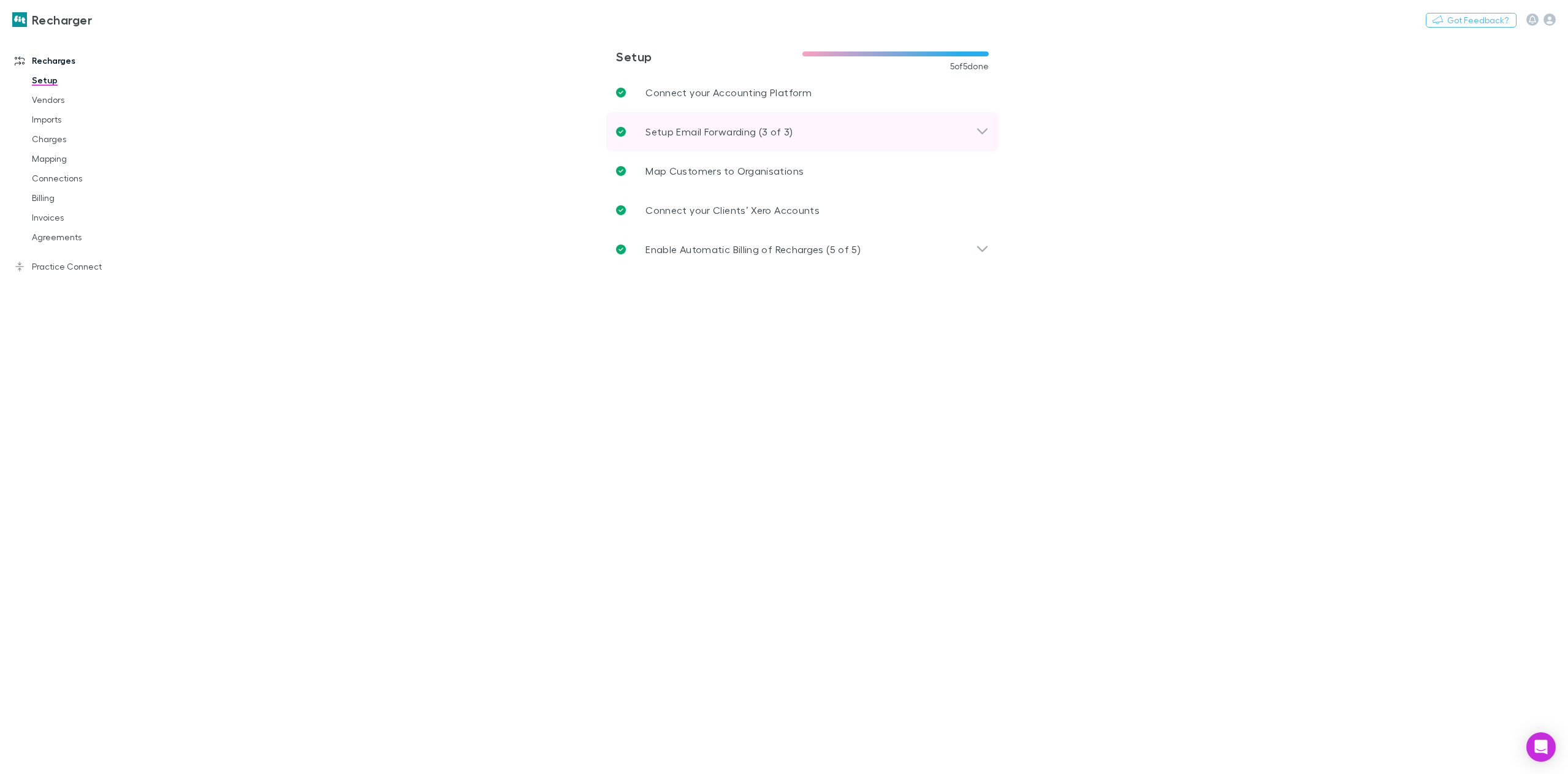
click at [981, 132] on icon at bounding box center [982, 131] width 10 height 6
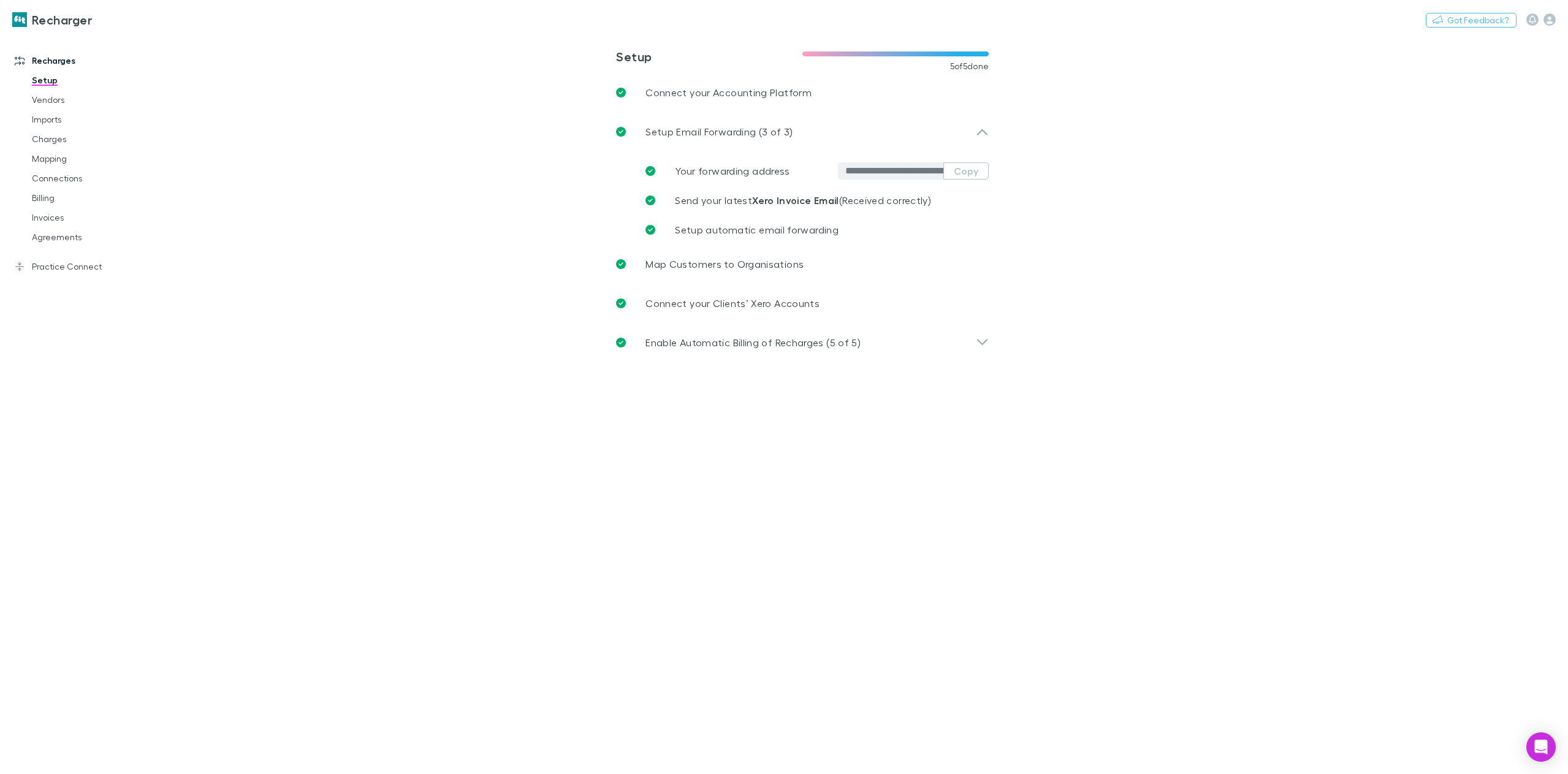
click at [28, 19] on link "Recharger" at bounding box center [52, 19] width 94 height 29
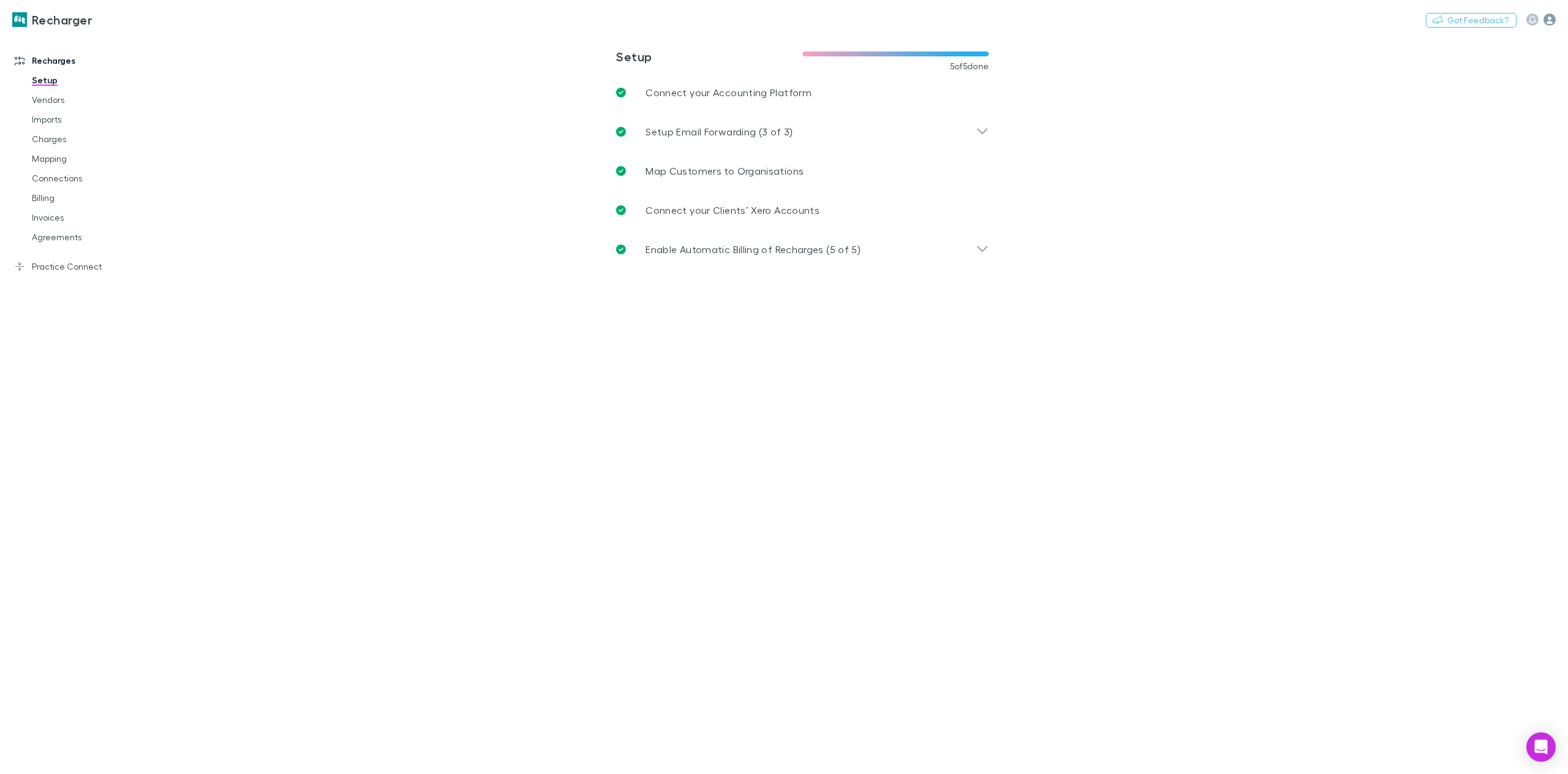
click at [1553, 20] on icon "button" at bounding box center [1549, 19] width 12 height 12
click at [1452, 220] on span "Company profile" at bounding box center [1471, 222] width 149 height 15
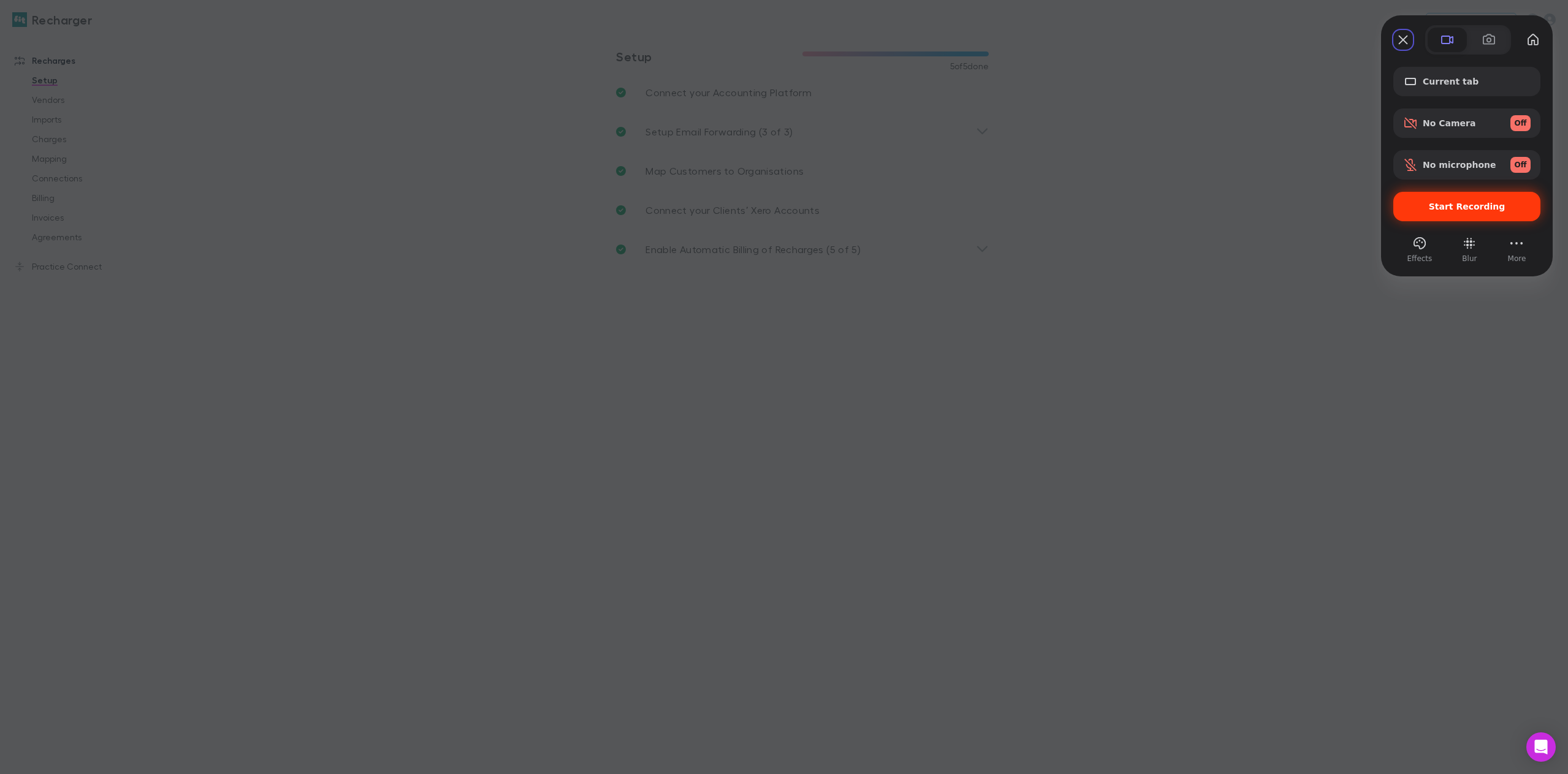
click at [1455, 211] on span "Start Recording" at bounding box center [1467, 206] width 77 height 10
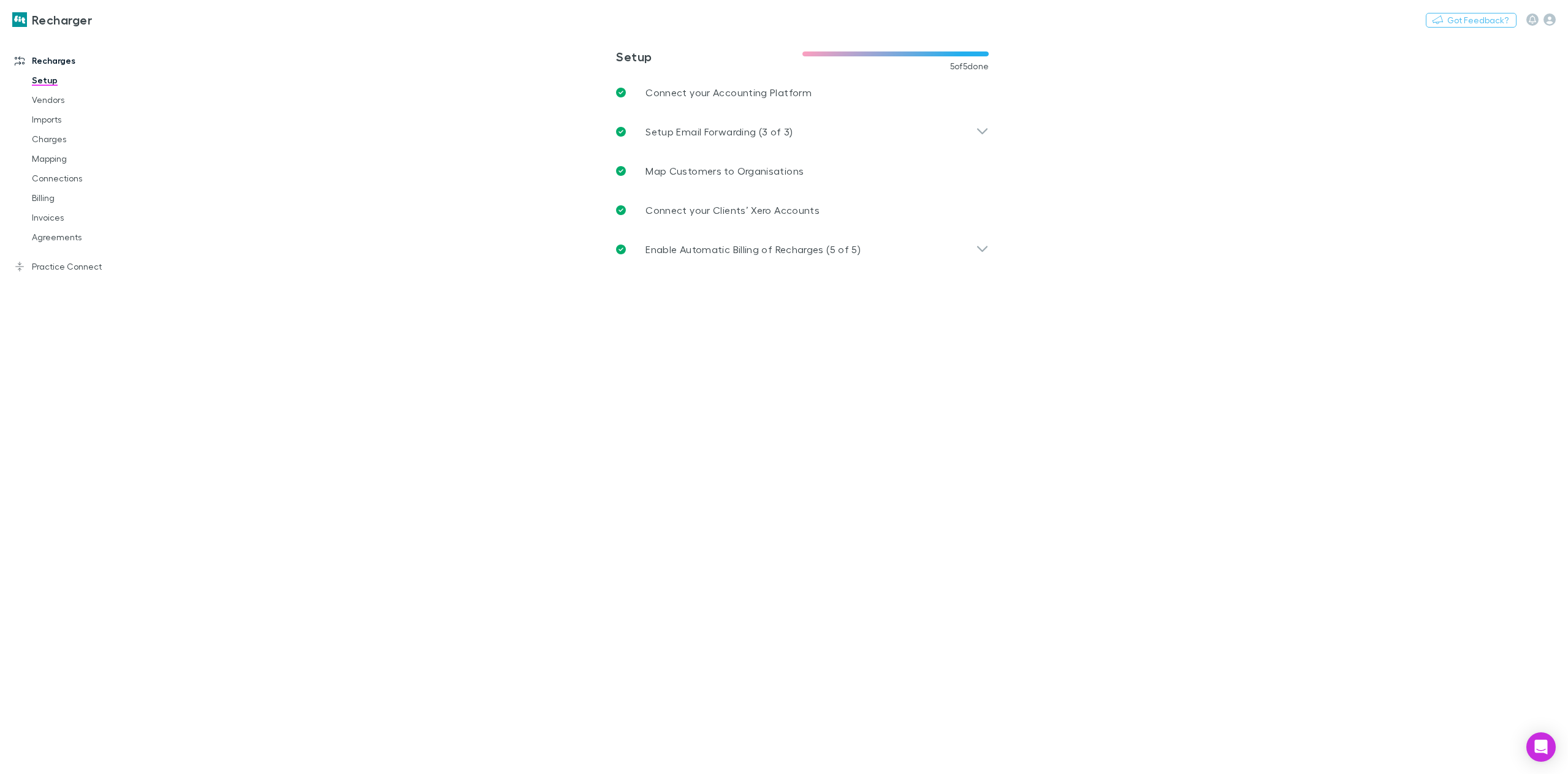
click at [1550, 19] on icon "button" at bounding box center [1549, 19] width 12 height 12
click at [1447, 221] on span "Company profile" at bounding box center [1471, 222] width 149 height 15
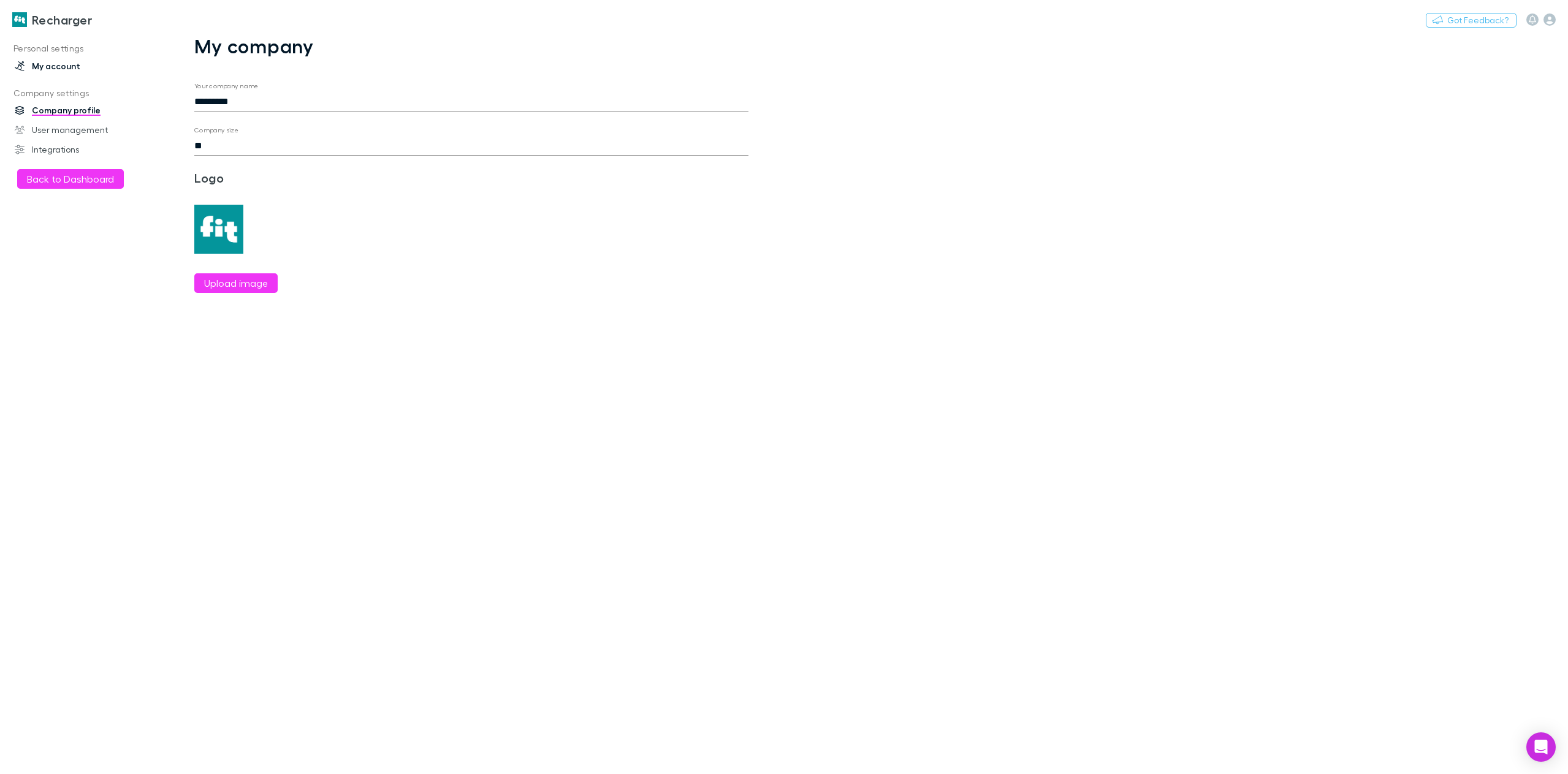
click at [67, 64] on link "My account" at bounding box center [87, 66] width 169 height 19
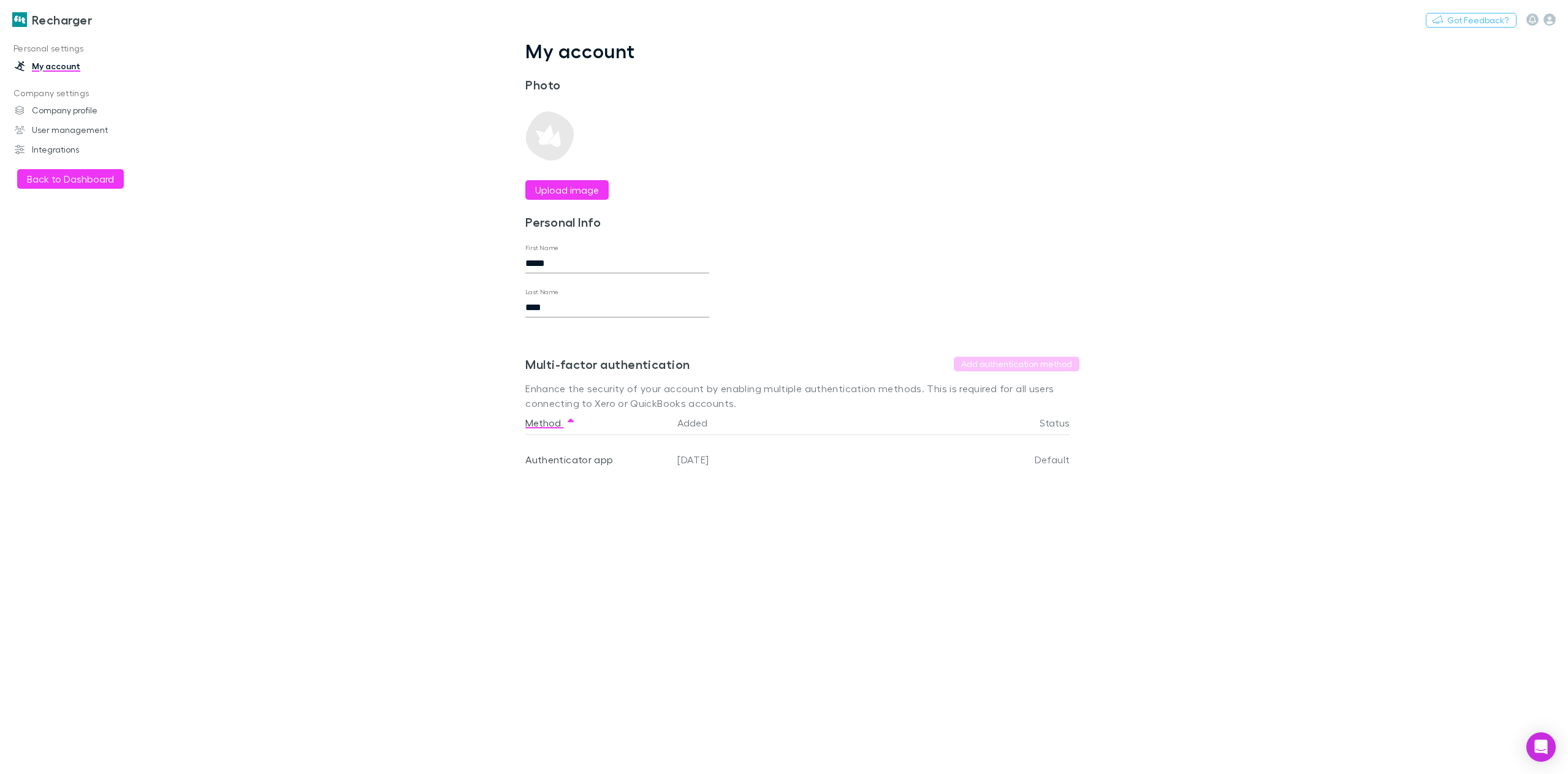
click at [56, 19] on h3 "Recharger" at bounding box center [62, 19] width 60 height 15
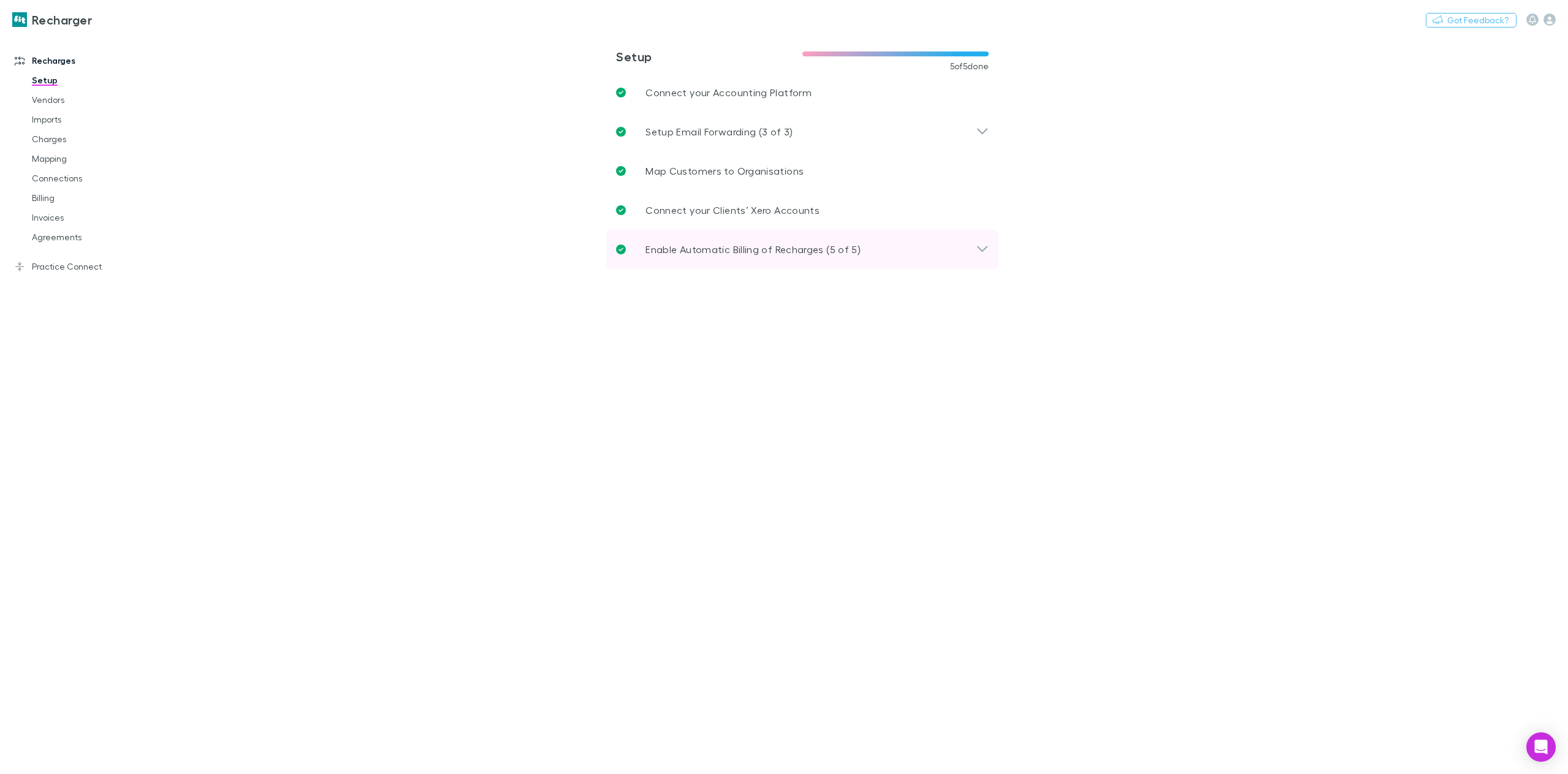
click at [805, 247] on p "Enable Automatic Billing of Recharges (5 of 5)" at bounding box center [752, 249] width 215 height 15
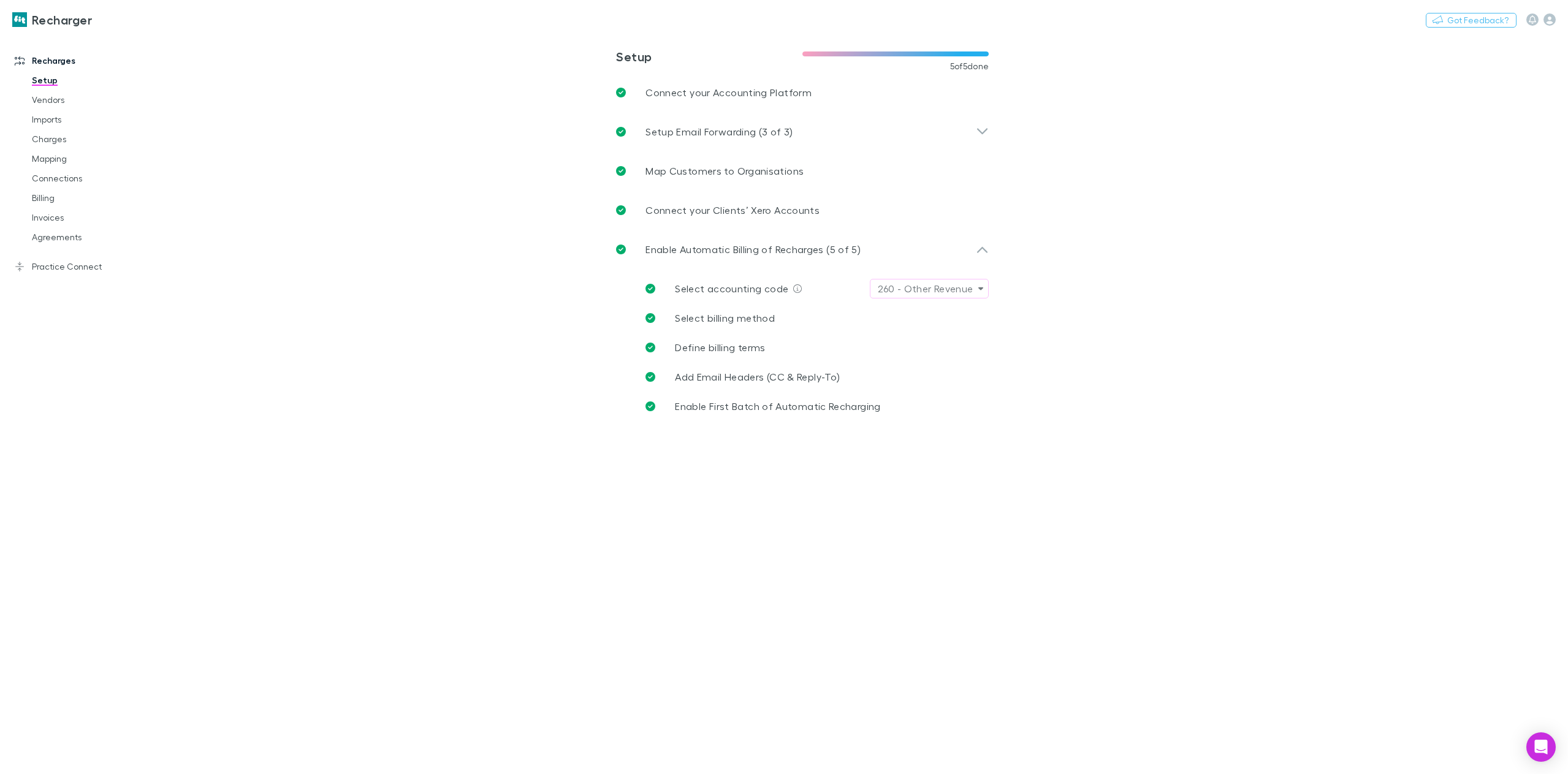
click at [727, 289] on span "Select accounting code" at bounding box center [732, 288] width 114 height 12
click at [985, 252] on icon at bounding box center [982, 249] width 13 height 15
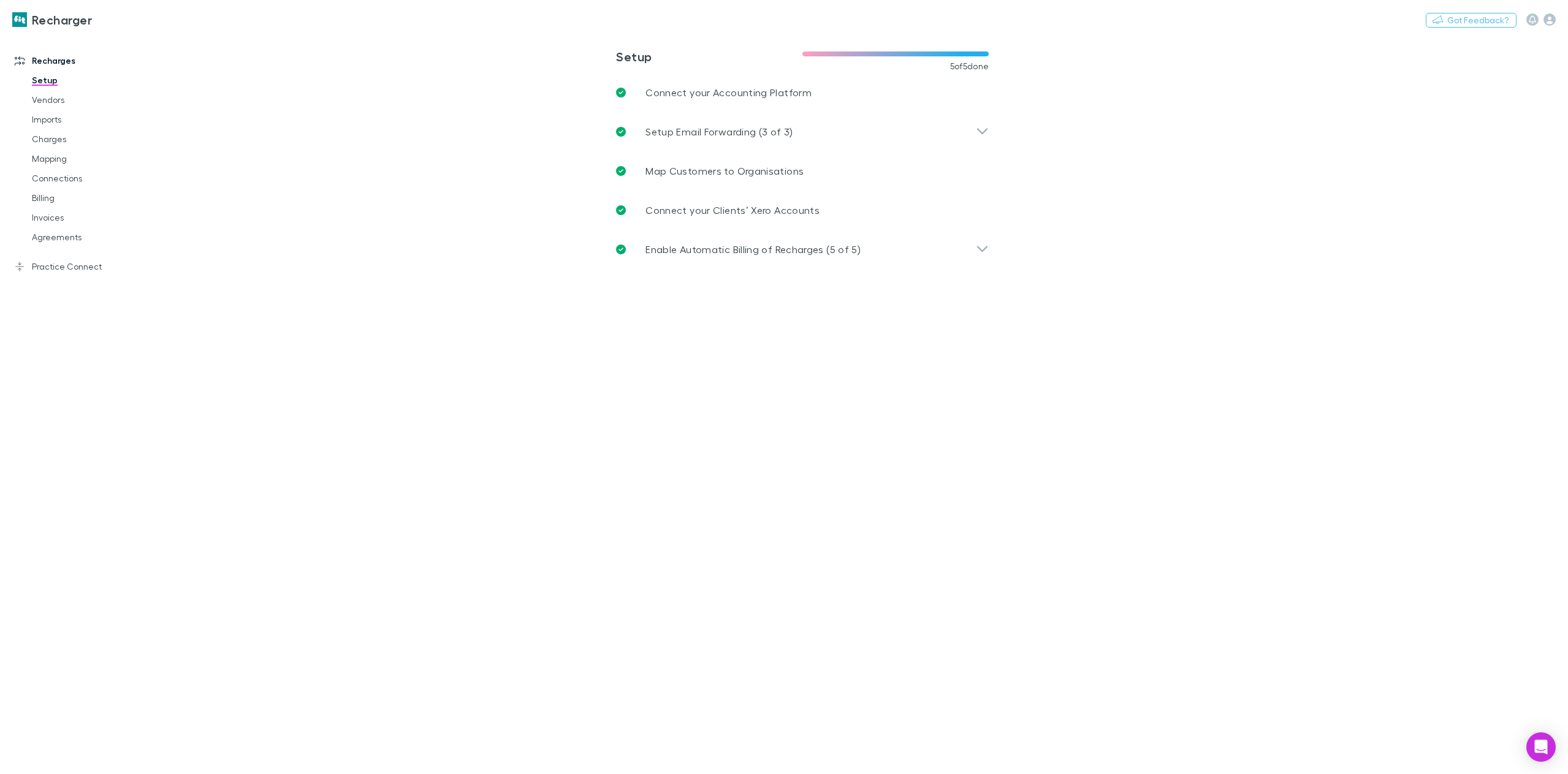
click at [42, 80] on link "Setup" at bounding box center [95, 80] width 152 height 19
click at [852, 247] on p "Enable Automatic Billing of Recharges (5 of 5)" at bounding box center [752, 249] width 215 height 15
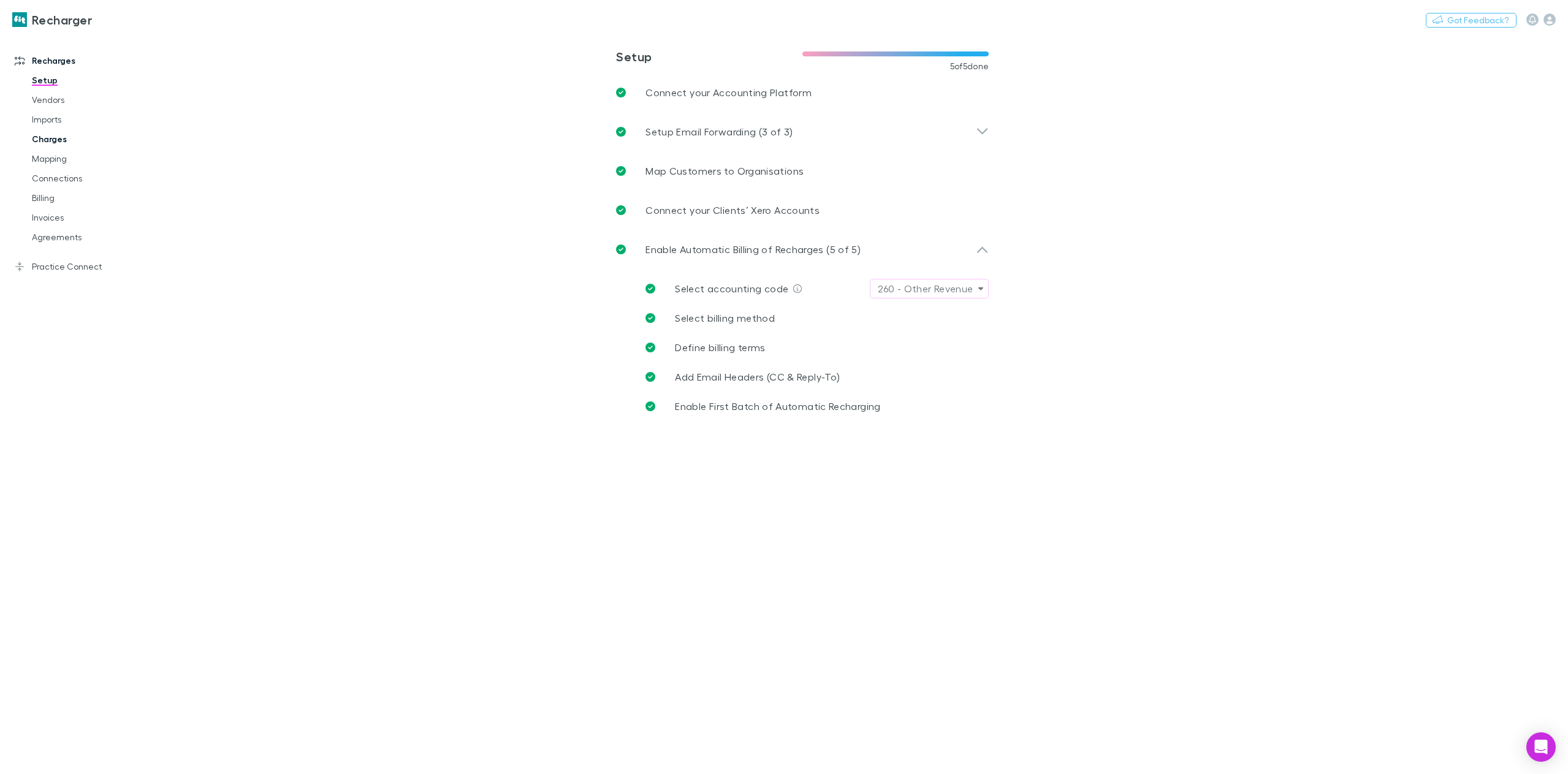
click at [47, 135] on link "Charges" at bounding box center [95, 139] width 152 height 19
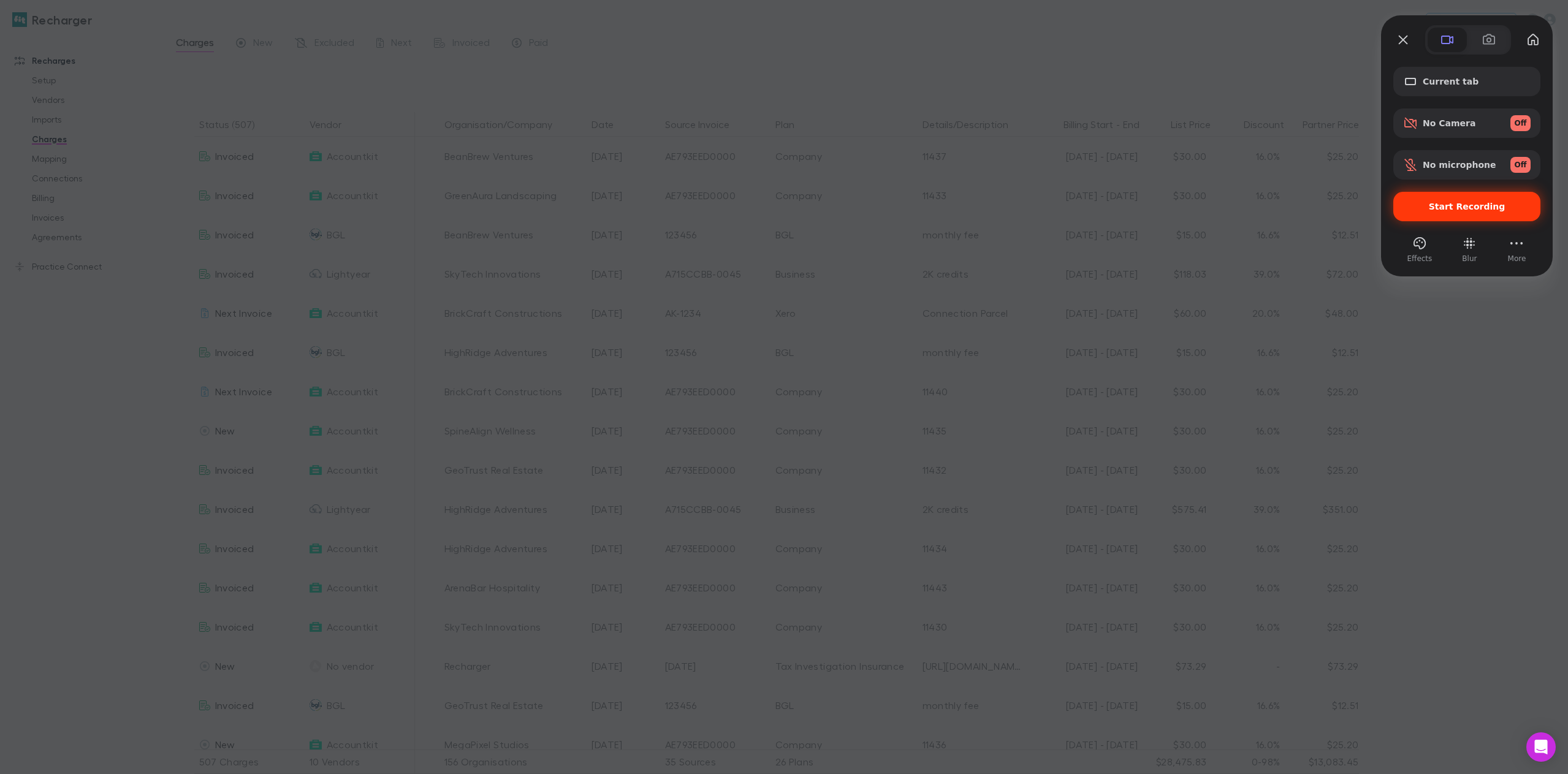
click at [1459, 203] on span "Start Recording" at bounding box center [1467, 206] width 77 height 10
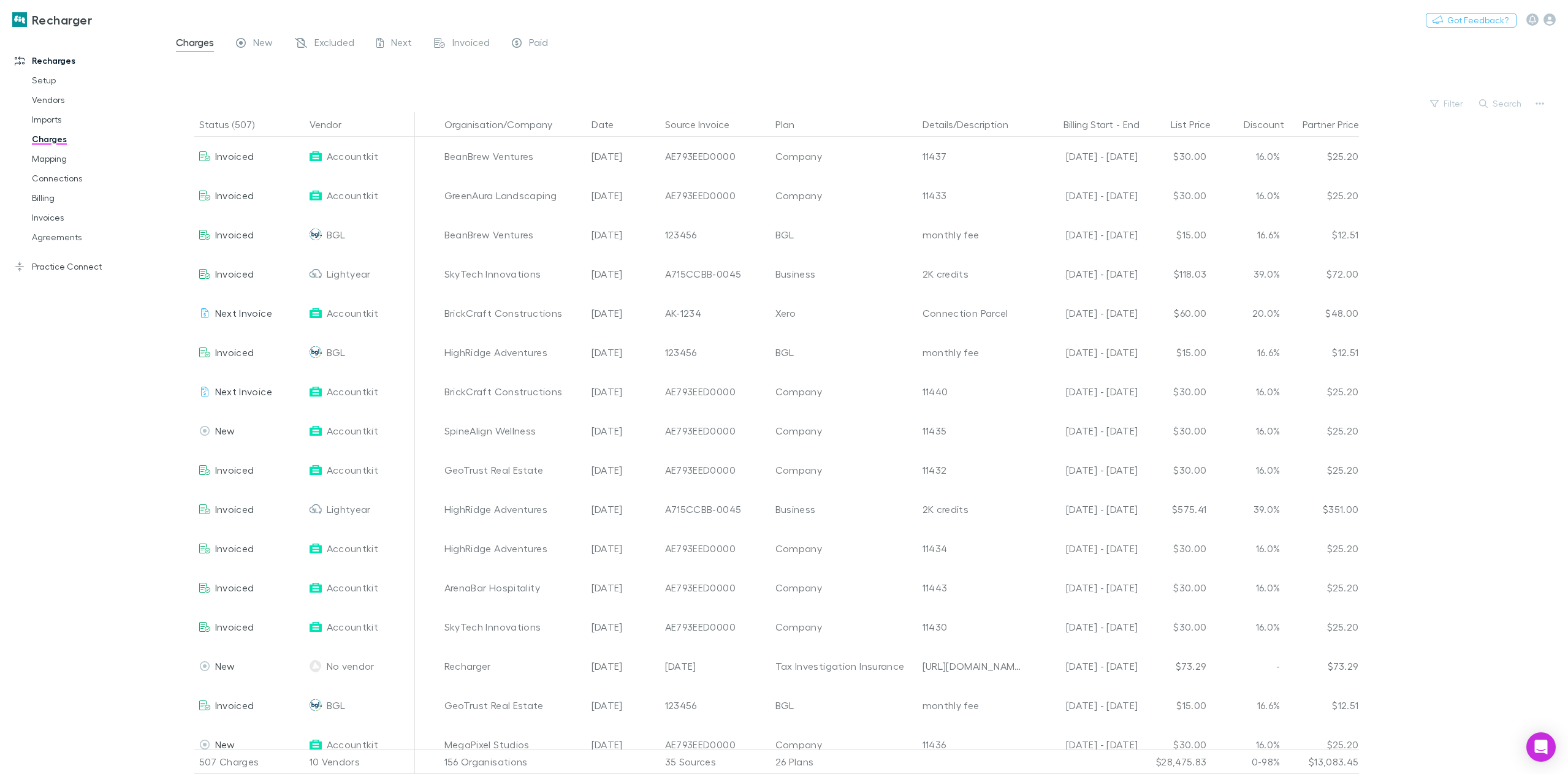
click at [40, 82] on link "Setup" at bounding box center [95, 80] width 152 height 19
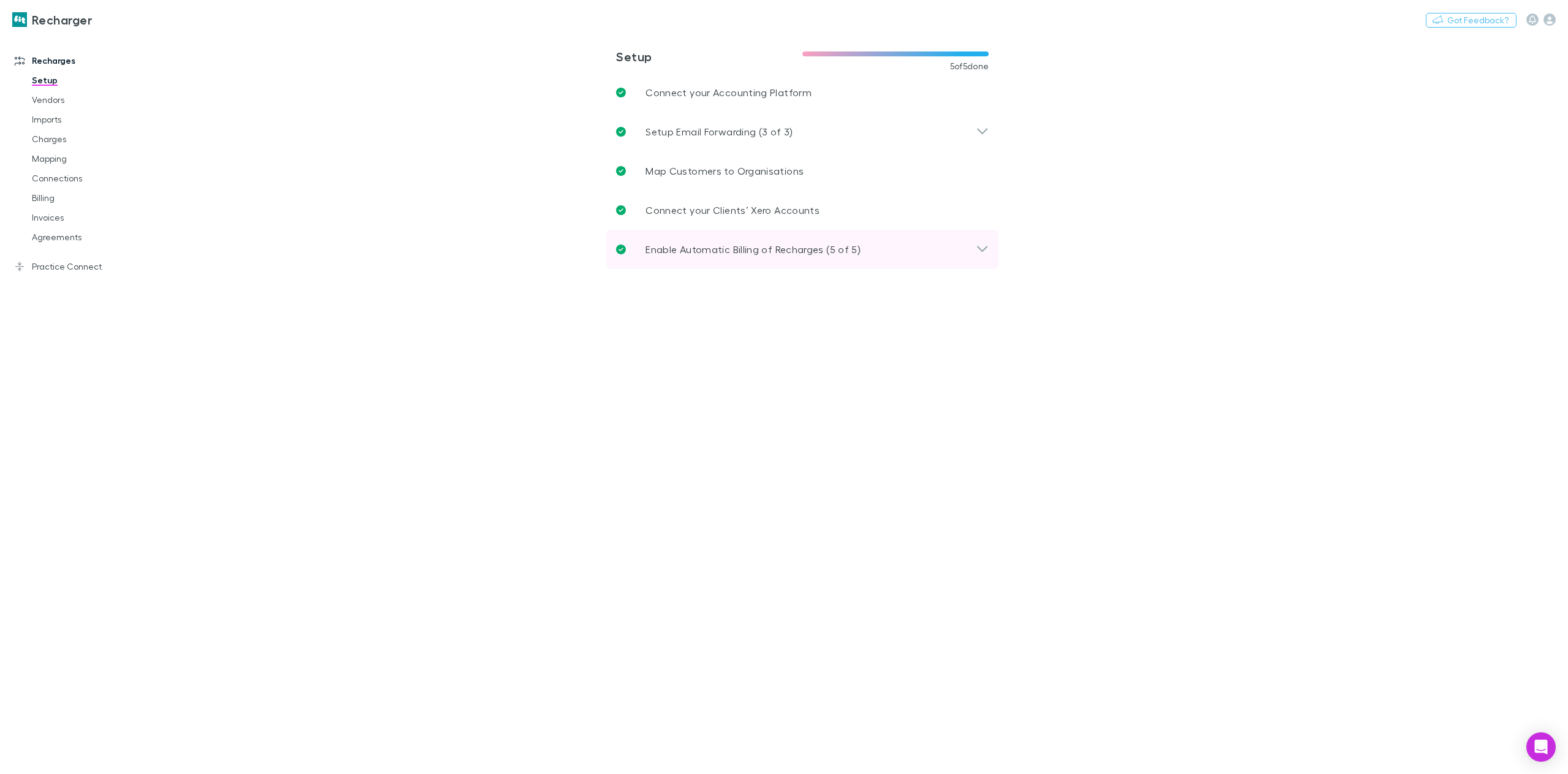
click at [985, 248] on icon at bounding box center [982, 249] width 13 height 15
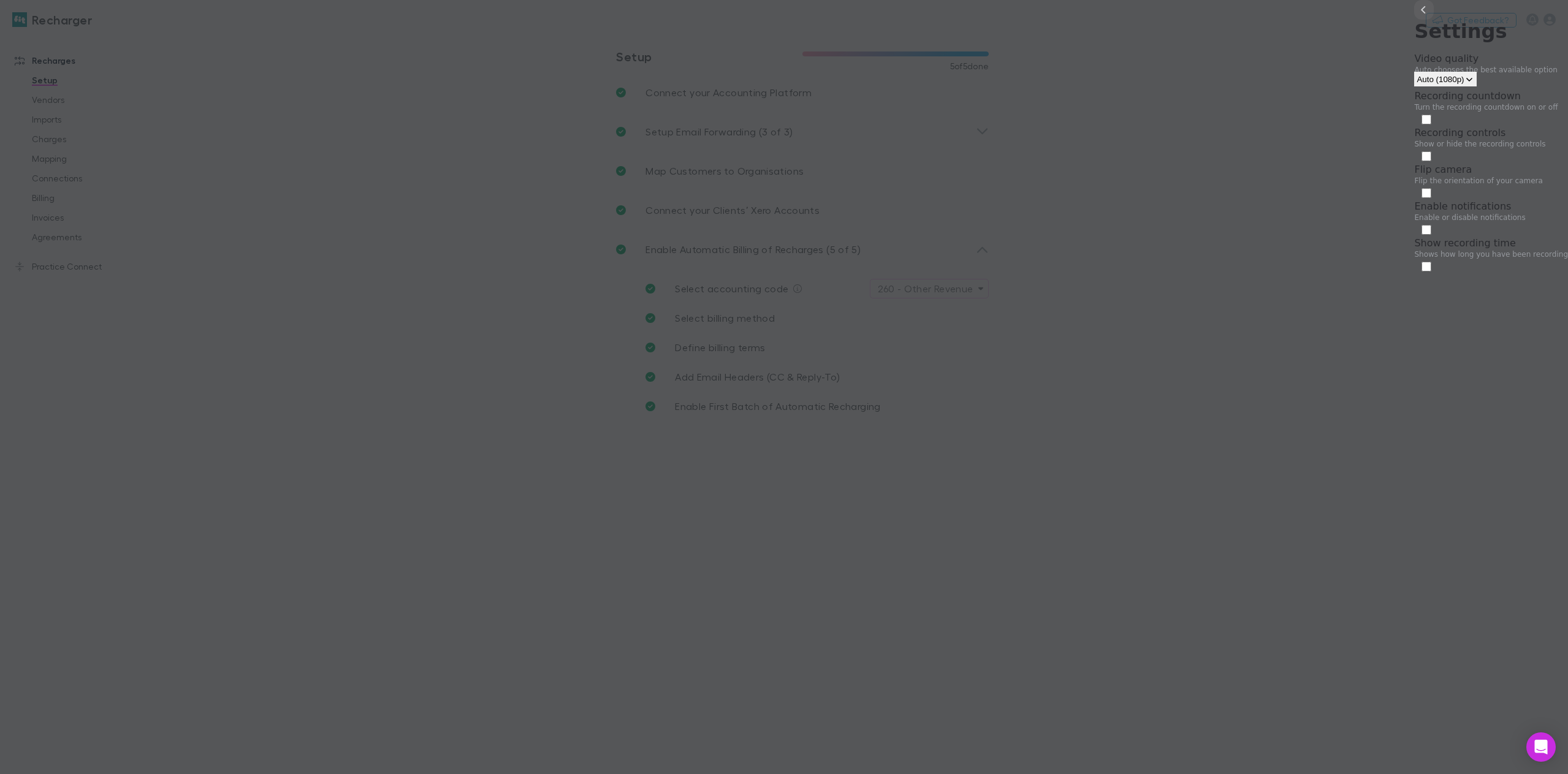
click at [1414, 19] on button "back" at bounding box center [1424, 10] width 19 height 19
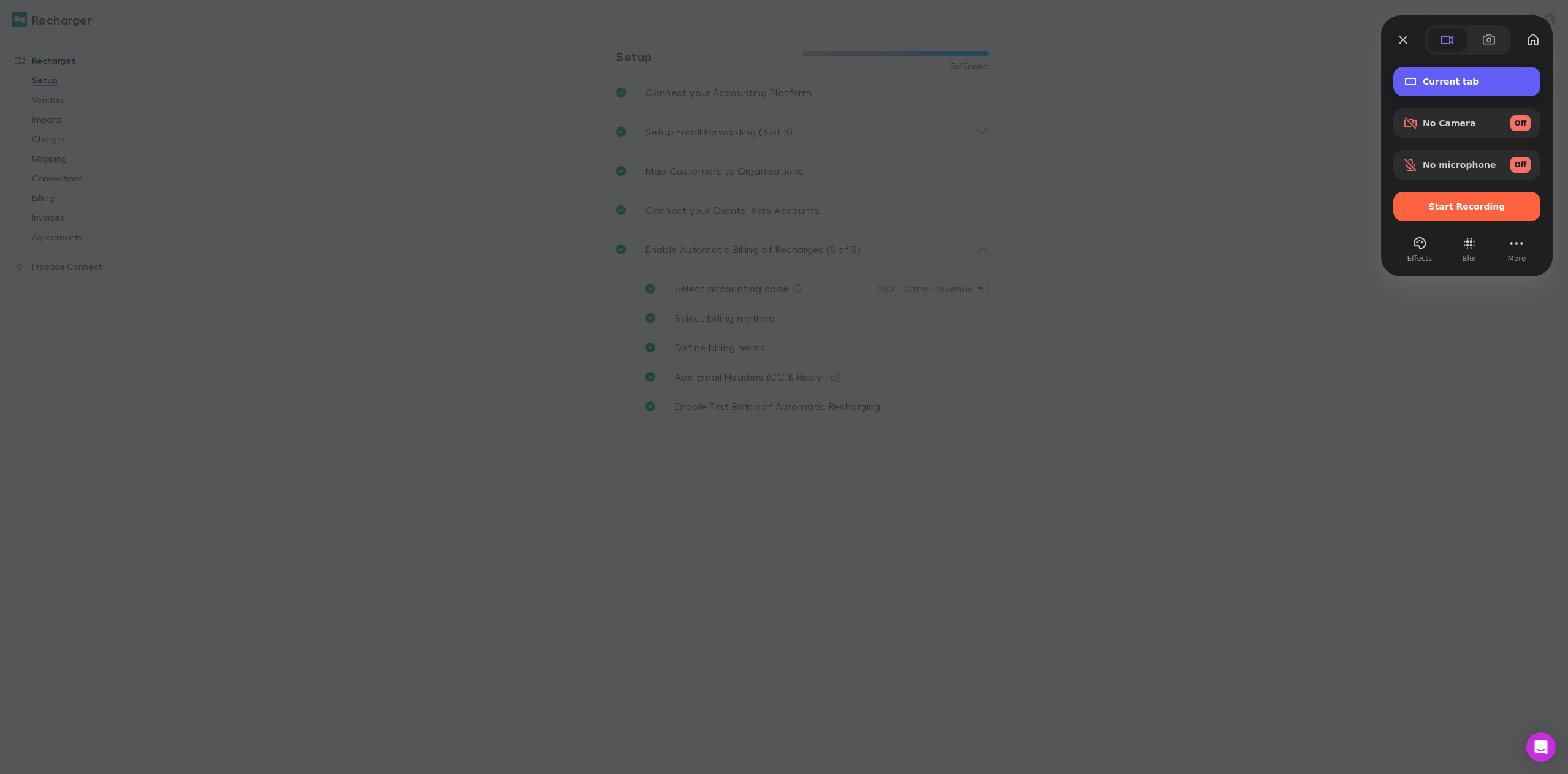
click at [1429, 77] on span "Current tab" at bounding box center [1477, 82] width 108 height 10
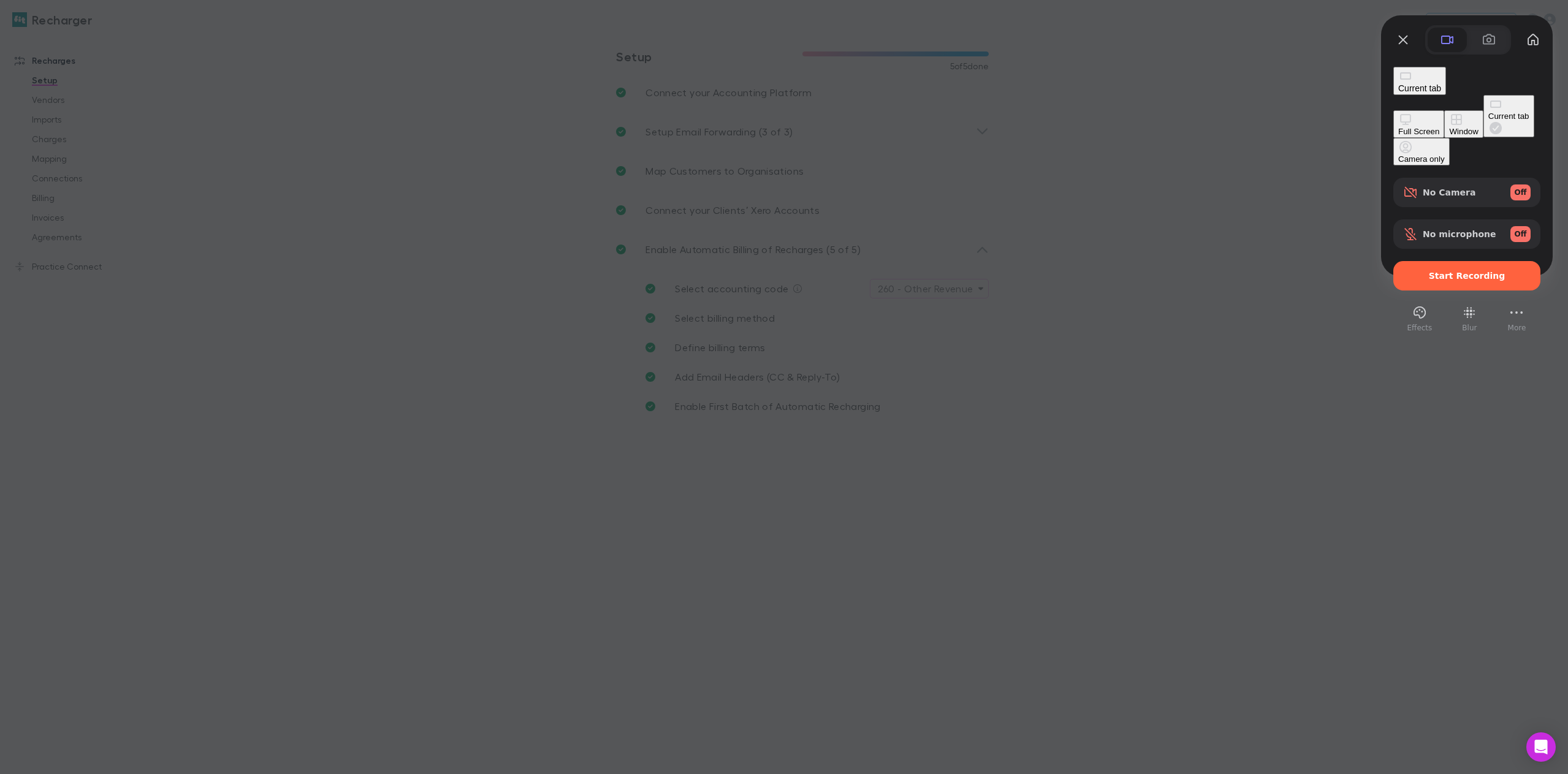
click at [1444, 110] on button "Window" at bounding box center [1463, 124] width 39 height 28
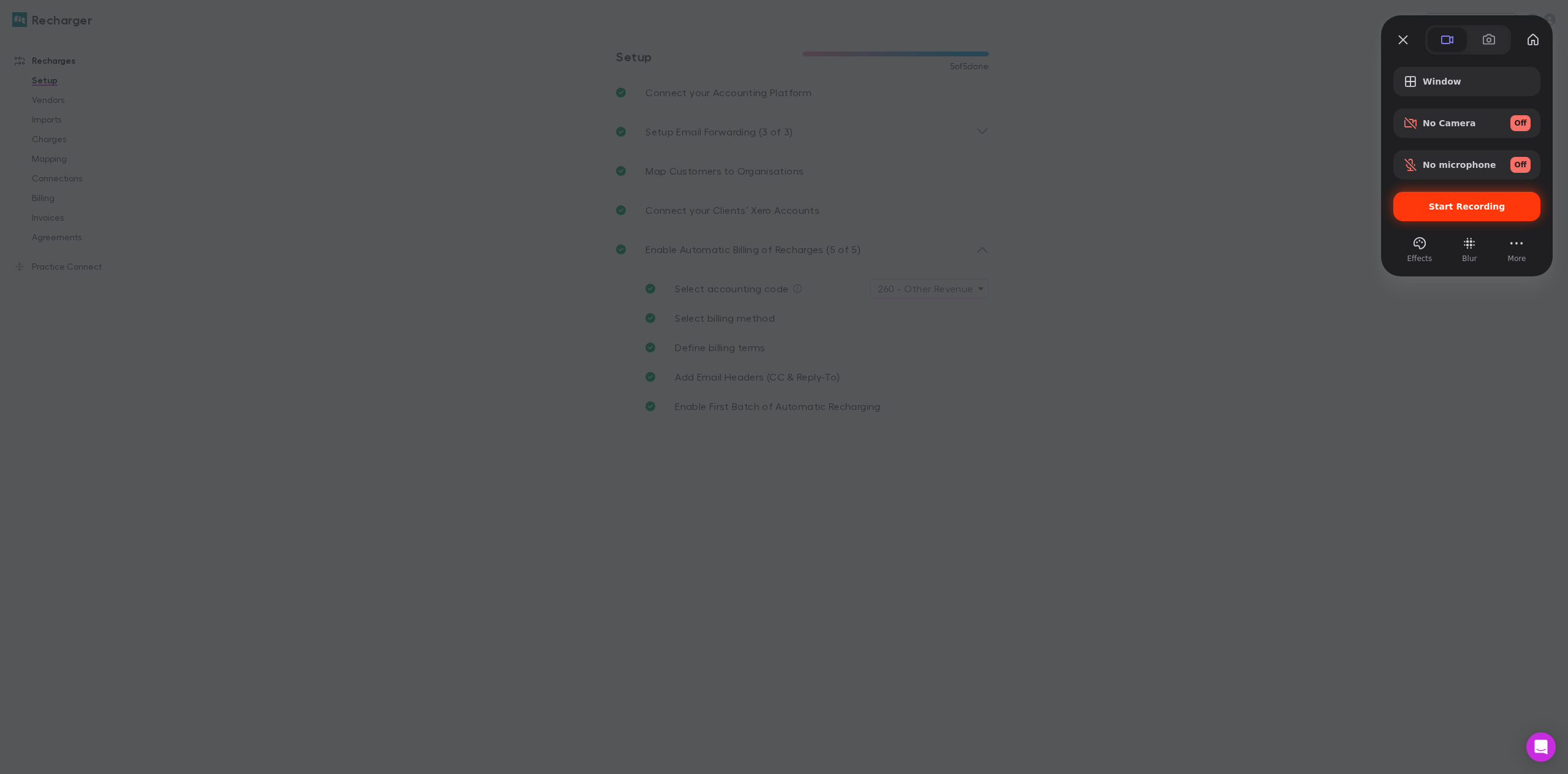
click at [1446, 204] on span "Start Recording" at bounding box center [1467, 206] width 77 height 10
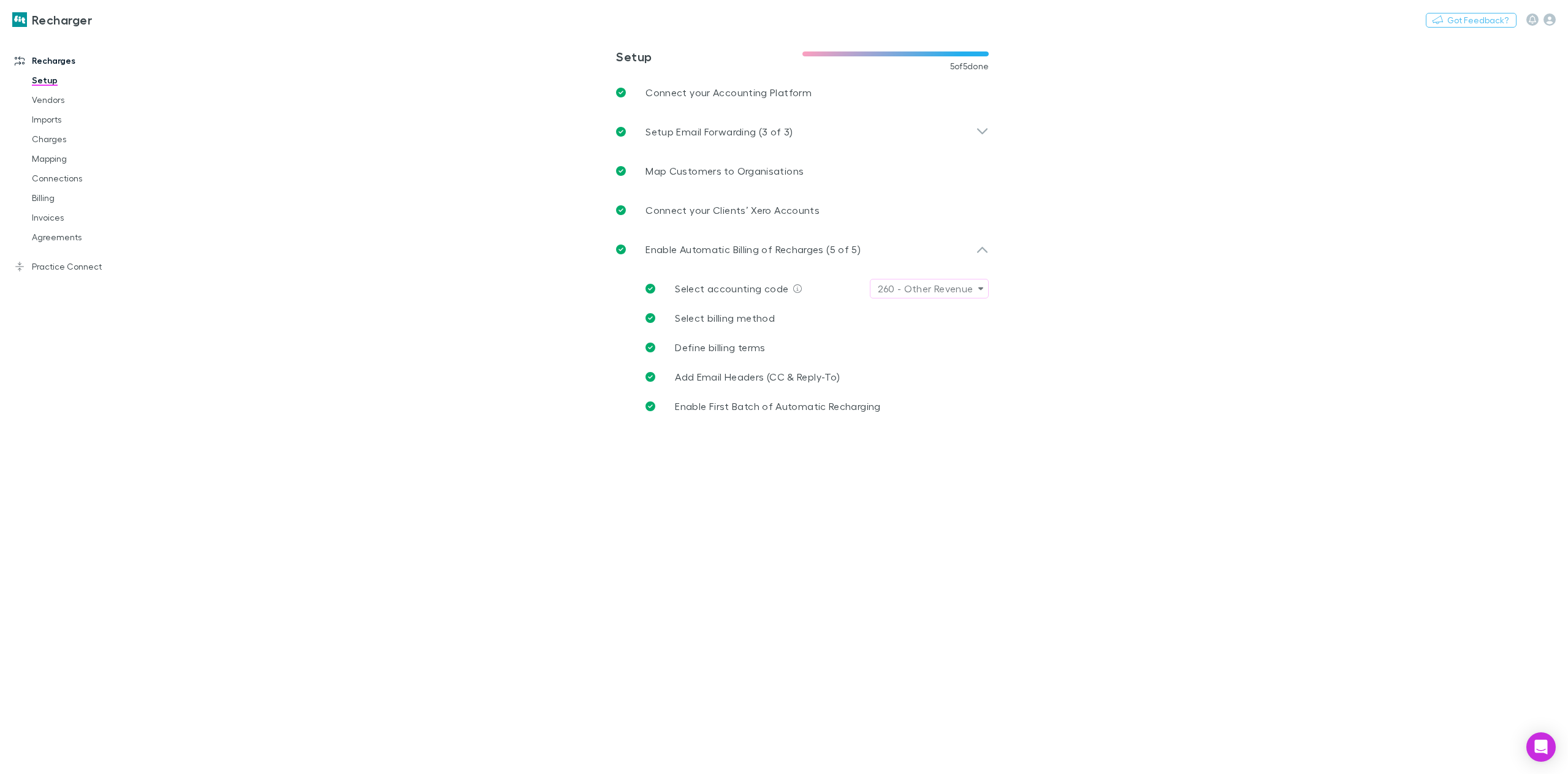
click at [62, 224] on link "Invoices" at bounding box center [95, 218] width 152 height 19
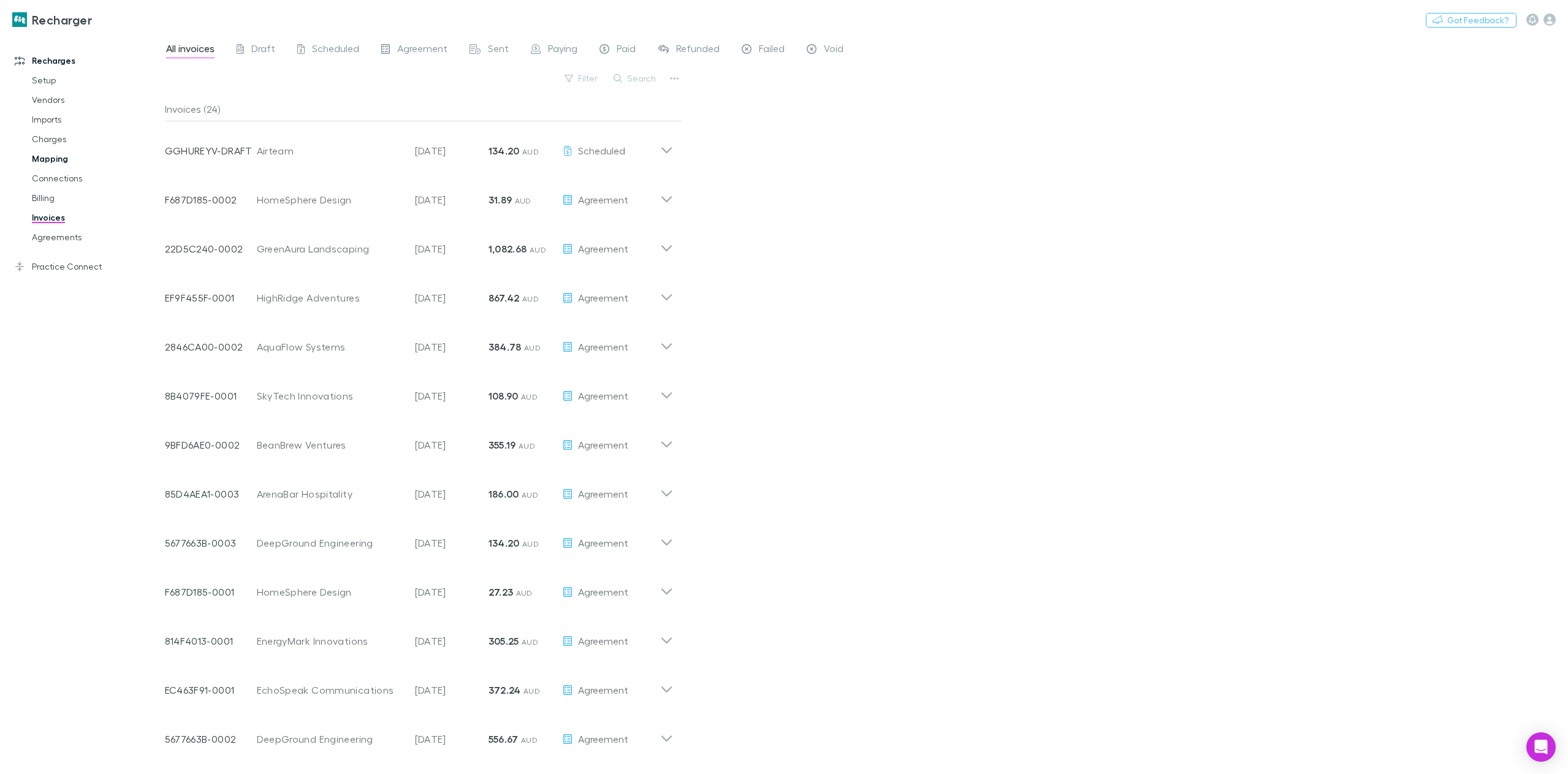
click at [52, 143] on link "Charges" at bounding box center [95, 139] width 152 height 19
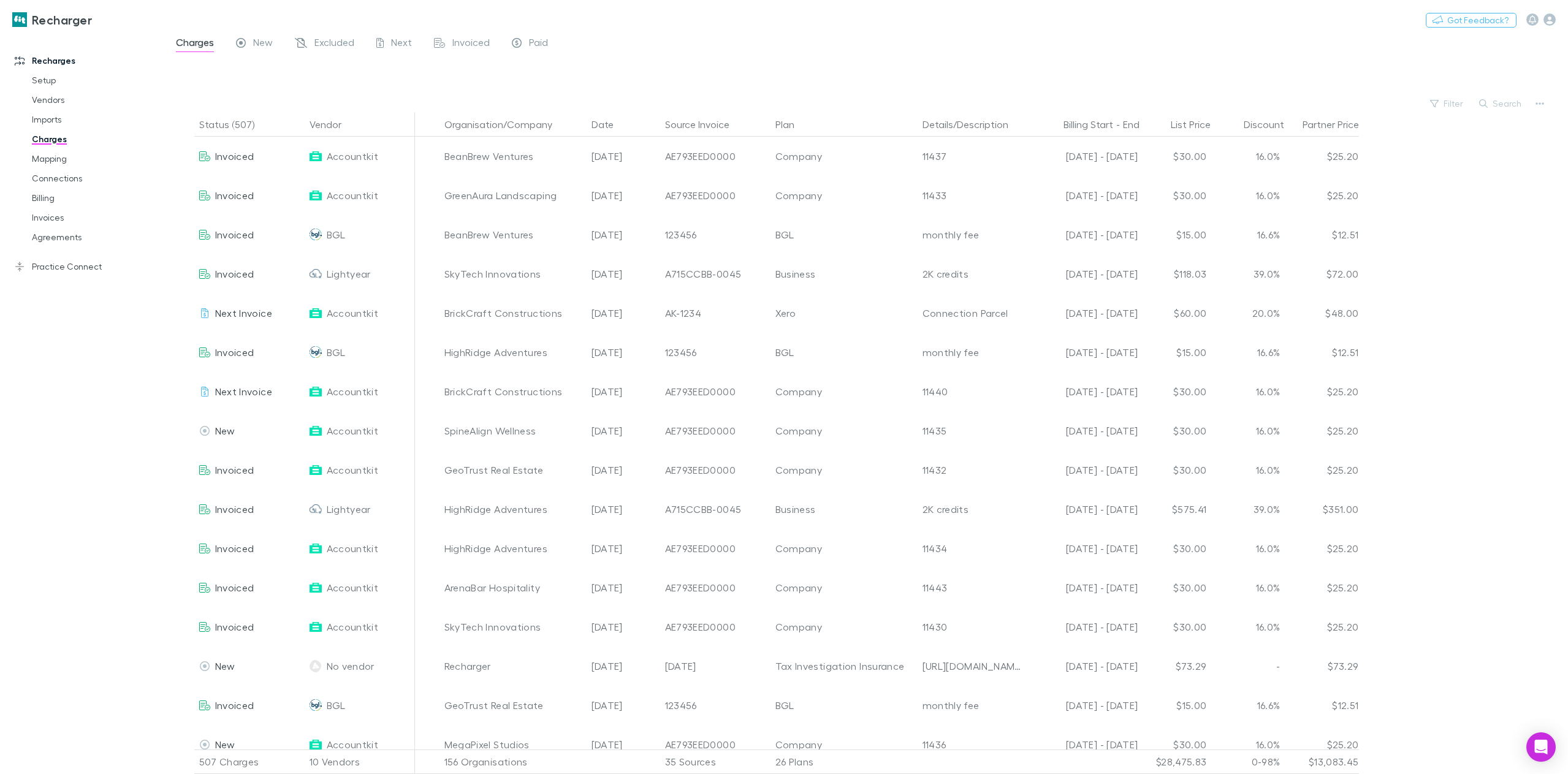
click at [202, 44] on span "Charges" at bounding box center [195, 44] width 38 height 16
click at [243, 42] on icon at bounding box center [241, 44] width 10 height 13
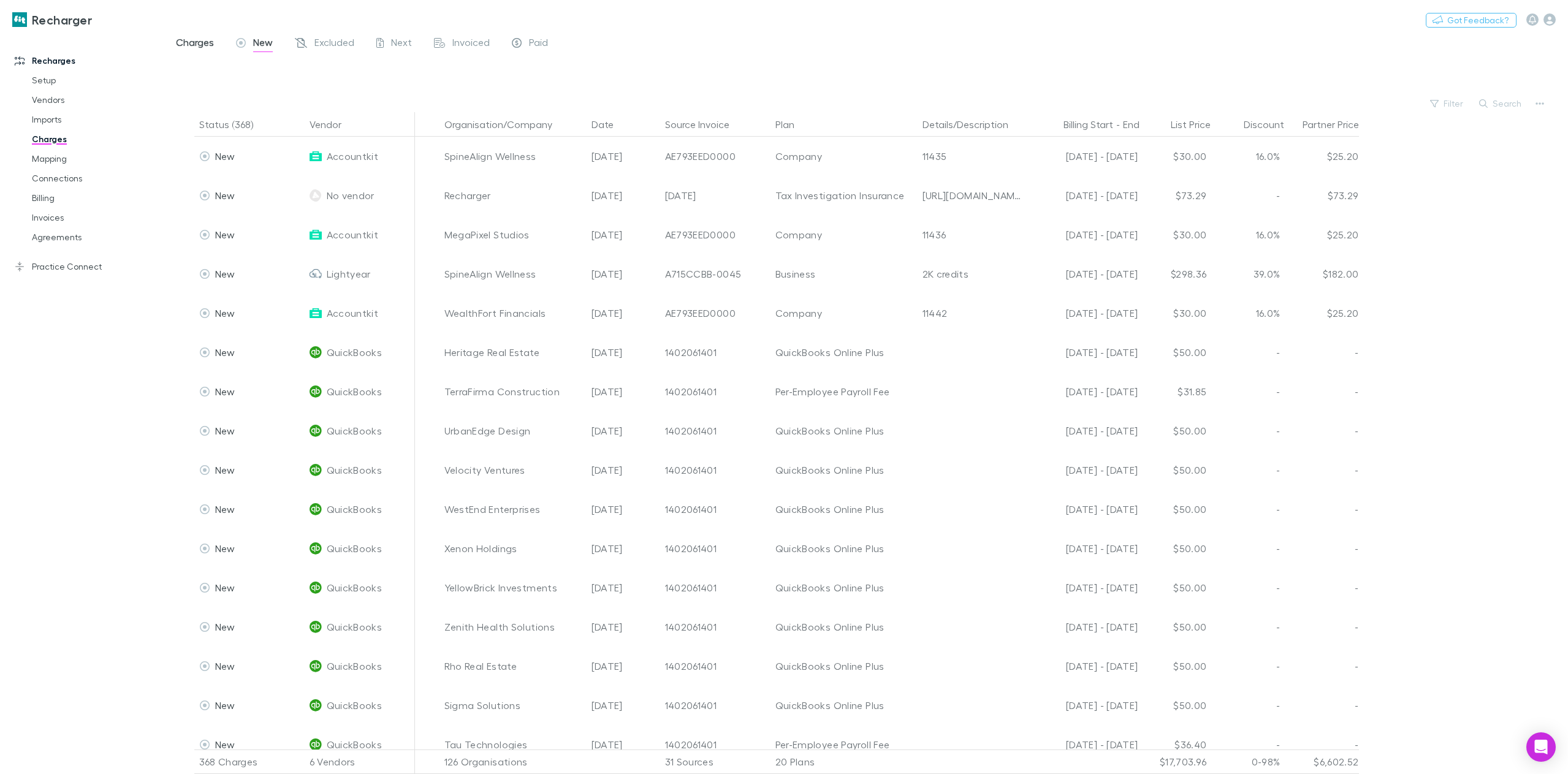
click at [204, 37] on span "Charges" at bounding box center [195, 44] width 38 height 16
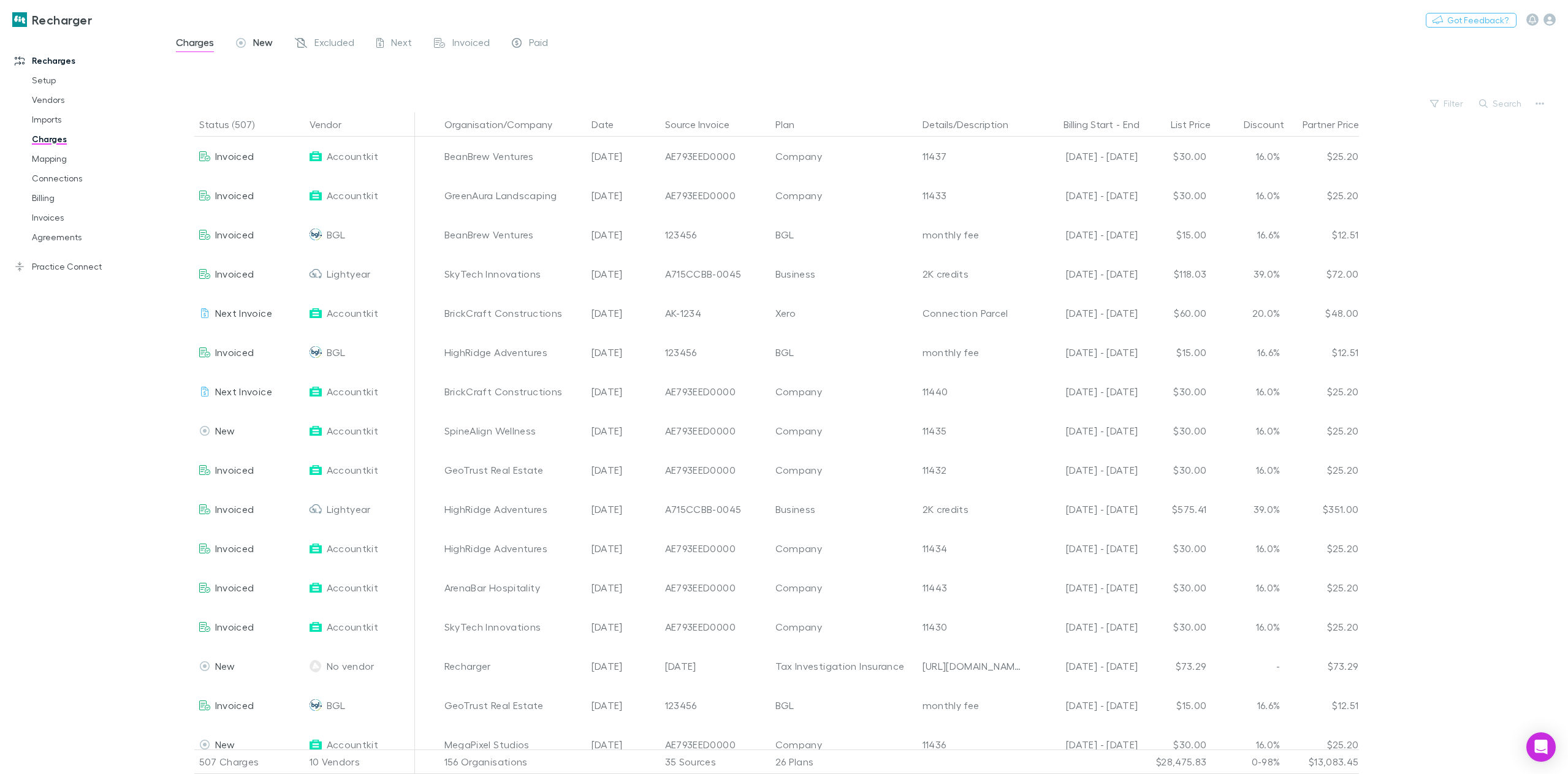
click at [243, 45] on icon at bounding box center [241, 44] width 10 height 13
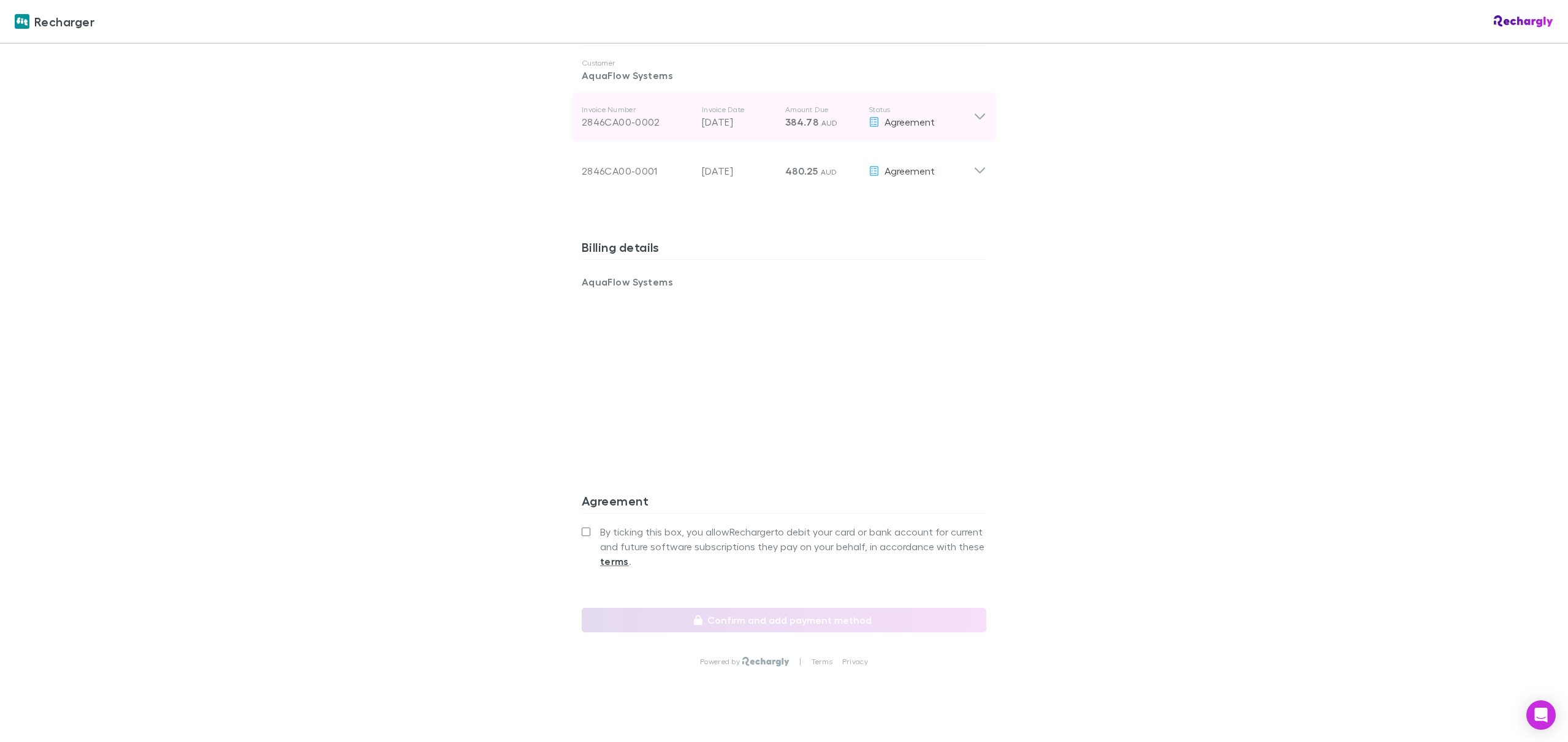
scroll to position [644, 0]
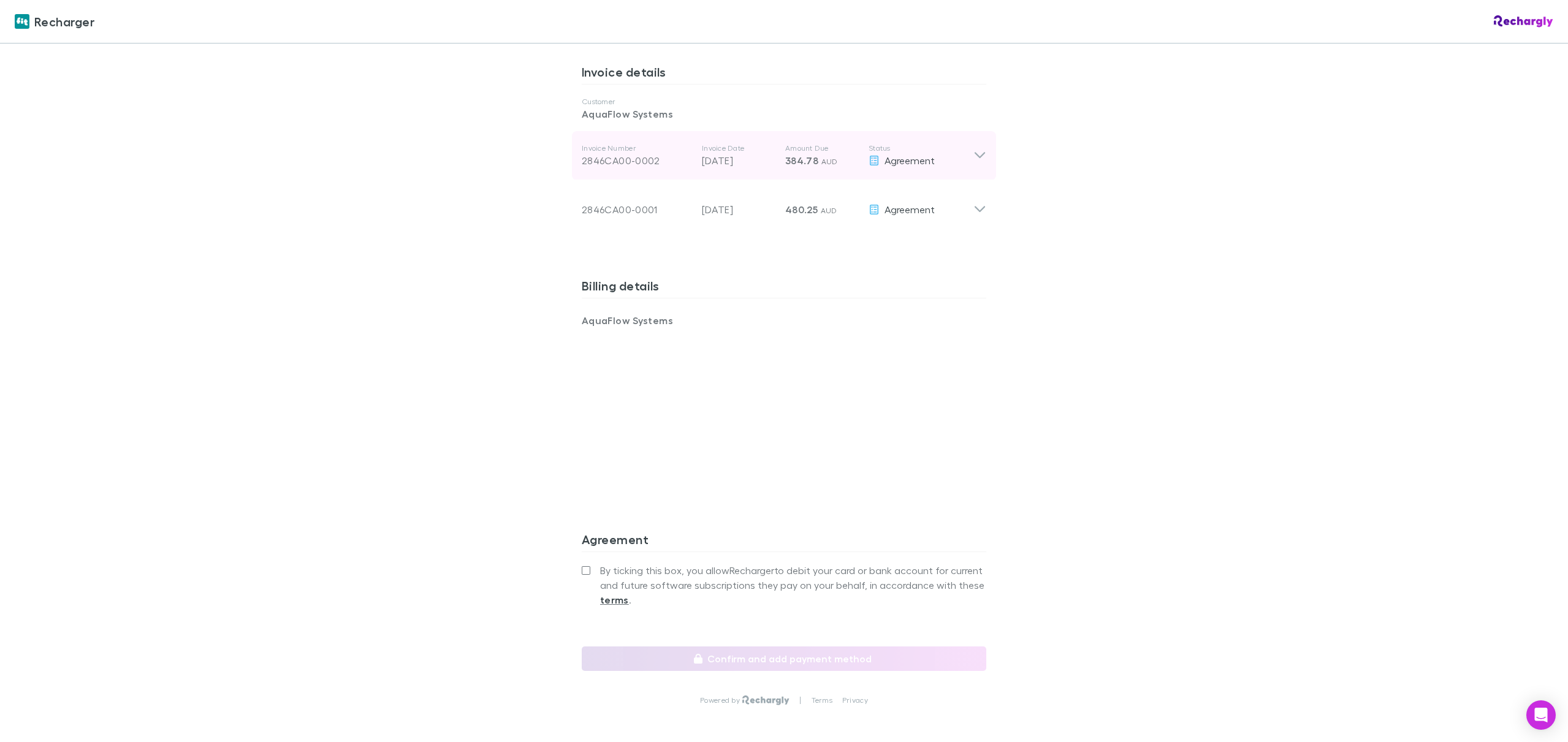
click at [976, 151] on icon at bounding box center [980, 155] width 13 height 15
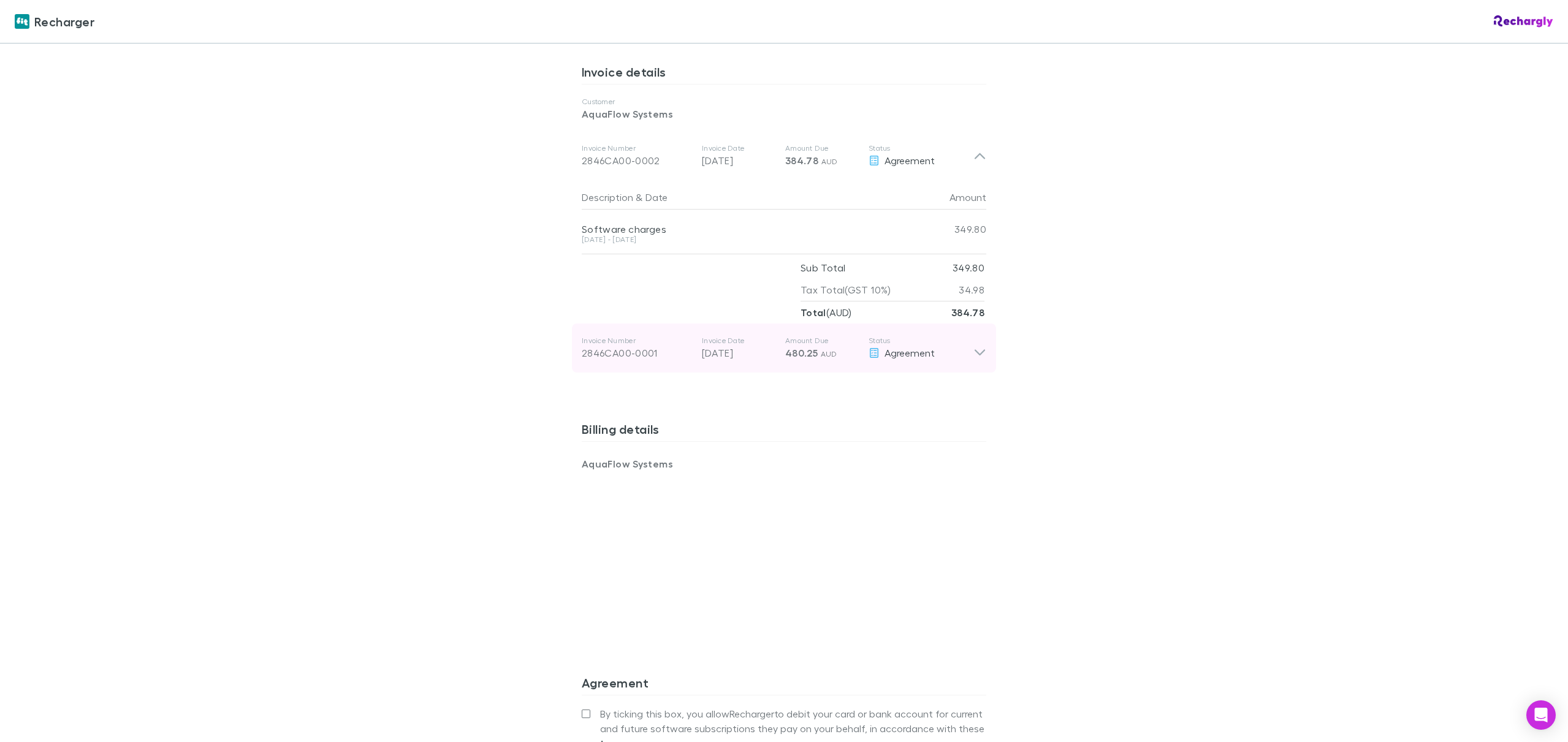
click at [974, 350] on icon at bounding box center [979, 353] width 10 height 6
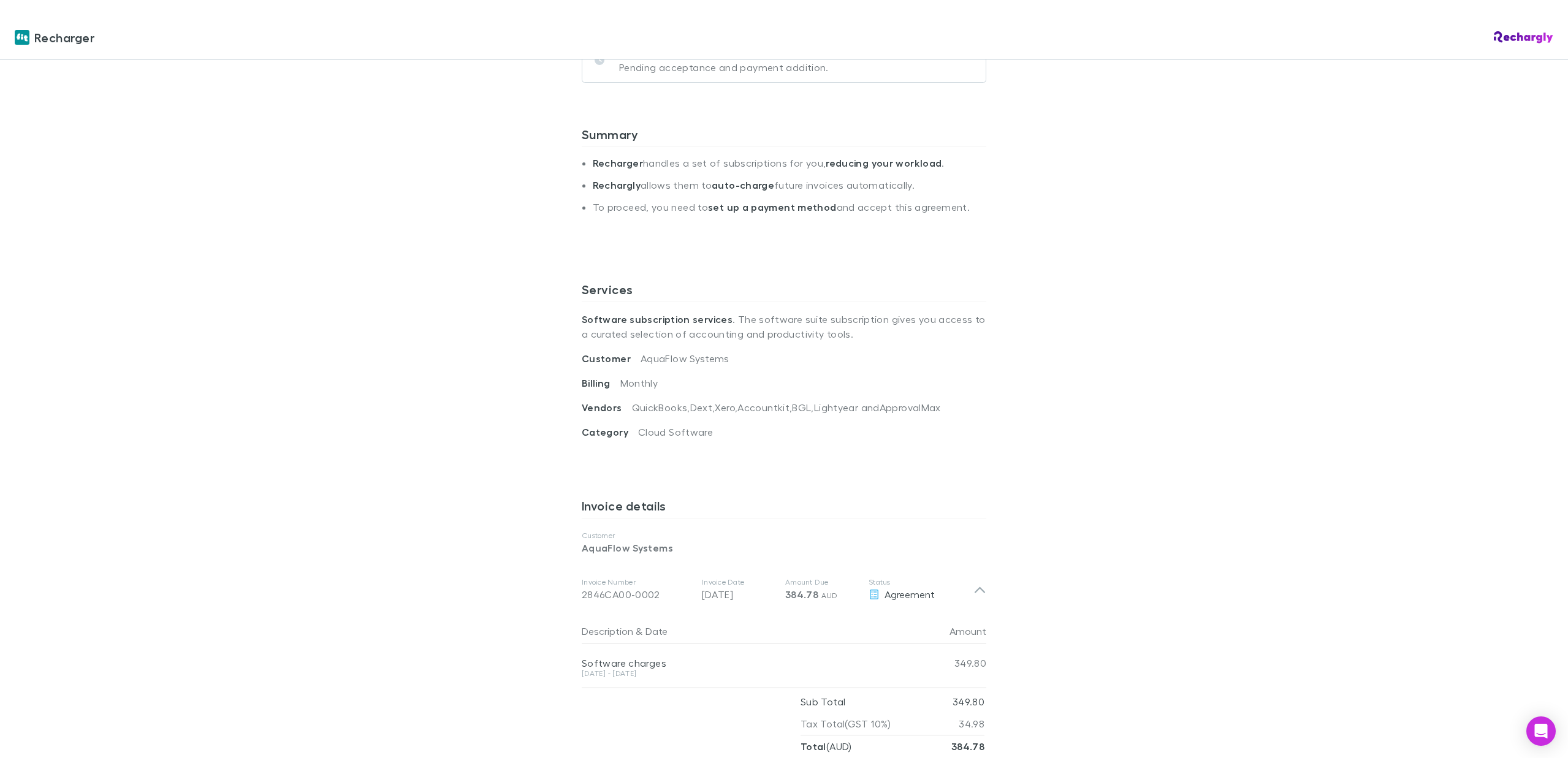
scroll to position [215, 0]
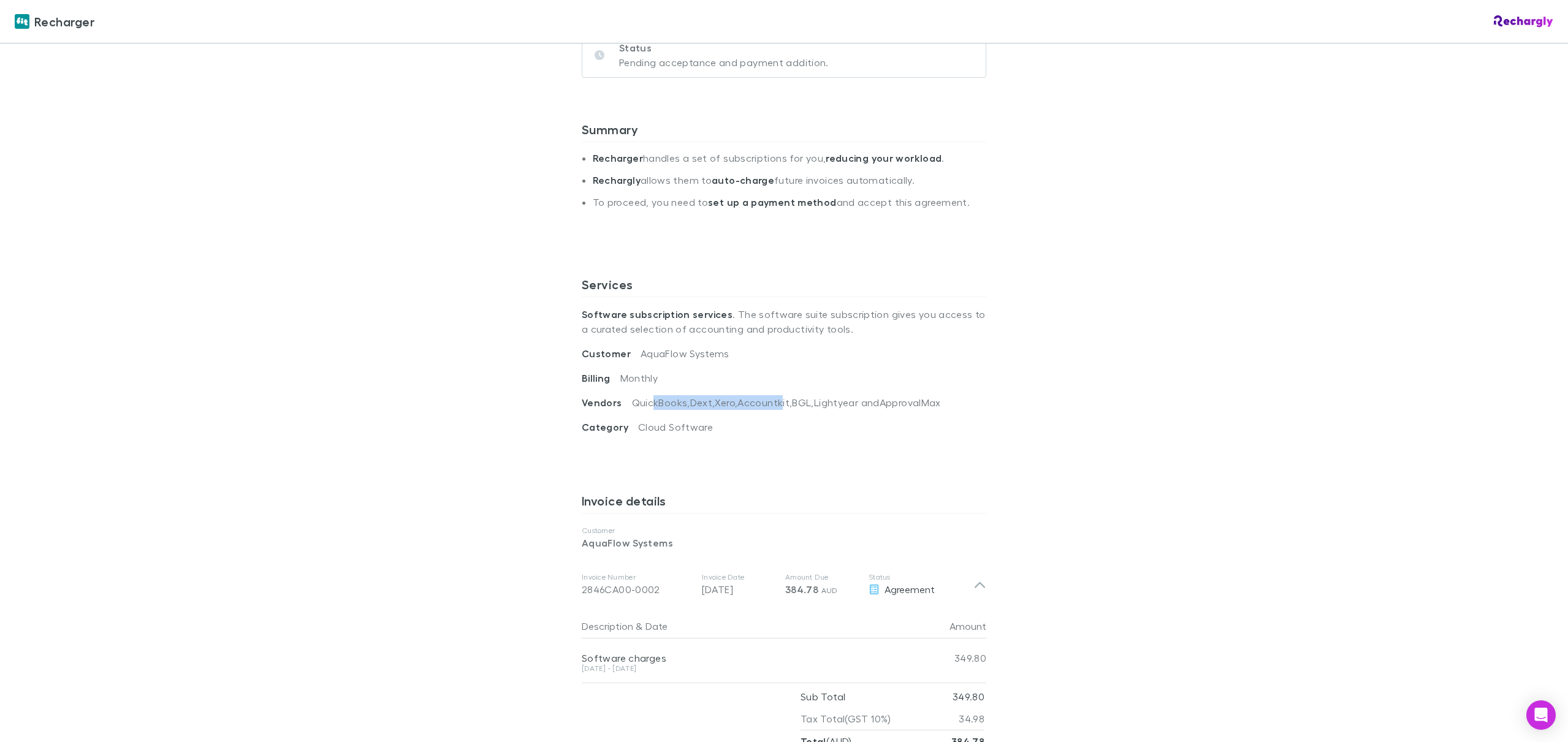
drag, startPoint x: 645, startPoint y: 405, endPoint x: 807, endPoint y: 409, distance: 162.0
click at [784, 409] on div "Vendors QuickBooks, Dext, Xero, Accountkit, BGL, Lightyear and ApprovalMax" at bounding box center [784, 407] width 405 height 24
click at [908, 402] on span "QuickBooks, Dext, Xero, Accountkit, BGL, Lightyear and ApprovalMax" at bounding box center [786, 402] width 309 height 12
drag, startPoint x: 626, startPoint y: 403, endPoint x: 946, endPoint y: 401, distance: 320.0
click at [946, 401] on div "Vendors QuickBooks, Dext, Xero, Accountkit, BGL, Lightyear and ApprovalMax" at bounding box center [784, 407] width 405 height 24
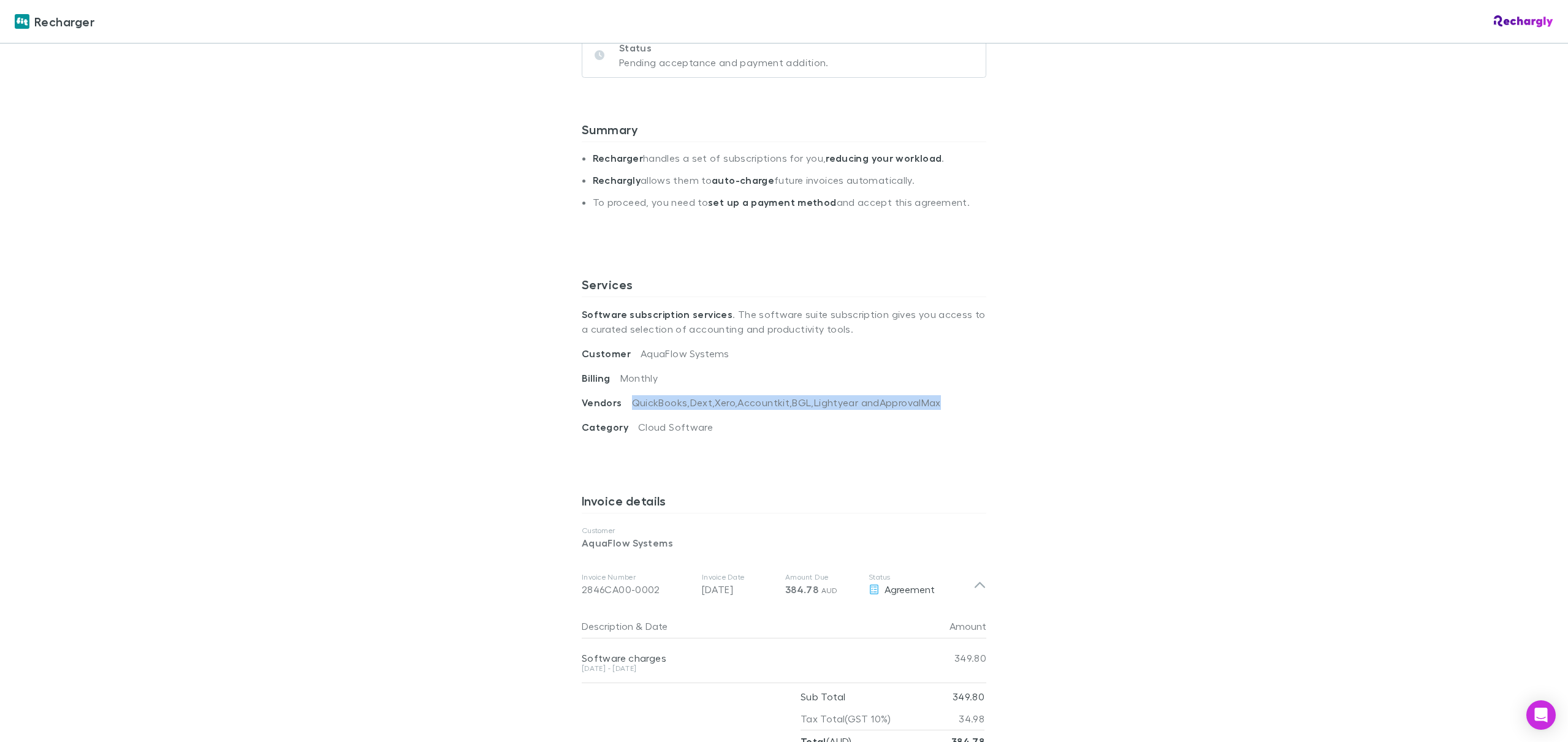
click at [963, 403] on div "Vendors QuickBooks, Dext, Xero, Accountkit, BGL, Lightyear and ApprovalMax" at bounding box center [784, 407] width 405 height 24
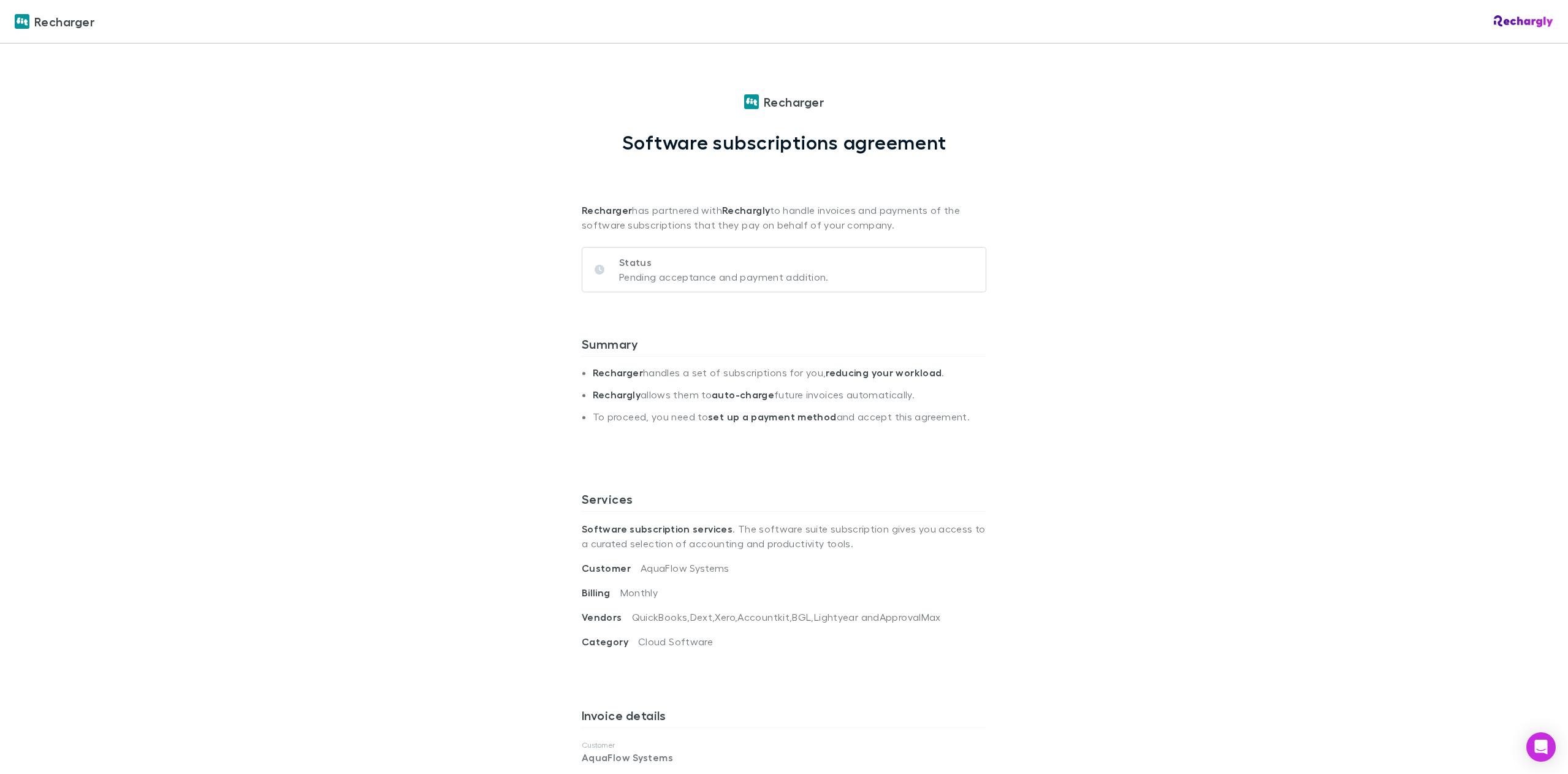
scroll to position [215, 0]
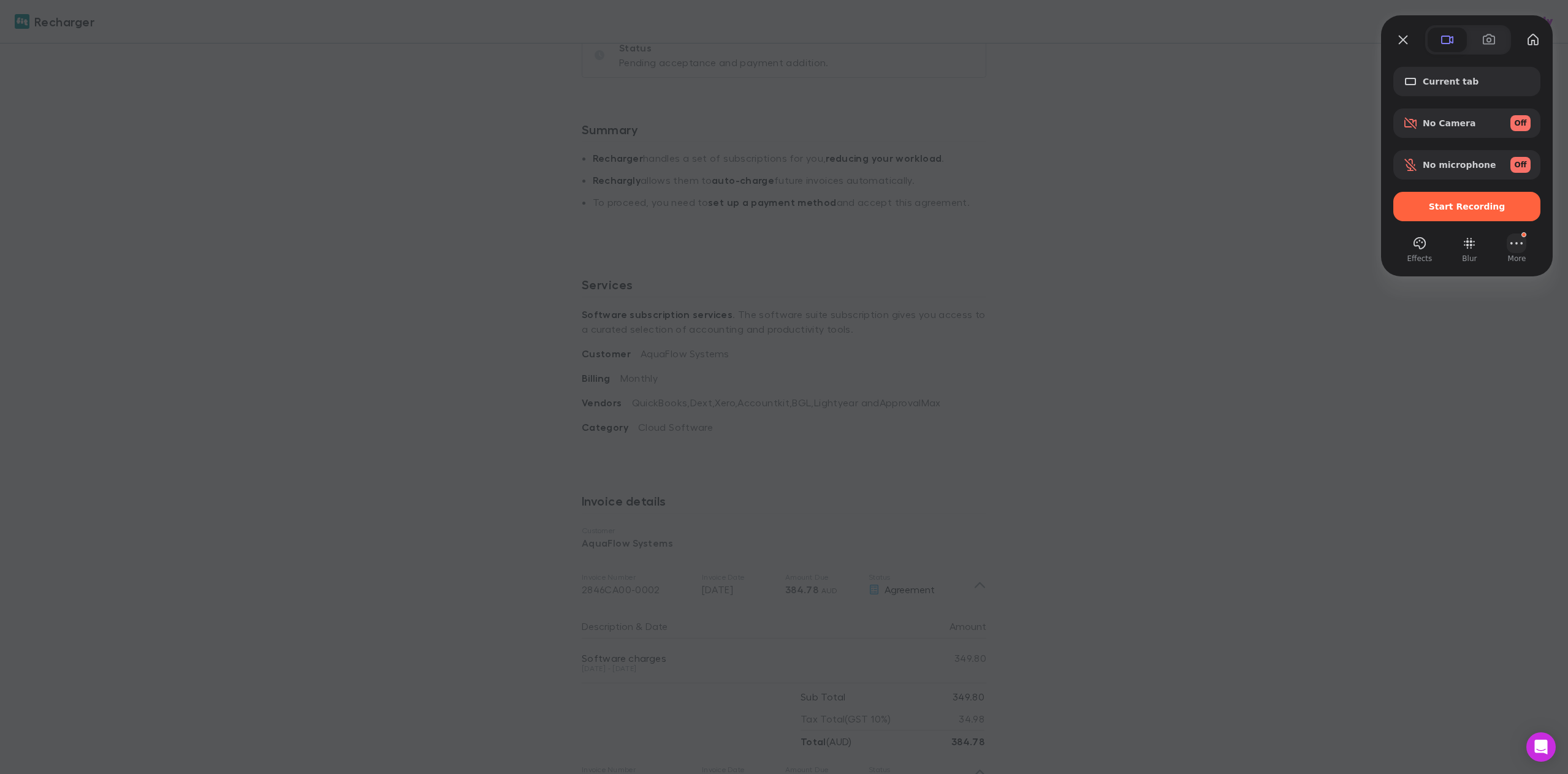
click at [1511, 241] on button "More (10 unread)" at bounding box center [1516, 243] width 19 height 19
click at [1473, 95] on span "Settings" at bounding box center [1453, 100] width 40 height 12
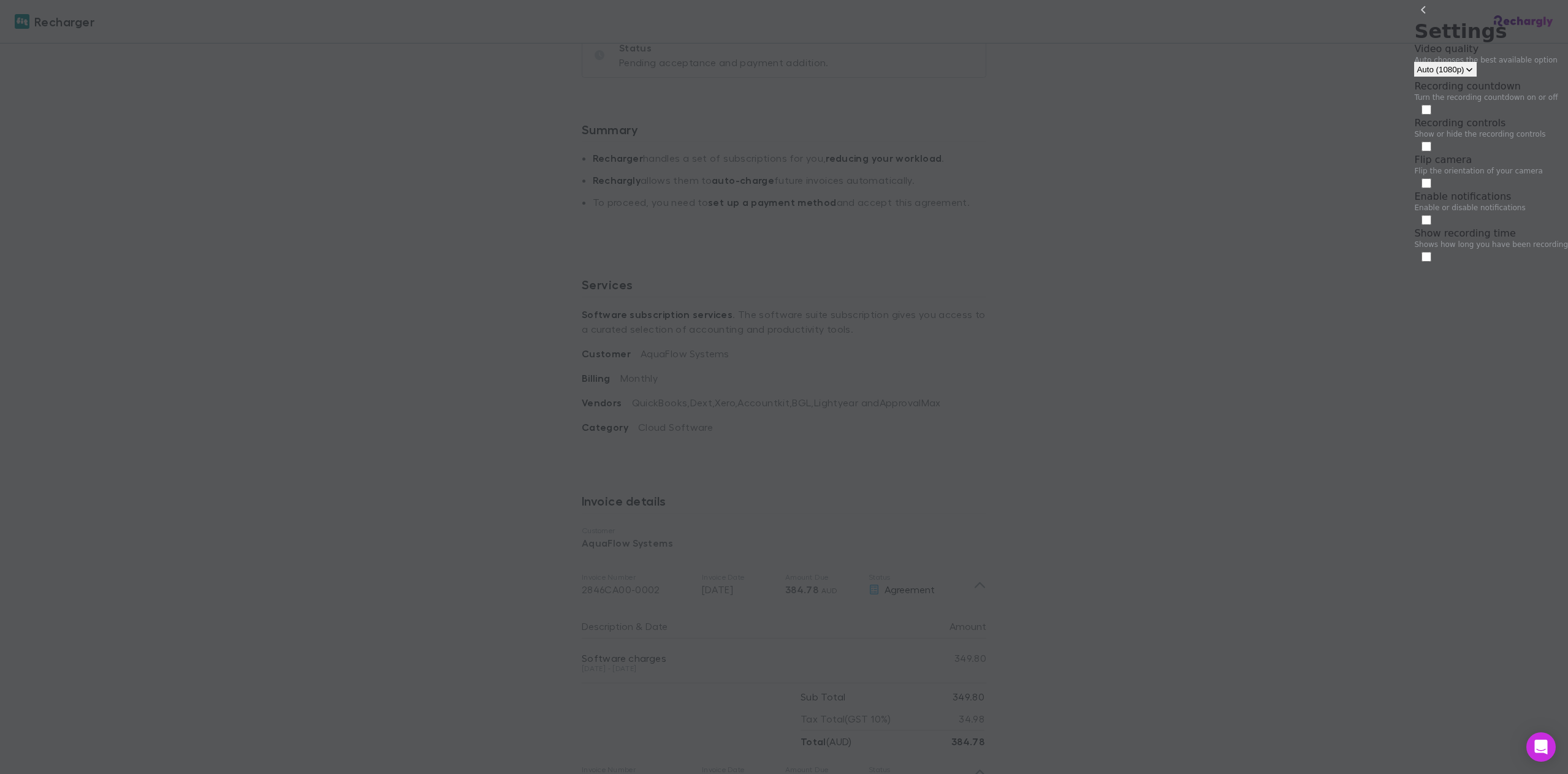
click at [1474, 67] on span "open menu" at bounding box center [1469, 69] width 10 height 9
click at [1486, 99] on span "Auto" at bounding box center [1478, 98] width 23 height 12
click at [1184, 154] on div at bounding box center [784, 387] width 1568 height 774
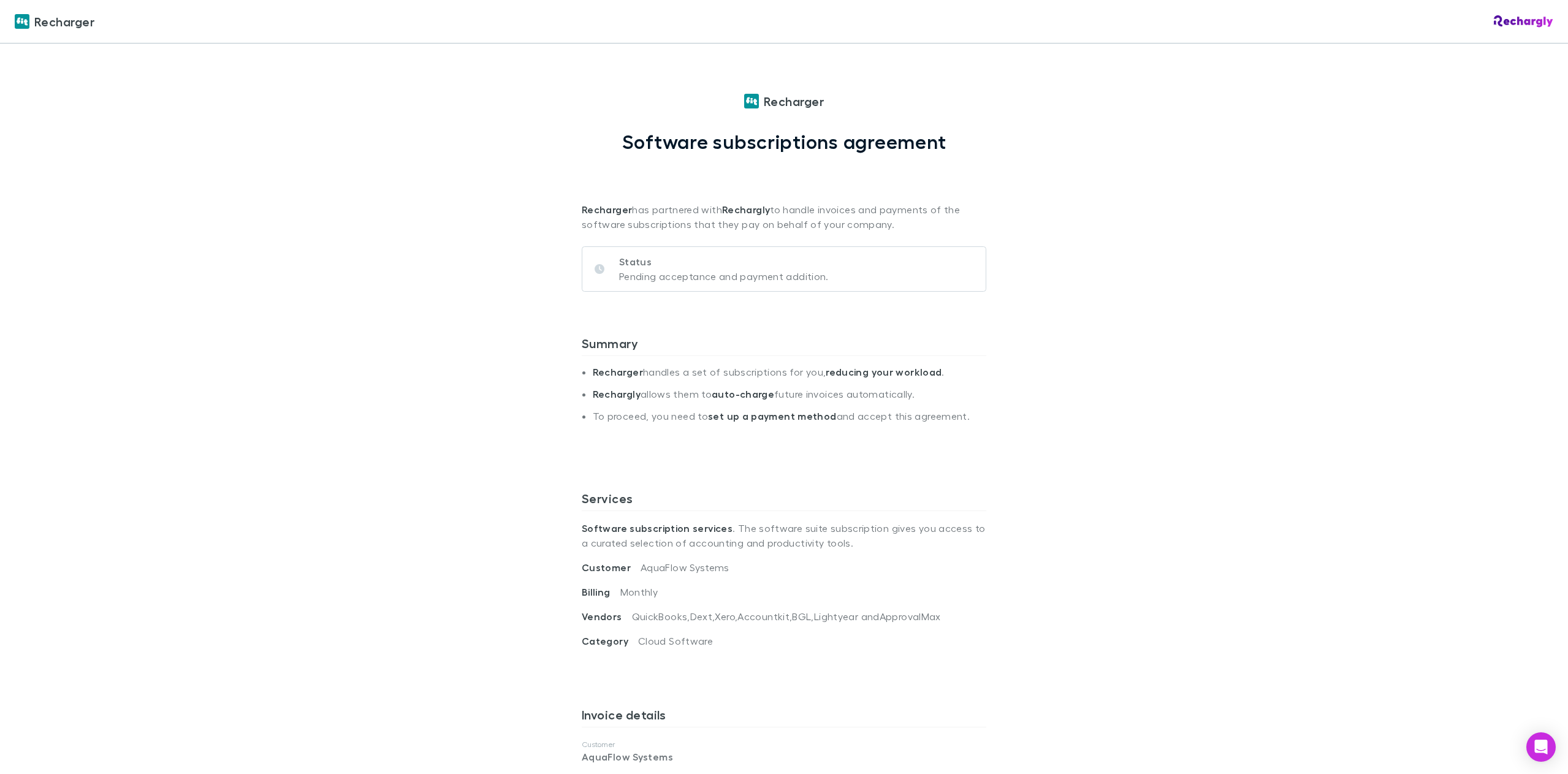
scroll to position [0, 0]
